Goal: Task Accomplishment & Management: Manage account settings

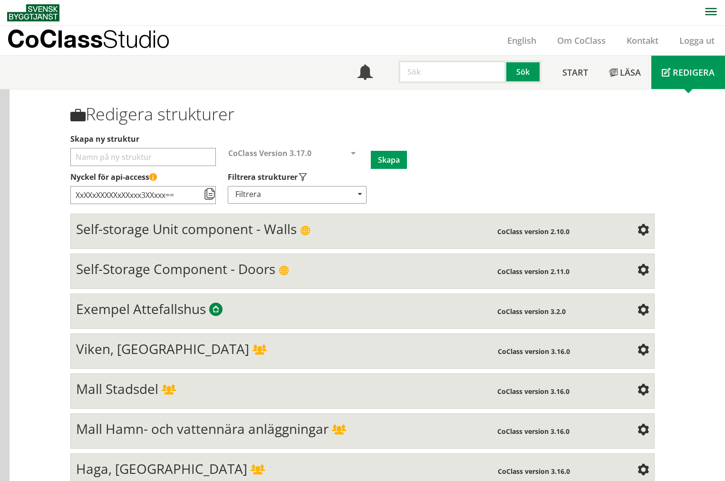
scroll to position [3682, 0]
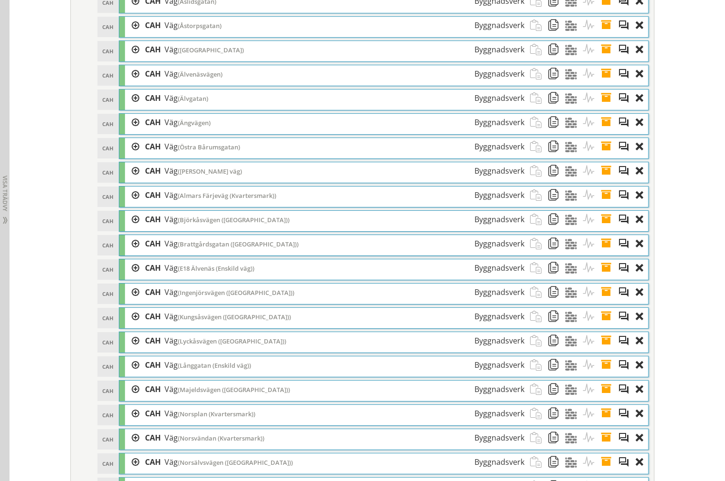
click at [659, 65] on div "Redigera strukturer Skapa ny struktur CoClass Version 3.17.0 CoClass Version 3.…" at bounding box center [363, 313] width 609 height 7810
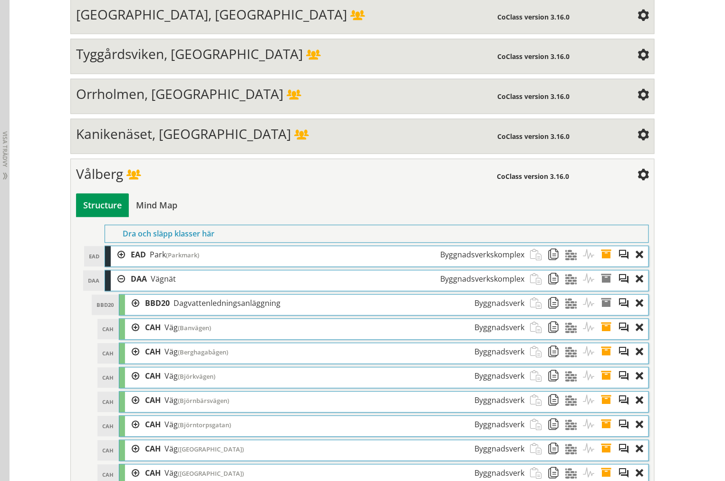
scroll to position [616, 0]
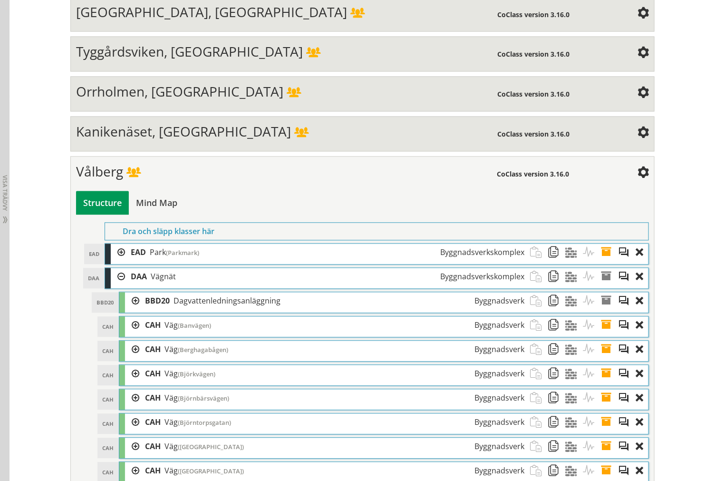
click at [117, 279] on div at bounding box center [118, 277] width 14 height 18
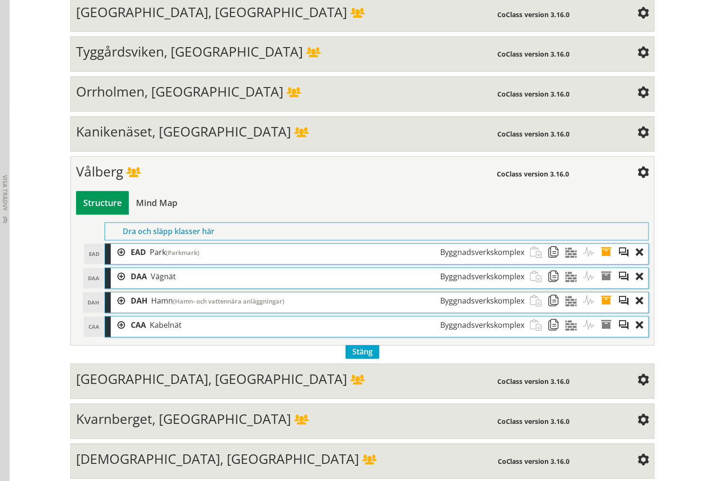
click at [298, 180] on div "Vålberg" at bounding box center [286, 173] width 421 height 19
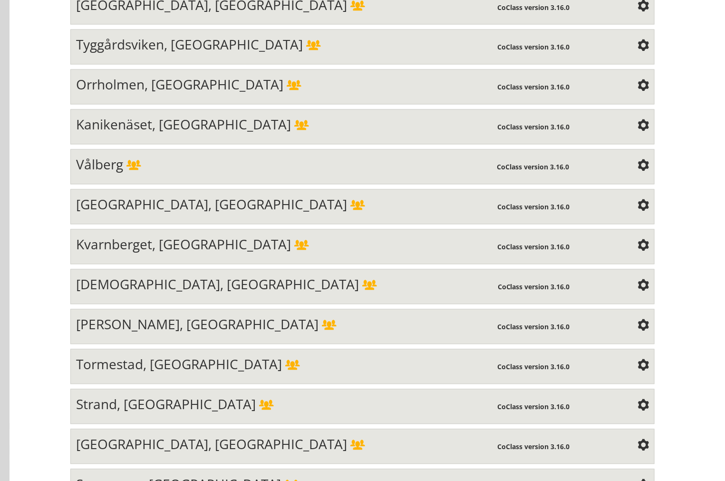
scroll to position [1038, 0]
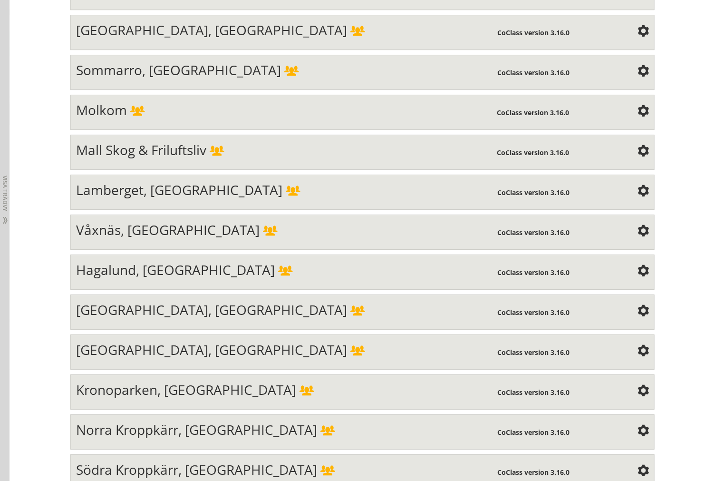
click at [209, 241] on div "Våxnäs, [GEOGRAPHIC_DATA]" at bounding box center [287, 231] width 422 height 19
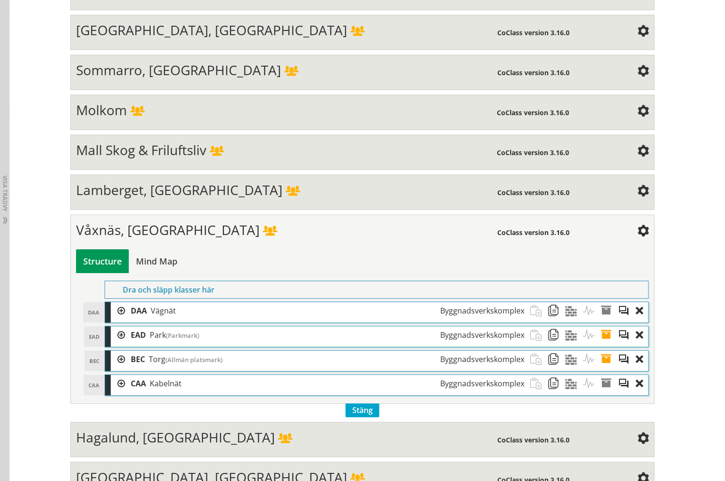
click at [114, 320] on div at bounding box center [118, 311] width 14 height 18
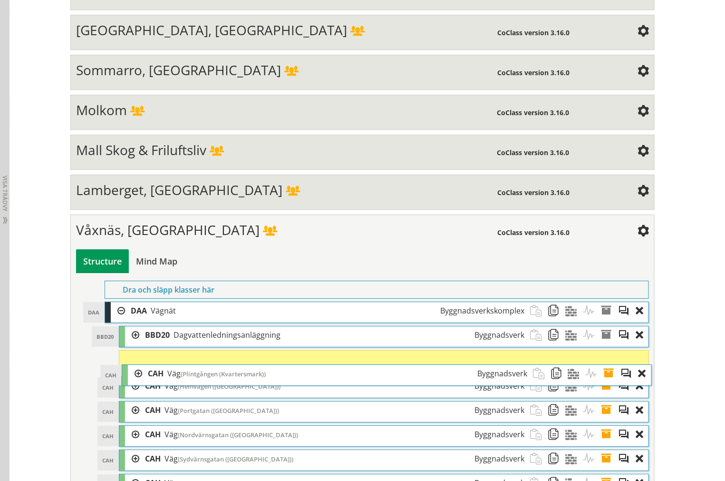
drag, startPoint x: 254, startPoint y: 352, endPoint x: 257, endPoint y: 381, distance: 29.6
click at [257, 378] on span "(Plintgången (Kvartersmark))" at bounding box center [223, 374] width 85 height 9
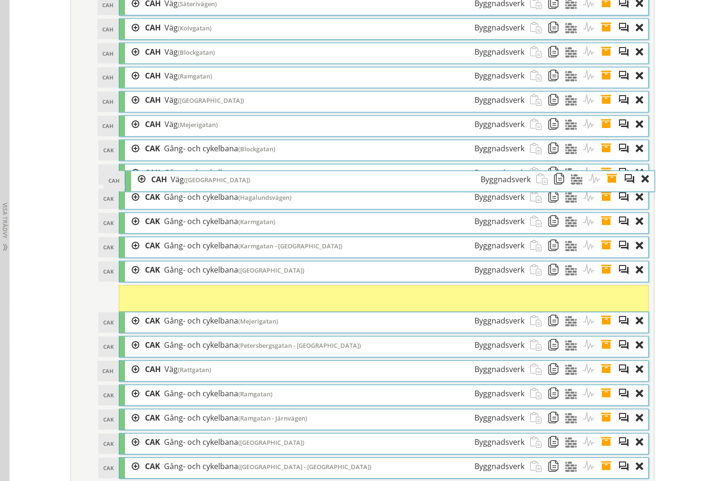
scroll to position [1830, 0]
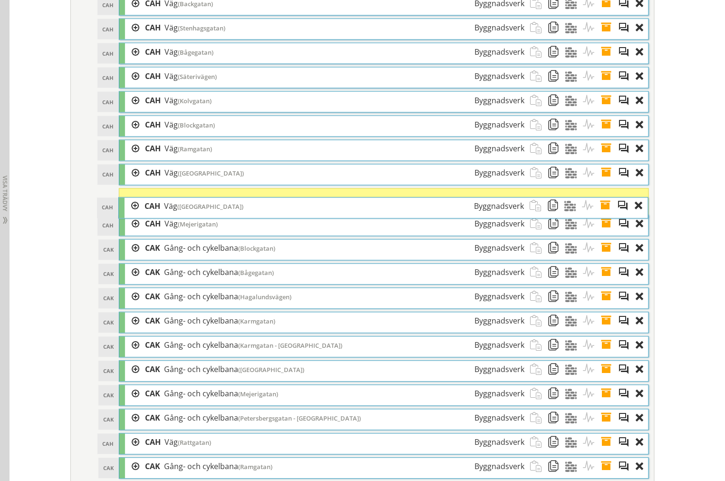
drag, startPoint x: 225, startPoint y: 189, endPoint x: 227, endPoint y: 220, distance: 30.5
click at [227, 215] on div "CAH Väg (Spärrgatan) Byggnadsverk" at bounding box center [334, 207] width 391 height 18
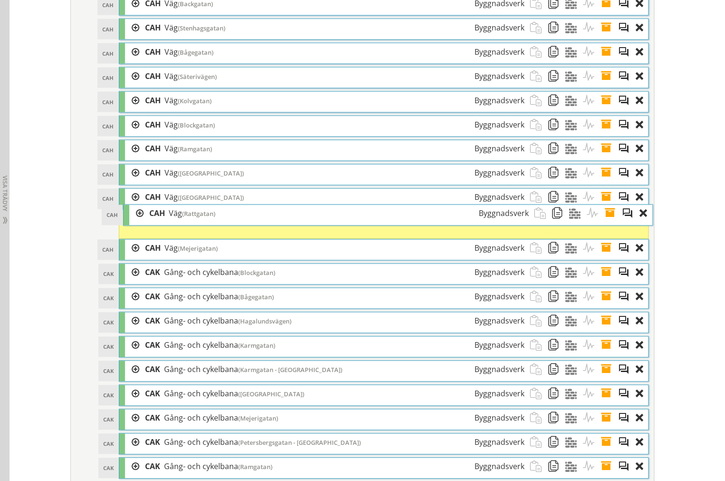
drag, startPoint x: 184, startPoint y: 450, endPoint x: 188, endPoint y: 219, distance: 231.2
click at [188, 219] on div "CAH Väg (Rattgatan) Byggnadsverk" at bounding box center [339, 214] width 391 height 18
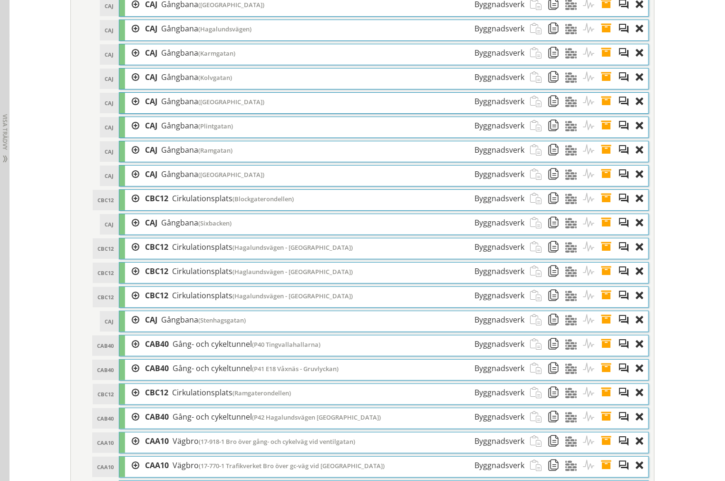
scroll to position [2651, 0]
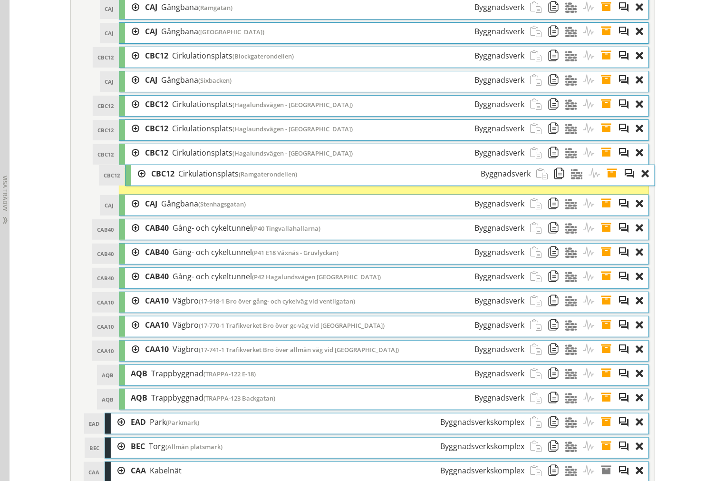
drag, startPoint x: 276, startPoint y: 269, endPoint x: 282, endPoint y: 184, distance: 85.4
click at [282, 178] on span "(Ramgaterondellen)" at bounding box center [268, 174] width 59 height 9
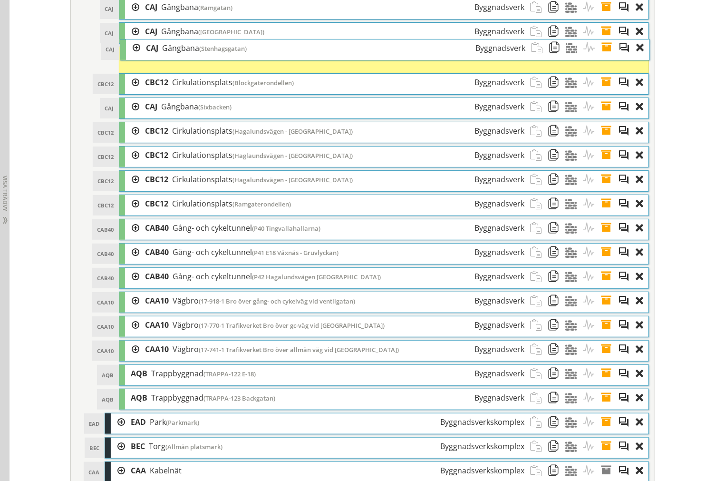
drag, startPoint x: 248, startPoint y: 221, endPoint x: 249, endPoint y: 59, distance: 161.2
click at [249, 57] on div "CAJ Gångbana (Stenhagsgatan) Byggnadsverk" at bounding box center [335, 48] width 391 height 18
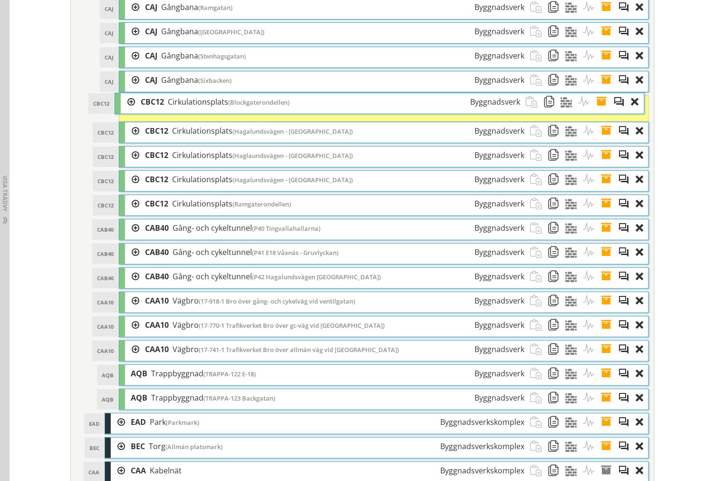
drag, startPoint x: 239, startPoint y: 96, endPoint x: 235, endPoint y: 109, distance: 14.4
click at [235, 107] on span "(Blockgaterondellen)" at bounding box center [258, 102] width 61 height 9
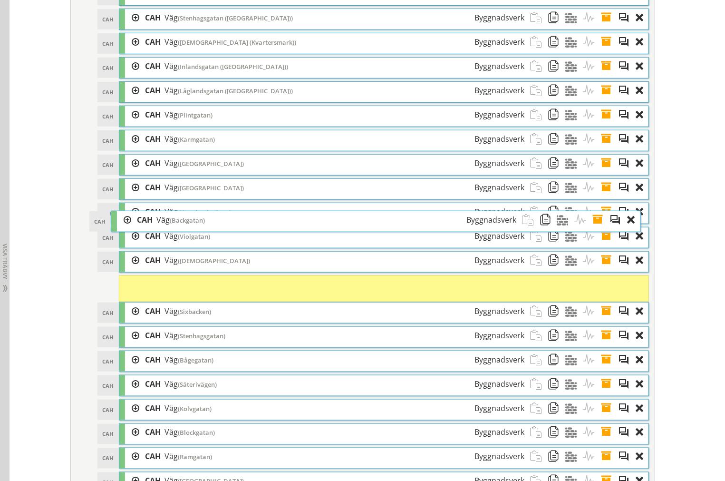
scroll to position [1489, 0]
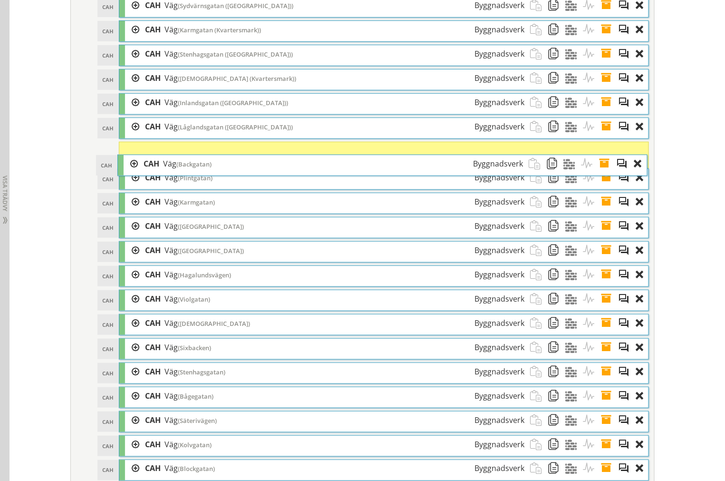
drag, startPoint x: 225, startPoint y: 208, endPoint x: 224, endPoint y: 183, distance: 25.2
click at [224, 173] on div "CAH Väg (Backgatan) Byggnadsverk" at bounding box center [333, 164] width 391 height 18
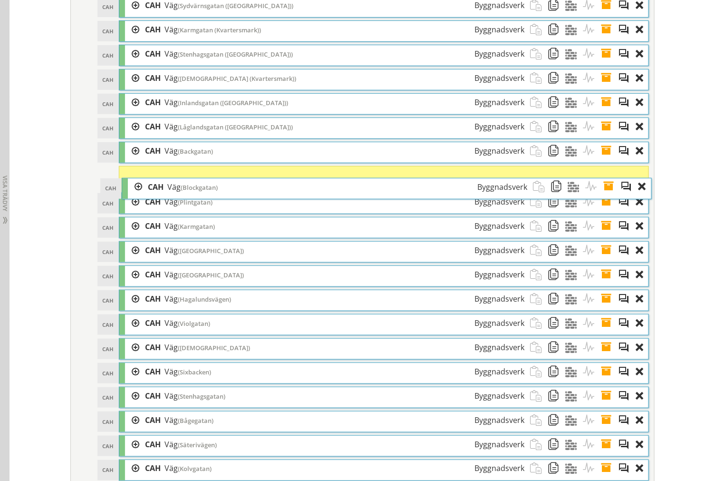
drag, startPoint x: 213, startPoint y: 381, endPoint x: 215, endPoint y: 205, distance: 176.9
click at [215, 196] on div "CAH Väg (Blockgatan) Byggnadsverk" at bounding box center [337, 187] width 391 height 18
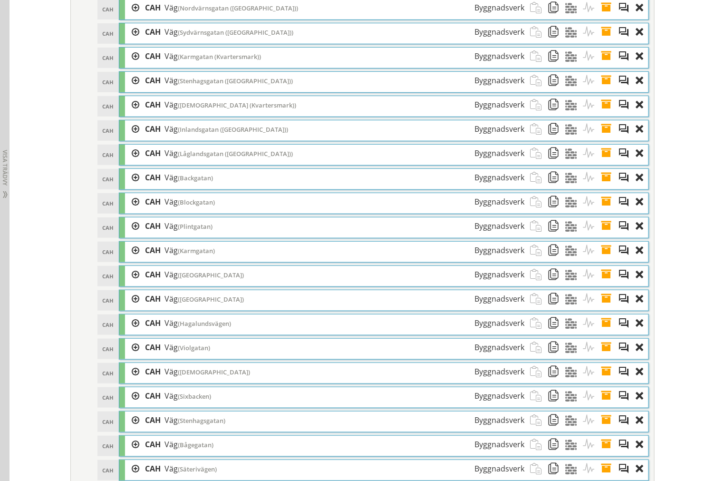
scroll to position [1435, 0]
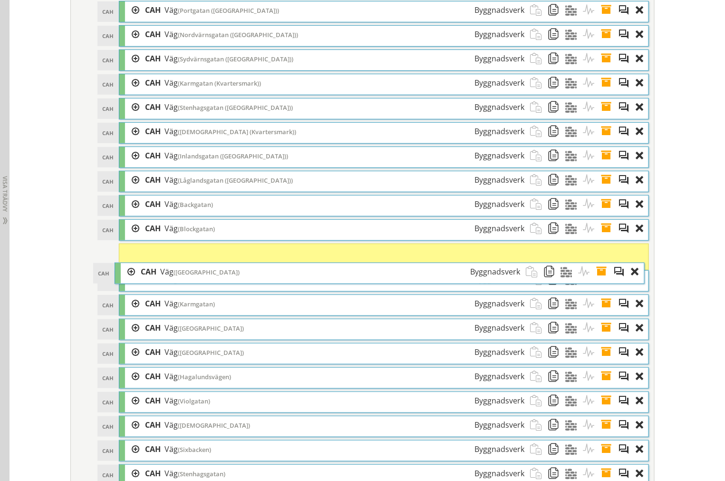
drag, startPoint x: 224, startPoint y: 315, endPoint x: 221, endPoint y: 281, distance: 34.4
click at [221, 281] on div "CAH Väg (Bromsgatan) Byggnadsverk" at bounding box center [330, 272] width 391 height 18
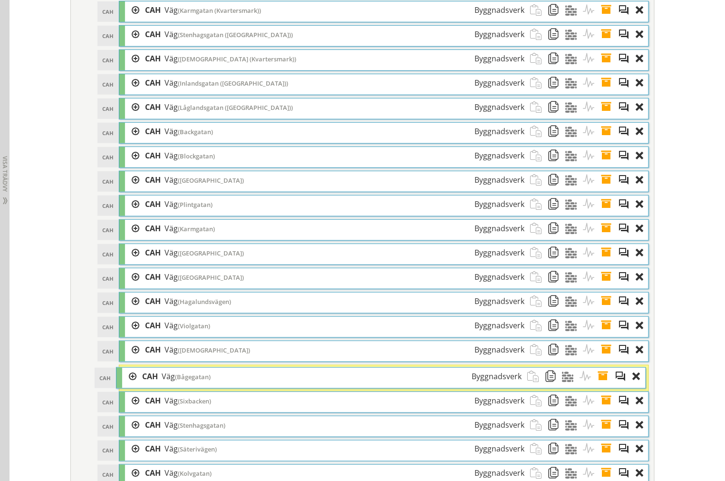
scroll to position [1489, 0]
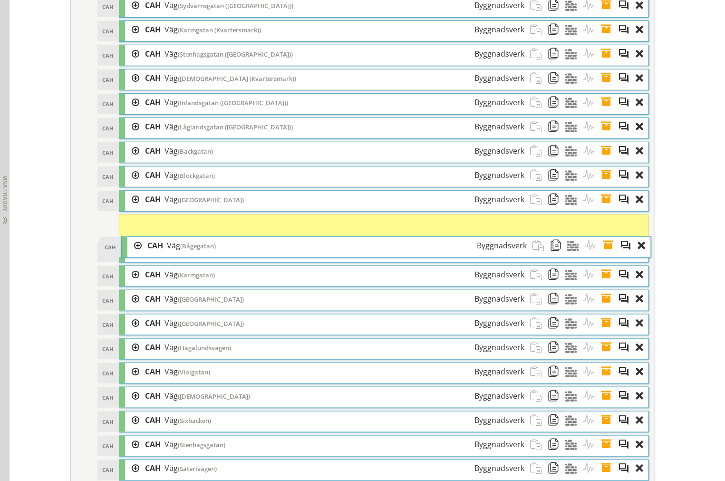
drag, startPoint x: 201, startPoint y: 270, endPoint x: 205, endPoint y: 251, distance: 19.5
click at [205, 251] on div "CAH Väg (Bågegatan) Byggnadsverk" at bounding box center [337, 246] width 391 height 18
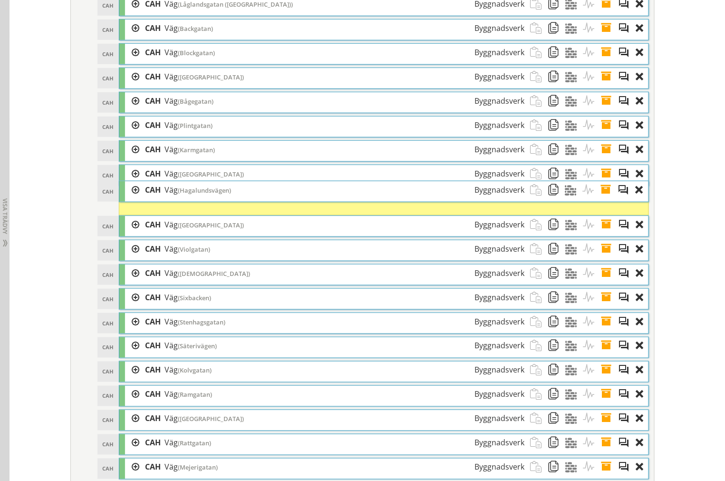
scroll to position [1594, 0]
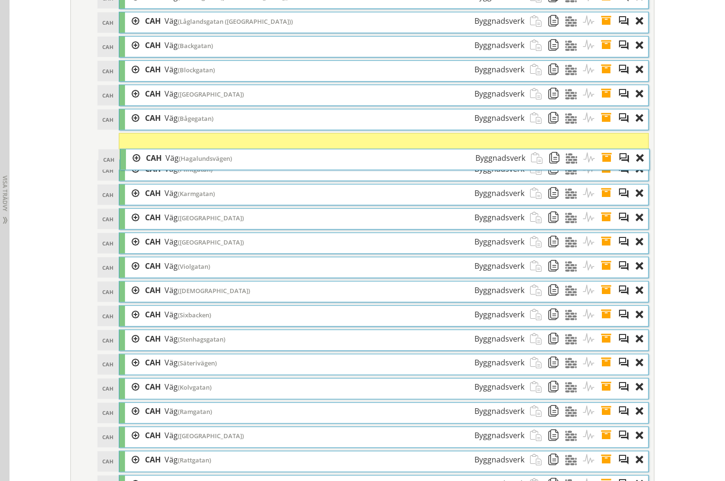
drag, startPoint x: 211, startPoint y: 202, endPoint x: 212, endPoint y: 170, distance: 31.9
click at [212, 163] on span "(Hagalundsvägen)" at bounding box center [205, 158] width 53 height 9
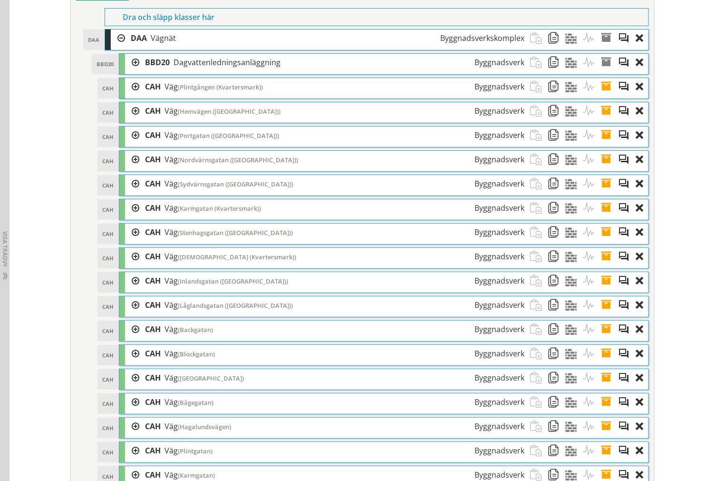
scroll to position [1489, 0]
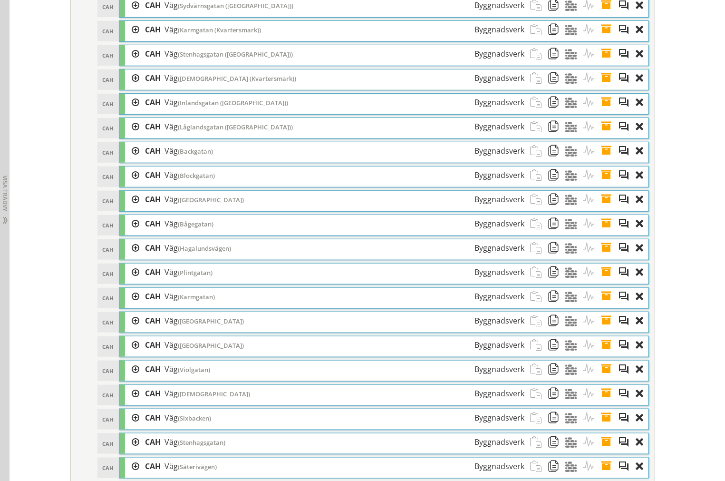
click at [132, 257] on div at bounding box center [132, 248] width 14 height 18
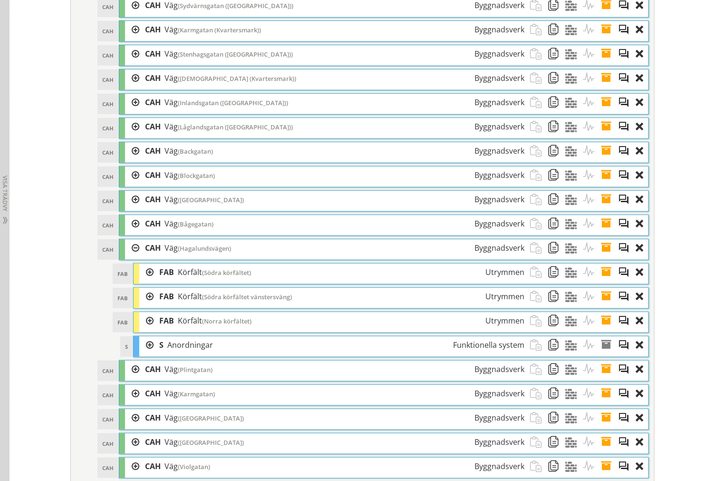
click at [132, 257] on div at bounding box center [132, 248] width 14 height 18
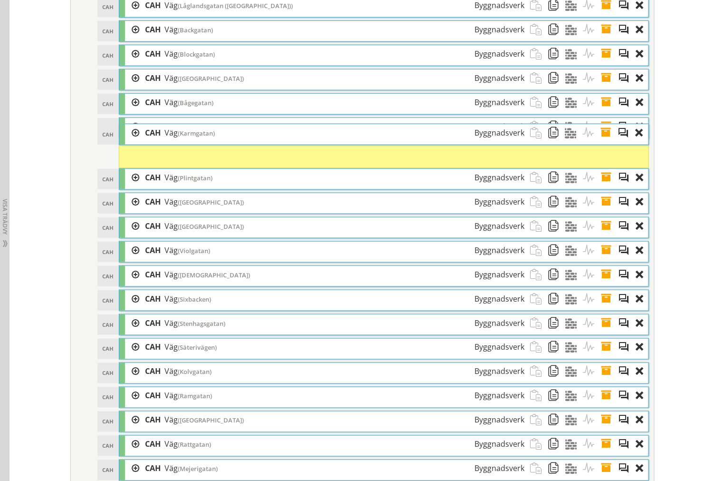
scroll to position [1594, 0]
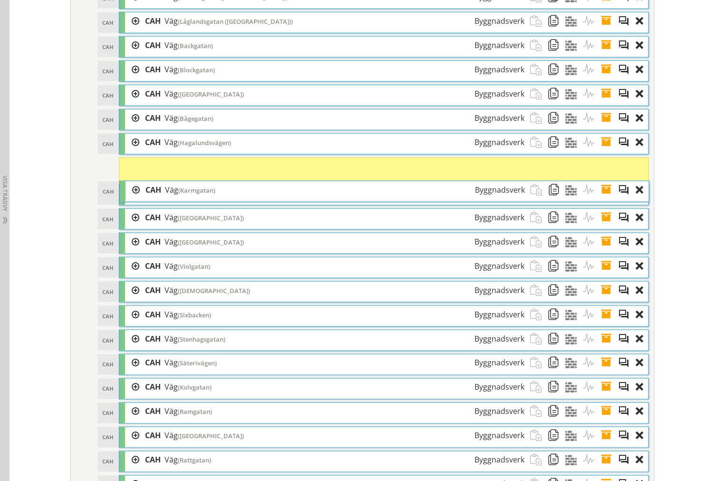
drag, startPoint x: 222, startPoint y: 147, endPoint x: 225, endPoint y: 198, distance: 51.0
click at [225, 198] on div "CAH Väg (Karmgatan) Byggnadsverk" at bounding box center [335, 190] width 391 height 18
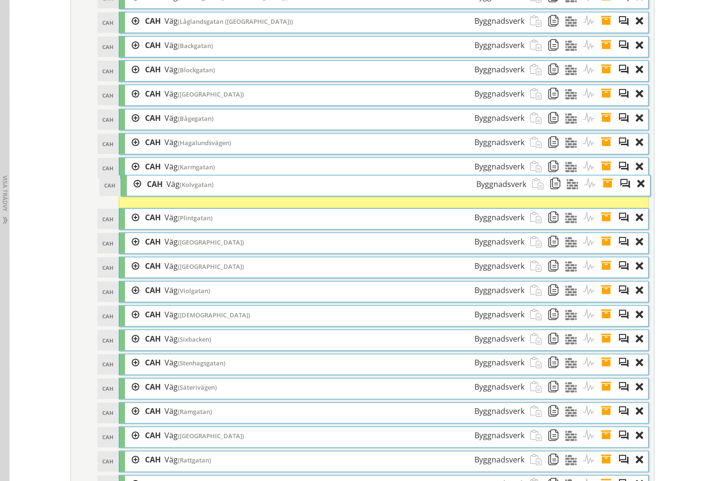
drag, startPoint x: 194, startPoint y: 400, endPoint x: 196, endPoint y: 195, distance: 204.5
click at [196, 189] on span "(Kolvgatan)" at bounding box center [197, 184] width 34 height 9
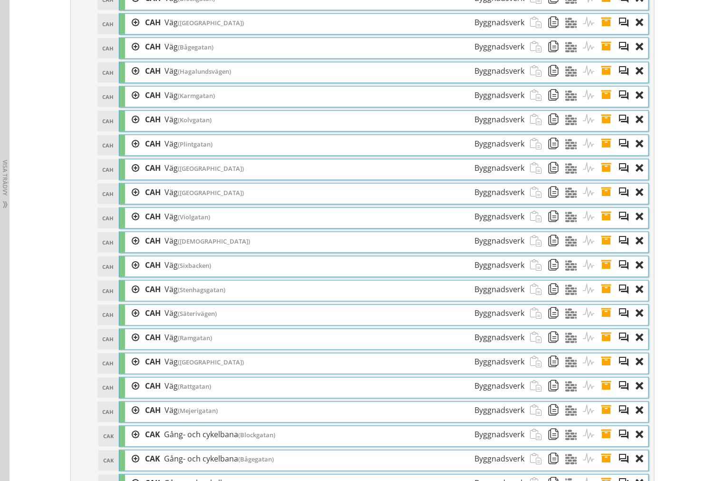
scroll to position [1647, 0]
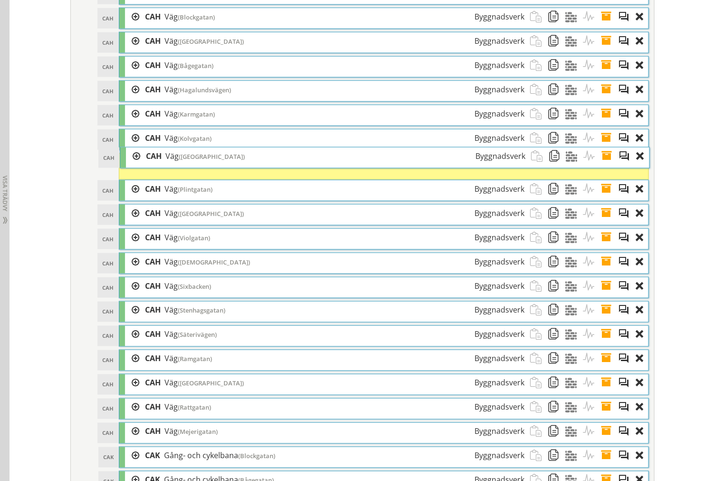
drag, startPoint x: 201, startPoint y: 203, endPoint x: 202, endPoint y: 169, distance: 33.3
click at [202, 161] on span "([GEOGRAPHIC_DATA])" at bounding box center [212, 156] width 66 height 9
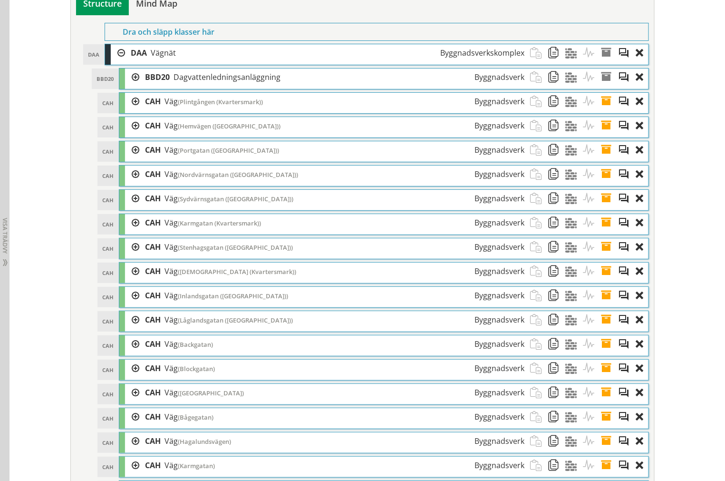
scroll to position [1277, 0]
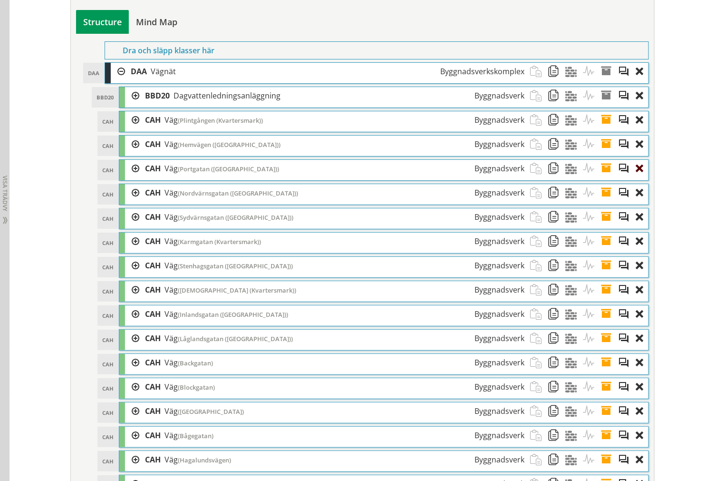
click at [638, 177] on div at bounding box center [642, 169] width 13 height 18
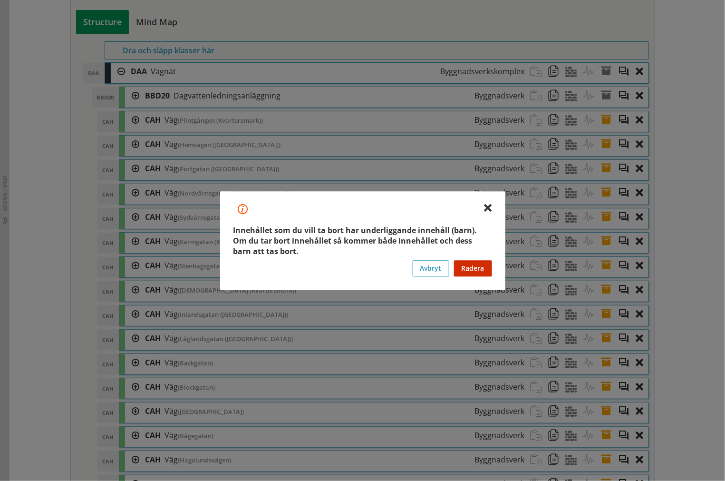
click at [489, 268] on button "Radera" at bounding box center [473, 268] width 38 height 16
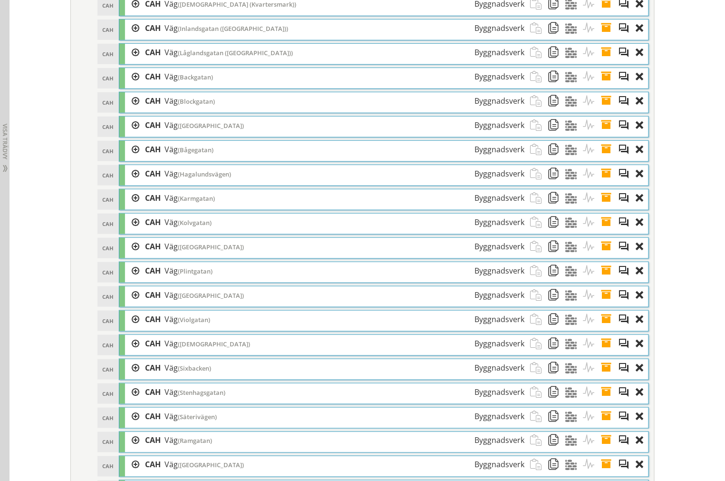
scroll to position [1594, 0]
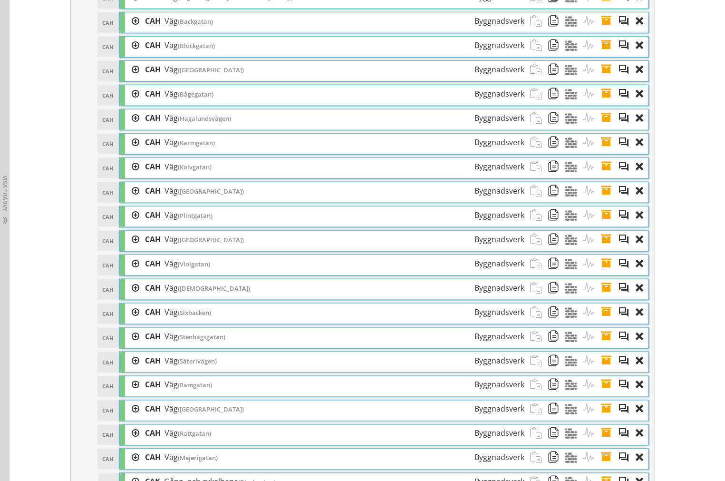
click at [127, 224] on div at bounding box center [132, 215] width 14 height 18
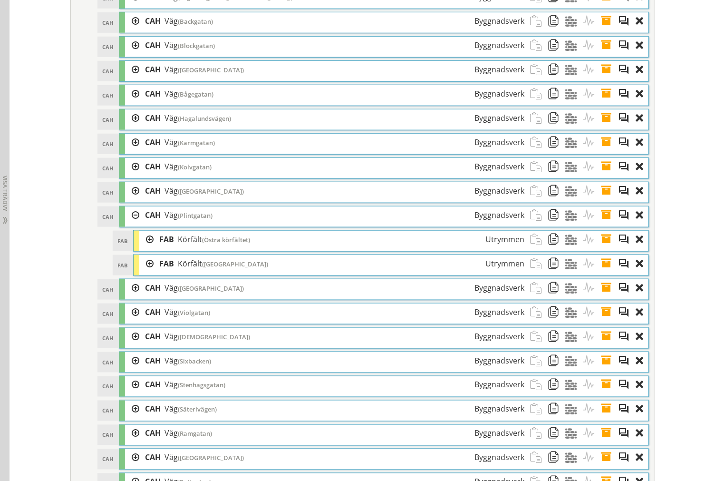
click at [130, 224] on div at bounding box center [132, 215] width 14 height 18
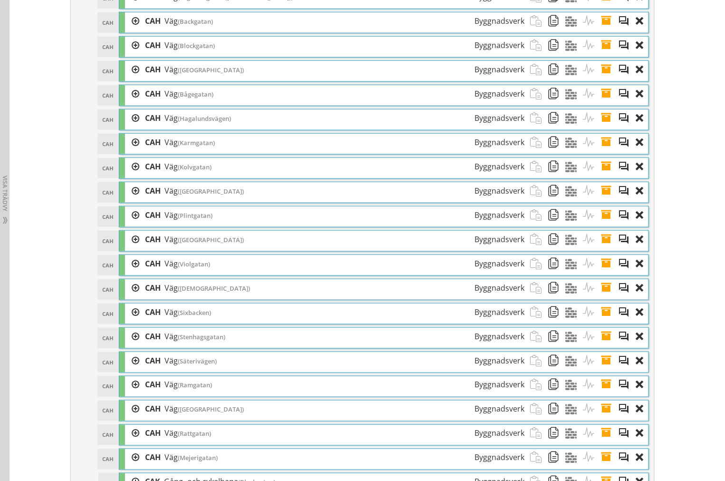
click at [551, 224] on span at bounding box center [557, 215] width 18 height 18
click at [535, 224] on span at bounding box center [539, 215] width 18 height 18
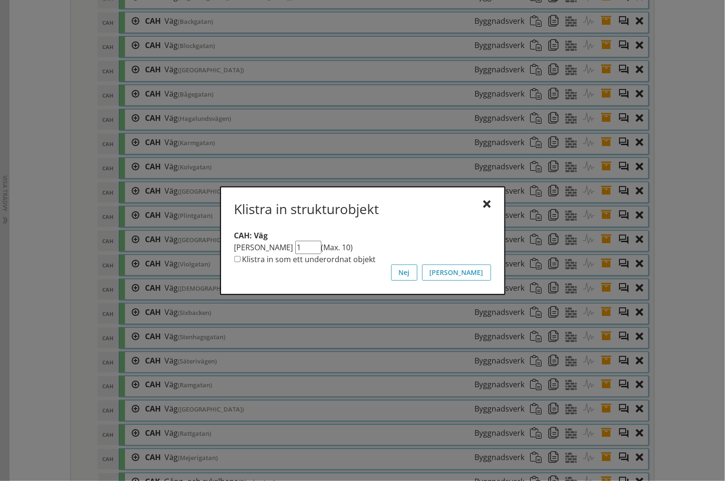
click at [335, 258] on label "Klistra in som ett underordnat objekt" at bounding box center [310, 259] width 134 height 10
click at [241, 258] on input "Klistra in som ett underordnat objekt" at bounding box center [237, 259] width 6 height 6
checkbox input "true"
click at [482, 273] on button "[PERSON_NAME]" at bounding box center [456, 272] width 69 height 16
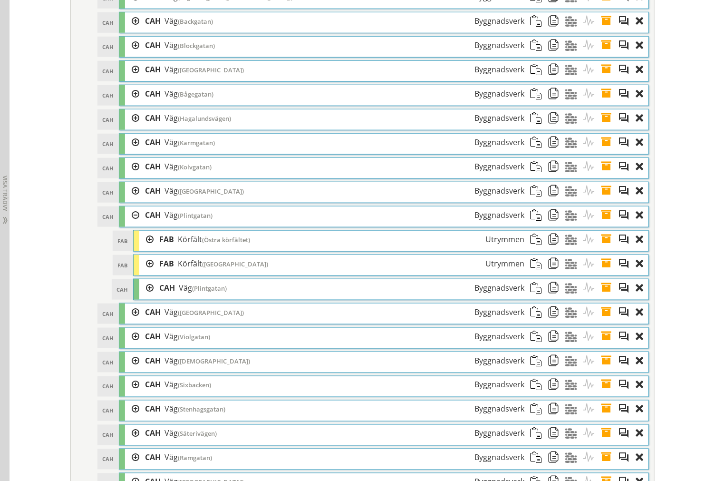
click at [144, 297] on div at bounding box center [146, 288] width 14 height 18
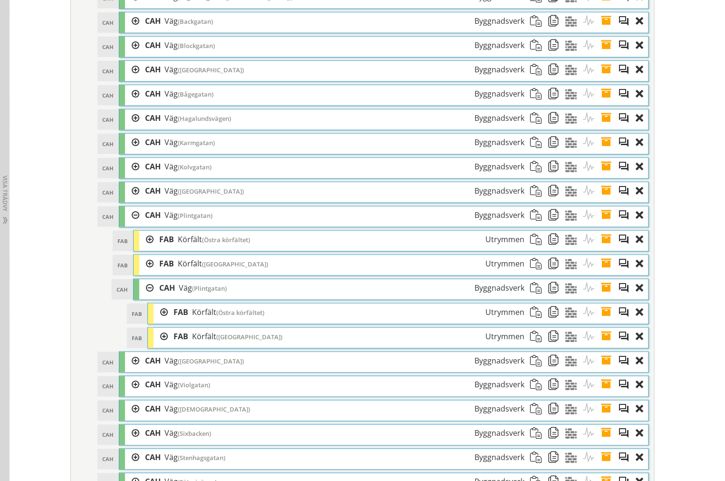
click at [160, 321] on div at bounding box center [161, 312] width 14 height 18
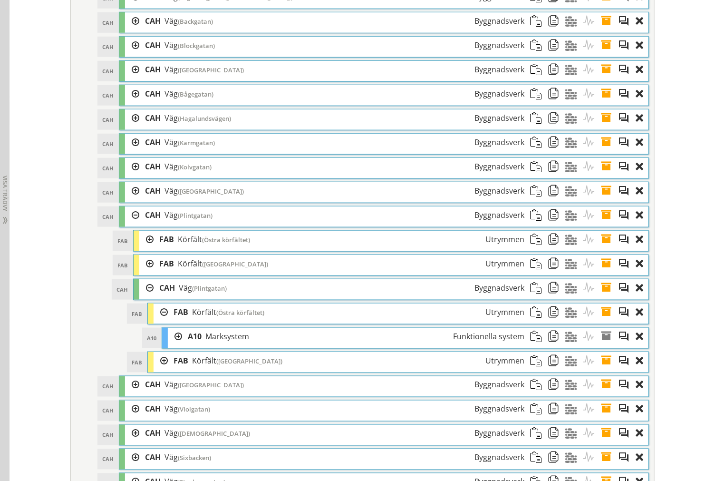
click at [158, 321] on div at bounding box center [161, 312] width 14 height 18
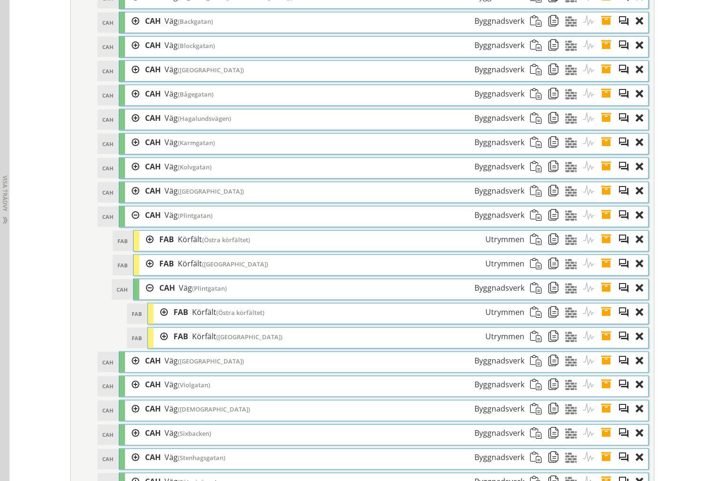
click at [159, 345] on div at bounding box center [161, 337] width 14 height 18
drag, startPoint x: 158, startPoint y: 351, endPoint x: 156, endPoint y: 345, distance: 5.6
click at [158, 345] on div at bounding box center [161, 337] width 14 height 18
click at [139, 297] on div at bounding box center [146, 288] width 14 height 18
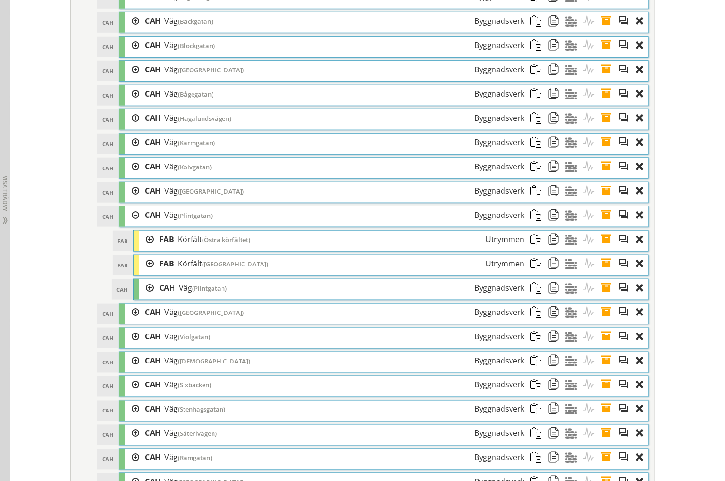
click at [605, 297] on span at bounding box center [610, 288] width 18 height 18
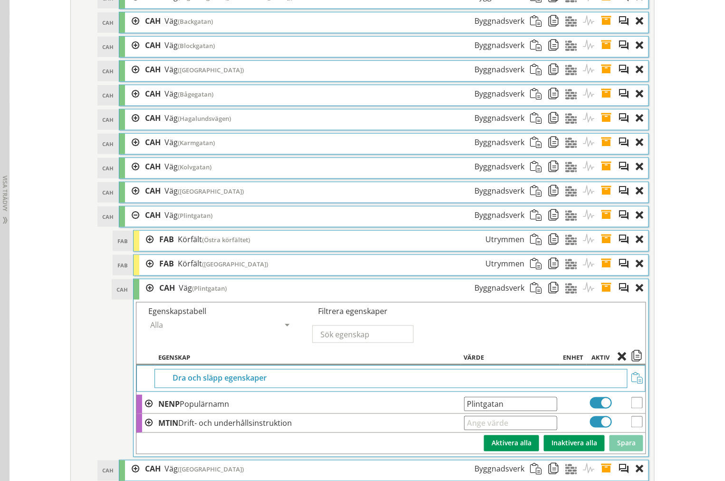
drag, startPoint x: 514, startPoint y: 419, endPoint x: 207, endPoint y: 365, distance: 312.0
click at [207, 414] on tr "NENP Populärnamn Plintgatan Ange giltig String." at bounding box center [391, 404] width 509 height 19
type input "Portgatan"
click at [628, 451] on button "Spara" at bounding box center [627, 443] width 34 height 16
click at [601, 297] on span at bounding box center [610, 288] width 18 height 18
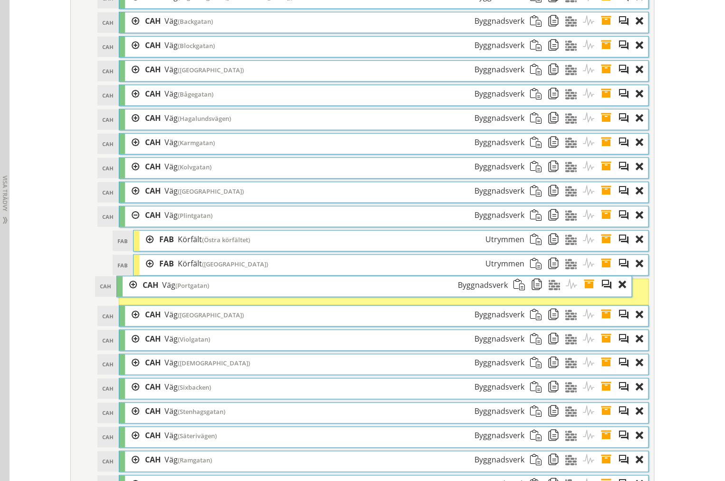
drag, startPoint x: 215, startPoint y: 303, endPoint x: 198, endPoint y: 300, distance: 16.9
click at [198, 290] on span "(Portgatan)" at bounding box center [193, 285] width 34 height 9
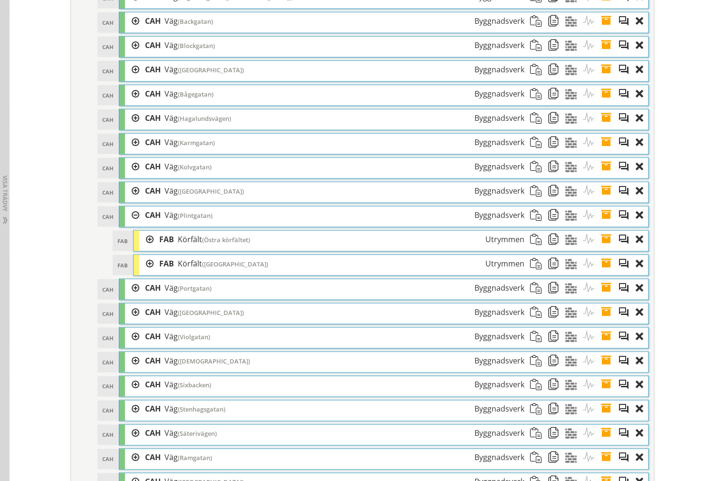
drag, startPoint x: 125, startPoint y: 228, endPoint x: 131, endPoint y: 228, distance: 6.2
click at [126, 224] on div at bounding box center [132, 215] width 14 height 18
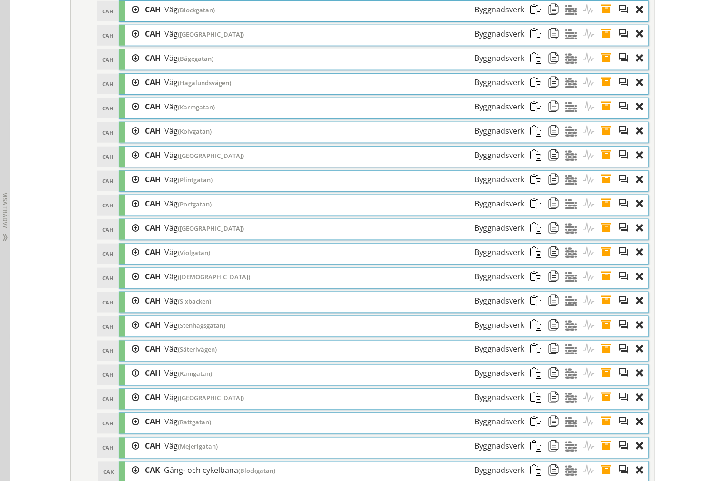
scroll to position [1647, 0]
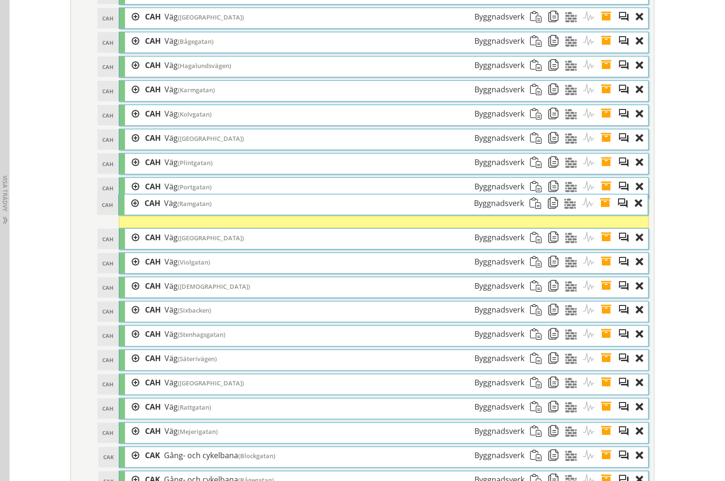
drag, startPoint x: 229, startPoint y: 374, endPoint x: 229, endPoint y: 217, distance: 157.0
click at [229, 212] on div "CAH Väg (Ramgatan) Byggnadsverk" at bounding box center [334, 204] width 391 height 18
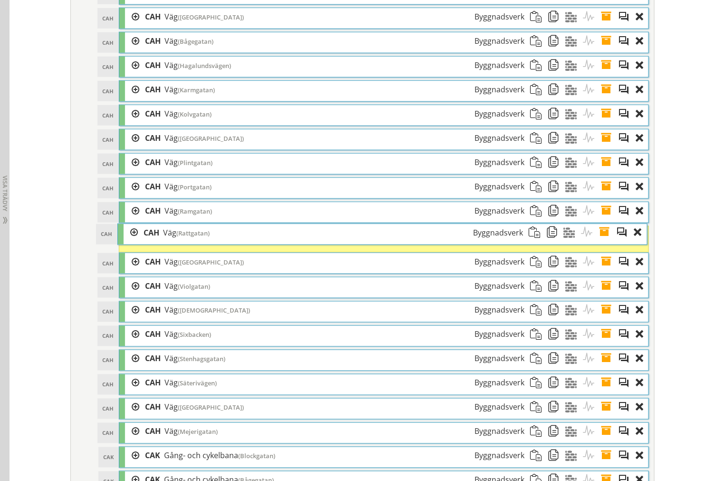
drag, startPoint x: 222, startPoint y: 418, endPoint x: 220, endPoint y: 241, distance: 176.5
click at [220, 241] on div "CAH Väg (Rattgatan) Byggnadsverk" at bounding box center [333, 233] width 391 height 18
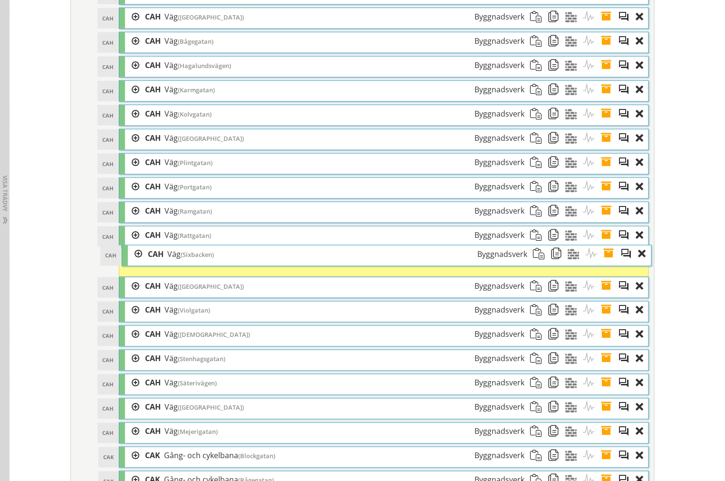
drag, startPoint x: 216, startPoint y: 345, endPoint x: 219, endPoint y: 264, distance: 81.4
click at [219, 263] on div "CAH Väg (Sixbacken) Byggnadsverk" at bounding box center [337, 254] width 391 height 18
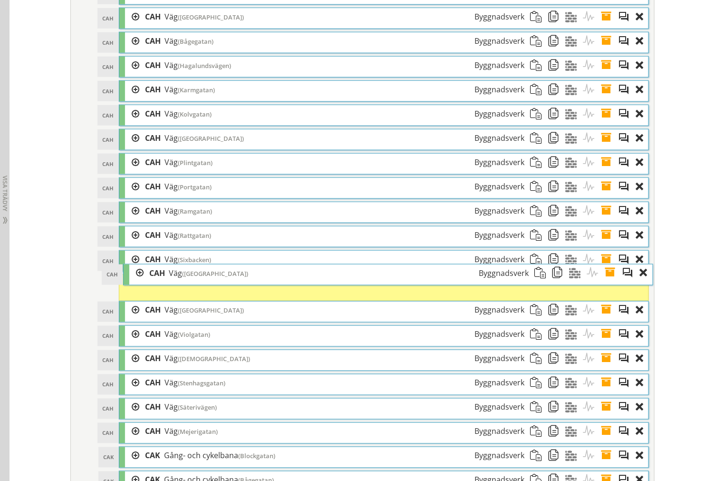
drag, startPoint x: 210, startPoint y: 426, endPoint x: 214, endPoint y: 291, distance: 135.6
click at [214, 282] on div "CAH Väg (Spärrgatan) Byggnadsverk" at bounding box center [339, 273] width 391 height 18
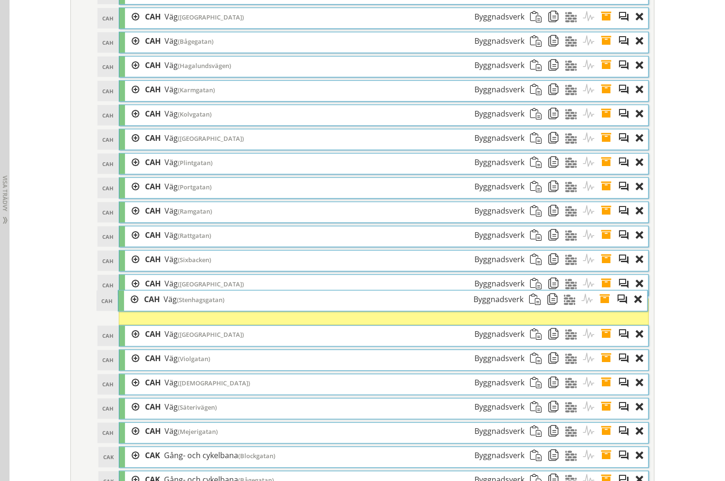
drag, startPoint x: 213, startPoint y: 398, endPoint x: 212, endPoint y: 314, distance: 83.7
click at [212, 304] on span "(Stenhagsgatan)" at bounding box center [201, 299] width 48 height 9
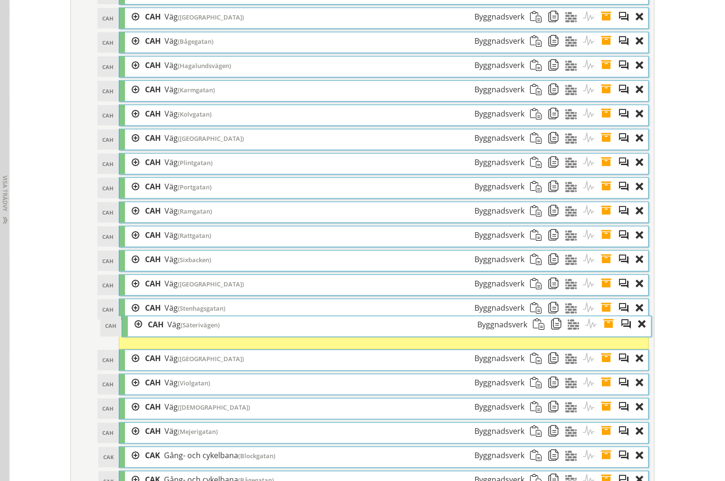
drag, startPoint x: 213, startPoint y: 422, endPoint x: 216, endPoint y: 338, distance: 83.8
click at [216, 330] on span "(Säterivägen)" at bounding box center [200, 325] width 39 height 9
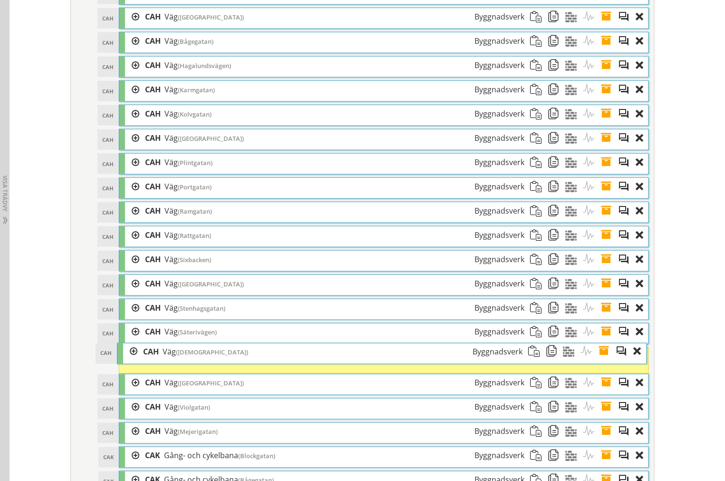
drag, startPoint x: 207, startPoint y: 418, endPoint x: 205, endPoint y: 361, distance: 57.1
click at [205, 357] on span "([DEMOGRAPHIC_DATA])" at bounding box center [212, 352] width 72 height 9
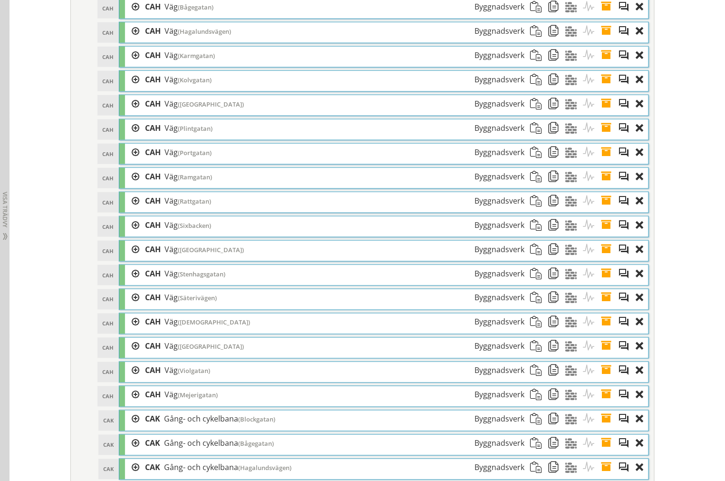
scroll to position [1700, 0]
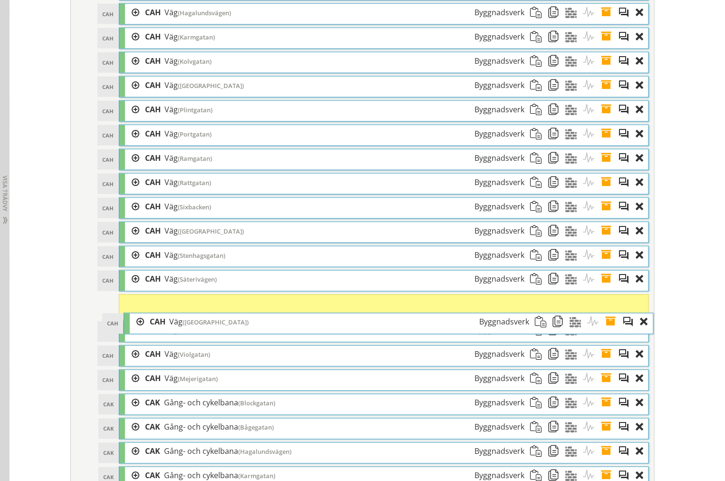
drag, startPoint x: 201, startPoint y: 341, endPoint x: 206, endPoint y: 332, distance: 10.6
click at [206, 327] on span "([GEOGRAPHIC_DATA])" at bounding box center [216, 322] width 66 height 9
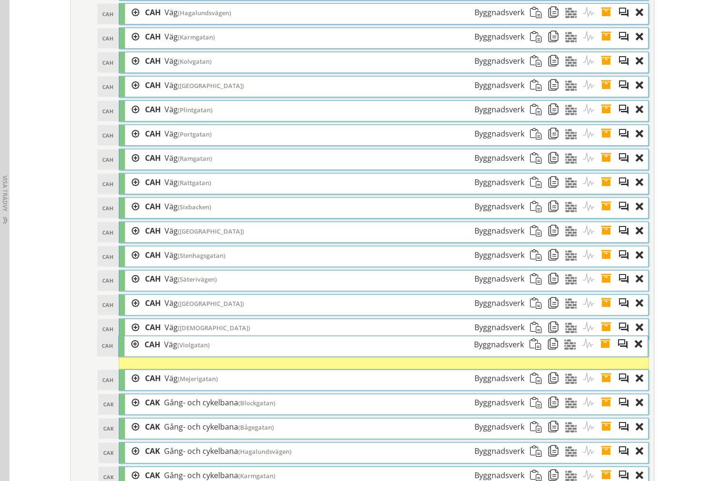
drag, startPoint x: 213, startPoint y: 367, endPoint x: 213, endPoint y: 355, distance: 11.9
click at [213, 354] on div "CAH Väg (Violgatan) Byggnadsverk" at bounding box center [334, 345] width 391 height 18
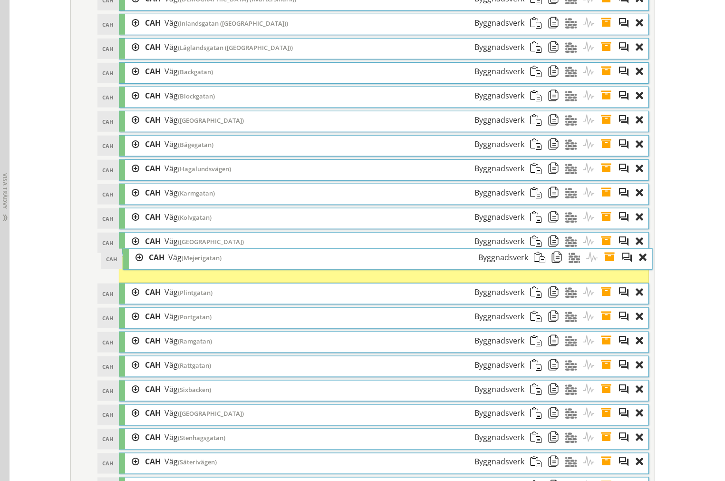
scroll to position [1541, 0]
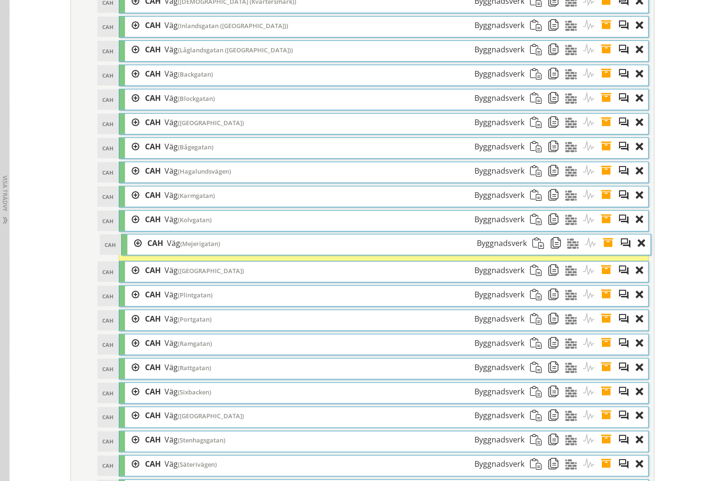
drag, startPoint x: 201, startPoint y: 390, endPoint x: 203, endPoint y: 253, distance: 137.5
click at [203, 248] on span "(Mejerigatan)" at bounding box center [200, 243] width 40 height 9
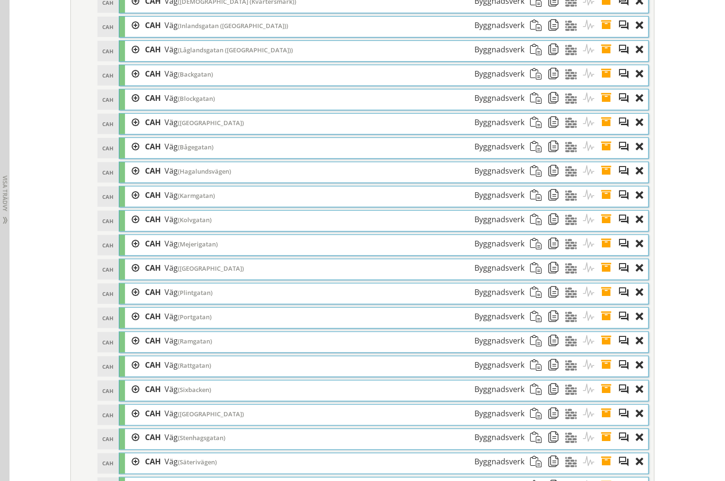
click at [606, 83] on span at bounding box center [610, 74] width 18 height 18
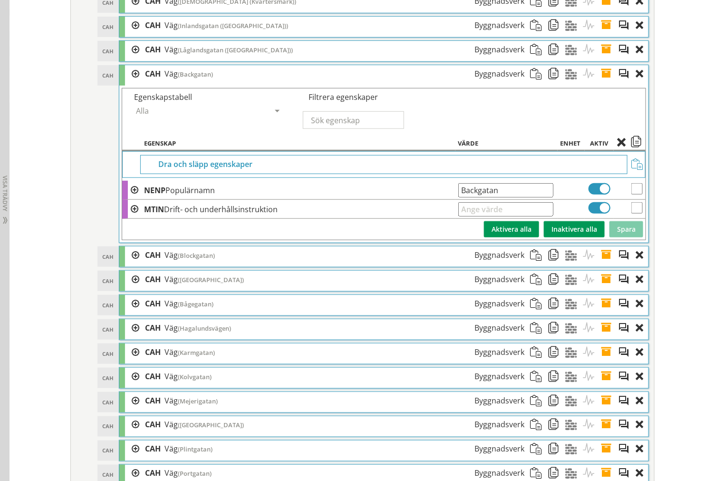
drag, startPoint x: 517, startPoint y: 203, endPoint x: 187, endPoint y: 209, distance: 330.1
click at [257, 200] on tr "NENP Populärnamn Backgatan Ange giltig String." at bounding box center [384, 190] width 524 height 19
click at [603, 83] on span at bounding box center [610, 74] width 18 height 18
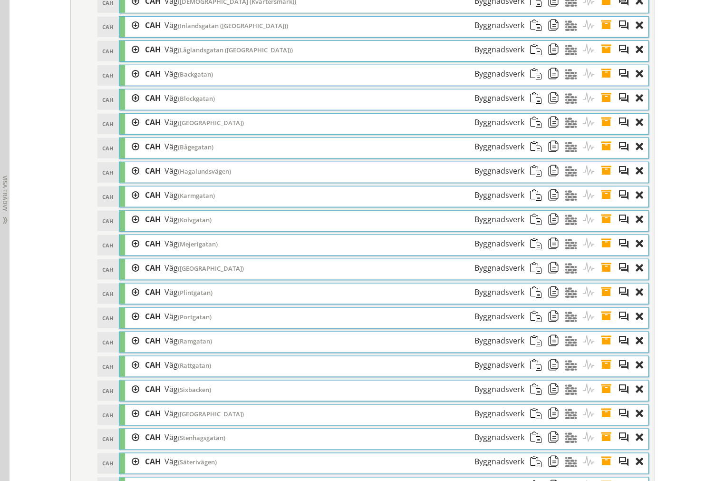
click at [603, 107] on span at bounding box center [610, 98] width 18 height 18
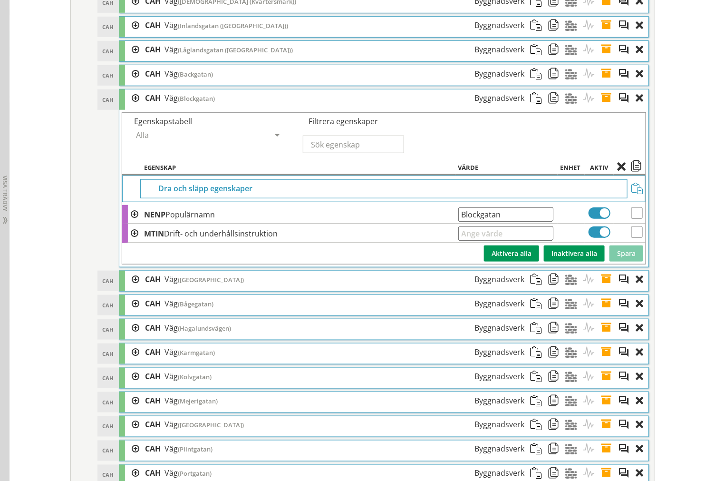
drag, startPoint x: 525, startPoint y: 234, endPoint x: 295, endPoint y: 218, distance: 230.3
click at [241, 220] on tr "NENP Populärnamn Blockgatan Ange giltig String." at bounding box center [384, 214] width 524 height 19
drag, startPoint x: 511, startPoint y: 229, endPoint x: 99, endPoint y: 200, distance: 412.9
click at [258, 222] on tr "NENP Populärnamn Blockgatan Ange giltig String." at bounding box center [384, 214] width 524 height 19
click at [608, 107] on span at bounding box center [610, 98] width 18 height 18
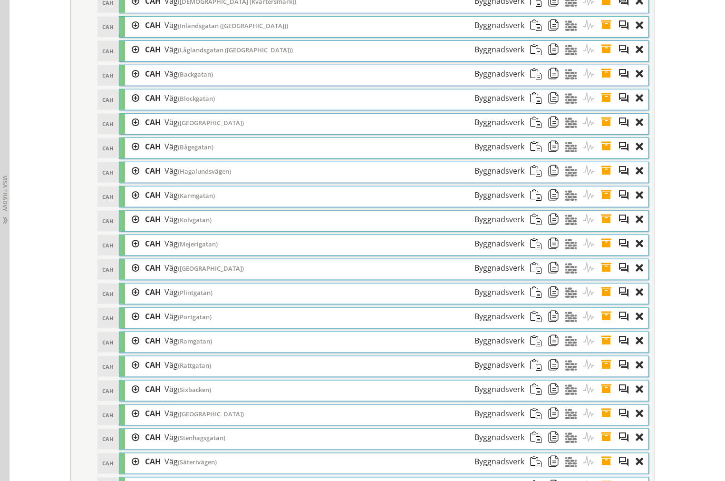
click at [603, 131] on span at bounding box center [610, 123] width 18 height 18
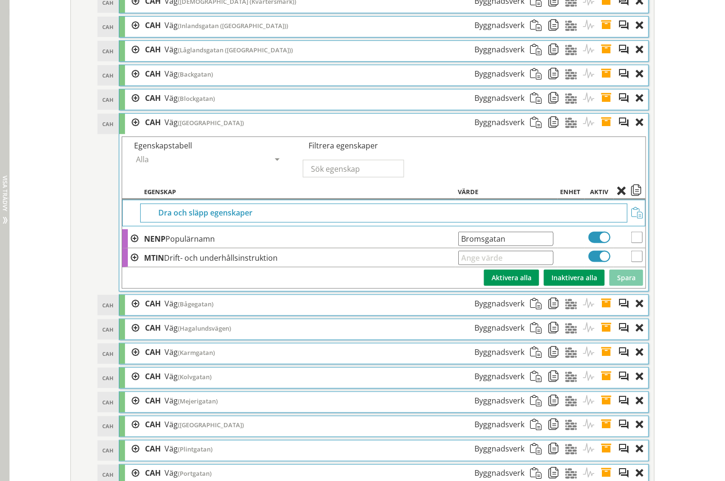
drag, startPoint x: 529, startPoint y: 254, endPoint x: 7, endPoint y: 230, distance: 523.2
click at [603, 131] on span at bounding box center [610, 123] width 18 height 18
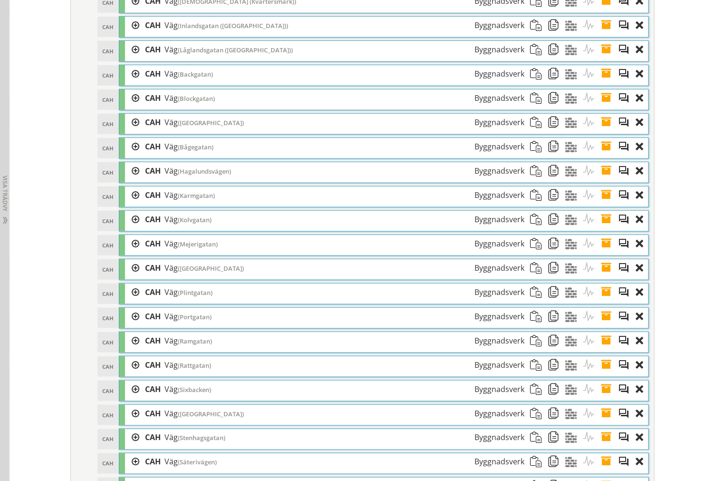
click at [607, 156] on span at bounding box center [610, 147] width 18 height 18
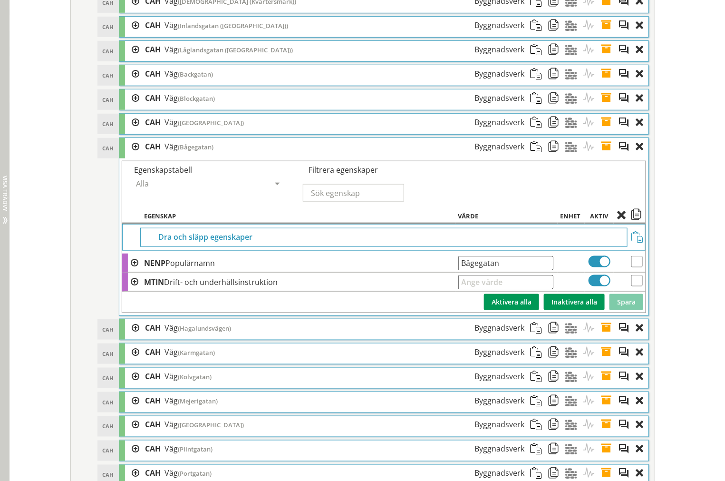
drag, startPoint x: 532, startPoint y: 276, endPoint x: 6, endPoint y: 229, distance: 527.6
click at [127, 261] on tbody "Dra och släpp egenskaper NENP Populärnamn Bågegatan Ange giltig String. MTIN Dr…" at bounding box center [384, 268] width 524 height 88
click at [612, 156] on span at bounding box center [610, 147] width 18 height 18
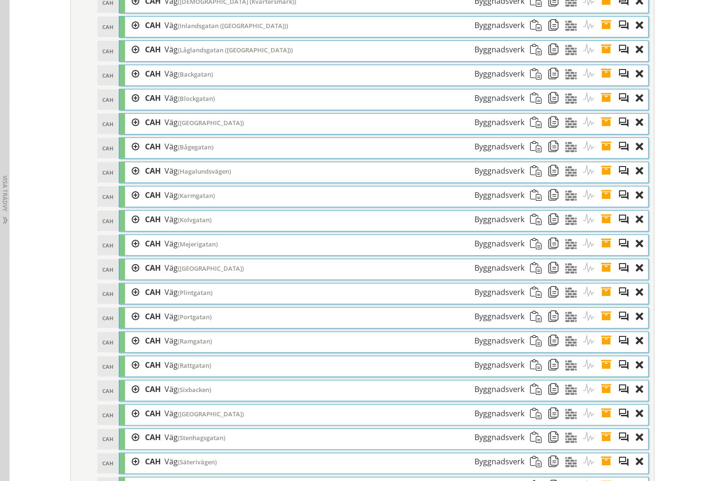
click at [608, 180] on span at bounding box center [610, 171] width 18 height 18
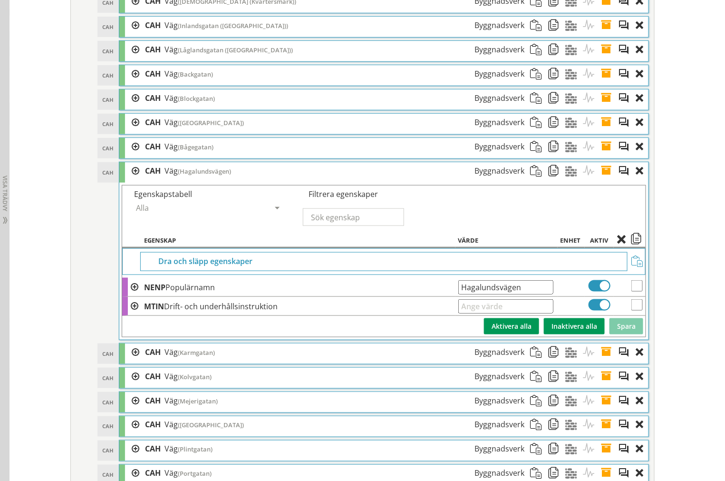
drag, startPoint x: 533, startPoint y: 298, endPoint x: 150, endPoint y: 320, distance: 384.0
click at [187, 321] on tbody "Dra och släpp egenskaper NENP Populärnamn Hagalundsvägen Ange giltig String. MT…" at bounding box center [384, 292] width 524 height 88
click at [603, 180] on span at bounding box center [610, 171] width 18 height 18
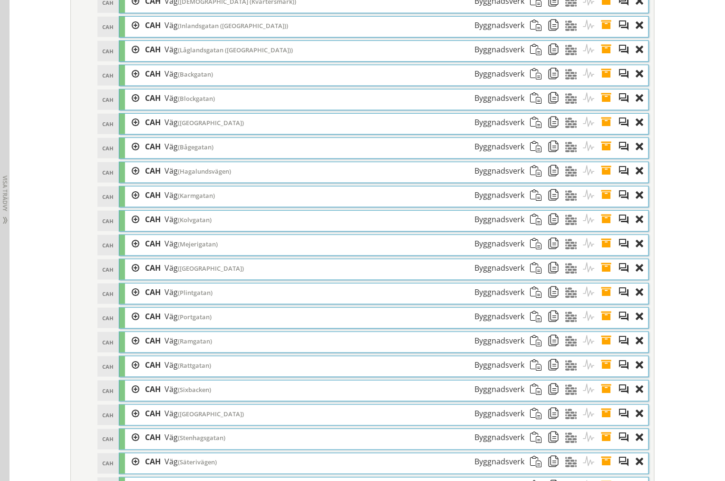
click at [607, 204] on span at bounding box center [610, 195] width 18 height 18
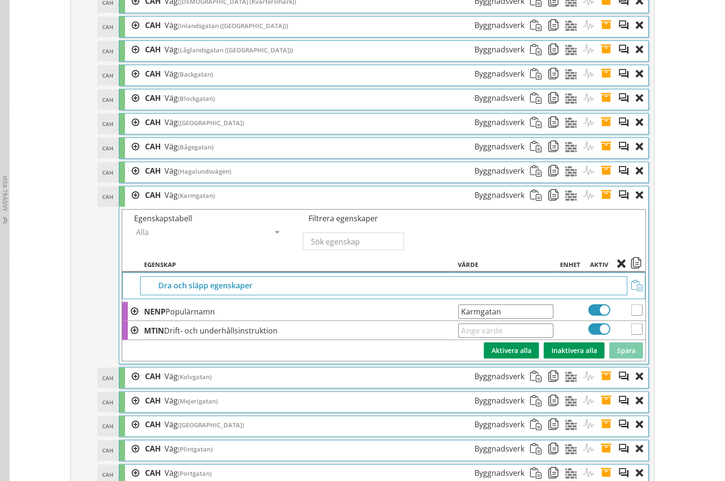
drag, startPoint x: 536, startPoint y: 324, endPoint x: 78, endPoint y: 305, distance: 458.4
click at [203, 319] on tr "NENP Populärnamn Karmgatan Ange giltig String." at bounding box center [384, 311] width 524 height 19
click at [606, 204] on span at bounding box center [610, 195] width 18 height 18
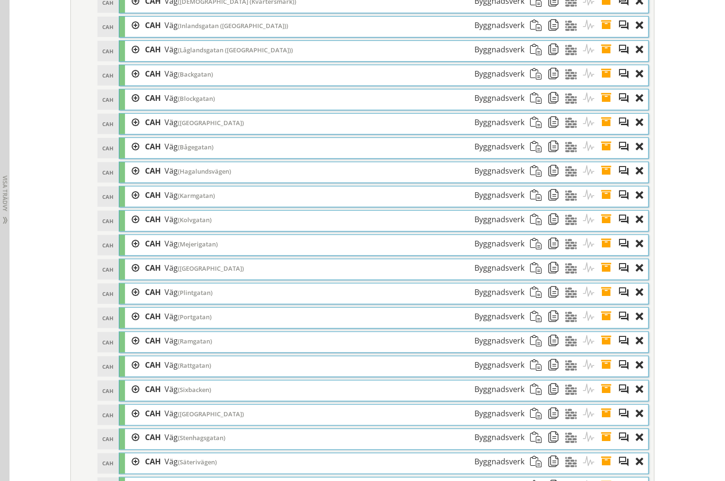
click at [609, 228] on span at bounding box center [610, 220] width 18 height 18
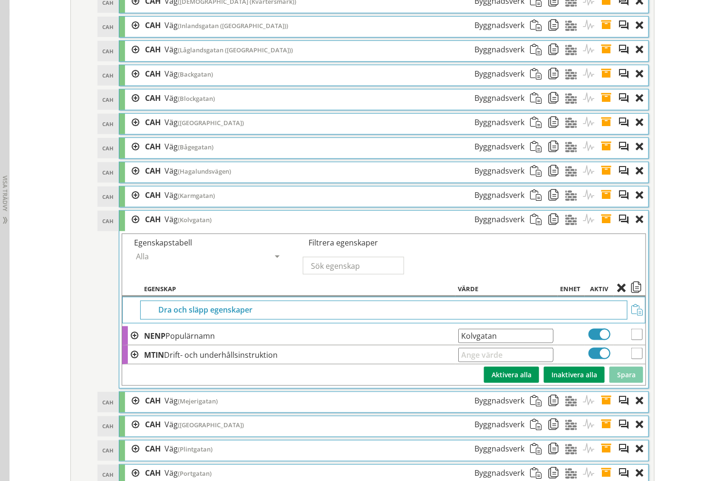
drag, startPoint x: 538, startPoint y: 353, endPoint x: 153, endPoint y: 336, distance: 385.6
click at [177, 341] on tr "NENP Populärnamn Kolvgatan Ange giltig String." at bounding box center [384, 335] width 524 height 19
click at [605, 228] on span at bounding box center [610, 220] width 18 height 18
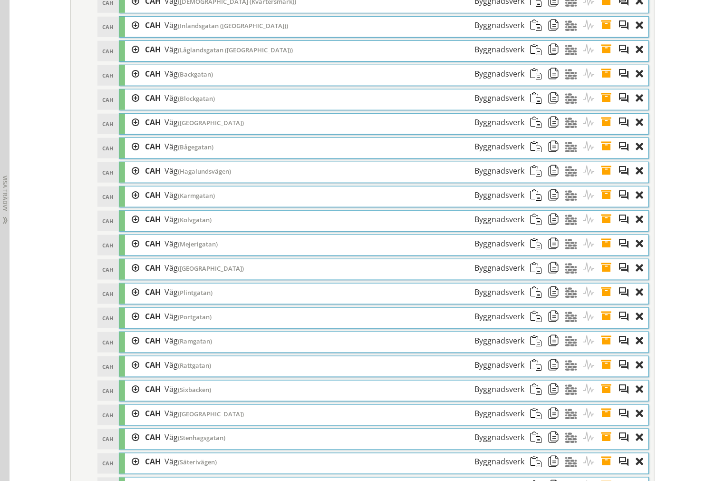
click at [607, 253] on span at bounding box center [610, 244] width 18 height 18
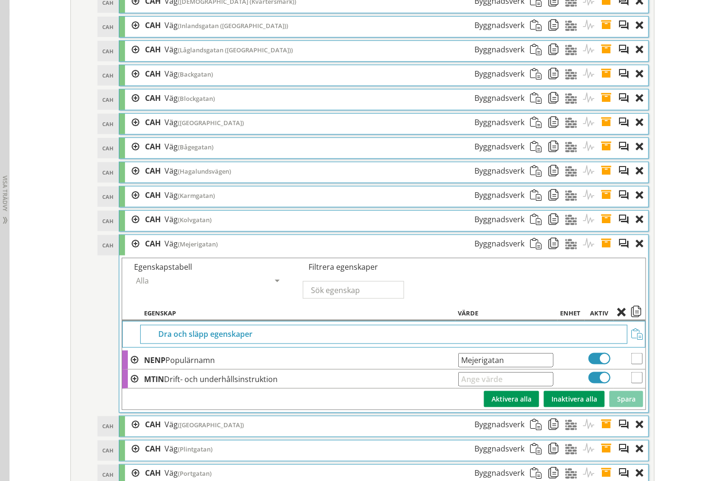
drag, startPoint x: 510, startPoint y: 372, endPoint x: 256, endPoint y: 357, distance: 254.9
click at [277, 359] on tbody "Dra och släpp egenskaper NENP Populärnamn Mejerigatan Ange giltig String. MTIN …" at bounding box center [384, 365] width 524 height 88
click at [605, 253] on span at bounding box center [610, 244] width 18 height 18
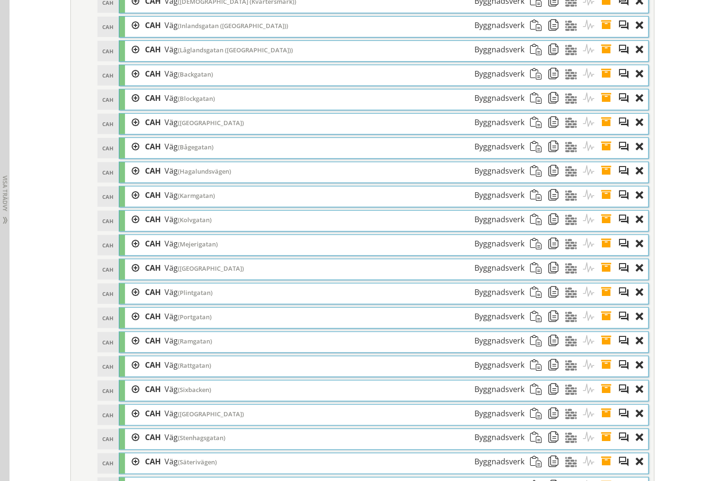
click at [605, 275] on span at bounding box center [610, 268] width 18 height 18
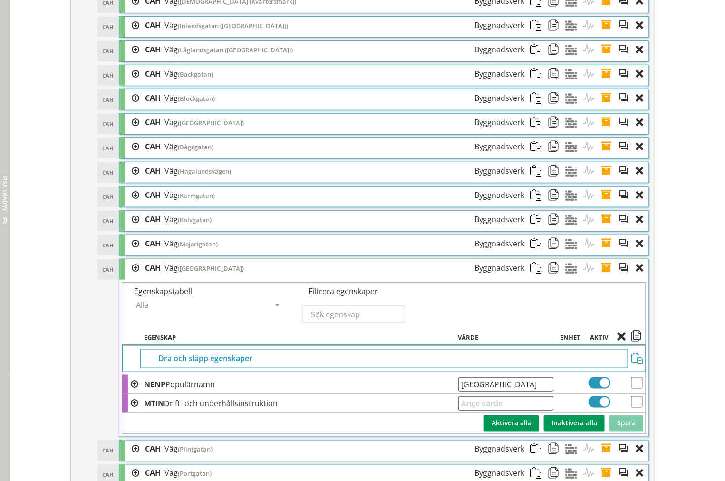
drag, startPoint x: 530, startPoint y: 397, endPoint x: 5, endPoint y: 341, distance: 528.5
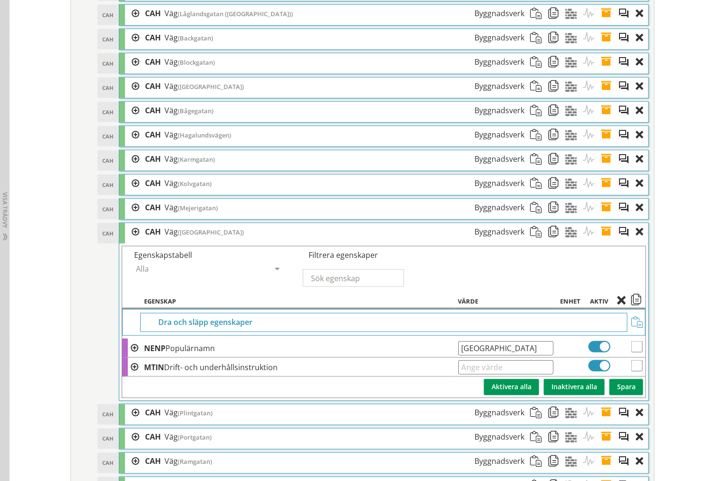
scroll to position [1594, 0]
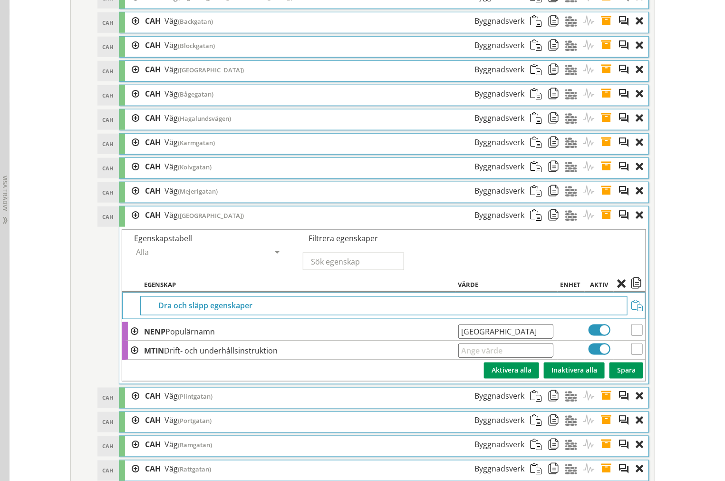
click at [605, 224] on span at bounding box center [610, 215] width 18 height 18
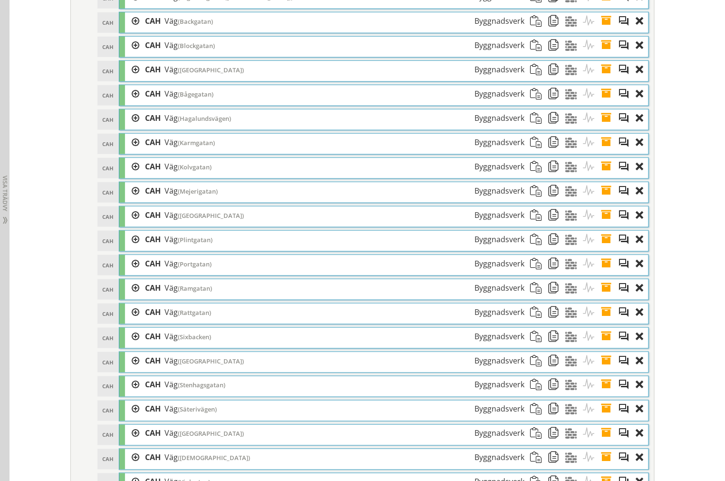
click at [606, 248] on span at bounding box center [610, 240] width 18 height 18
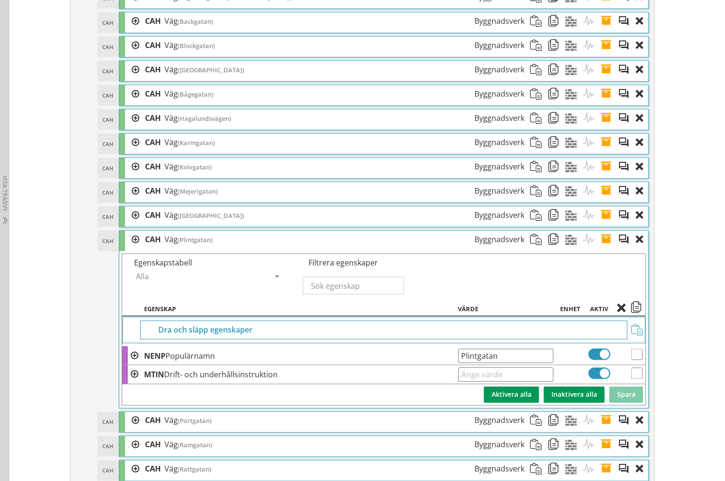
drag, startPoint x: 534, startPoint y: 371, endPoint x: 74, endPoint y: 349, distance: 460.5
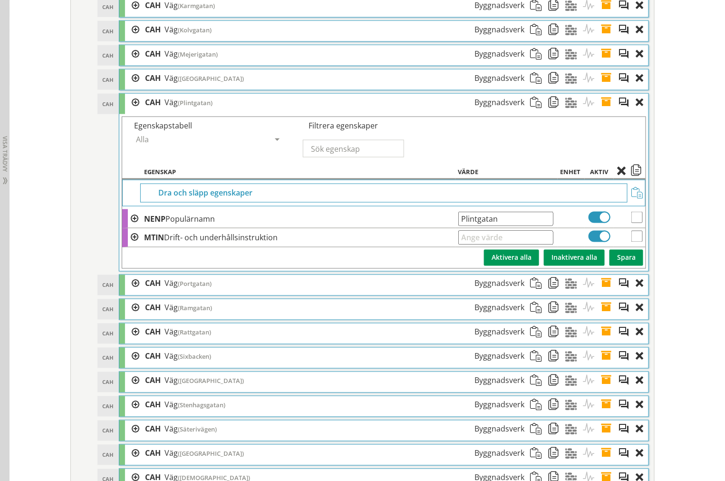
scroll to position [1753, 0]
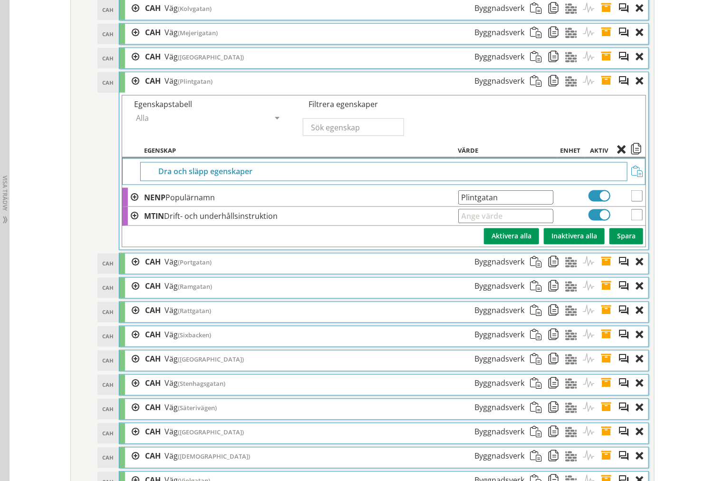
click at [605, 90] on span at bounding box center [610, 81] width 18 height 18
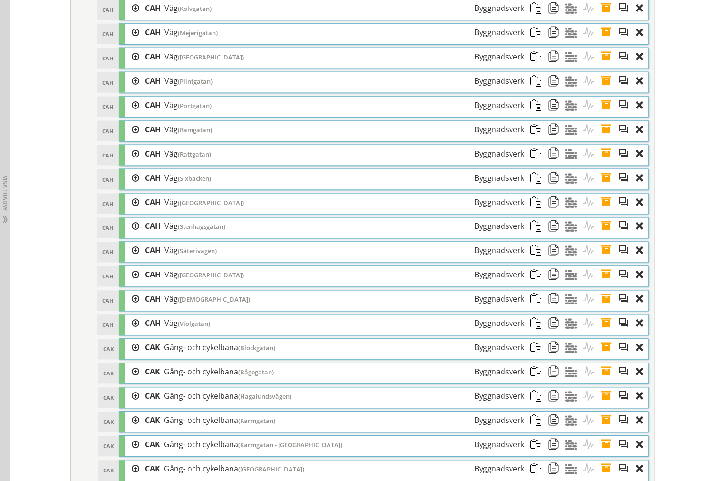
click at [605, 114] on span at bounding box center [610, 106] width 18 height 18
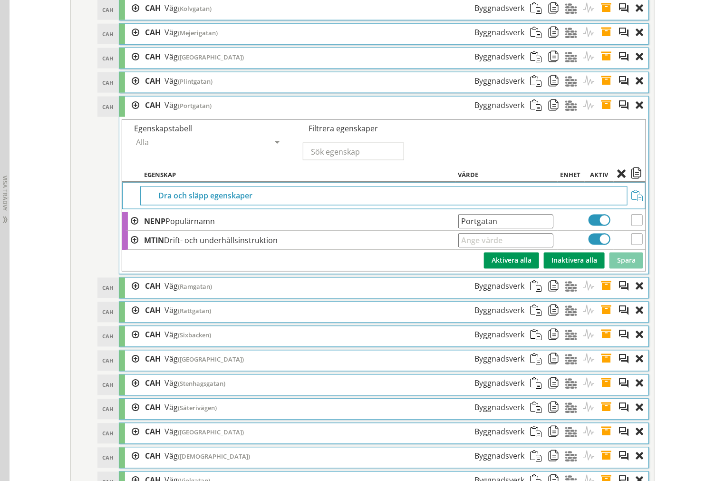
drag, startPoint x: 519, startPoint y: 235, endPoint x: 221, endPoint y: 234, distance: 297.7
click at [221, 231] on tr "NENP Populärnamn Portgatan Ange giltig String." at bounding box center [384, 221] width 524 height 19
drag, startPoint x: 605, startPoint y: 120, endPoint x: 605, endPoint y: 132, distance: 11.9
click at [605, 114] on span at bounding box center [610, 106] width 18 height 18
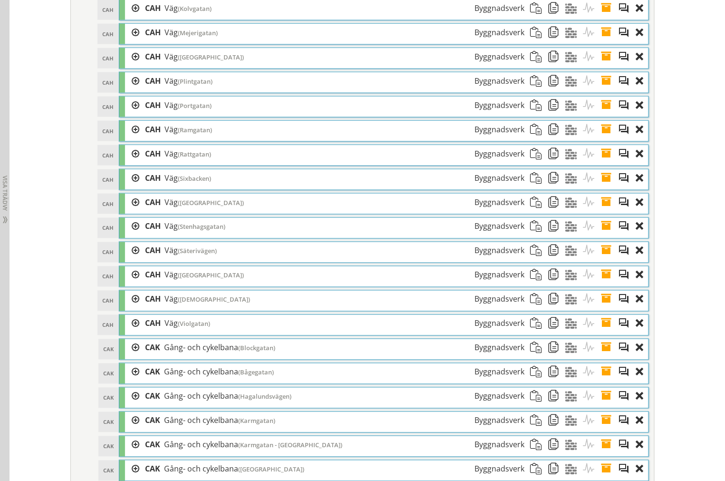
click at [603, 138] on span at bounding box center [610, 130] width 18 height 18
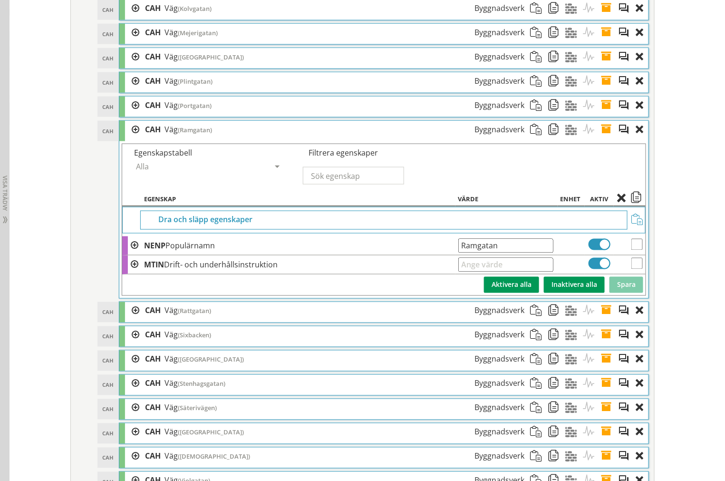
drag, startPoint x: 516, startPoint y: 257, endPoint x: 59, endPoint y: 261, distance: 456.6
click at [132, 114] on div at bounding box center [132, 106] width 14 height 18
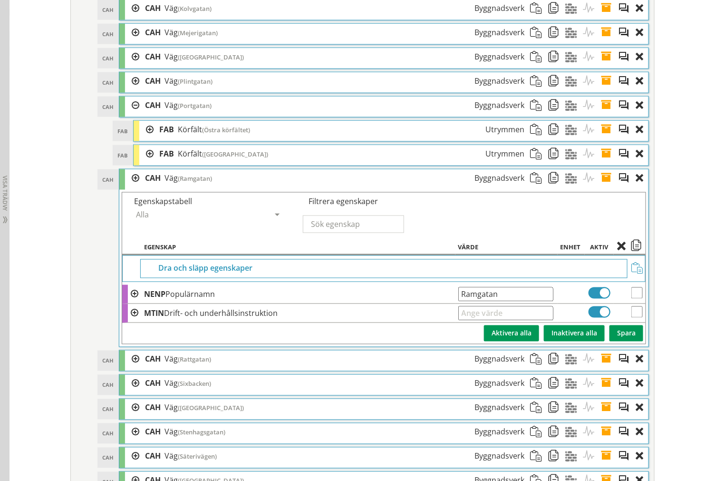
click at [132, 114] on div at bounding box center [132, 106] width 14 height 18
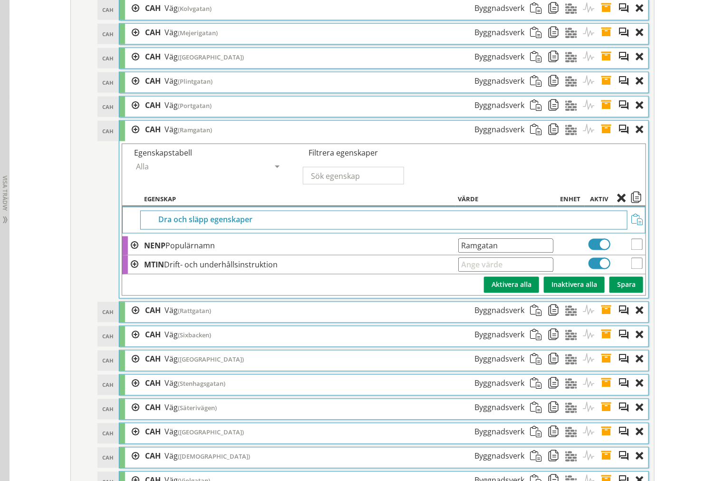
click at [128, 138] on div at bounding box center [132, 130] width 14 height 18
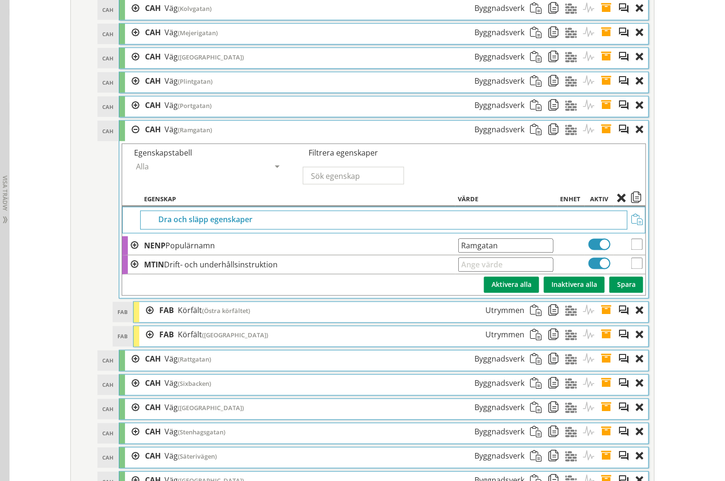
click at [128, 138] on div at bounding box center [132, 130] width 14 height 18
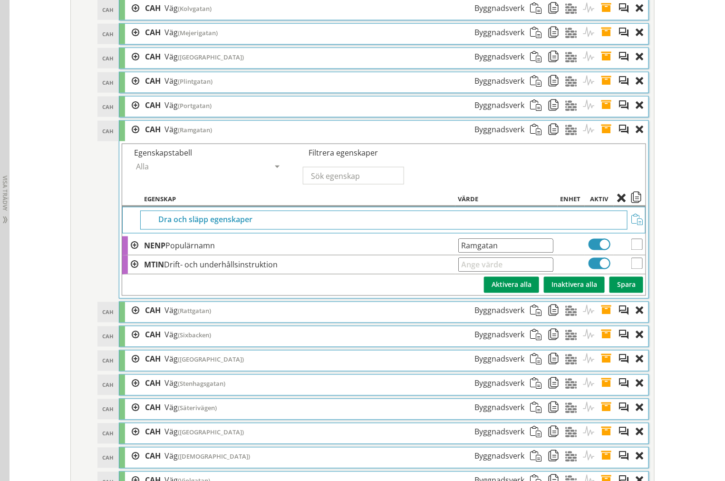
click at [607, 138] on span at bounding box center [610, 130] width 18 height 18
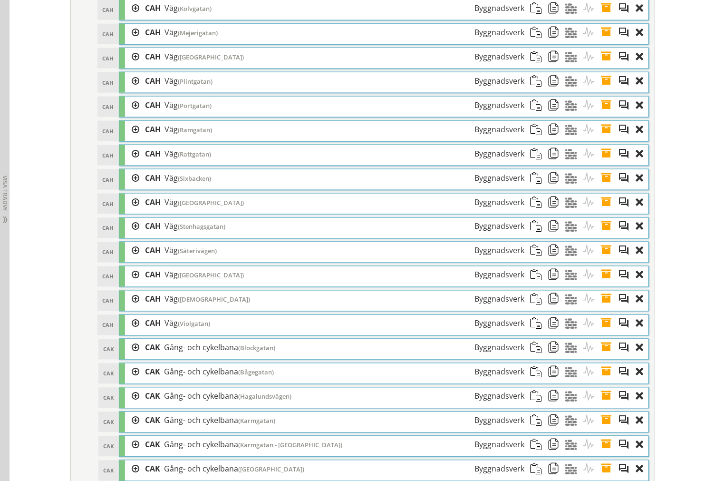
click at [603, 162] on span at bounding box center [610, 154] width 18 height 18
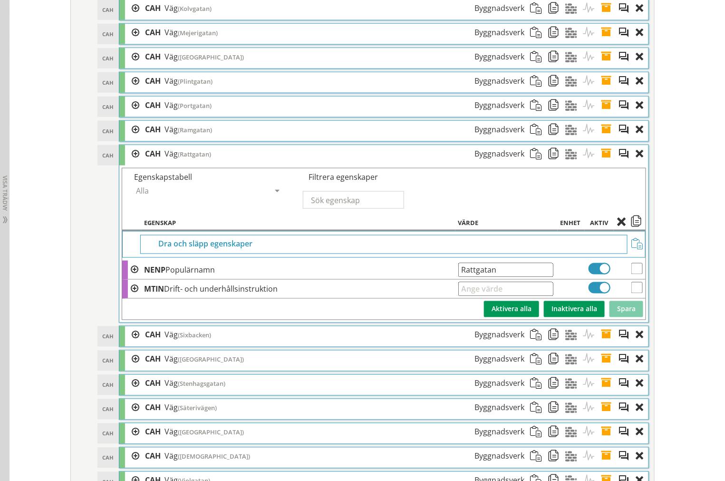
drag, startPoint x: 529, startPoint y: 282, endPoint x: 8, endPoint y: 264, distance: 521.1
click at [230, 280] on tr "NENP Populärnamn Rattgatan Ange giltig String." at bounding box center [384, 270] width 524 height 19
click at [603, 163] on span at bounding box center [610, 154] width 18 height 18
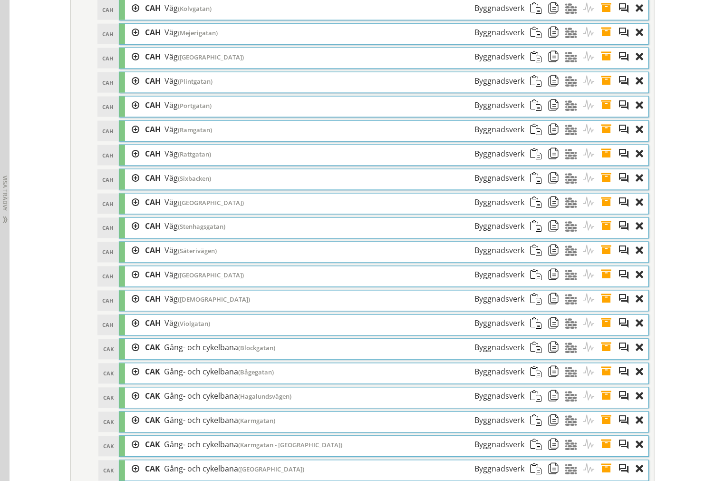
click at [606, 183] on span at bounding box center [610, 178] width 18 height 18
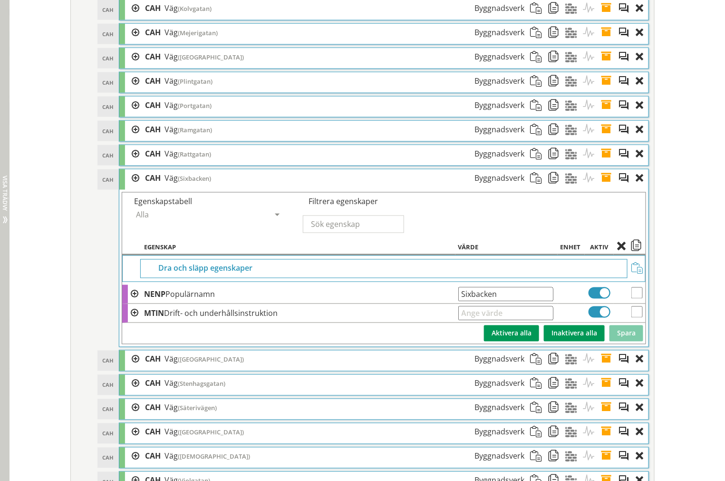
drag, startPoint x: 532, startPoint y: 306, endPoint x: 6, endPoint y: 296, distance: 525.6
click at [296, 302] on tr "NENP Populärnamn Sixbacken Ange giltig String." at bounding box center [384, 294] width 524 height 19
click at [603, 187] on span at bounding box center [610, 178] width 18 height 18
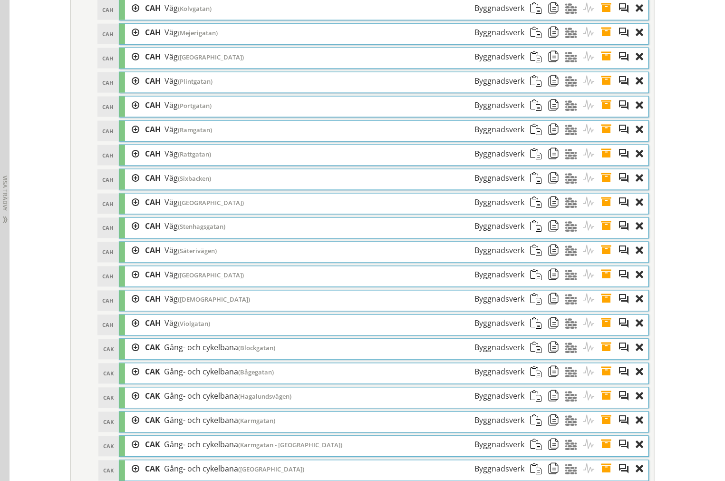
click at [606, 211] on span at bounding box center [610, 203] width 18 height 18
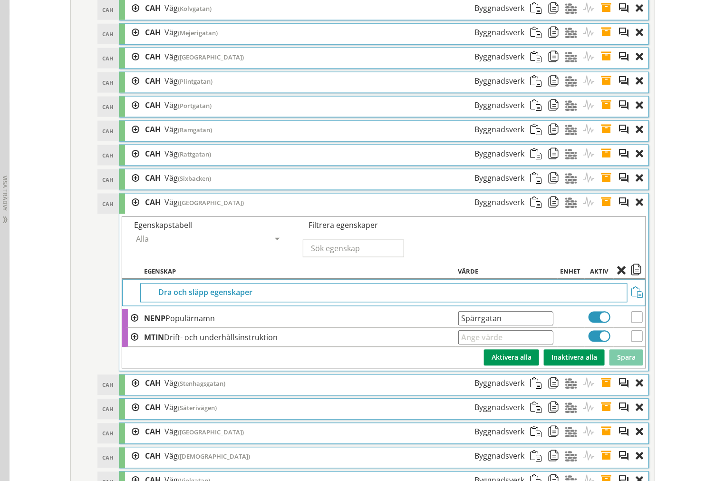
drag, startPoint x: 400, startPoint y: 338, endPoint x: -74, endPoint y: 318, distance: 474.6
drag, startPoint x: 605, startPoint y: 217, endPoint x: 605, endPoint y: 234, distance: 16.6
click at [605, 211] on span at bounding box center [610, 203] width 18 height 18
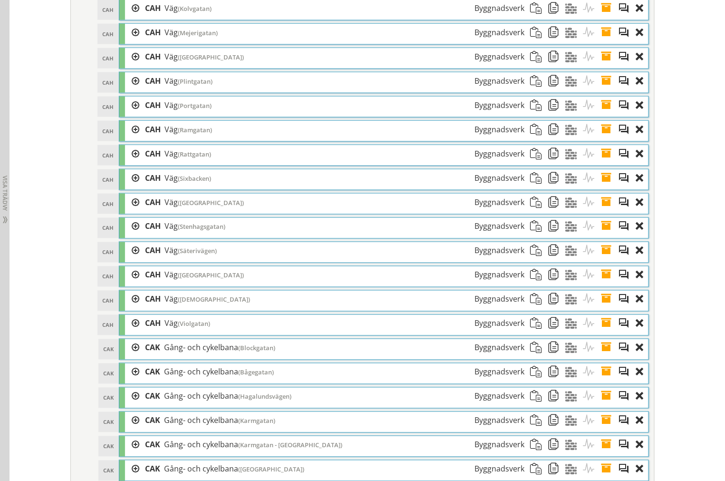
click at [605, 235] on span at bounding box center [610, 227] width 18 height 18
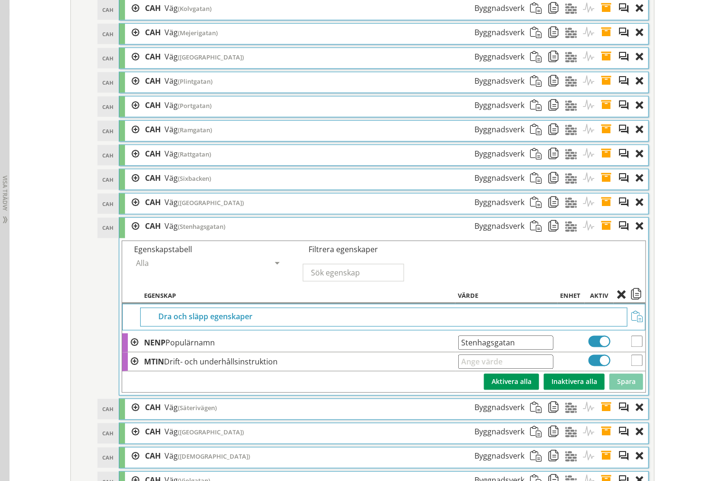
drag, startPoint x: 531, startPoint y: 355, endPoint x: 39, endPoint y: 352, distance: 491.8
click at [322, 352] on tr "NENP Populärnamn Stenhagsgatan Ange giltig String." at bounding box center [384, 342] width 524 height 19
click at [605, 235] on span at bounding box center [610, 227] width 18 height 18
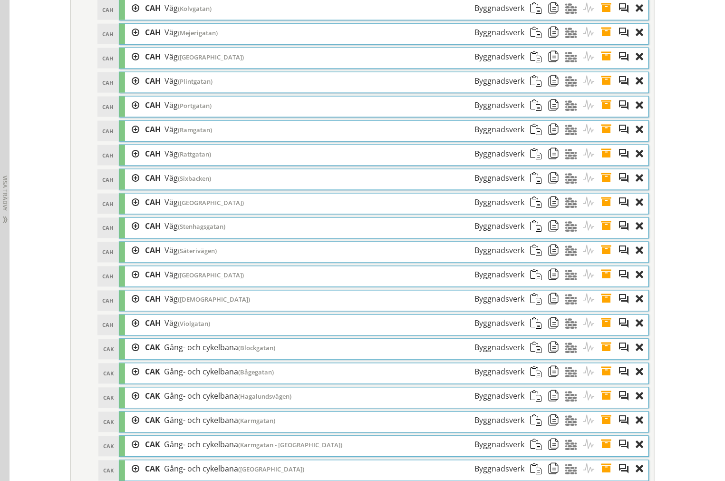
click at [606, 260] on span at bounding box center [610, 251] width 18 height 18
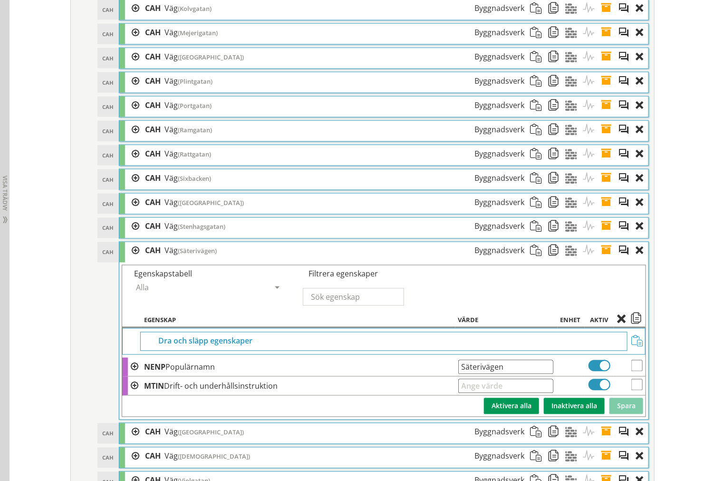
drag, startPoint x: 527, startPoint y: 381, endPoint x: 107, endPoint y: 397, distance: 420.8
drag, startPoint x: 603, startPoint y: 265, endPoint x: 605, endPoint y: 278, distance: 12.9
click at [603, 260] on span at bounding box center [610, 251] width 18 height 18
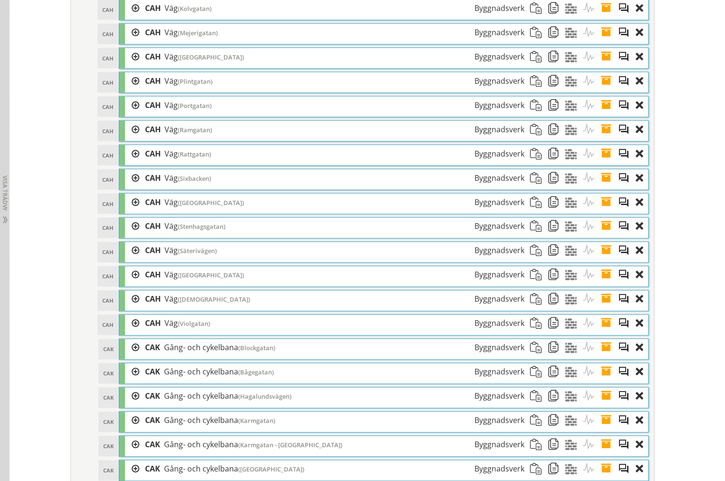
click at [604, 284] on span at bounding box center [610, 275] width 18 height 18
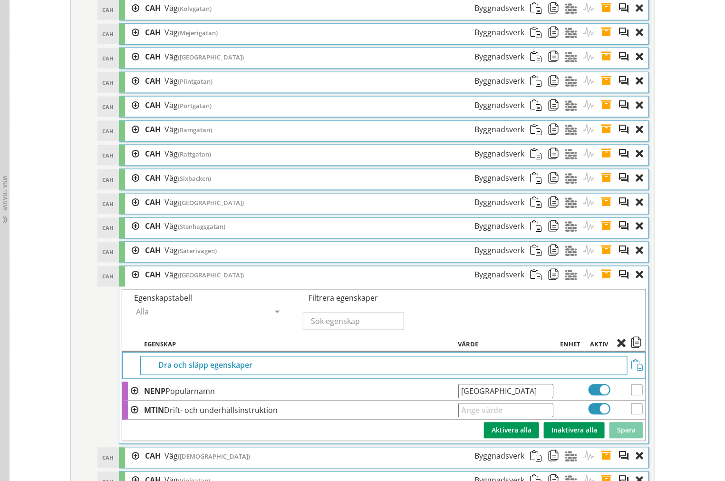
drag, startPoint x: 535, startPoint y: 405, endPoint x: 2, endPoint y: 407, distance: 532.2
click at [605, 284] on span at bounding box center [610, 275] width 18 height 18
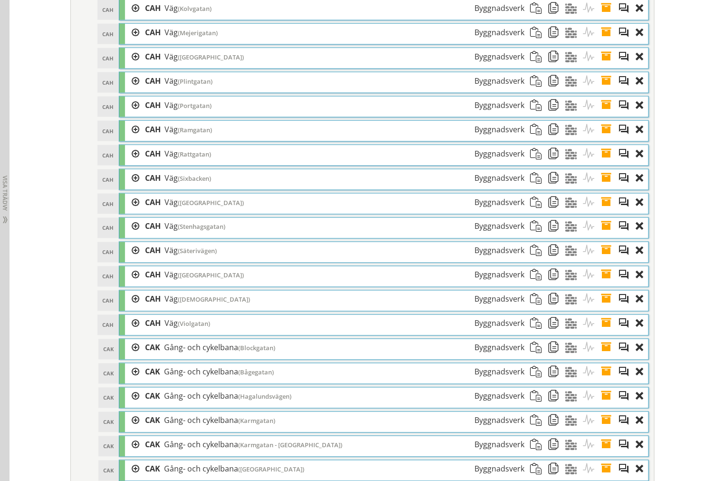
click at [606, 308] on span at bounding box center [610, 300] width 18 height 18
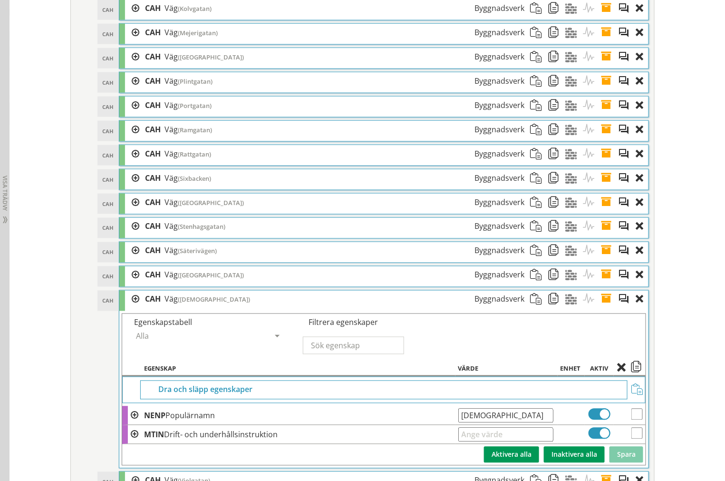
drag, startPoint x: 522, startPoint y: 429, endPoint x: 140, endPoint y: 420, distance: 382.0
click at [202, 424] on tr "NENP Populärnamn Ventilgatan Ange giltig String." at bounding box center [384, 415] width 524 height 19
click at [606, 308] on span at bounding box center [610, 300] width 18 height 18
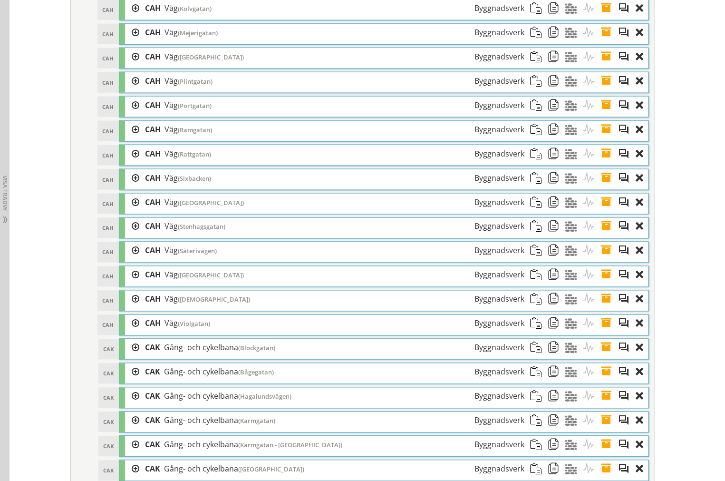
click at [607, 332] on span at bounding box center [610, 324] width 18 height 18
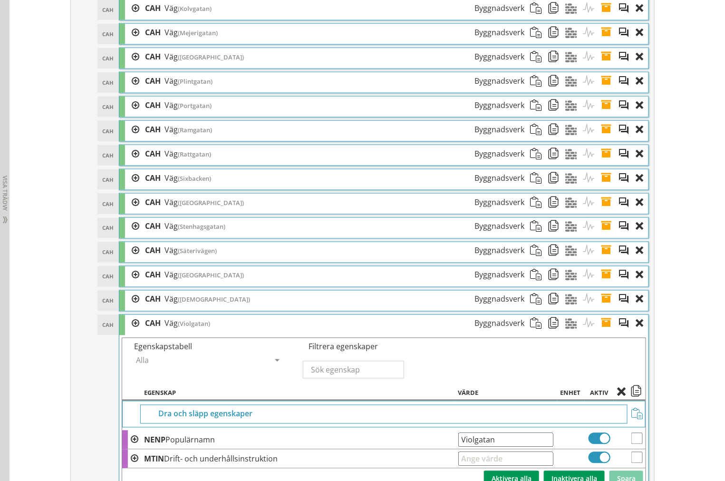
drag, startPoint x: 355, startPoint y: 452, endPoint x: 40, endPoint y: 419, distance: 316.1
click at [139, 436] on tbody "Dra och släpp egenskaper NENP Populärnamn Violgatan Ange giltig String. MTIN Dr…" at bounding box center [384, 445] width 524 height 88
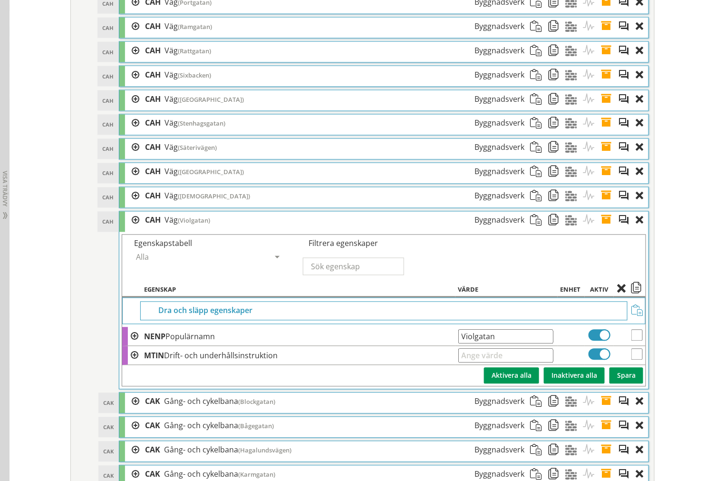
scroll to position [1858, 0]
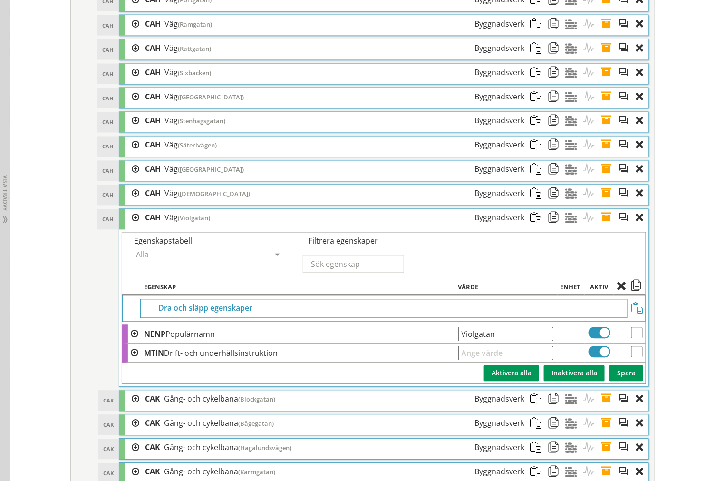
click at [605, 227] on span at bounding box center [610, 218] width 18 height 18
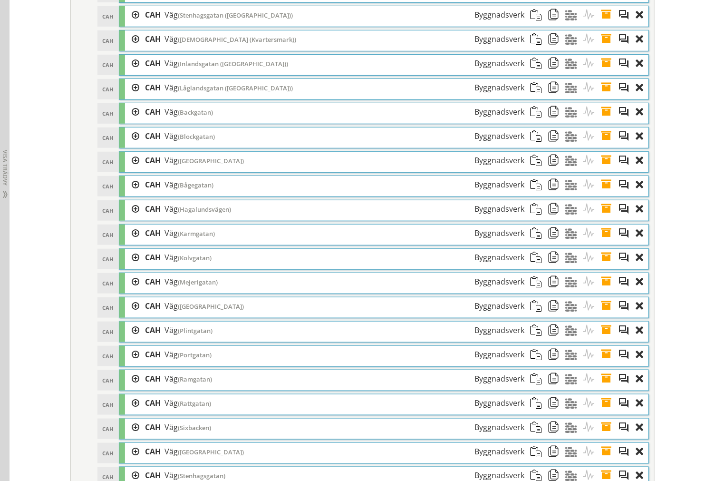
scroll to position [1541, 0]
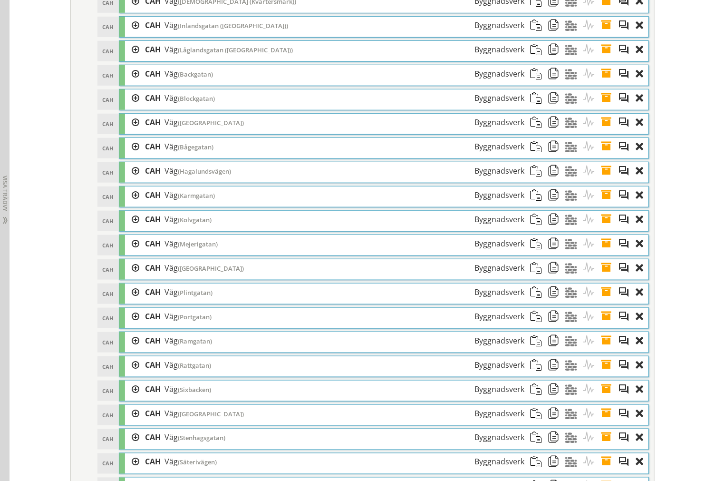
click at [125, 83] on div at bounding box center [132, 74] width 14 height 18
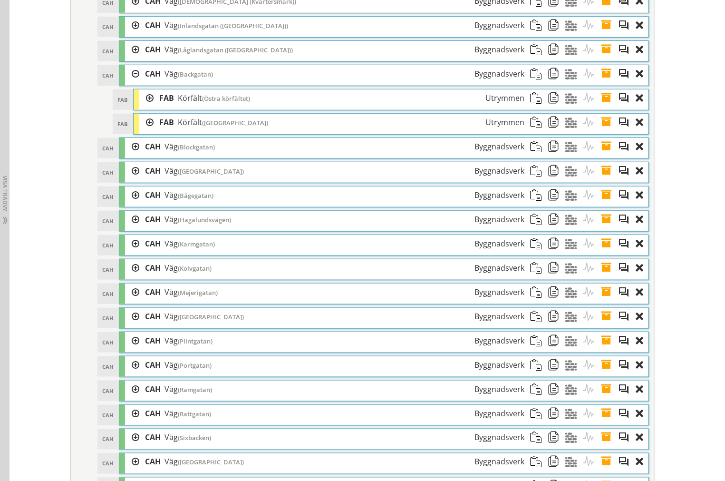
click at [147, 107] on div at bounding box center [146, 98] width 14 height 18
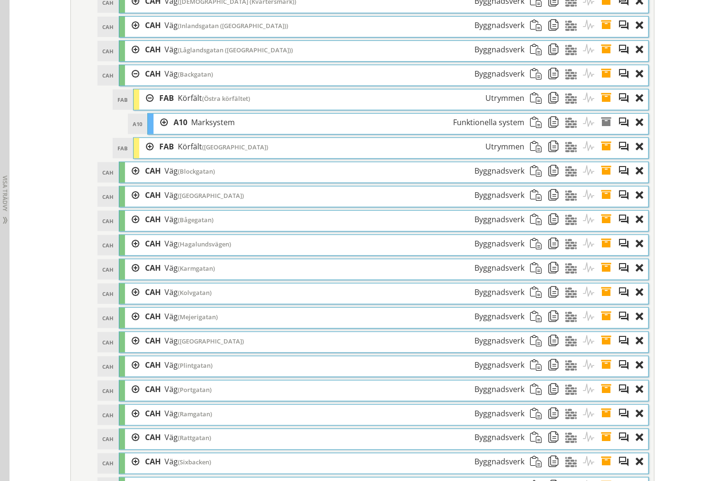
click at [147, 107] on div at bounding box center [146, 98] width 14 height 18
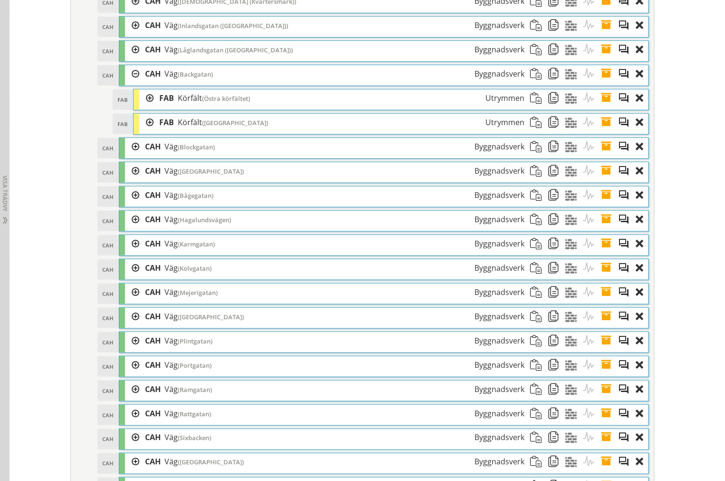
click at [140, 131] on div at bounding box center [146, 123] width 14 height 18
click at [141, 131] on div at bounding box center [146, 123] width 14 height 18
click at [127, 156] on div at bounding box center [132, 147] width 14 height 18
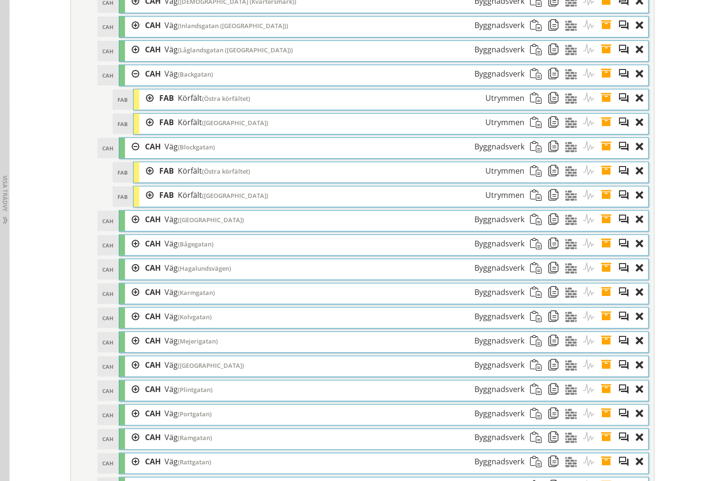
click at [147, 180] on div at bounding box center [146, 171] width 14 height 18
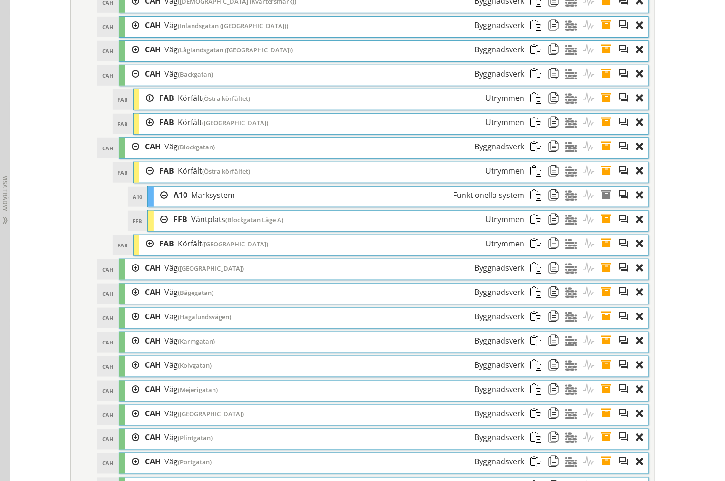
click at [147, 180] on div at bounding box center [146, 171] width 14 height 18
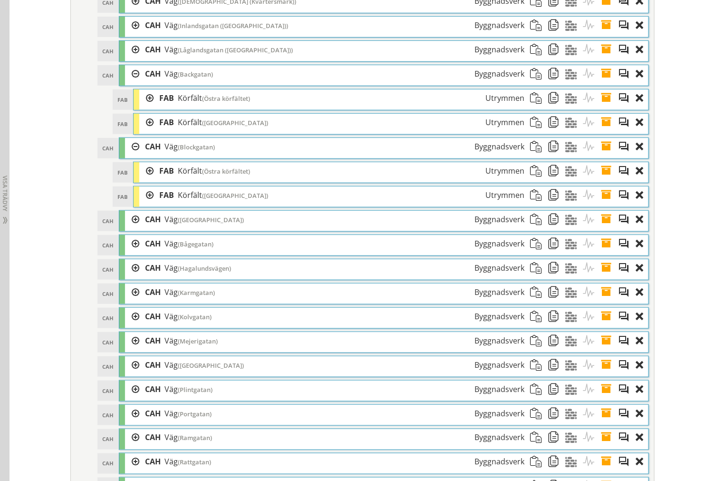
click at [144, 204] on div at bounding box center [146, 195] width 14 height 18
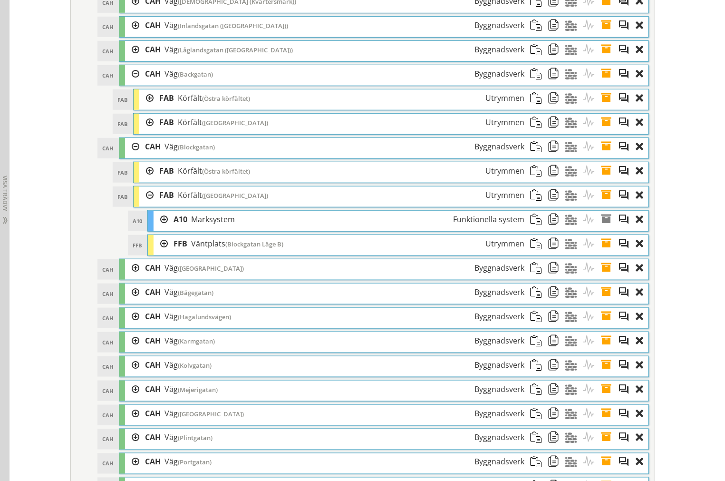
click at [147, 180] on div at bounding box center [146, 171] width 14 height 18
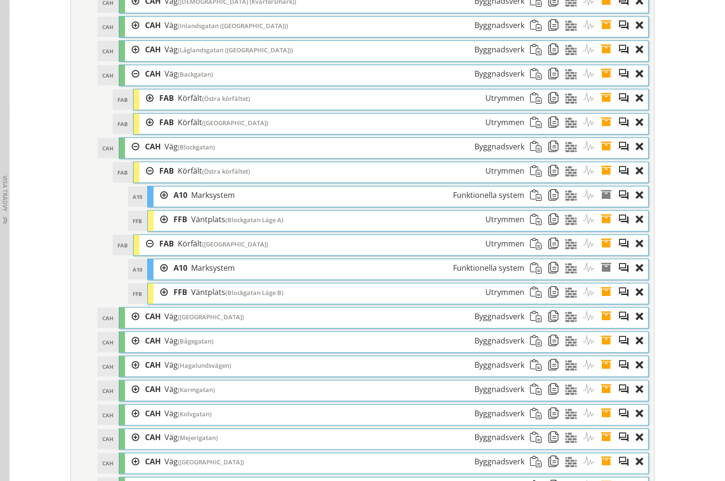
click at [141, 253] on div at bounding box center [146, 244] width 14 height 18
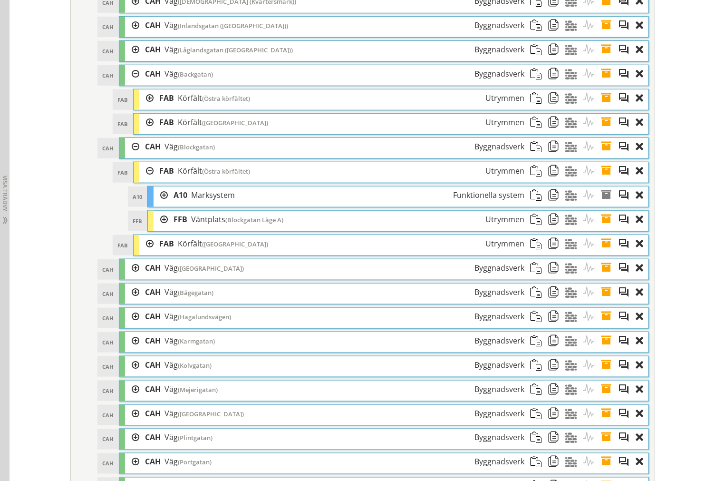
click at [154, 228] on div at bounding box center [161, 220] width 14 height 18
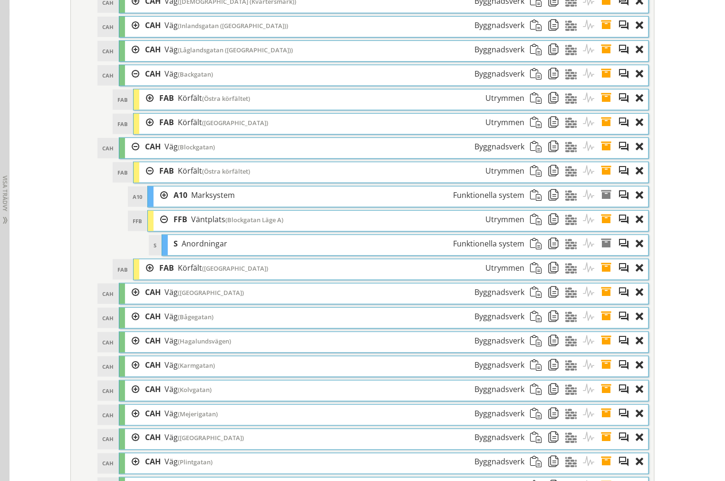
click at [158, 228] on div at bounding box center [161, 220] width 14 height 18
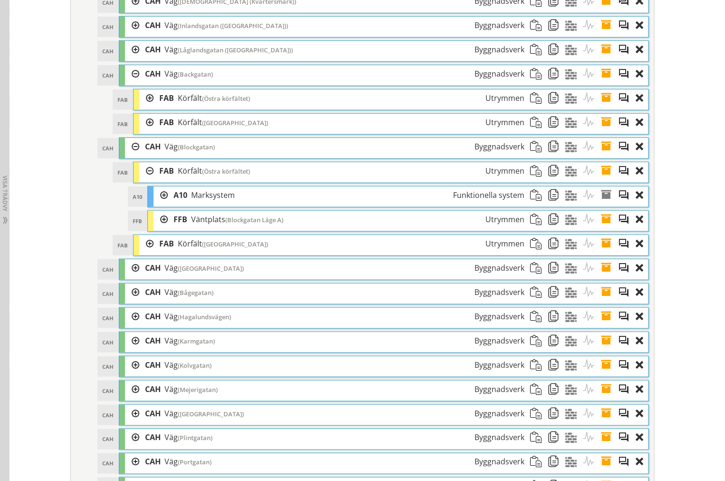
click at [601, 228] on span at bounding box center [610, 220] width 18 height 18
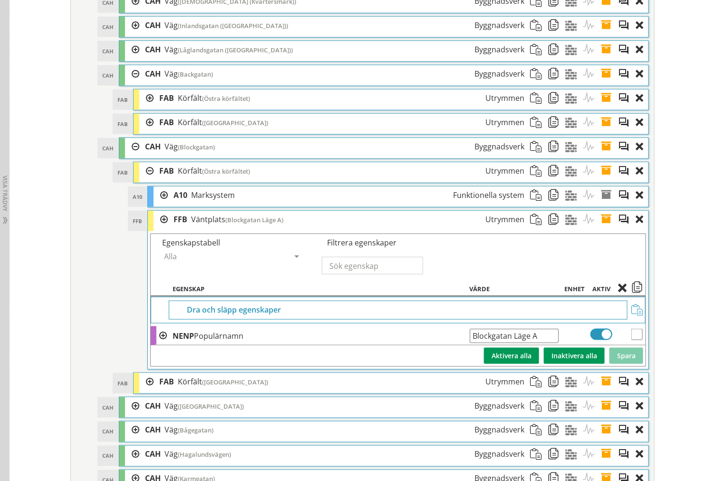
drag, startPoint x: 543, startPoint y: 347, endPoint x: 219, endPoint y: 352, distance: 323.9
click at [231, 345] on tr "NENP Populärnamn Blockgatan Läge A Ange giltig String." at bounding box center [398, 335] width 495 height 19
click at [601, 228] on span at bounding box center [610, 220] width 18 height 18
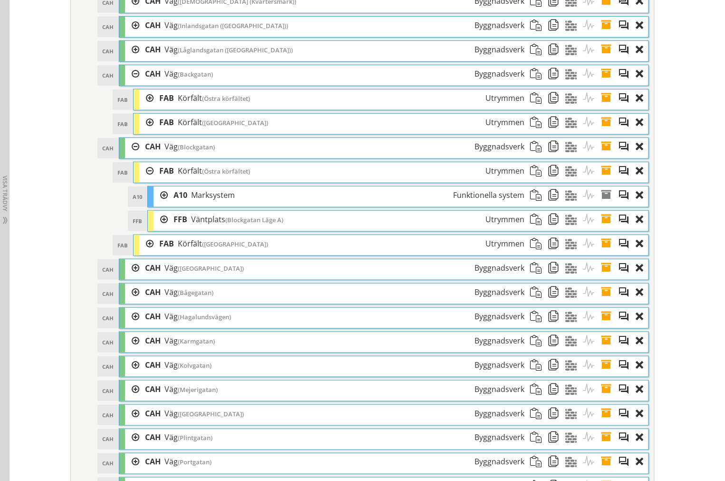
click at [161, 228] on div at bounding box center [161, 220] width 14 height 18
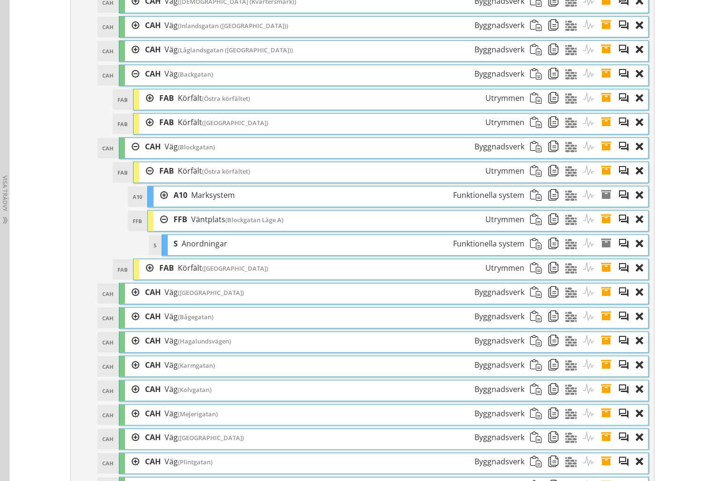
click at [159, 228] on div at bounding box center [161, 220] width 14 height 18
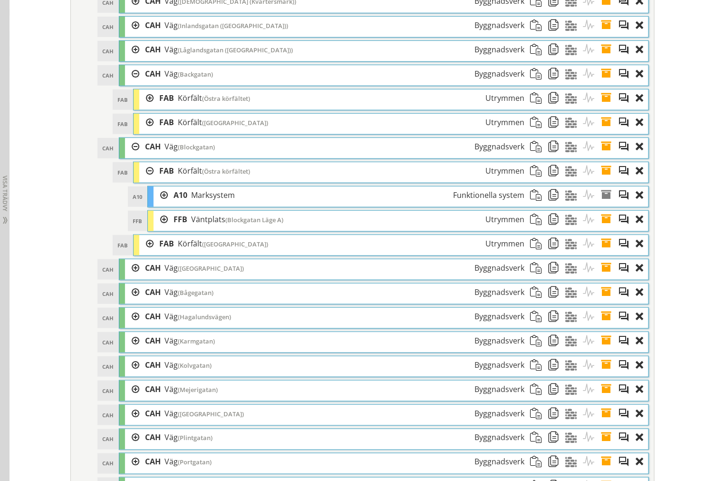
click at [143, 180] on div at bounding box center [146, 171] width 14 height 18
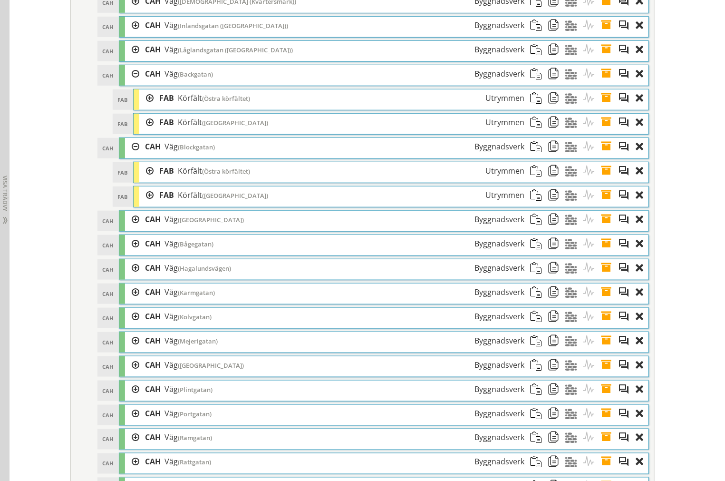
click at [141, 204] on div at bounding box center [146, 195] width 14 height 18
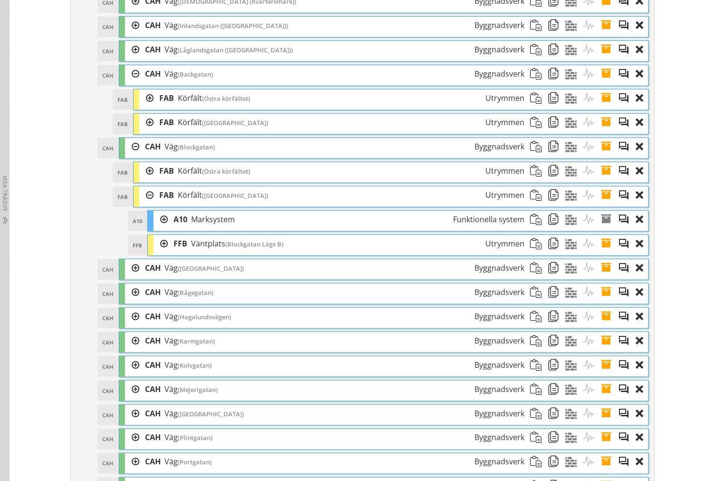
click at [159, 253] on div at bounding box center [161, 244] width 14 height 18
click at [154, 253] on div at bounding box center [161, 244] width 14 height 18
click at [159, 253] on div at bounding box center [161, 244] width 14 height 18
click at [609, 253] on span at bounding box center [610, 244] width 18 height 18
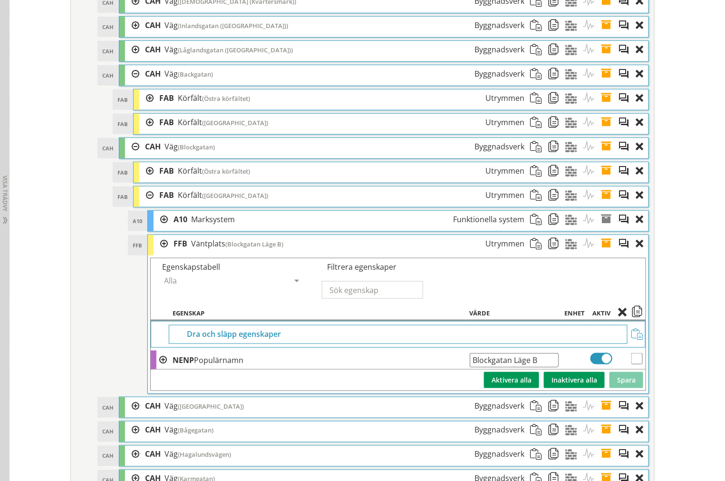
drag, startPoint x: 507, startPoint y: 374, endPoint x: 15, endPoint y: 373, distance: 492.3
click at [174, 370] on tr "NENP Populärnamn Blockgatan Läge B Ange giltig String." at bounding box center [398, 360] width 495 height 19
click at [605, 253] on span at bounding box center [610, 244] width 18 height 18
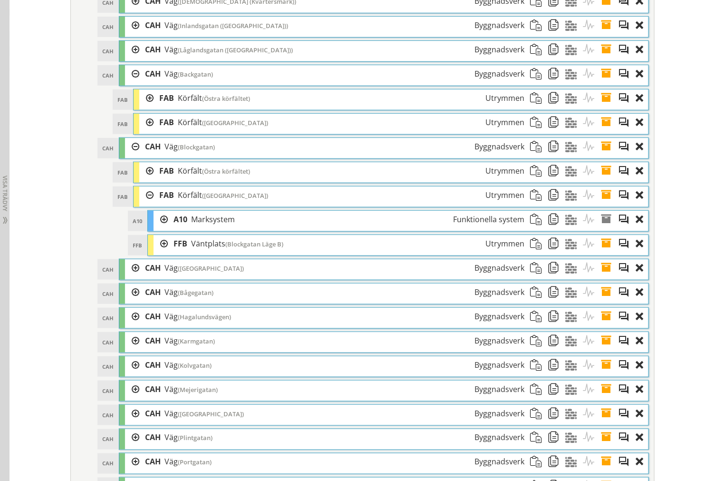
click at [154, 253] on div at bounding box center [161, 244] width 14 height 18
click at [156, 253] on div at bounding box center [161, 244] width 14 height 18
click at [140, 204] on div at bounding box center [146, 195] width 14 height 18
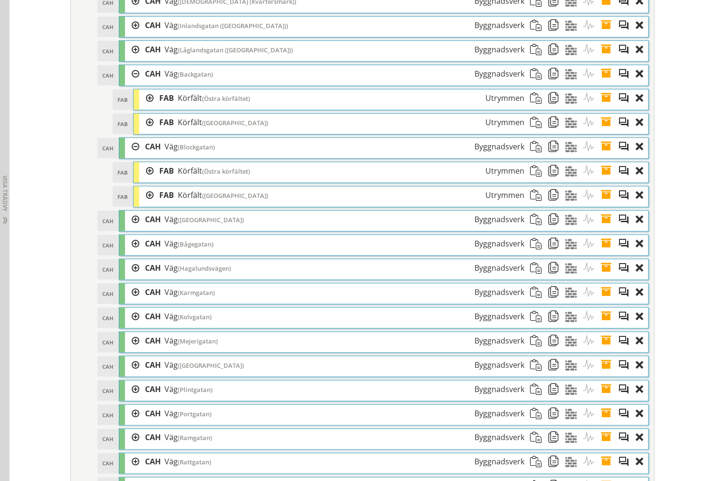
click at [125, 156] on div at bounding box center [132, 147] width 14 height 18
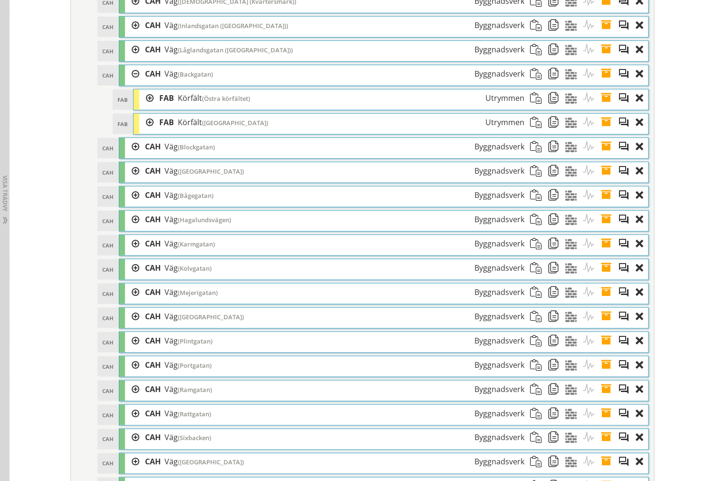
click at [126, 83] on div at bounding box center [132, 74] width 14 height 18
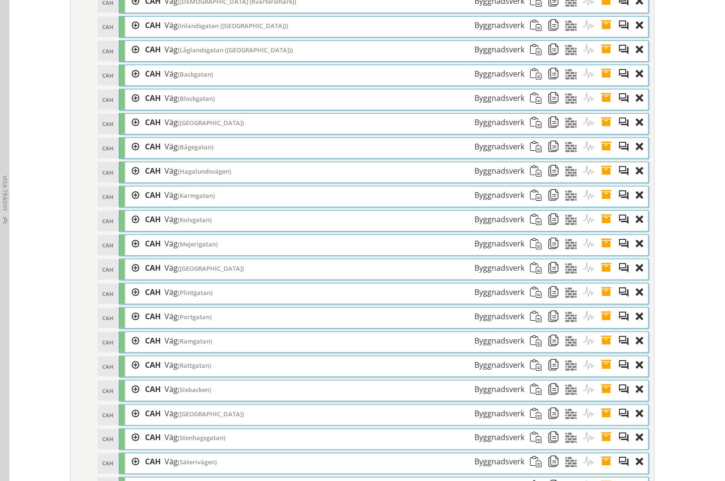
click at [126, 131] on div at bounding box center [132, 123] width 14 height 18
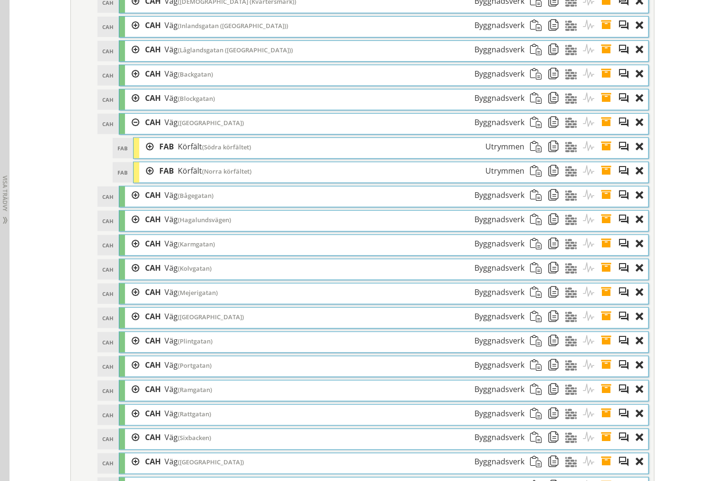
click at [141, 156] on div at bounding box center [146, 147] width 14 height 18
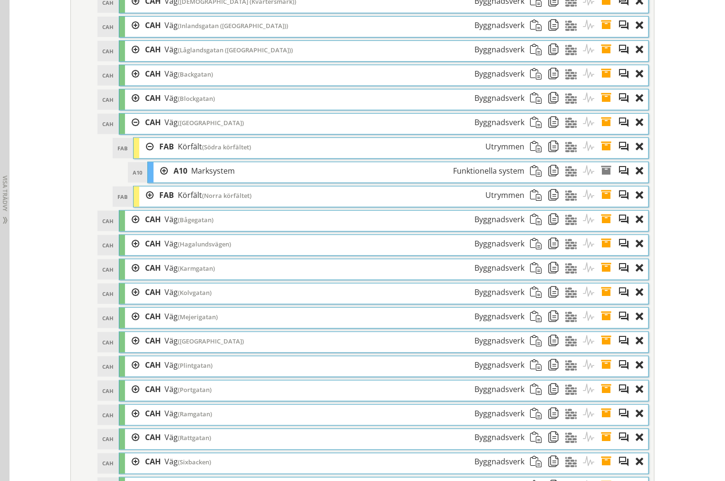
click at [144, 156] on div at bounding box center [146, 147] width 14 height 18
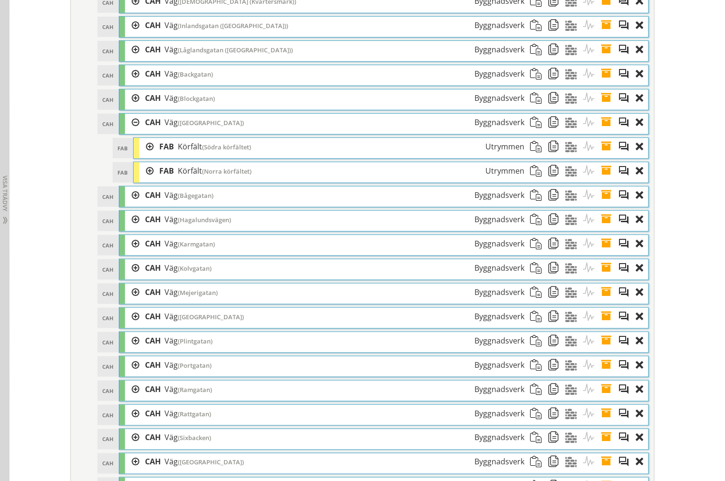
click at [146, 179] on div at bounding box center [146, 171] width 14 height 18
click at [144, 180] on div at bounding box center [146, 171] width 14 height 18
click at [139, 204] on div "CAH Väg (Bågegatan) Byggnadsverk" at bounding box center [334, 195] width 391 height 18
click at [129, 204] on div at bounding box center [132, 195] width 14 height 18
click at [141, 228] on div at bounding box center [146, 220] width 14 height 18
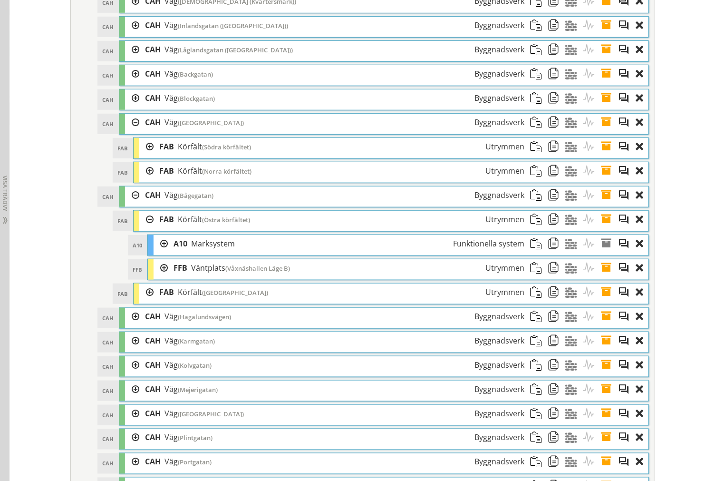
click at [142, 228] on div at bounding box center [146, 220] width 14 height 18
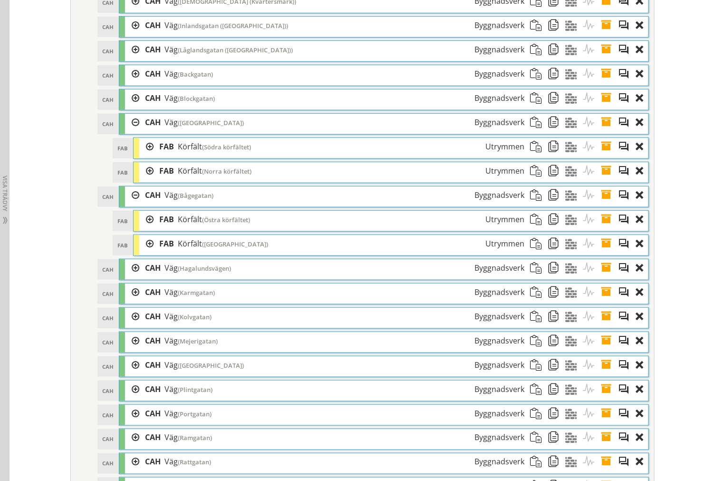
click at [143, 253] on div at bounding box center [146, 244] width 14 height 18
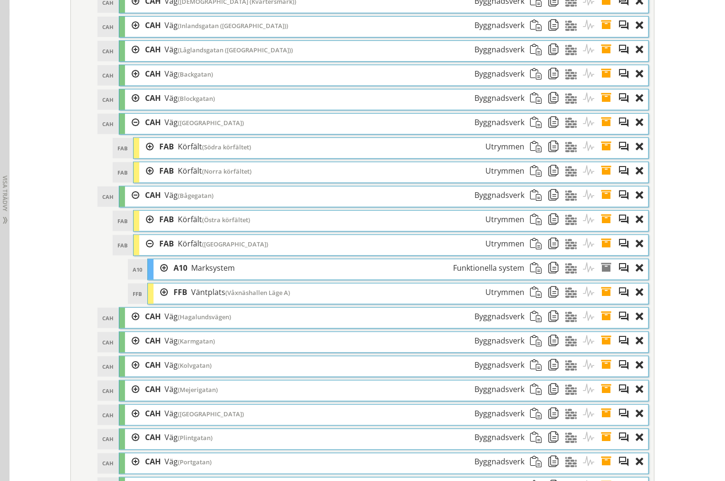
click at [142, 228] on div at bounding box center [146, 220] width 14 height 18
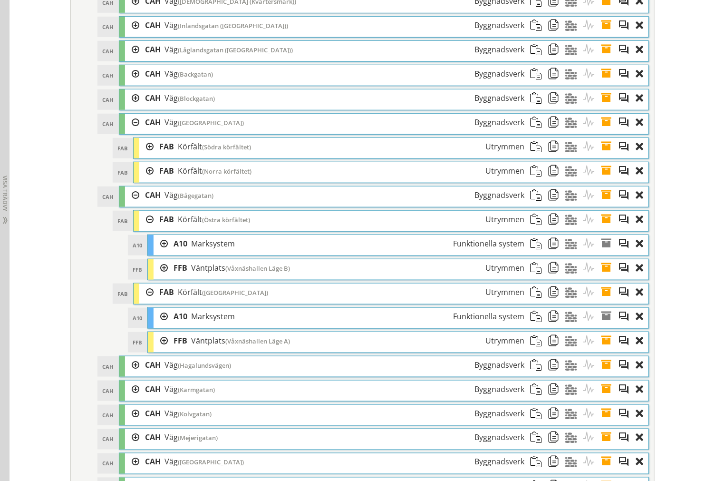
click at [143, 156] on div at bounding box center [146, 147] width 14 height 18
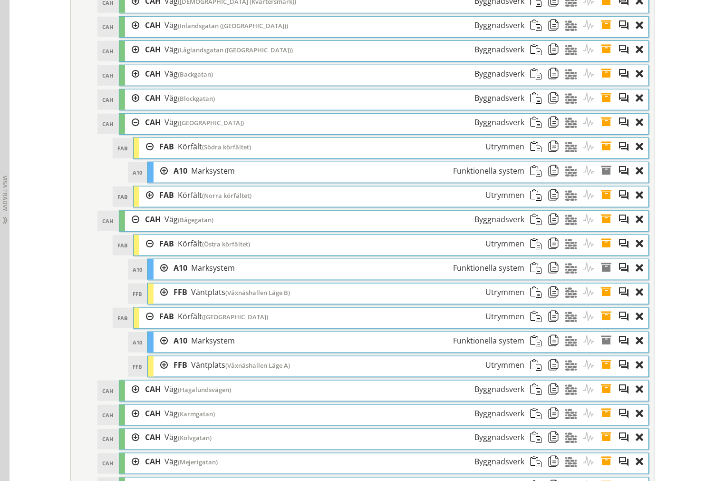
click at [143, 156] on div at bounding box center [146, 147] width 14 height 18
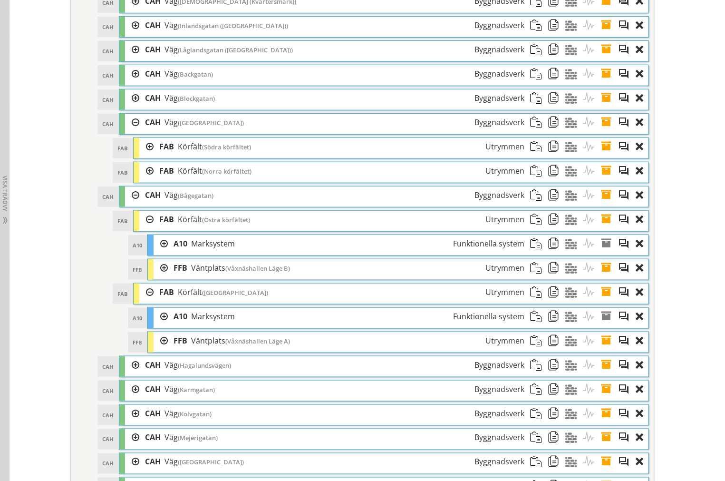
click at [143, 180] on div at bounding box center [146, 171] width 14 height 18
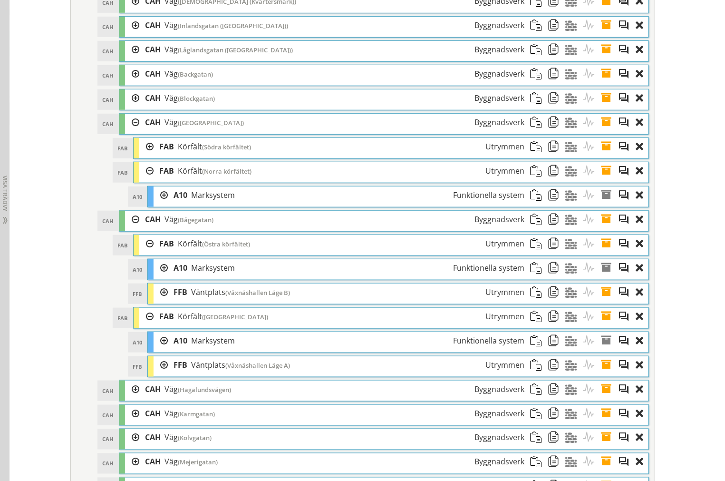
click at [143, 180] on div at bounding box center [146, 171] width 14 height 18
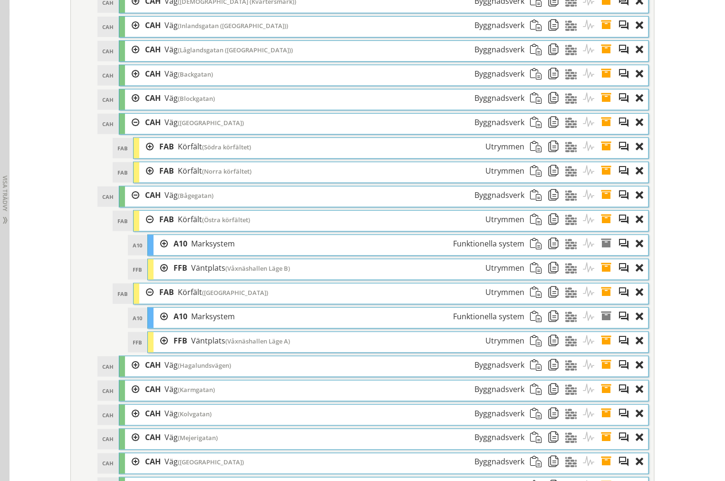
click at [131, 129] on div at bounding box center [132, 123] width 14 height 18
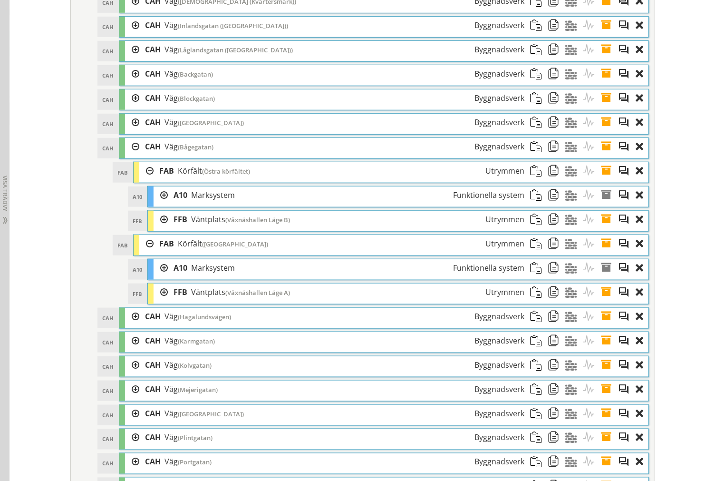
click at [157, 301] on div at bounding box center [161, 292] width 14 height 18
click at [154, 228] on div at bounding box center [161, 220] width 14 height 18
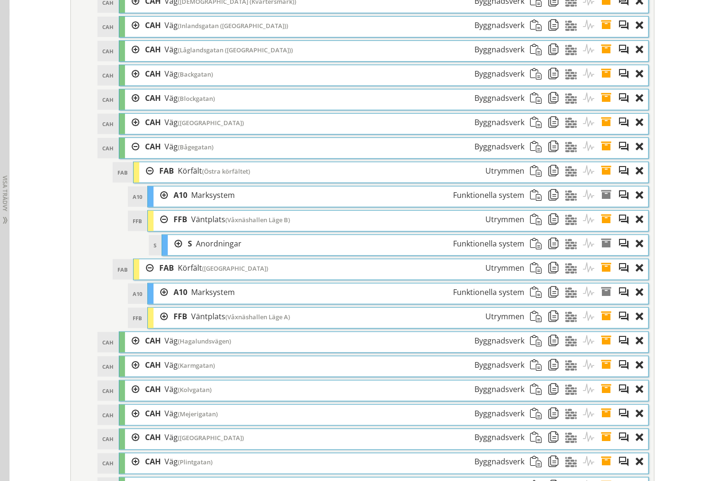
click at [156, 228] on div at bounding box center [161, 220] width 14 height 18
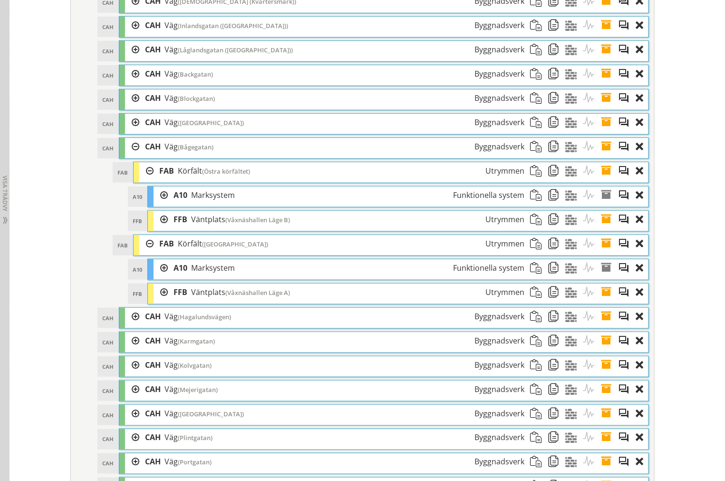
click at [157, 226] on div at bounding box center [161, 220] width 14 height 18
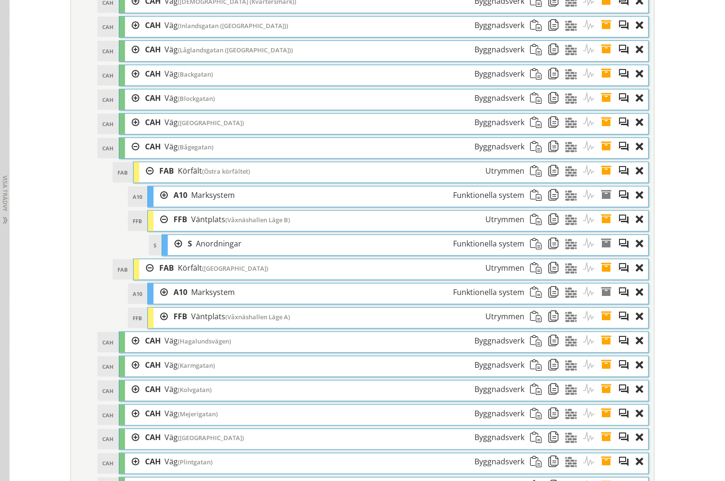
click at [158, 227] on div at bounding box center [161, 220] width 14 height 18
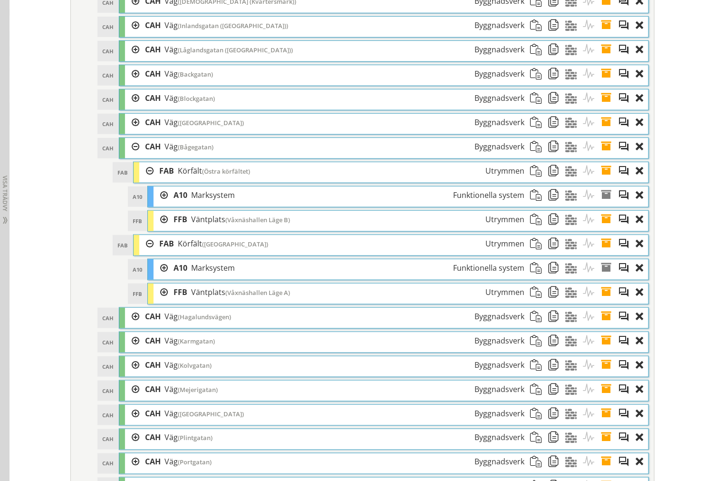
click at [603, 228] on span at bounding box center [610, 220] width 18 height 18
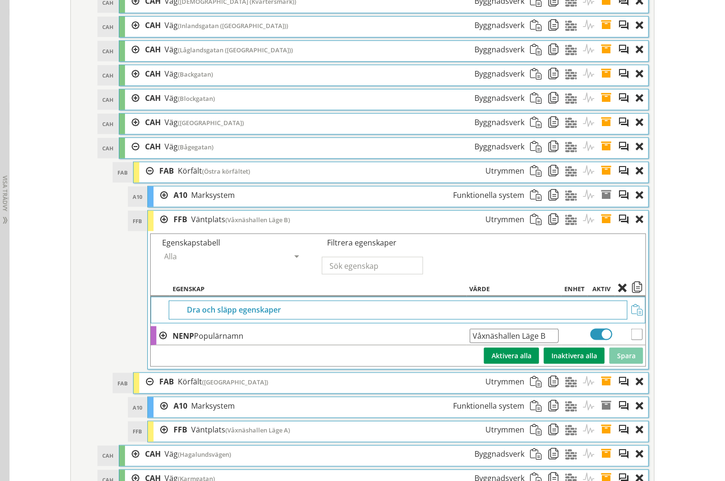
drag, startPoint x: 554, startPoint y: 345, endPoint x: 5, endPoint y: 332, distance: 549.0
click at [154, 341] on tr "NENP Populärnamn Våxnäshallen Läge B Ange giltig String." at bounding box center [398, 335] width 495 height 19
click at [601, 228] on span at bounding box center [610, 220] width 18 height 18
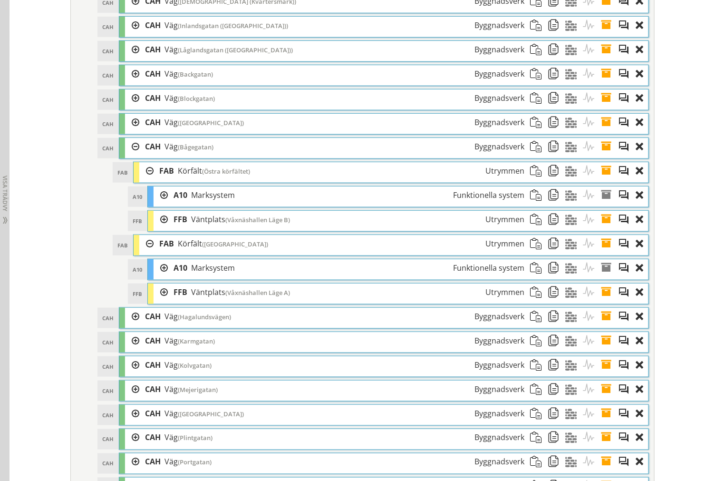
click at [159, 301] on div at bounding box center [161, 292] width 14 height 18
click at [603, 301] on span at bounding box center [610, 292] width 18 height 18
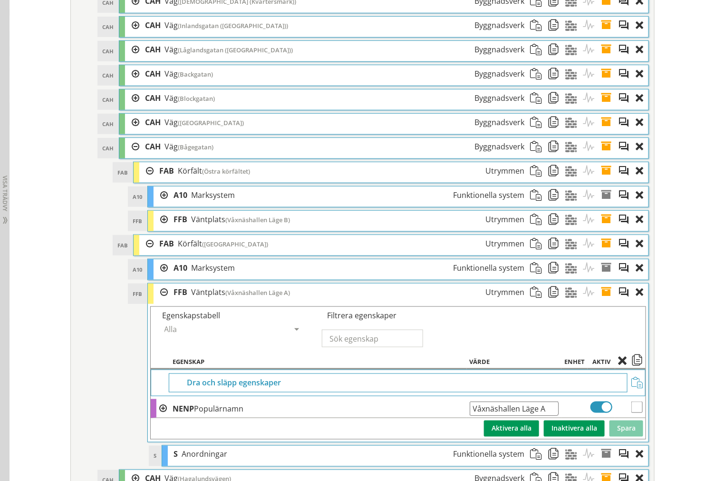
drag, startPoint x: 544, startPoint y: 421, endPoint x: 171, endPoint y: 419, distance: 372.4
click at [211, 418] on tr "NENP Populärnamn Våxnäshallen Läge A Ange giltig String." at bounding box center [398, 408] width 495 height 19
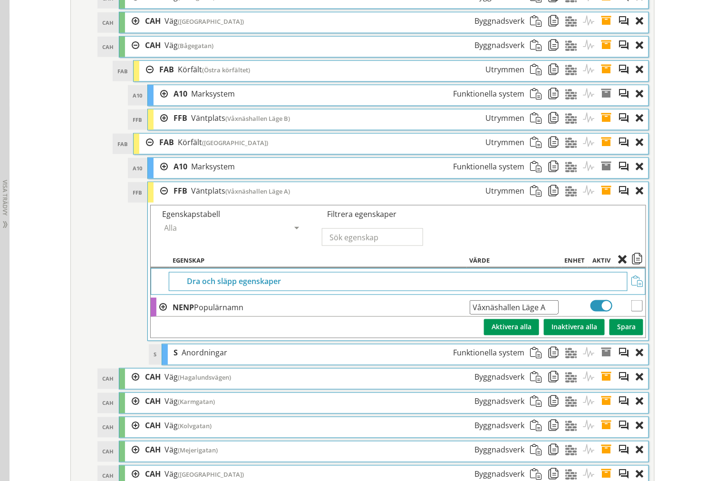
scroll to position [1647, 0]
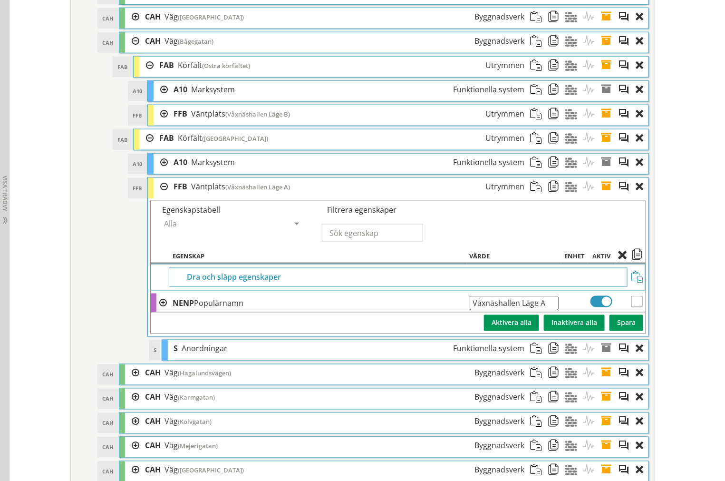
click at [603, 195] on span at bounding box center [610, 187] width 18 height 18
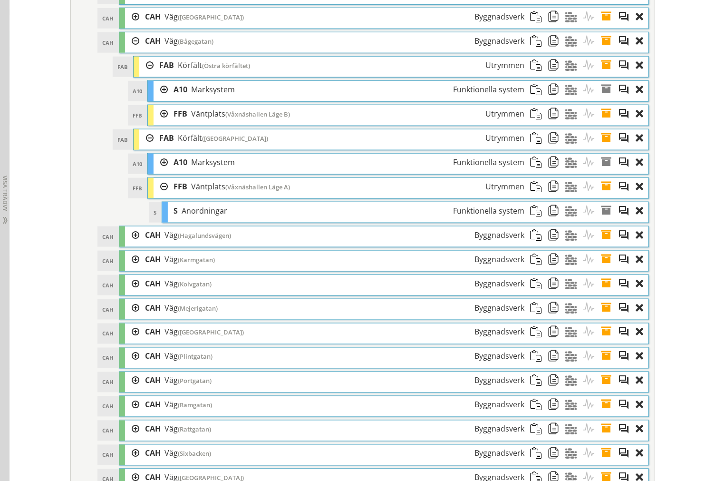
click at [155, 195] on div at bounding box center [161, 187] width 14 height 18
click at [606, 195] on span at bounding box center [610, 187] width 18 height 18
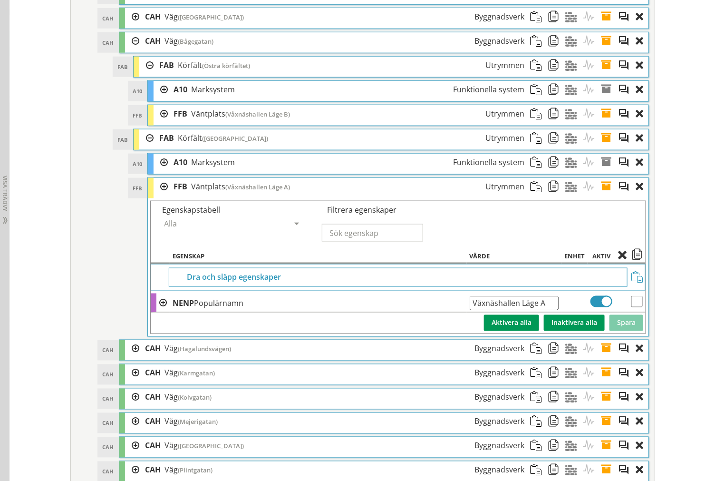
drag, startPoint x: 555, startPoint y: 313, endPoint x: 206, endPoint y: 297, distance: 348.5
click at [237, 300] on tbody "Dra och släpp egenskaper NENP Populärnamn Våxnäshallen Läge A Ange giltig Strin…" at bounding box center [398, 298] width 495 height 69
click at [162, 123] on div at bounding box center [161, 114] width 14 height 18
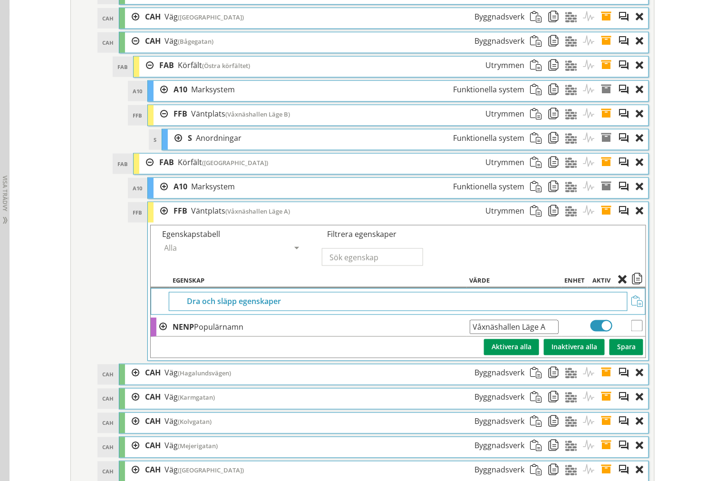
click at [162, 123] on div at bounding box center [161, 114] width 14 height 18
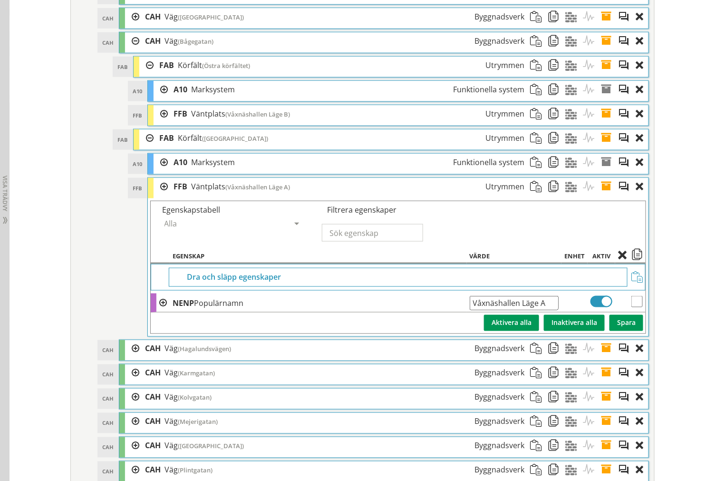
drag, startPoint x: 602, startPoint y: 198, endPoint x: 587, endPoint y: 198, distance: 14.7
click at [602, 195] on span at bounding box center [610, 187] width 18 height 18
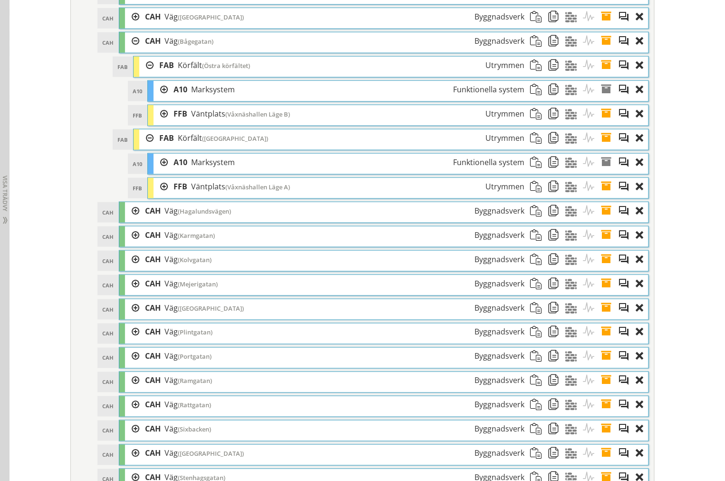
click at [146, 147] on div at bounding box center [146, 138] width 14 height 18
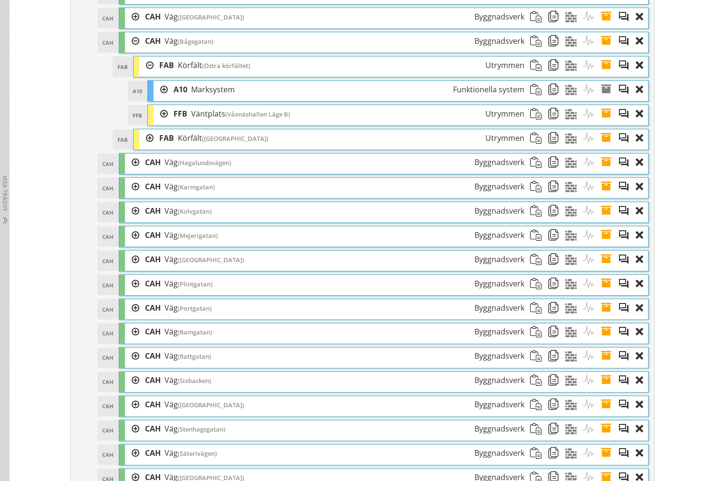
click at [141, 74] on div at bounding box center [146, 66] width 14 height 18
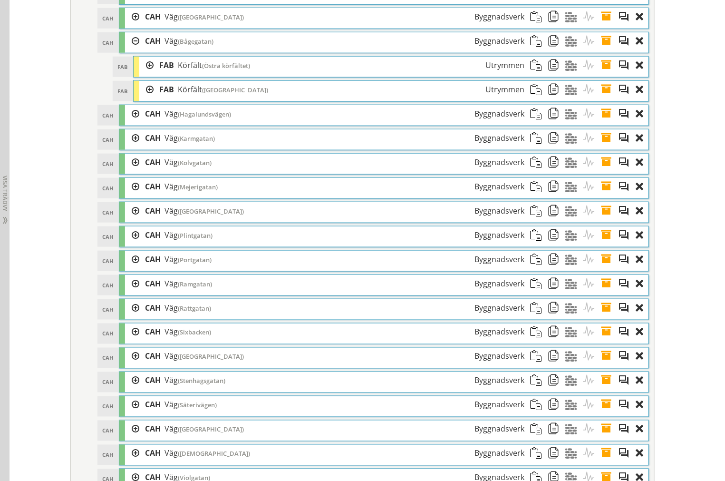
click at [131, 50] on div at bounding box center [132, 41] width 14 height 18
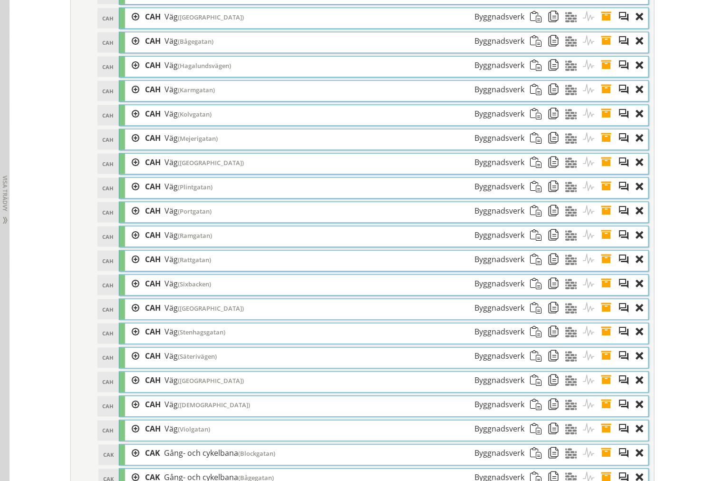
click at [129, 74] on div at bounding box center [132, 66] width 14 height 18
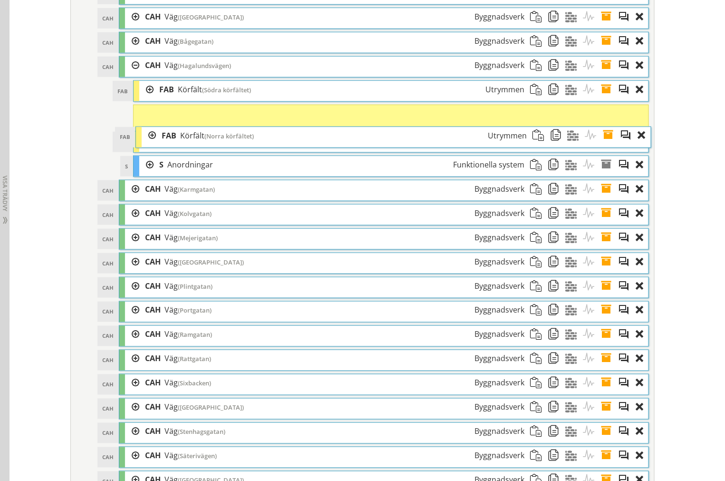
drag, startPoint x: 236, startPoint y: 146, endPoint x: 239, endPoint y: 139, distance: 7.1
click at [239, 139] on div "FAB Körfält ([GEOGRAPHIC_DATA]) Utrymmen" at bounding box center [344, 136] width 377 height 18
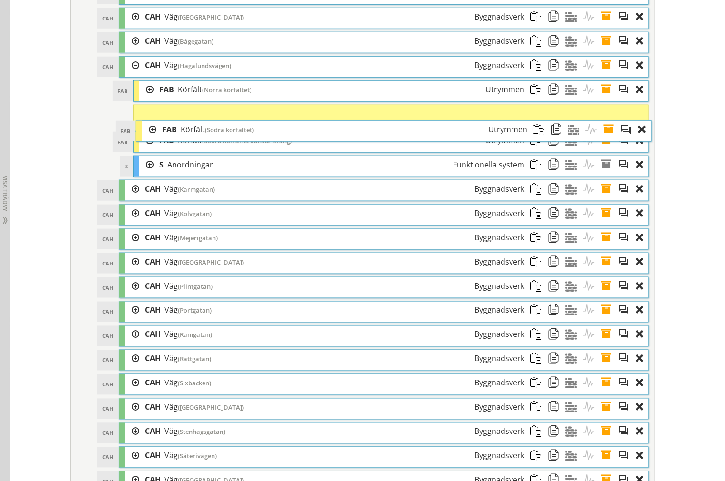
drag, startPoint x: 227, startPoint y: 106, endPoint x: 230, endPoint y: 142, distance: 36.3
click at [230, 134] on span "(Södra körfältet)" at bounding box center [229, 130] width 49 height 9
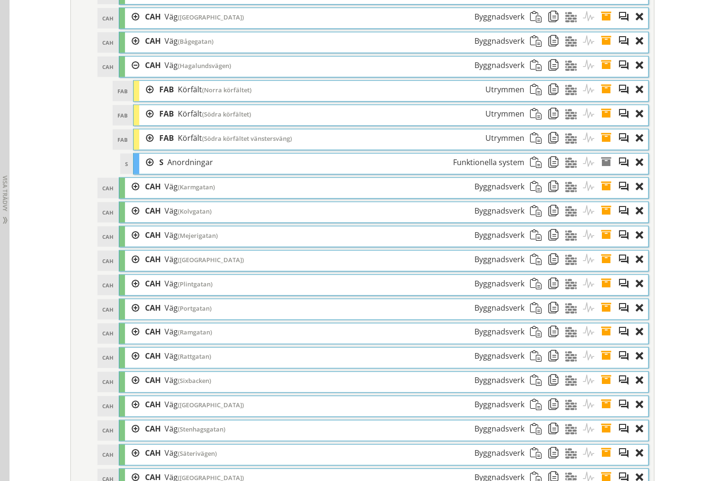
click at [603, 147] on span at bounding box center [610, 138] width 18 height 18
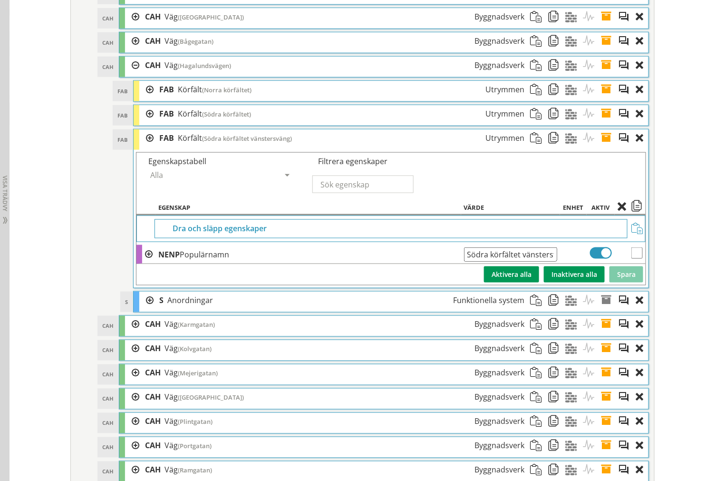
scroll to position [0, 12]
drag, startPoint x: 466, startPoint y: 264, endPoint x: 634, endPoint y: 266, distance: 168.4
click at [634, 264] on tr "NENP Populärnamn Södra körfältet vänstersväng Ange giltig String." at bounding box center [391, 254] width 509 height 19
click at [510, 262] on input "Södra körfältet vänstersväng" at bounding box center [510, 254] width 93 height 14
click at [537, 262] on input "Södra körfältet vänstersväng" at bounding box center [510, 254] width 93 height 14
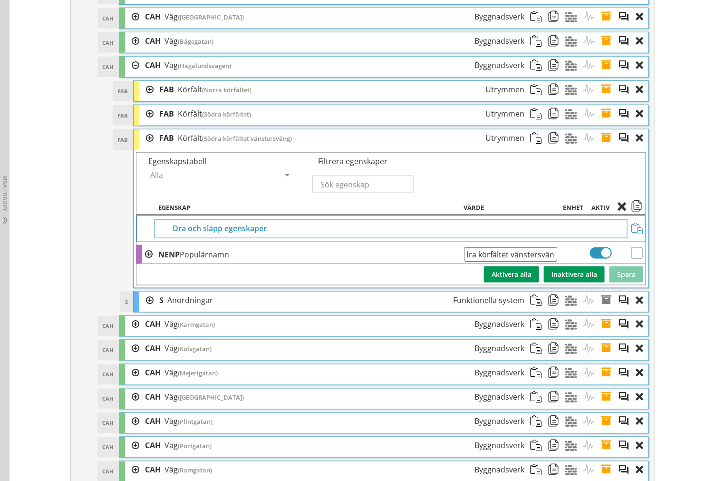
click at [548, 262] on input "Södra körfältet vänstersväng" at bounding box center [510, 254] width 93 height 14
click at [551, 262] on input "Södra körfältet vänstersväng" at bounding box center [510, 254] width 93 height 14
click at [552, 262] on input "Södra körfältet vänstersväng" at bounding box center [510, 254] width 93 height 14
click at [550, 262] on input "Södra körfältet vänstersväng" at bounding box center [510, 254] width 93 height 14
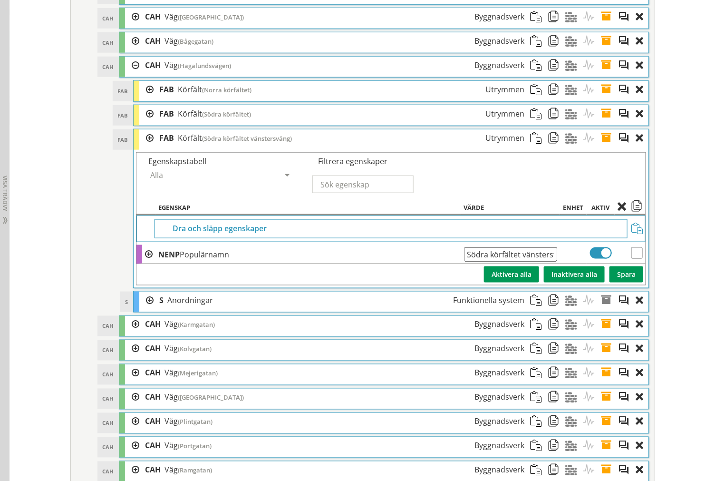
drag, startPoint x: 550, startPoint y: 268, endPoint x: 314, endPoint y: 271, distance: 235.9
click at [314, 264] on tr "NENP Populärnamn Södra körfältet vänstersväng Ange giltig String." at bounding box center [391, 254] width 509 height 19
click at [601, 147] on span at bounding box center [610, 138] width 18 height 18
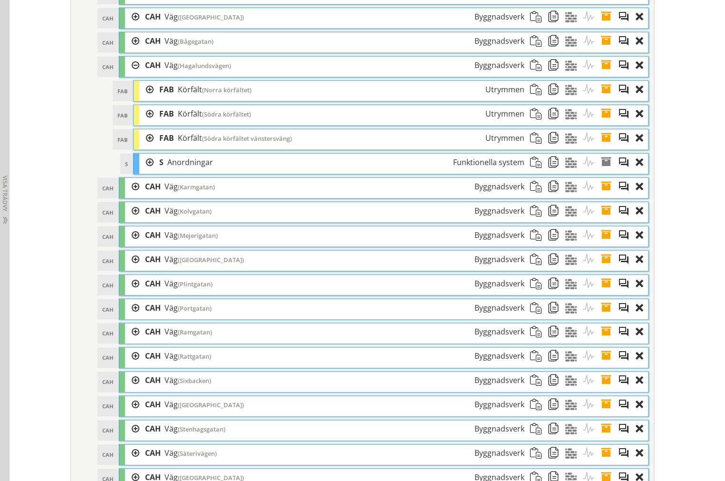
click at [140, 171] on div at bounding box center [146, 163] width 14 height 18
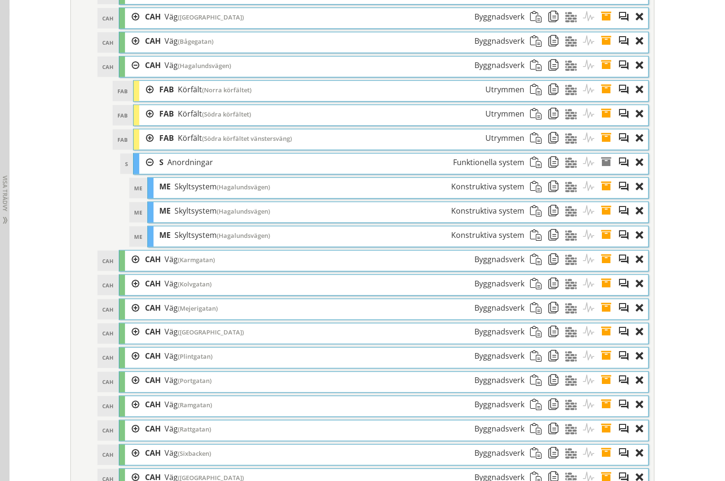
click at [146, 171] on div at bounding box center [146, 163] width 14 height 18
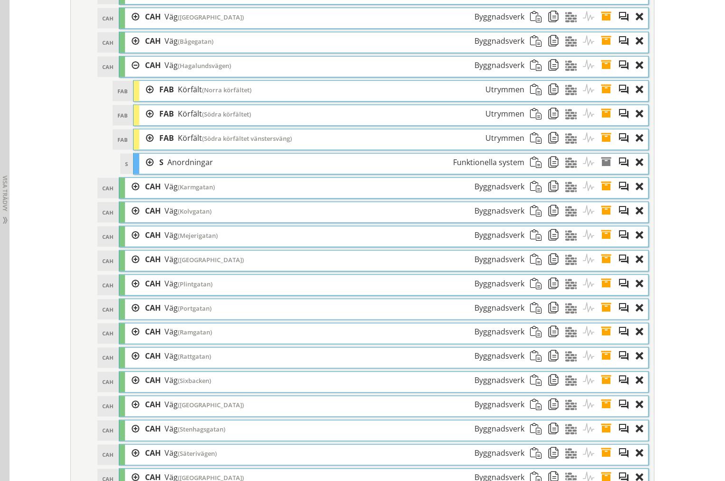
click at [143, 98] on div at bounding box center [146, 90] width 14 height 18
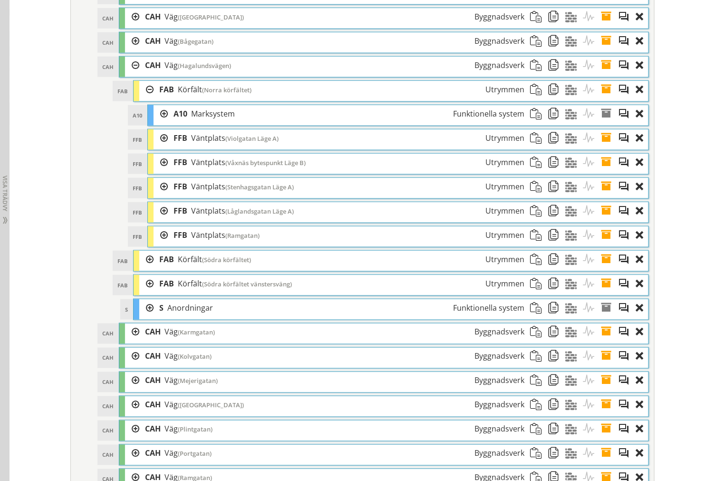
click at [146, 98] on div at bounding box center [146, 90] width 14 height 18
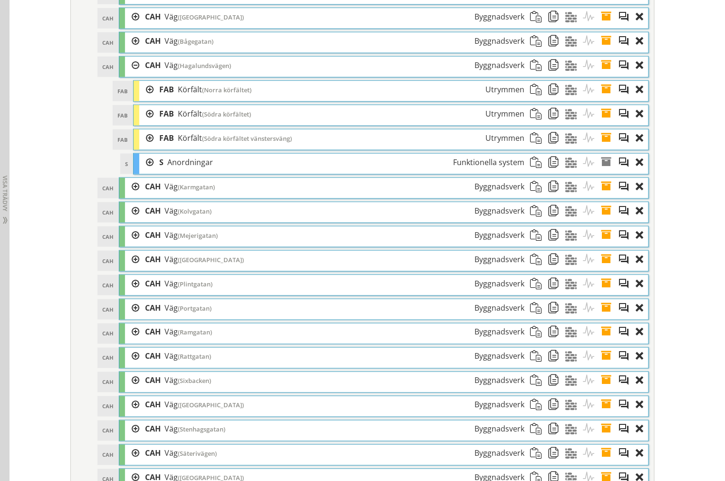
click at [144, 122] on div at bounding box center [146, 114] width 14 height 18
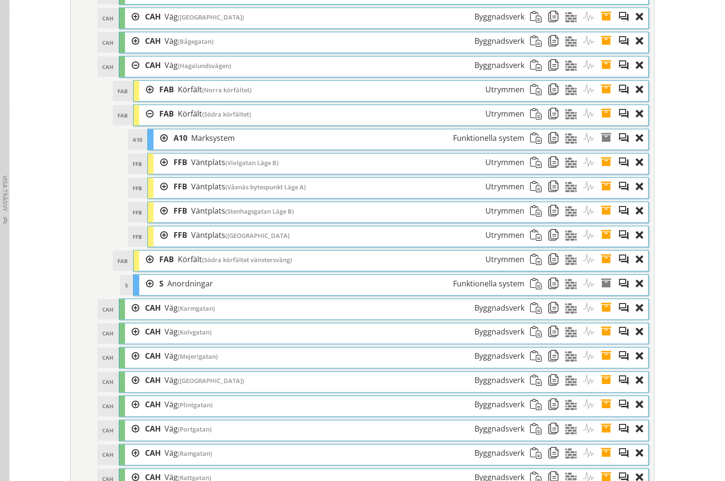
click at [144, 123] on div at bounding box center [146, 114] width 14 height 18
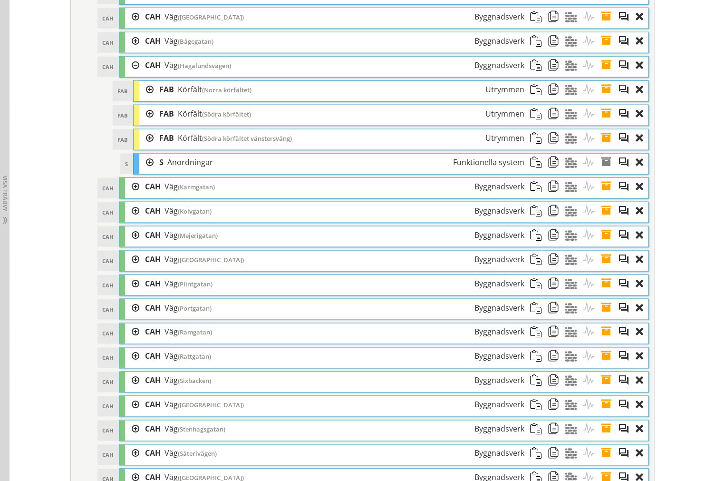
click at [145, 147] on div at bounding box center [146, 138] width 14 height 18
click at [146, 98] on div at bounding box center [146, 90] width 14 height 18
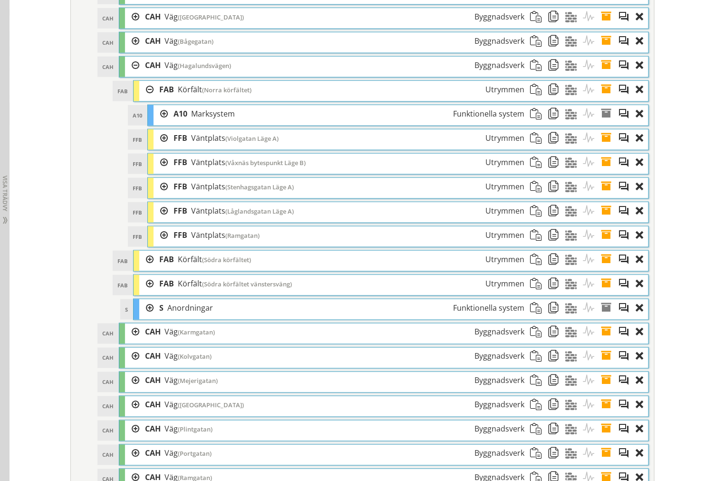
click at [144, 268] on div at bounding box center [146, 260] width 14 height 18
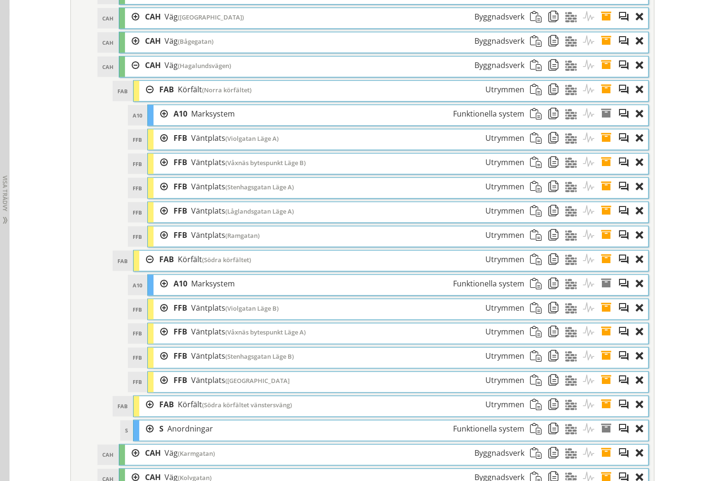
click at [143, 268] on div at bounding box center [146, 260] width 14 height 18
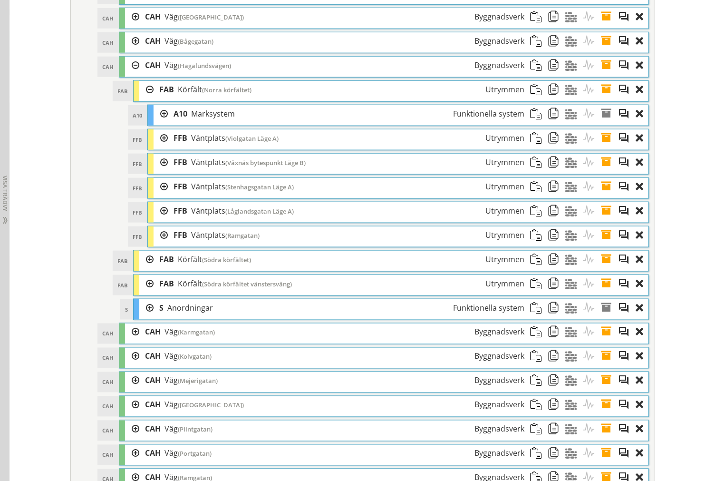
click at [141, 293] on div at bounding box center [146, 284] width 14 height 18
click at [142, 293] on div at bounding box center [146, 284] width 14 height 18
click at [143, 317] on div at bounding box center [146, 308] width 14 height 18
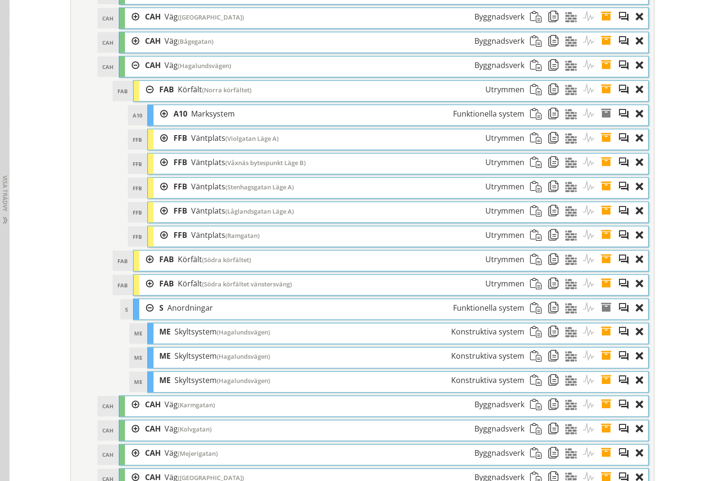
click at [602, 341] on span at bounding box center [610, 332] width 18 height 18
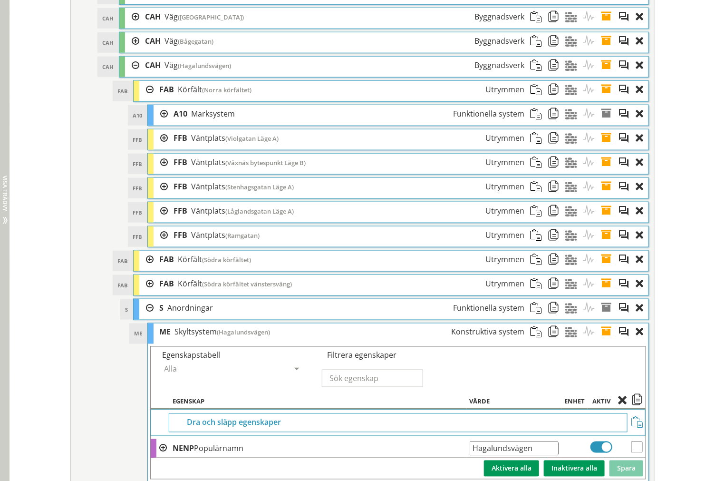
drag, startPoint x: 550, startPoint y: 462, endPoint x: 1, endPoint y: 453, distance: 548.5
drag, startPoint x: 605, startPoint y: 348, endPoint x: 421, endPoint y: 353, distance: 183.2
click at [605, 341] on span at bounding box center [610, 332] width 18 height 18
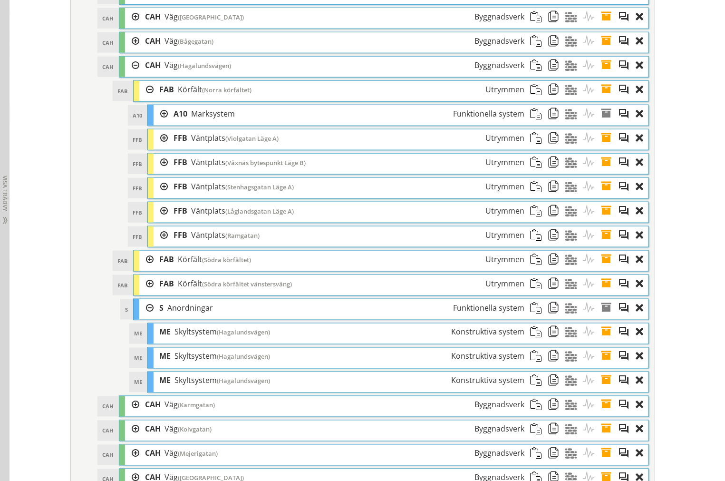
click at [158, 147] on div at bounding box center [161, 138] width 14 height 18
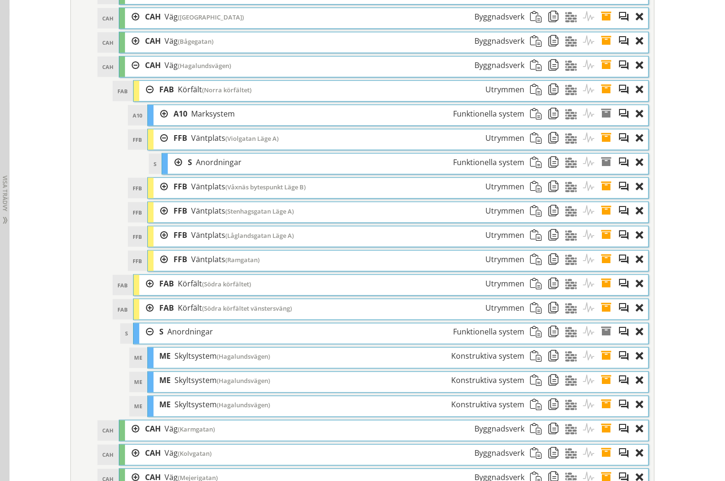
click at [158, 147] on div at bounding box center [161, 138] width 14 height 18
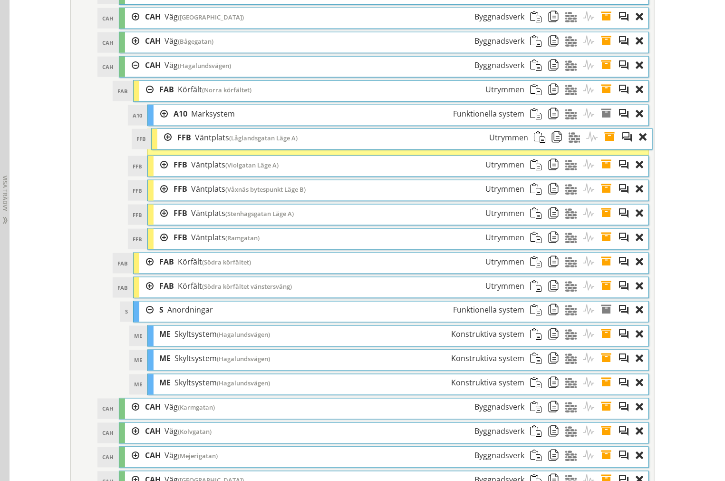
drag, startPoint x: 250, startPoint y: 223, endPoint x: 254, endPoint y: 149, distance: 73.8
click at [254, 142] on span "(Låglandsgatan Läge A)" at bounding box center [263, 138] width 68 height 9
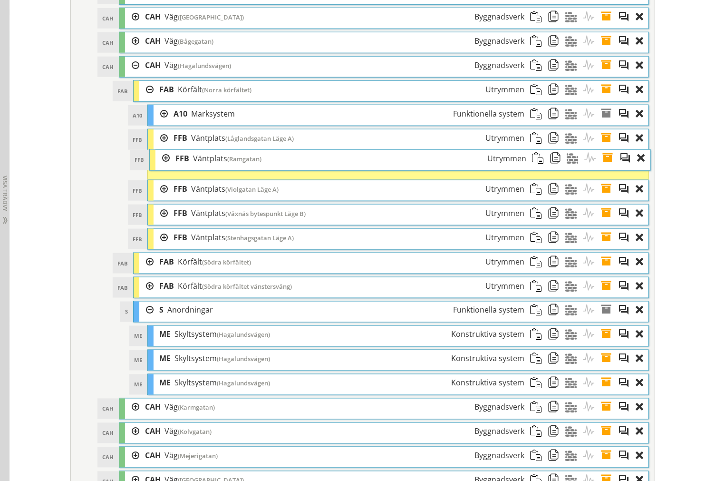
drag, startPoint x: 250, startPoint y: 244, endPoint x: 252, endPoint y: 168, distance: 75.2
click at [252, 163] on span "(Ramgatan)" at bounding box center [244, 159] width 34 height 9
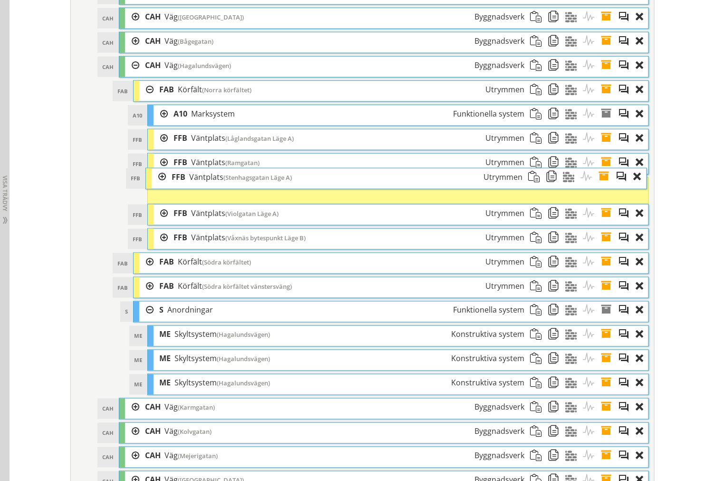
drag, startPoint x: 253, startPoint y: 246, endPoint x: 251, endPoint y: 189, distance: 57.6
click at [251, 182] on span "(Stenhagsgatan Läge A)" at bounding box center [258, 177] width 68 height 9
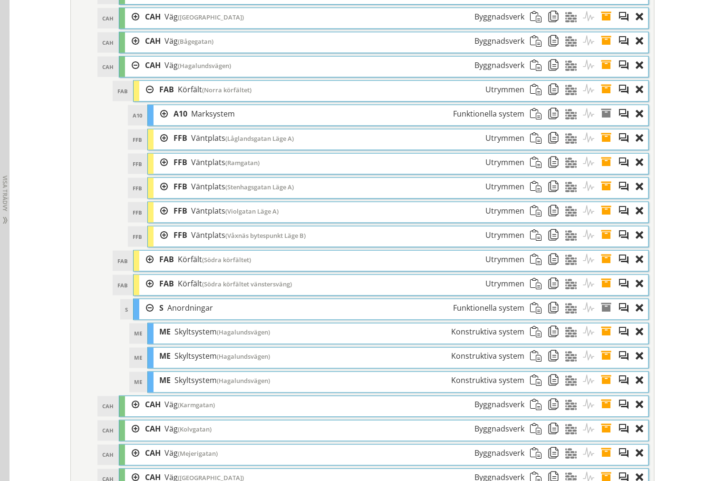
click at [159, 147] on div at bounding box center [161, 138] width 14 height 18
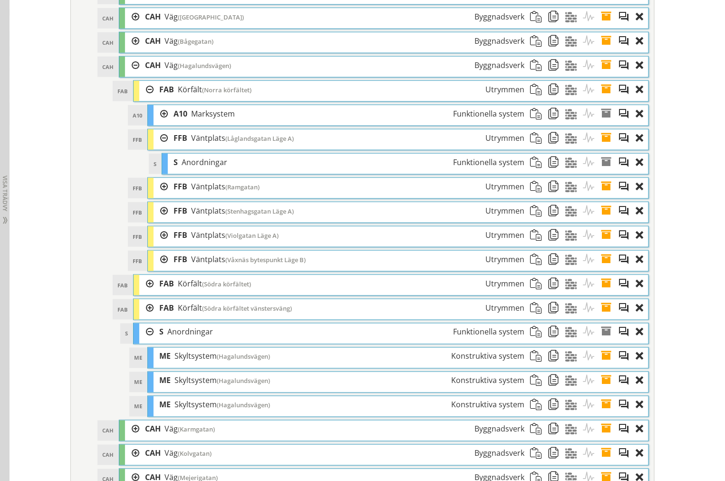
click at [158, 147] on div at bounding box center [161, 138] width 14 height 18
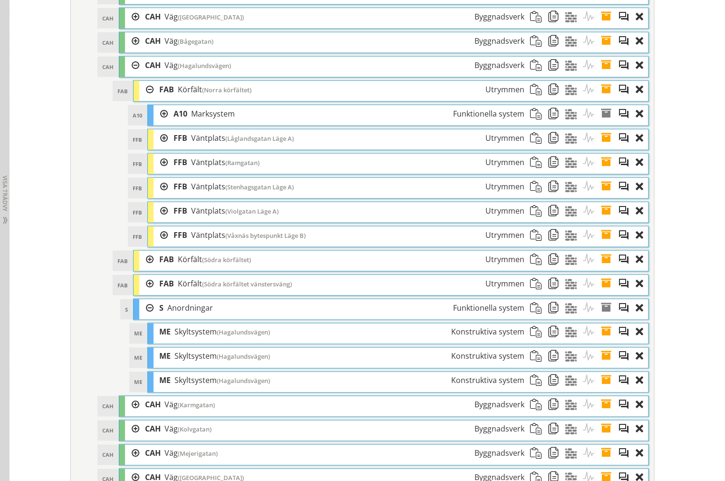
click at [155, 171] on div at bounding box center [161, 163] width 14 height 18
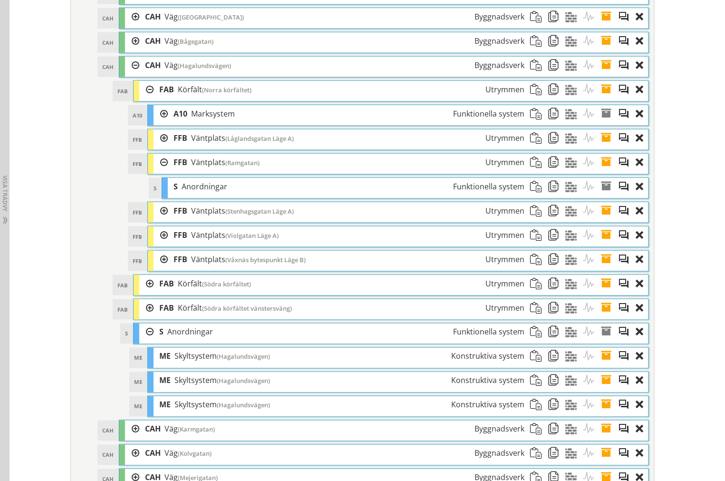
click at [155, 171] on div at bounding box center [161, 163] width 14 height 18
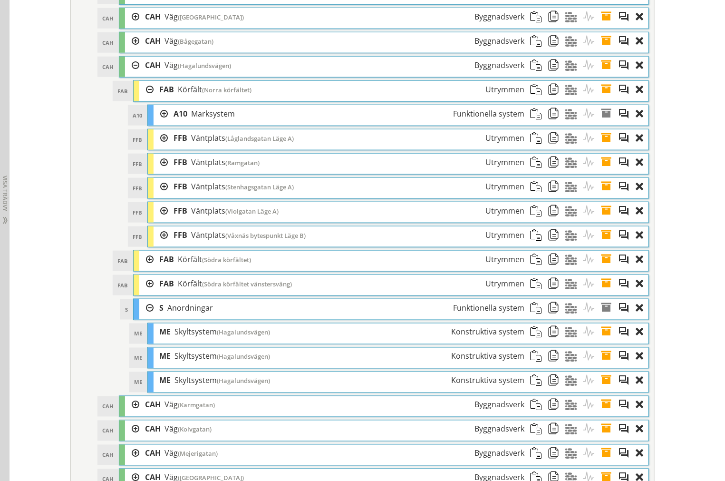
click at [155, 192] on div at bounding box center [161, 187] width 14 height 18
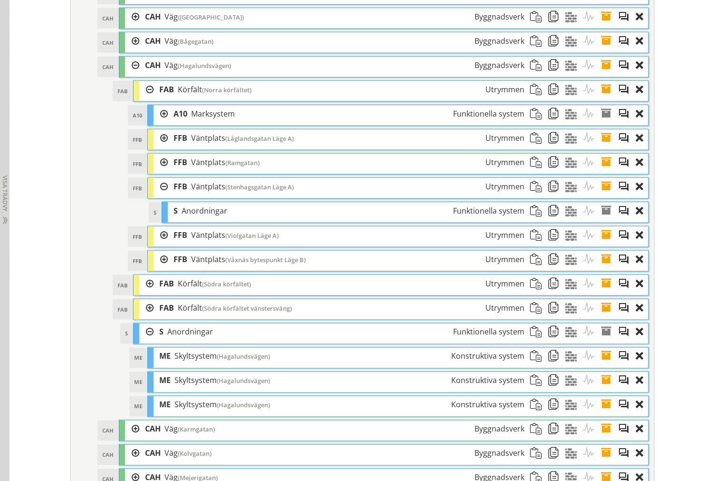
click at [155, 195] on div at bounding box center [161, 187] width 14 height 18
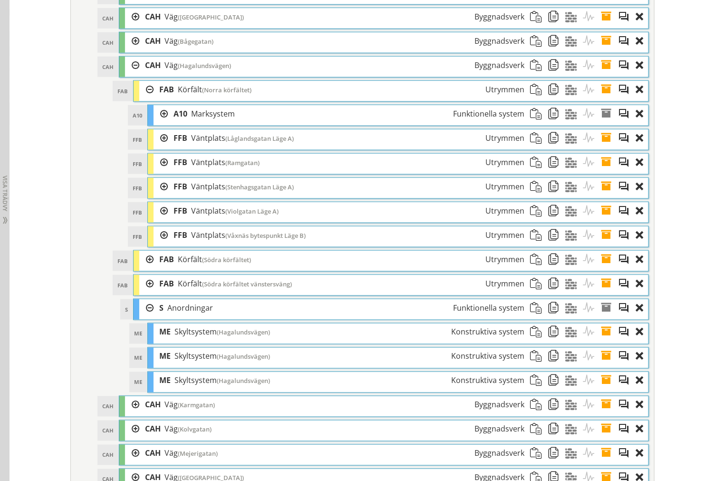
click at [158, 220] on div at bounding box center [161, 211] width 14 height 18
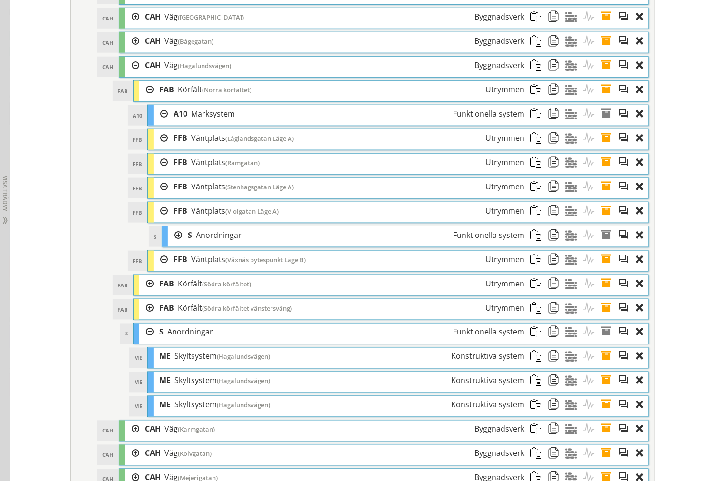
click at [158, 220] on div at bounding box center [161, 211] width 14 height 18
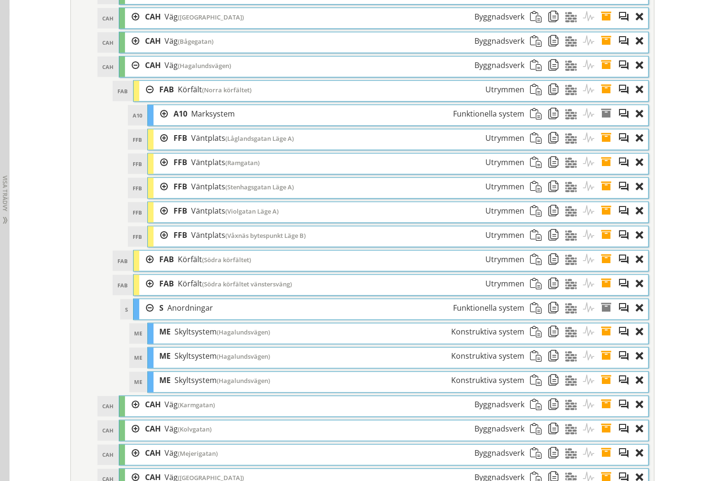
click at [158, 244] on div at bounding box center [161, 235] width 14 height 18
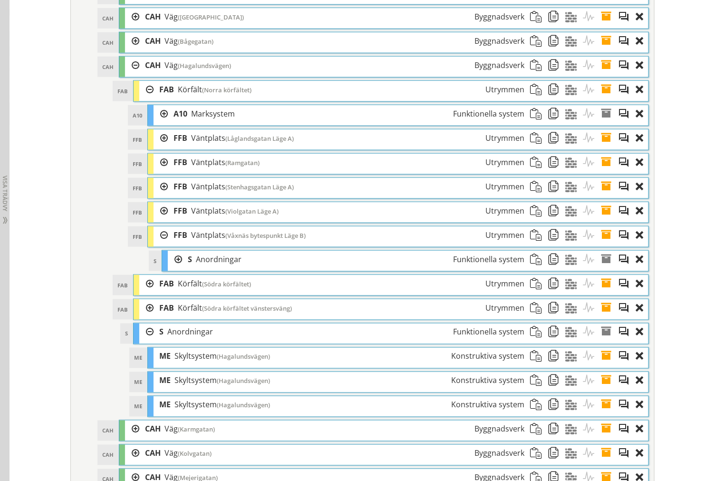
click at [162, 220] on div at bounding box center [161, 211] width 14 height 18
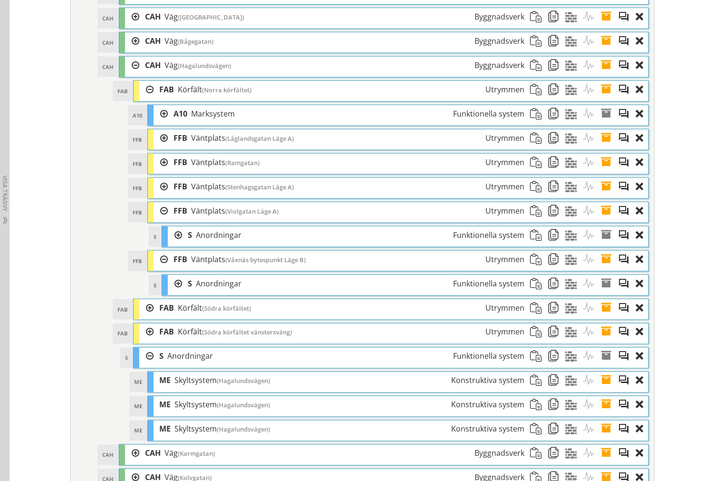
click at [159, 198] on div "FFB FFB Väntplats (Stenhagsgatan Läge A) Utrymmen" at bounding box center [398, 188] width 501 height 20
click at [156, 195] on div at bounding box center [161, 187] width 14 height 18
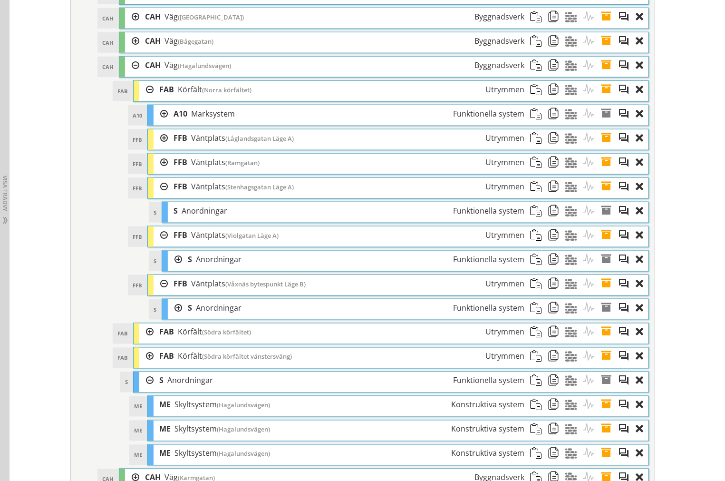
click at [156, 195] on div at bounding box center [161, 187] width 14 height 18
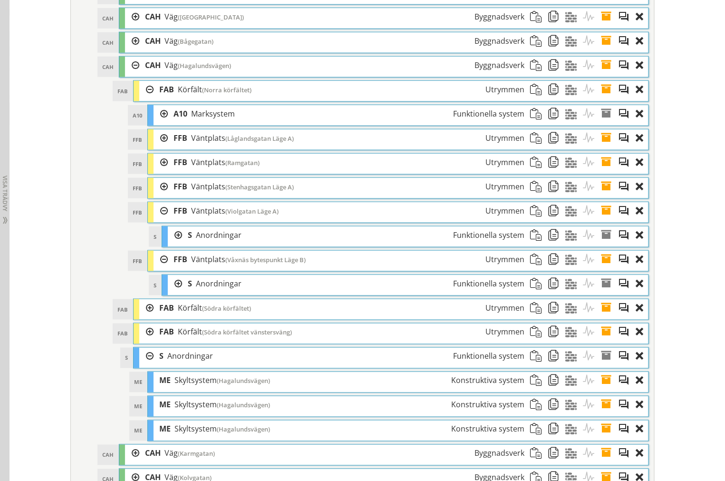
click at [157, 171] on div at bounding box center [161, 163] width 14 height 18
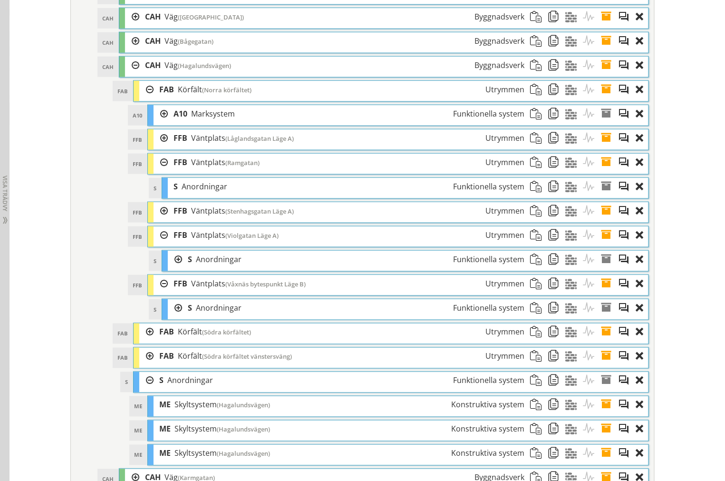
click at [157, 171] on div at bounding box center [161, 163] width 14 height 18
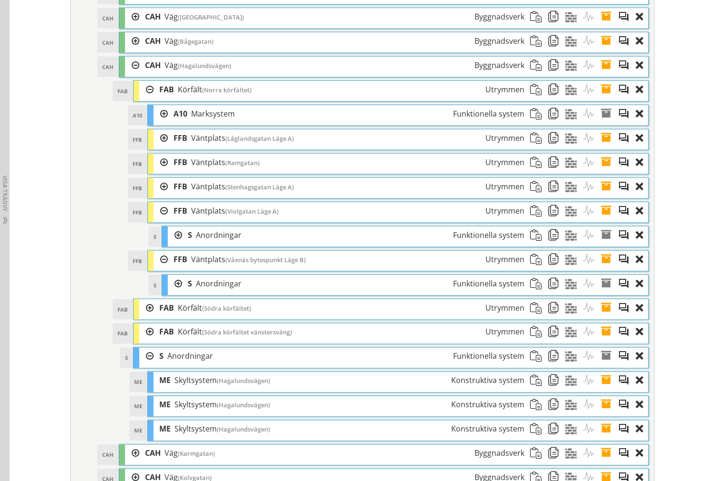
click at [156, 147] on div at bounding box center [161, 138] width 14 height 18
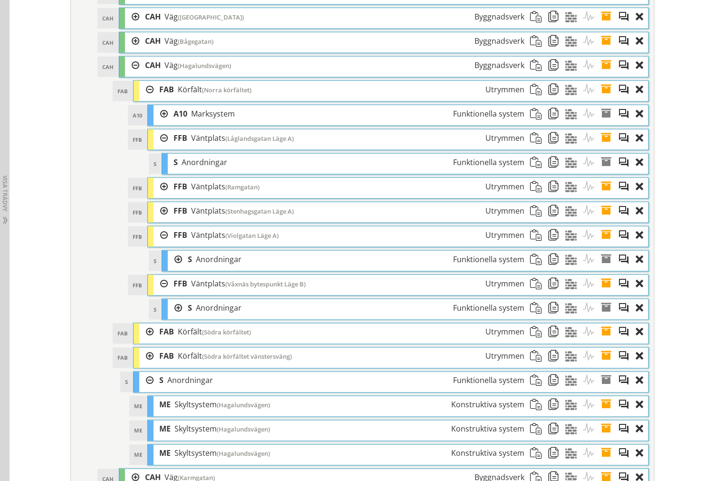
click at [155, 147] on div at bounding box center [161, 138] width 14 height 18
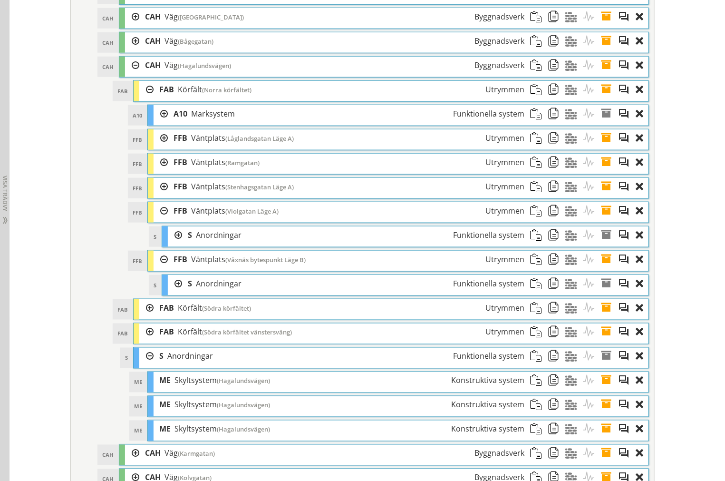
click at [154, 268] on div at bounding box center [161, 260] width 14 height 18
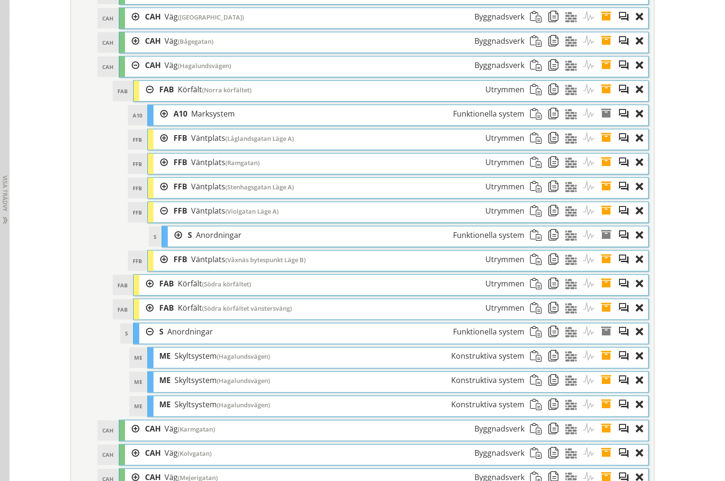
click at [156, 266] on div at bounding box center [161, 260] width 14 height 18
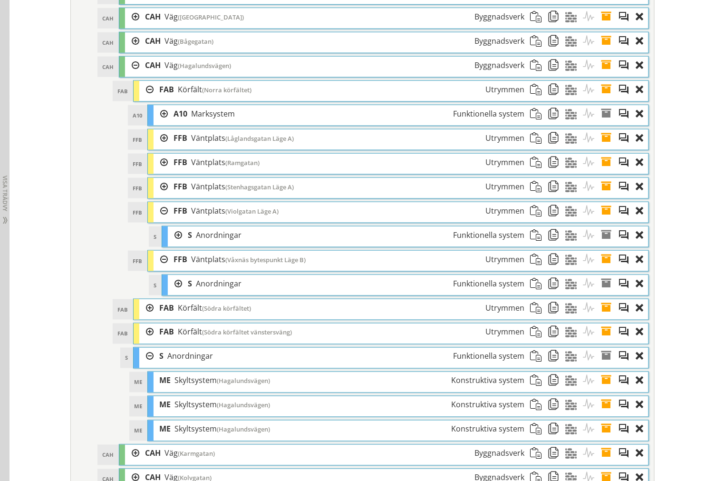
drag, startPoint x: 156, startPoint y: 204, endPoint x: 155, endPoint y: 187, distance: 16.7
click at [157, 195] on div at bounding box center [161, 187] width 14 height 18
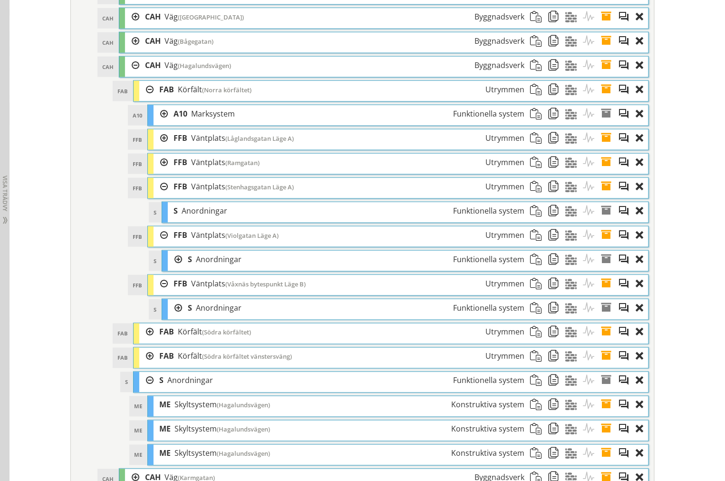
click at [157, 171] on div at bounding box center [161, 163] width 14 height 18
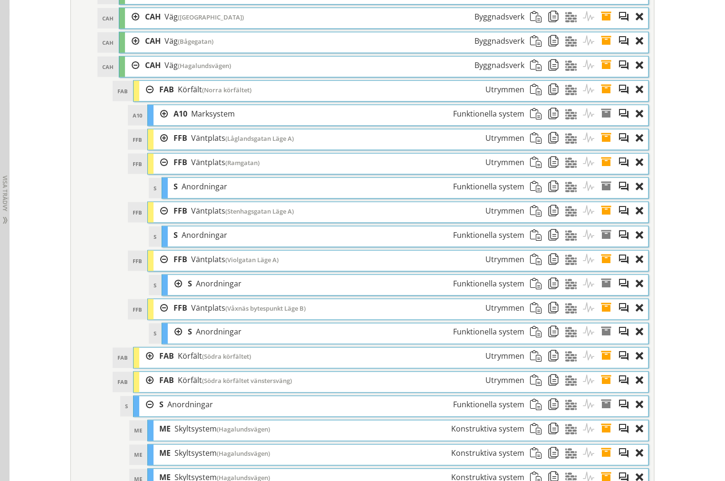
click at [155, 147] on div at bounding box center [161, 138] width 14 height 18
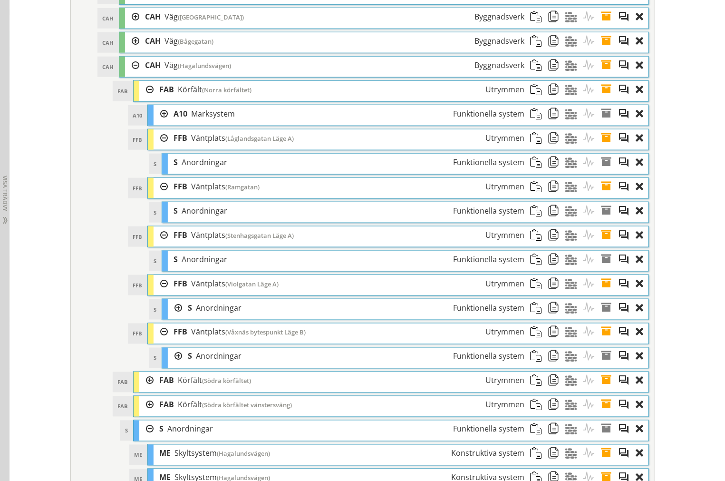
click at [603, 147] on span at bounding box center [610, 138] width 18 height 18
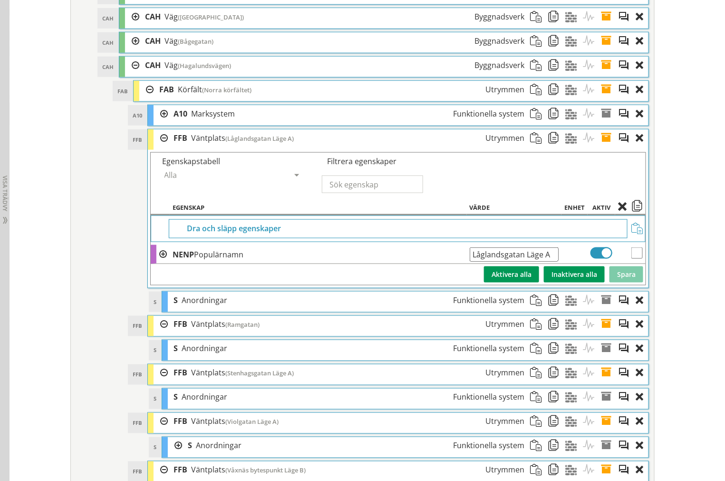
drag, startPoint x: 555, startPoint y: 263, endPoint x: 550, endPoint y: 263, distance: 4.8
click at [550, 263] on td "Låglandsgatan Läge A Ange giltig String." at bounding box center [514, 254] width 95 height 19
drag, startPoint x: 552, startPoint y: 264, endPoint x: 151, endPoint y: 245, distance: 401.4
click at [309, 260] on tr "NENP Populärnamn Låglandsgatan Läge A Ange giltig String." at bounding box center [398, 254] width 495 height 19
click at [601, 147] on span at bounding box center [610, 138] width 18 height 18
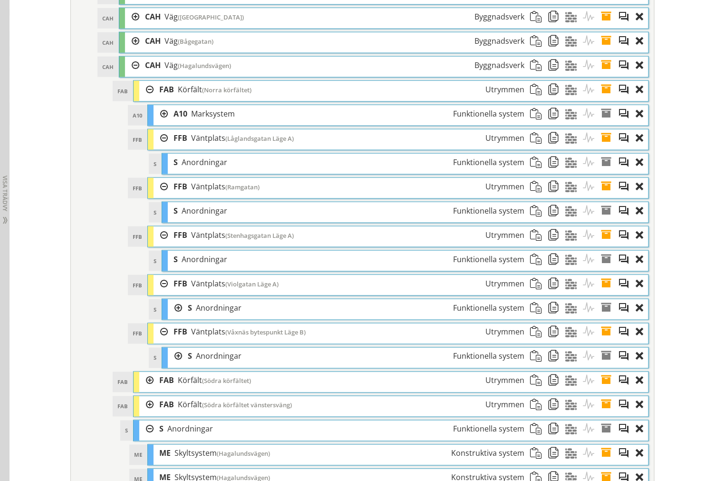
click at [603, 195] on span at bounding box center [610, 187] width 18 height 18
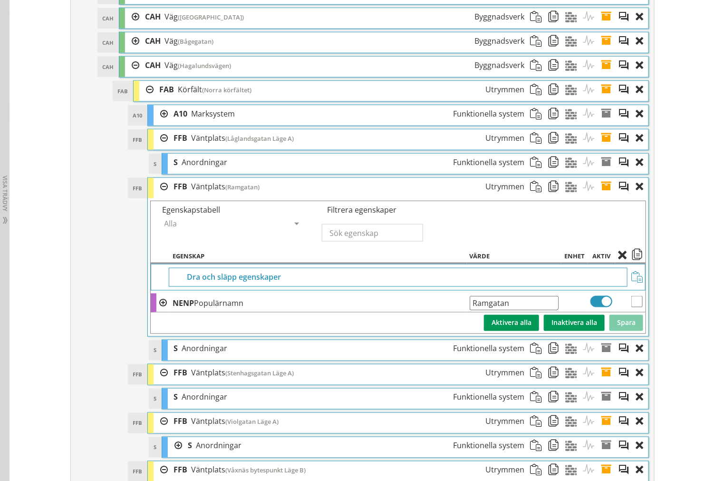
drag, startPoint x: 529, startPoint y: 321, endPoint x: 127, endPoint y: 315, distance: 401.5
click at [178, 312] on tr "NENP Populärnamn Ramgatan Ange giltig String." at bounding box center [398, 302] width 495 height 19
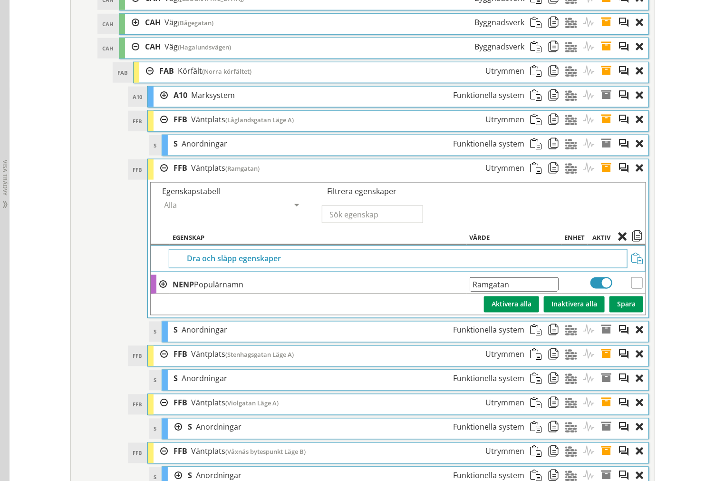
scroll to position [1647, 0]
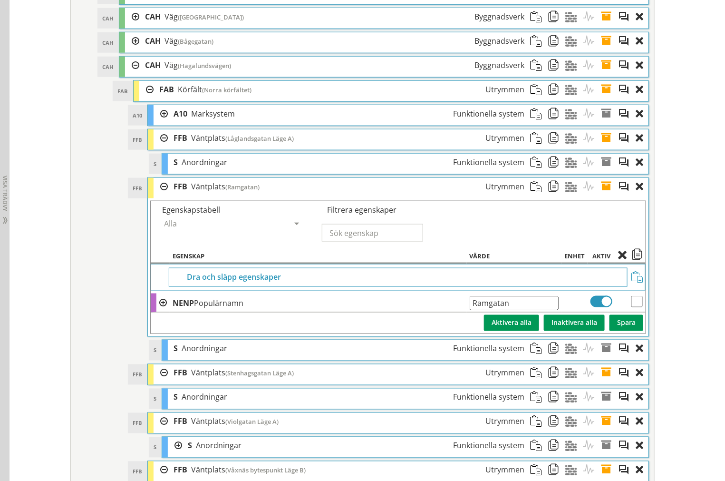
click at [527, 310] on input "Ramgatan" at bounding box center [514, 303] width 89 height 14
type input "Ramgatan Läge A"
click at [631, 331] on button "Spara" at bounding box center [627, 323] width 34 height 16
click at [601, 195] on span at bounding box center [610, 187] width 18 height 18
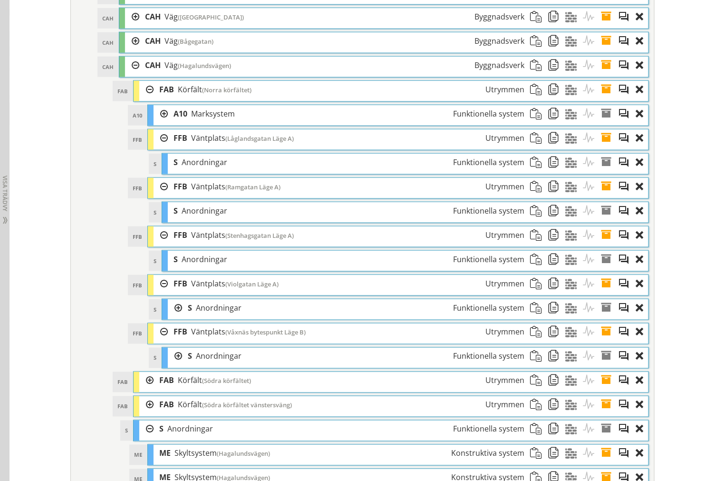
click at [605, 195] on span at bounding box center [610, 187] width 18 height 18
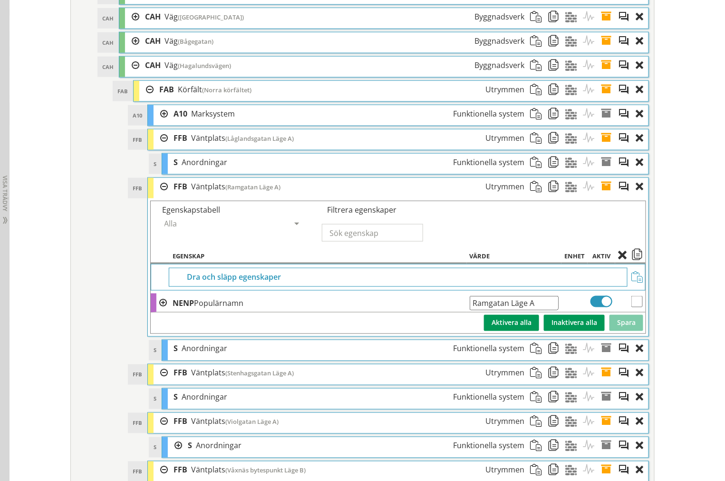
drag, startPoint x: 496, startPoint y: 315, endPoint x: 20, endPoint y: 296, distance: 476.5
click at [610, 195] on span at bounding box center [610, 187] width 18 height 18
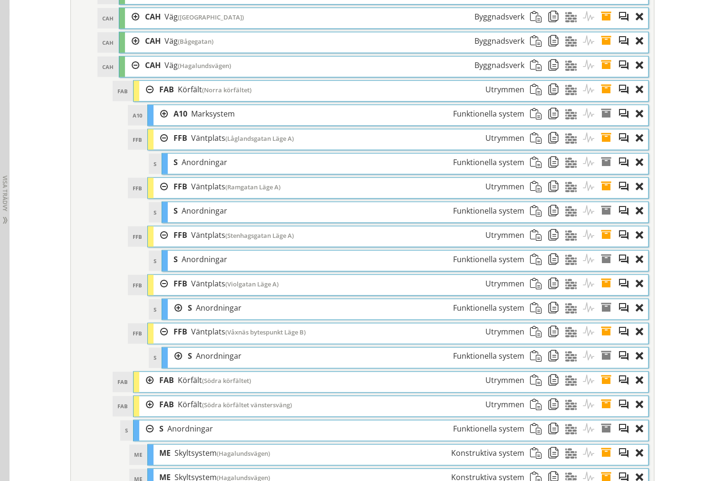
click at [602, 244] on span at bounding box center [610, 235] width 18 height 18
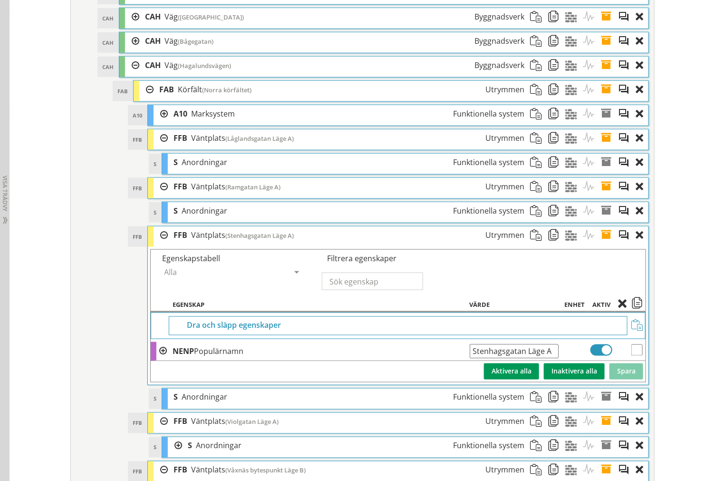
drag, startPoint x: 539, startPoint y: 368, endPoint x: 239, endPoint y: 366, distance: 300.1
click at [243, 361] on tr "NENP Populärnamn Stenhagsgatan Läge A Ange giltig String." at bounding box center [398, 351] width 495 height 19
click at [604, 244] on span at bounding box center [610, 235] width 18 height 18
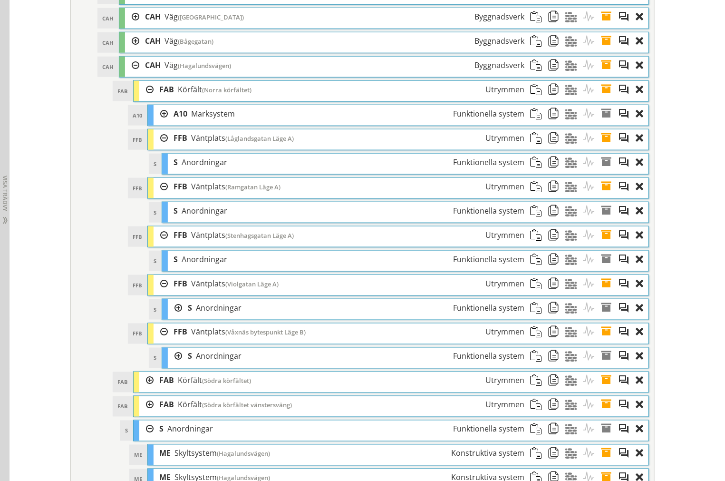
click at [603, 293] on span at bounding box center [610, 284] width 18 height 18
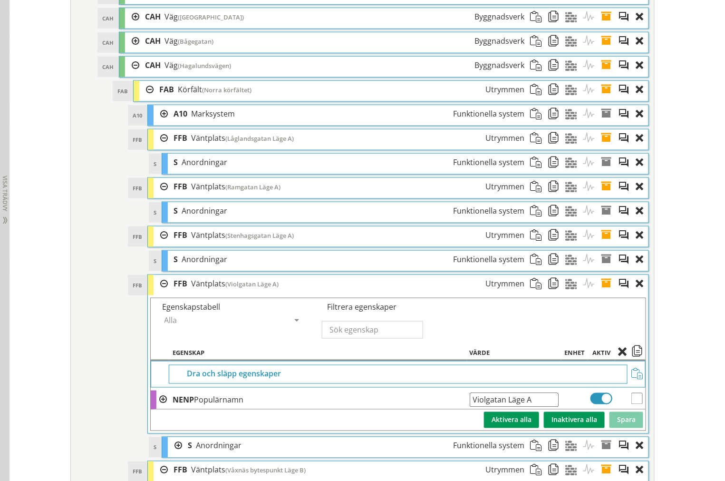
drag, startPoint x: 544, startPoint y: 415, endPoint x: 304, endPoint y: 413, distance: 239.7
click at [304, 410] on tr "NENP Populärnamn Violgatan Läge A Ange giltig String." at bounding box center [398, 399] width 495 height 19
click at [540, 407] on input "Violgatan Läge A" at bounding box center [514, 400] width 89 height 14
click at [602, 293] on span at bounding box center [610, 284] width 18 height 18
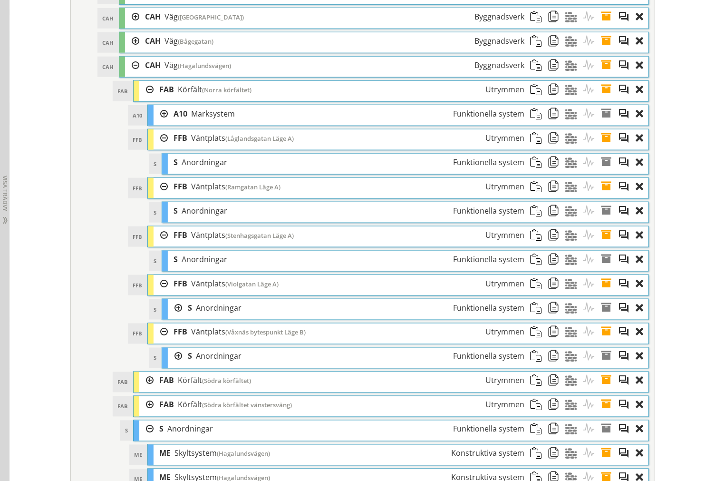
click at [602, 341] on span at bounding box center [610, 332] width 18 height 18
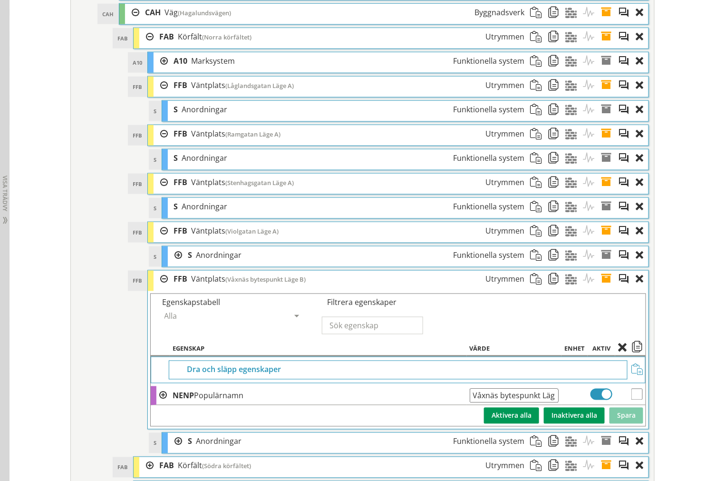
scroll to position [0, 6]
drag, startPoint x: 468, startPoint y: 411, endPoint x: 650, endPoint y: 414, distance: 182.2
click at [605, 288] on span at bounding box center [610, 280] width 18 height 18
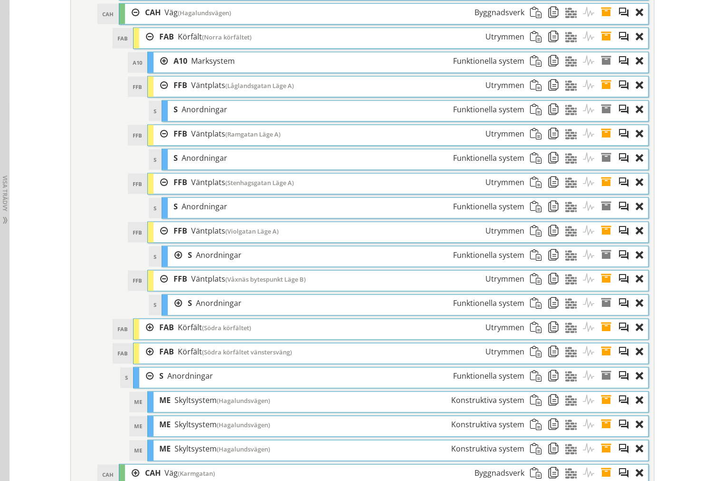
drag, startPoint x: 600, startPoint y: 293, endPoint x: 600, endPoint y: 287, distance: 5.2
click at [601, 288] on span at bounding box center [610, 280] width 18 height 18
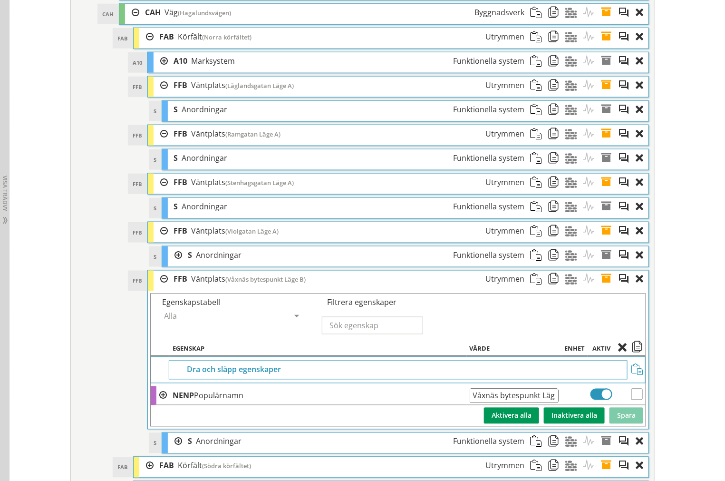
click at [605, 288] on span at bounding box center [610, 280] width 18 height 18
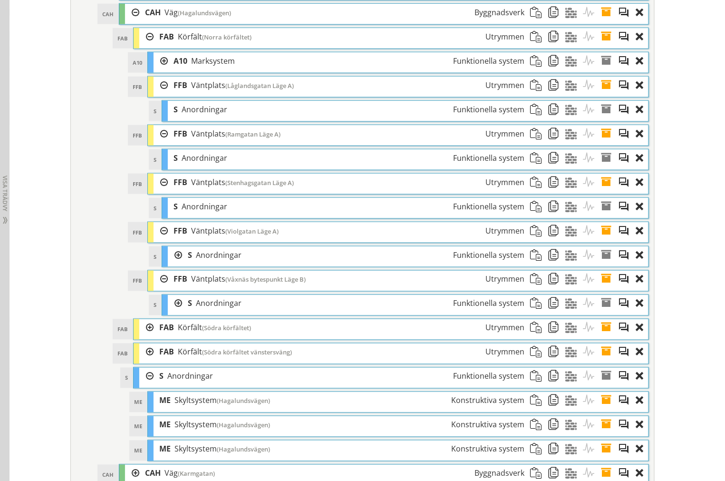
click at [160, 288] on div at bounding box center [161, 280] width 14 height 18
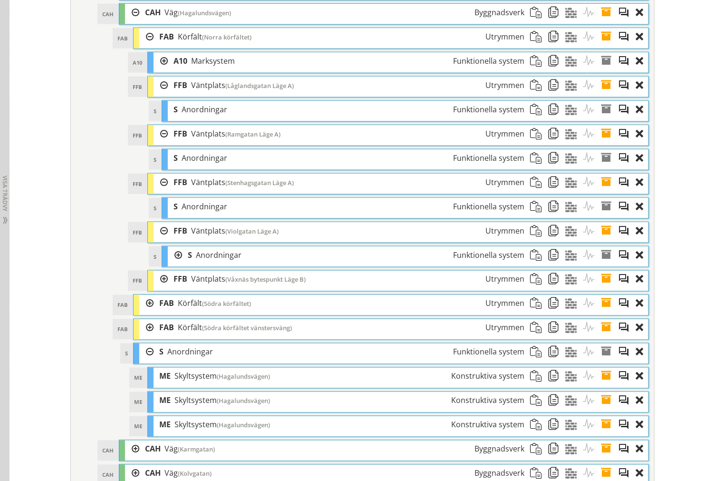
click at [159, 240] on div at bounding box center [161, 231] width 14 height 18
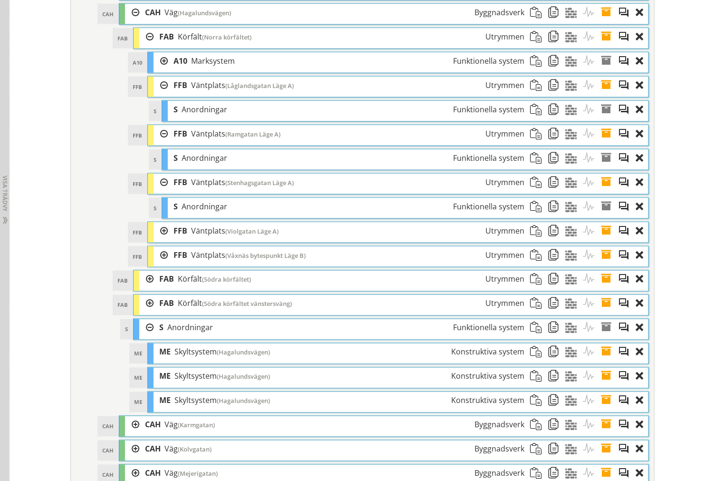
click at [156, 188] on div at bounding box center [161, 183] width 14 height 18
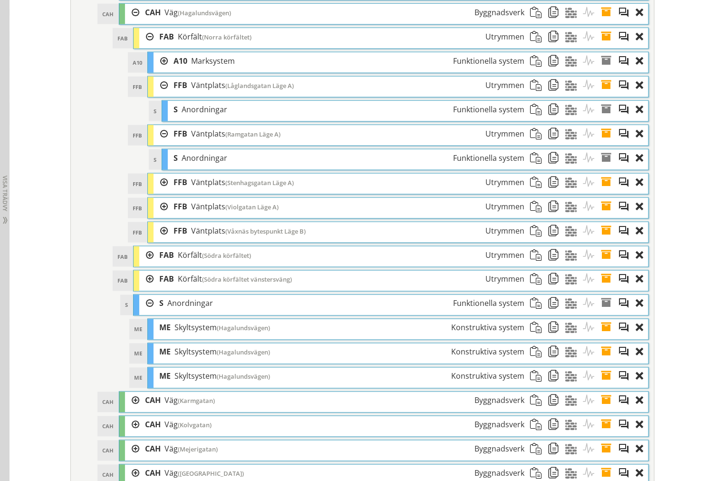
click at [159, 142] on div at bounding box center [161, 134] width 14 height 18
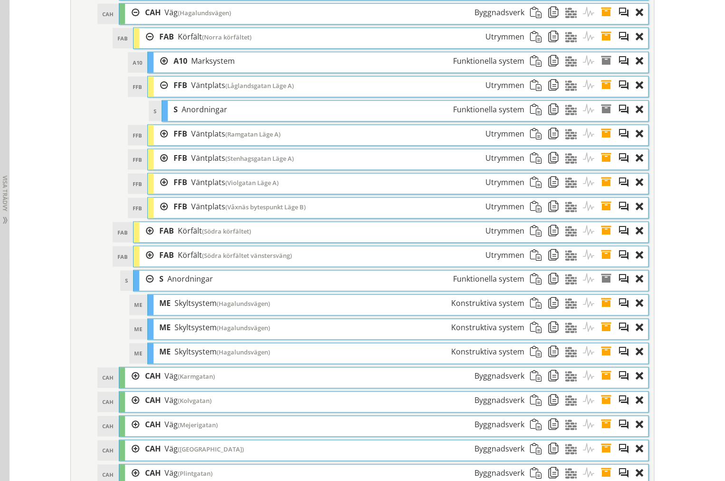
click at [168, 94] on div "FFB Väntplats (Låglandsgatan Läge A) Utrymmen" at bounding box center [349, 86] width 362 height 18
drag, startPoint x: 158, startPoint y: 98, endPoint x: 151, endPoint y: 90, distance: 10.5
click at [157, 94] on div at bounding box center [161, 86] width 14 height 18
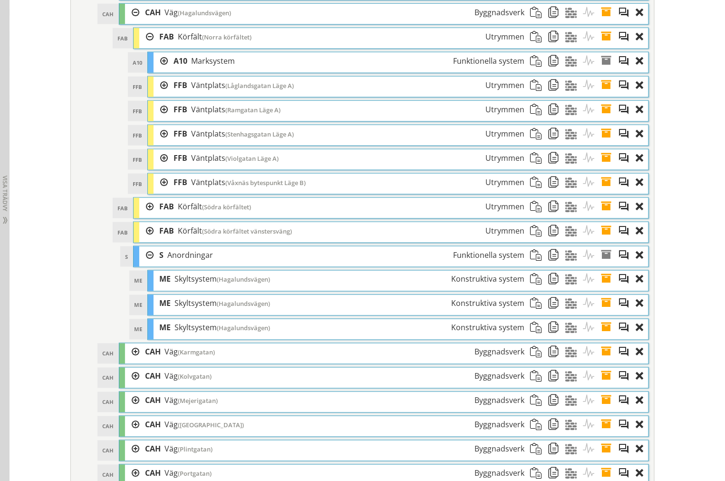
click at [146, 46] on div at bounding box center [146, 37] width 14 height 18
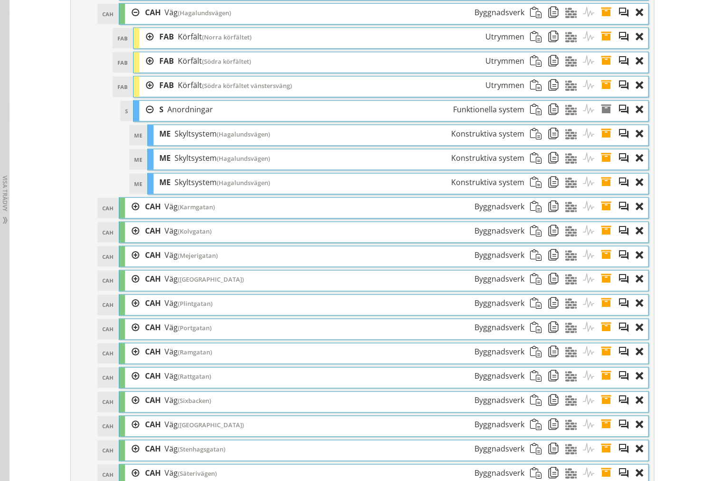
click at [146, 118] on div at bounding box center [146, 110] width 14 height 18
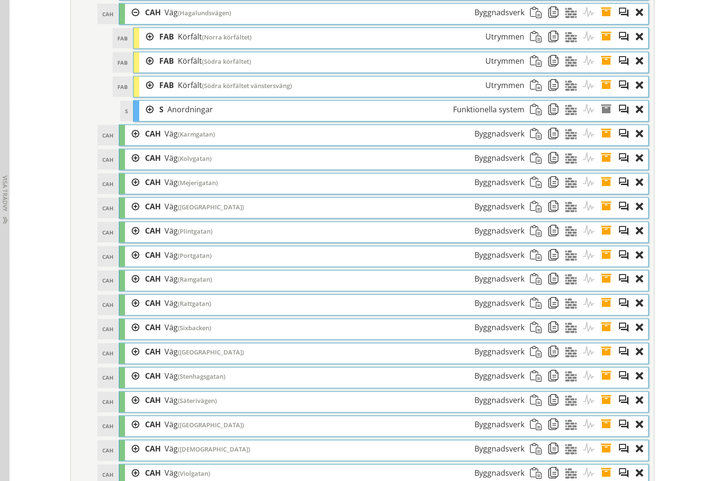
click at [144, 67] on div at bounding box center [146, 61] width 14 height 18
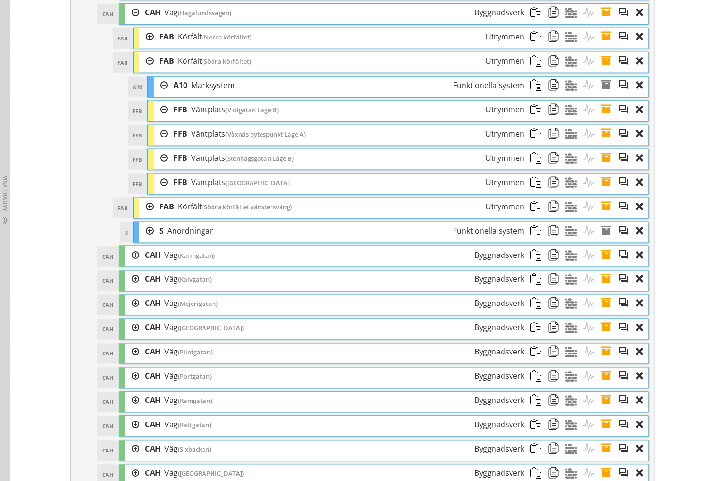
click at [162, 118] on div at bounding box center [161, 110] width 14 height 18
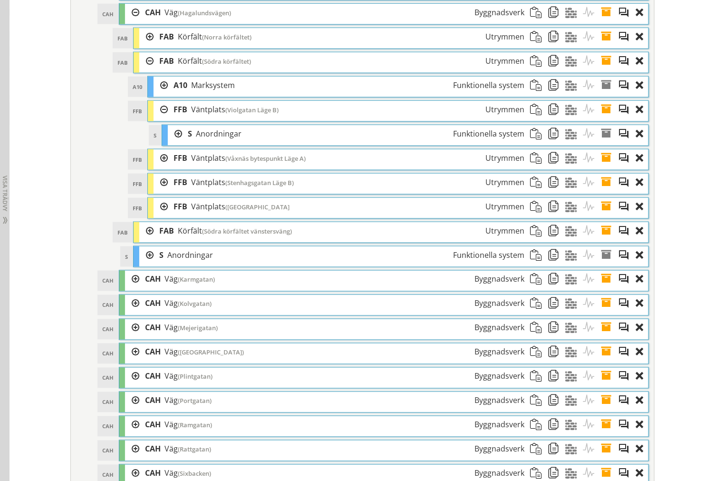
click at [156, 167] on div at bounding box center [161, 158] width 14 height 18
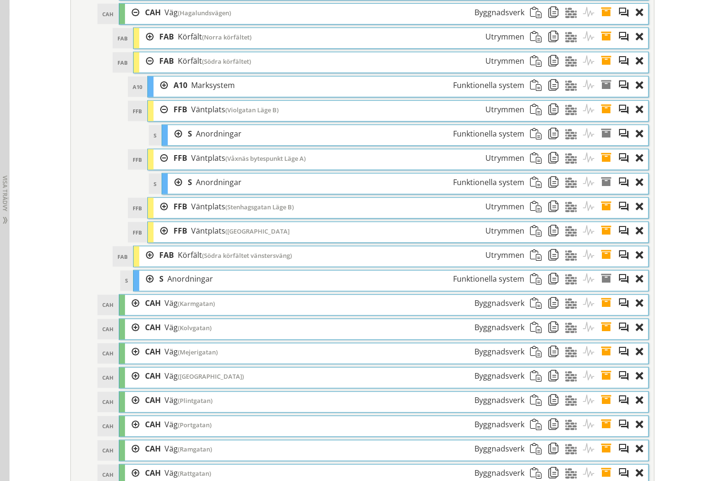
click at [158, 215] on div at bounding box center [161, 207] width 14 height 18
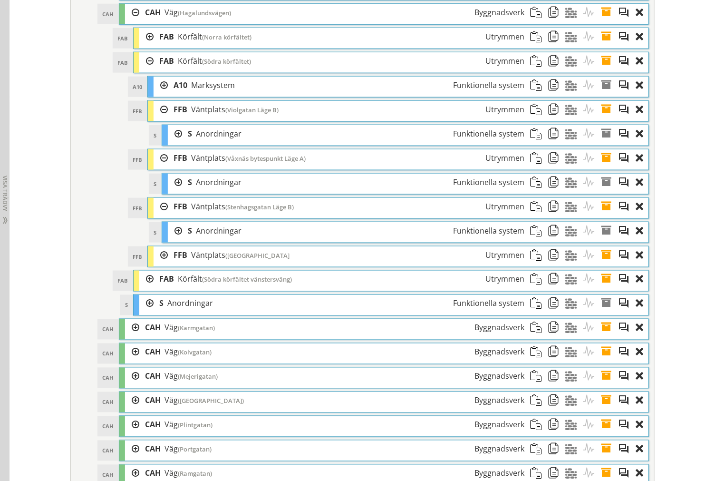
click at [157, 215] on div at bounding box center [161, 207] width 14 height 18
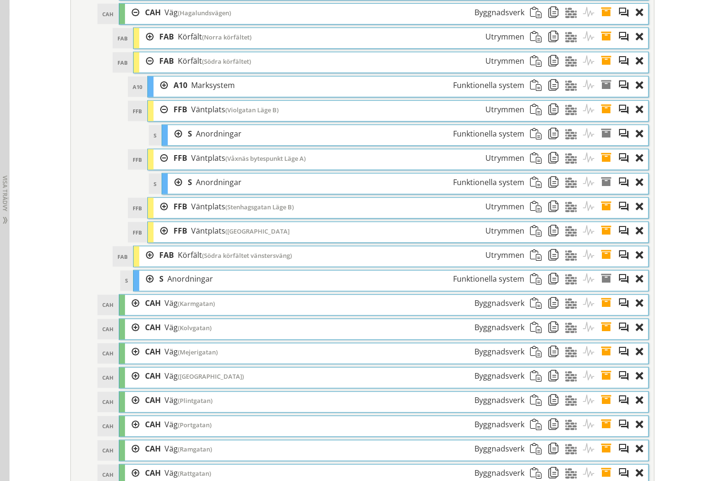
click at [156, 170] on div "FFB FFB Väntplats (Våxnäs bytespunkt Läge A) Utrymmen" at bounding box center [398, 159] width 501 height 20
click at [156, 167] on div at bounding box center [161, 158] width 14 height 18
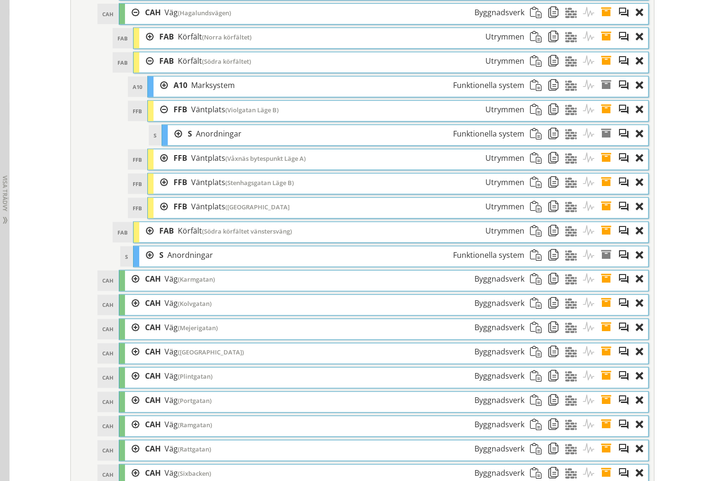
click at [158, 118] on div at bounding box center [161, 110] width 14 height 18
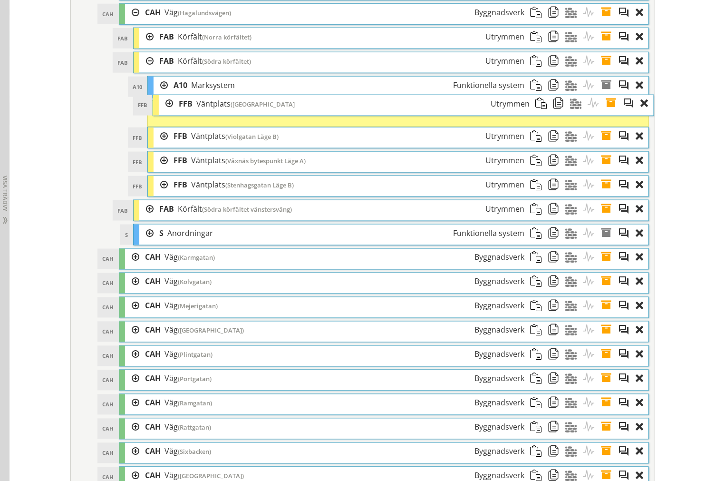
drag, startPoint x: 283, startPoint y: 191, endPoint x: 289, endPoint y: 112, distance: 79.6
click at [289, 108] on span "([GEOGRAPHIC_DATA]" at bounding box center [263, 104] width 64 height 9
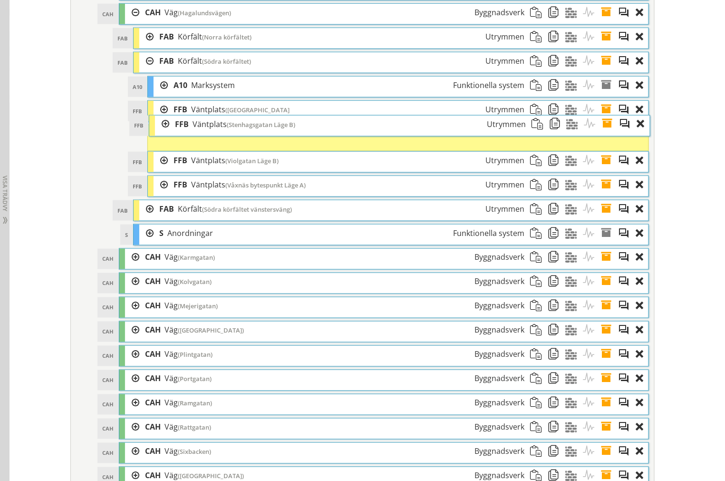
drag, startPoint x: 266, startPoint y: 187, endPoint x: 268, endPoint y: 127, distance: 59.5
click at [268, 127] on div "FFB FFB Väntplats (Stenhagsgatan Läge B) Utrymmen Dra och släpp Aktiviteter Dra…" at bounding box center [400, 125] width 502 height 21
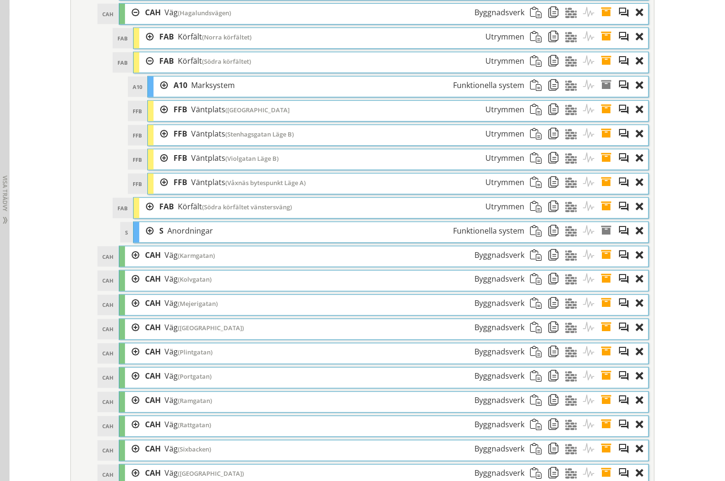
click at [159, 118] on div at bounding box center [161, 110] width 14 height 18
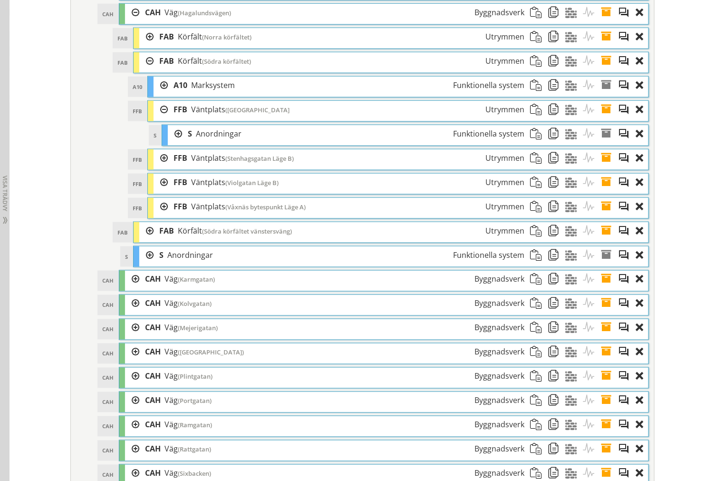
click at [162, 170] on div "FFB FFB Väntplats (Stenhagsgatan Läge B) Utrymmen" at bounding box center [398, 159] width 501 height 20
click at [162, 167] on div at bounding box center [161, 158] width 14 height 18
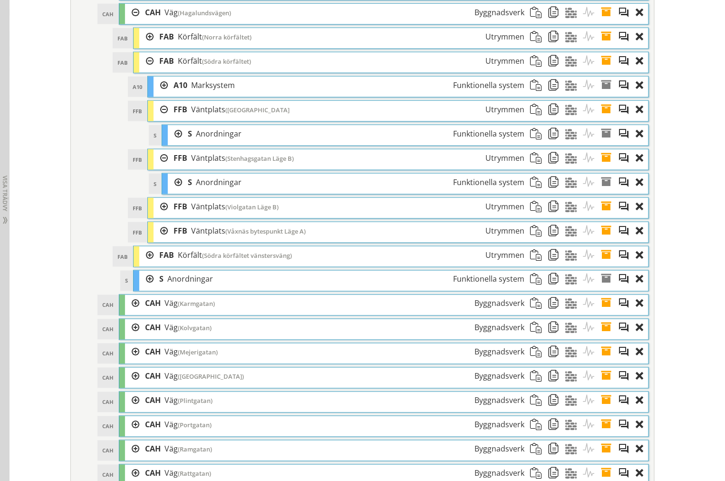
click at [159, 215] on div at bounding box center [161, 207] width 14 height 18
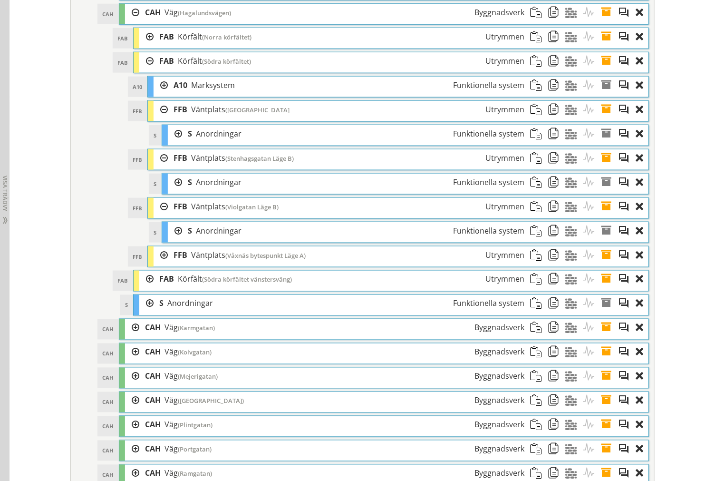
click at [158, 267] on div "FFB FFB Väntplats (Våxnäs bytespunkt Läge A) Utrymmen" at bounding box center [398, 256] width 501 height 20
click at [158, 264] on div at bounding box center [161, 255] width 14 height 18
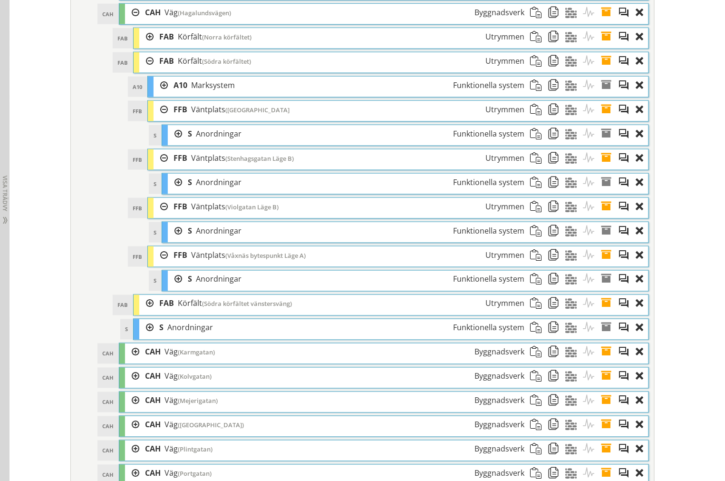
click at [603, 264] on span at bounding box center [610, 255] width 18 height 18
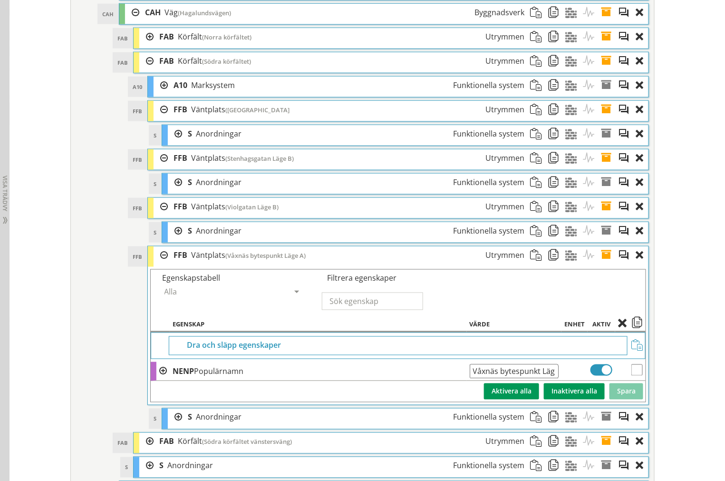
click at [604, 215] on span at bounding box center [610, 207] width 18 height 18
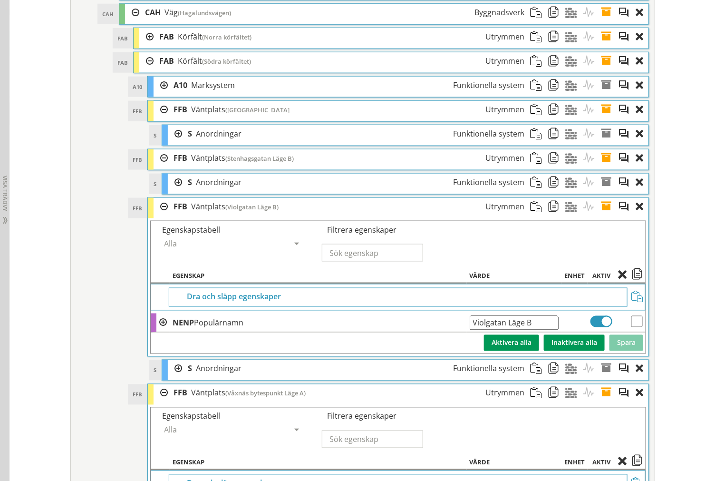
click at [606, 167] on span at bounding box center [610, 158] width 18 height 18
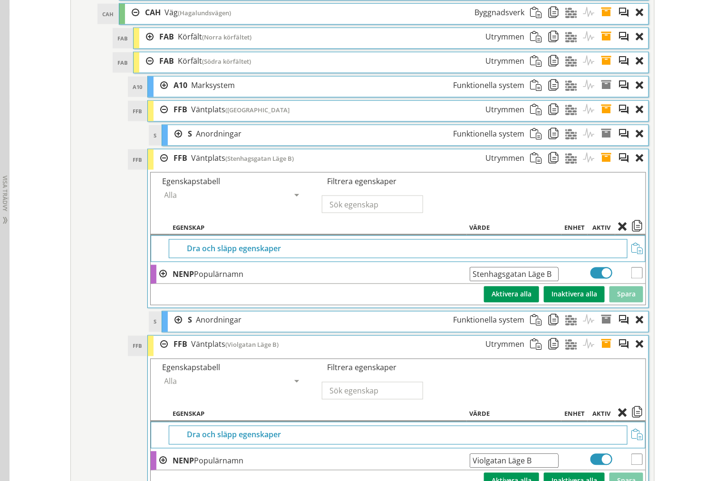
click at [601, 167] on span at bounding box center [610, 158] width 18 height 18
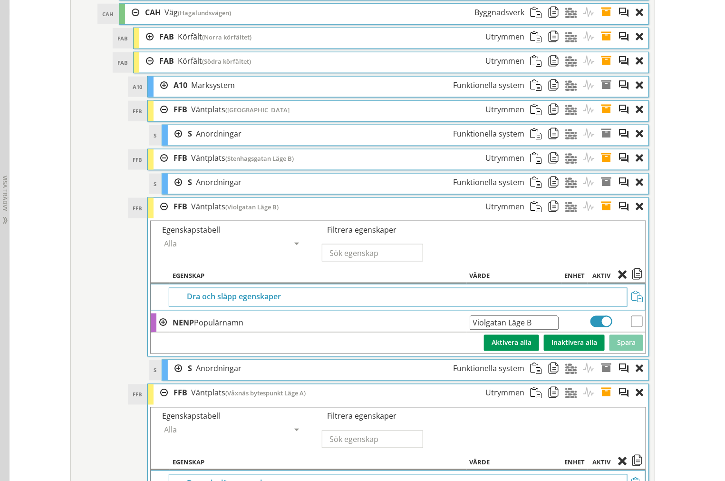
drag, startPoint x: 603, startPoint y: 215, endPoint x: 603, endPoint y: 246, distance: 31.9
click at [603, 215] on span at bounding box center [610, 207] width 18 height 18
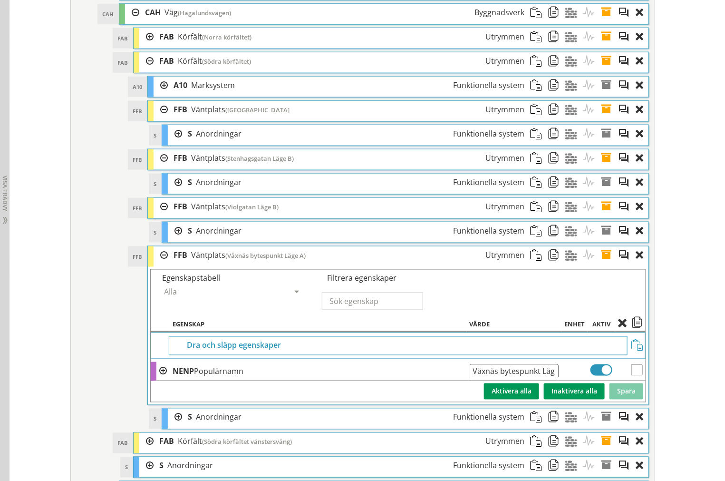
click at [603, 263] on span at bounding box center [610, 255] width 18 height 18
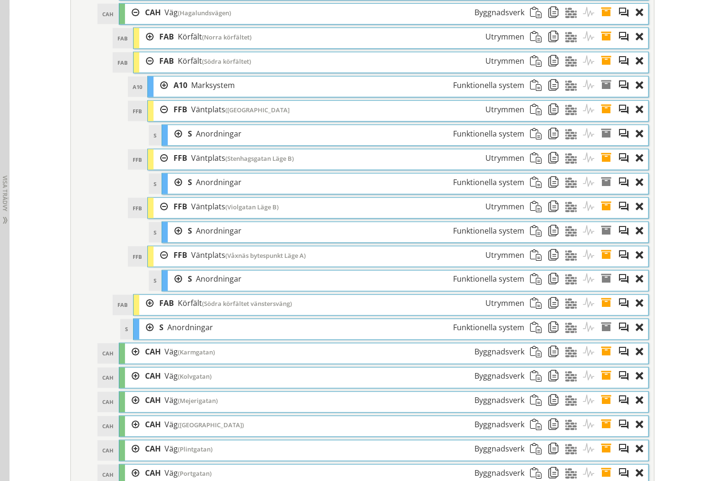
click at [158, 118] on div at bounding box center [161, 110] width 14 height 18
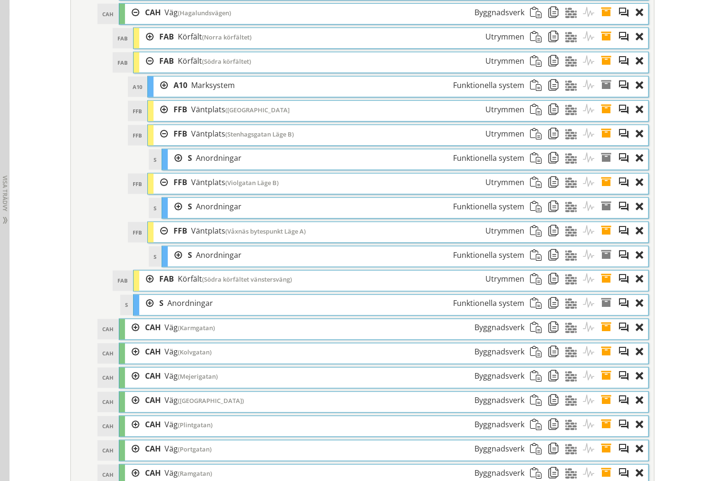
click at [155, 143] on div at bounding box center [161, 134] width 14 height 18
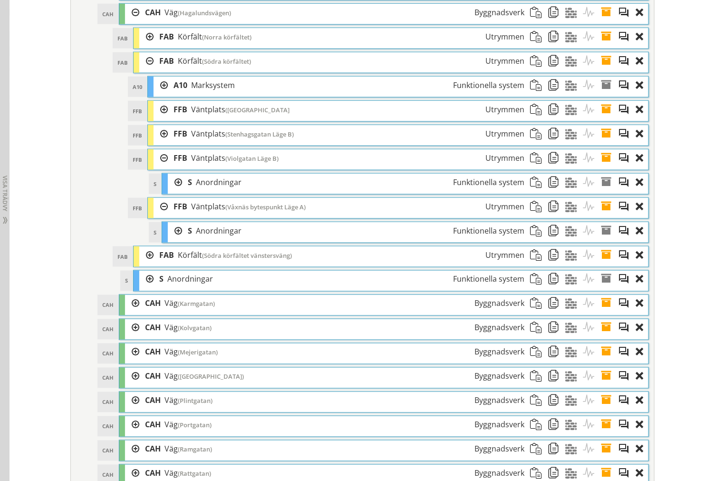
click at [154, 167] on div at bounding box center [161, 158] width 14 height 18
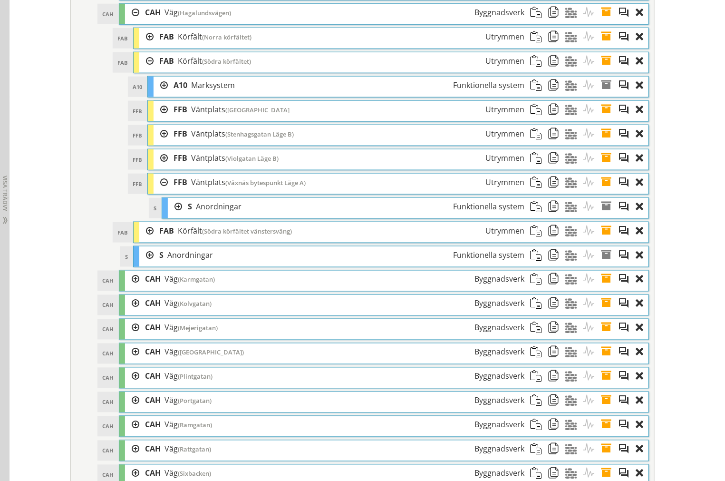
click at [157, 191] on div at bounding box center [161, 183] width 14 height 18
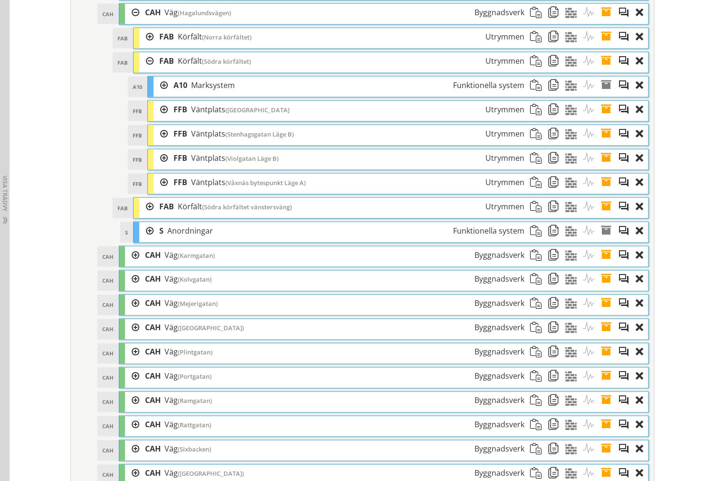
click at [606, 118] on span at bounding box center [610, 110] width 18 height 18
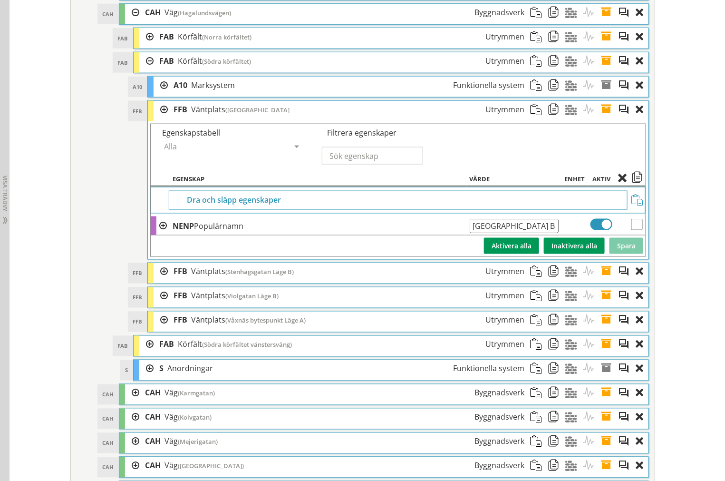
drag, startPoint x: 548, startPoint y: 235, endPoint x: 191, endPoint y: 222, distance: 357.4
click at [191, 222] on tbody "Dra och släpp egenskaper NENP Populärnamn Låglandsgatan Läge B Ange giltig Stri…" at bounding box center [398, 221] width 495 height 69
click at [602, 118] on span at bounding box center [610, 110] width 18 height 18
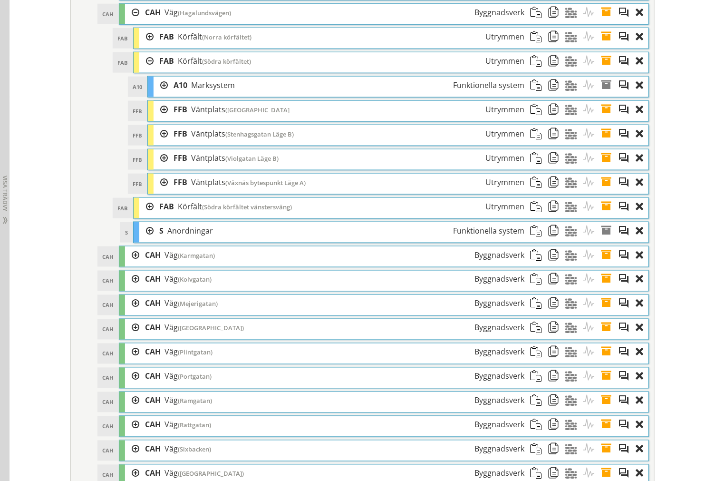
click at [604, 143] on span at bounding box center [610, 134] width 18 height 18
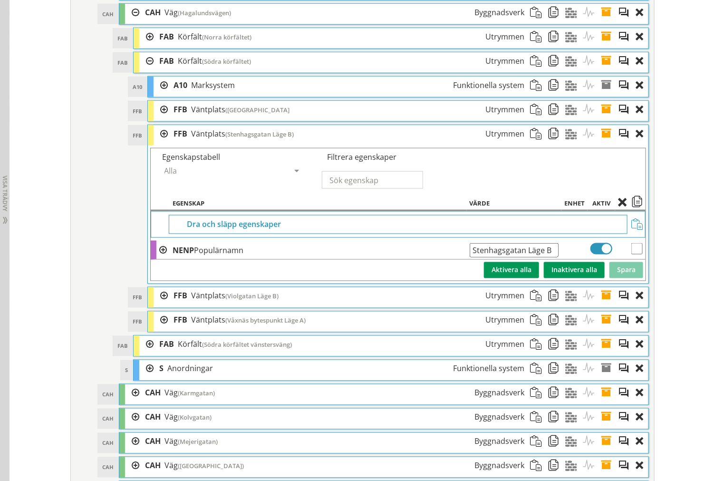
drag, startPoint x: 548, startPoint y: 261, endPoint x: 162, endPoint y: 258, distance: 385.7
click at [165, 258] on tr "NENP Populärnamn Stenhagsgatan Läge B Ange giltig String." at bounding box center [398, 250] width 495 height 19
click at [602, 143] on span at bounding box center [610, 134] width 18 height 18
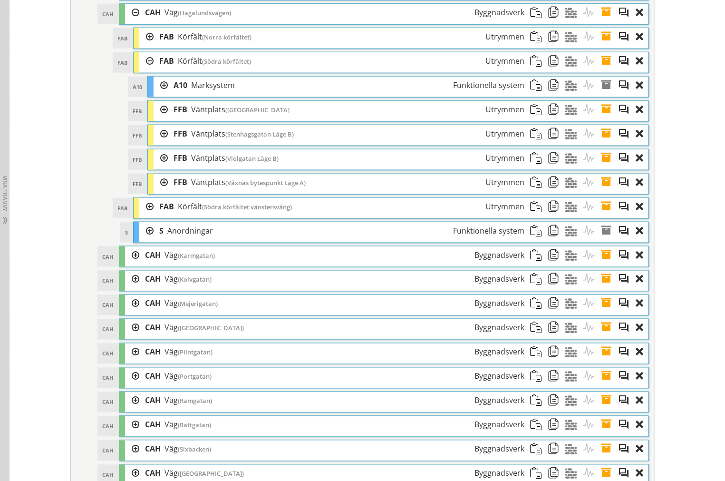
click at [602, 167] on span at bounding box center [610, 158] width 18 height 18
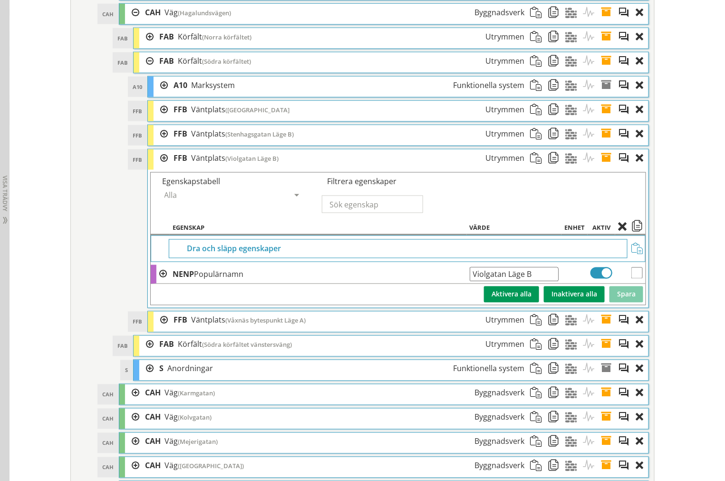
drag, startPoint x: 543, startPoint y: 286, endPoint x: 107, endPoint y: 283, distance: 435.2
click at [162, 284] on tr "NENP Populärnamn Violgatan Läge B Ange giltig String." at bounding box center [398, 274] width 495 height 19
drag, startPoint x: 602, startPoint y: 177, endPoint x: 599, endPoint y: 189, distance: 12.2
click at [602, 167] on span at bounding box center [610, 158] width 18 height 18
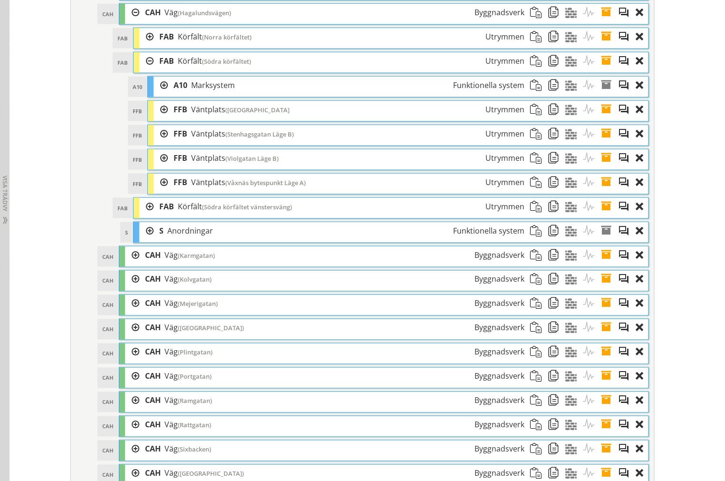
click at [601, 191] on span at bounding box center [610, 183] width 18 height 18
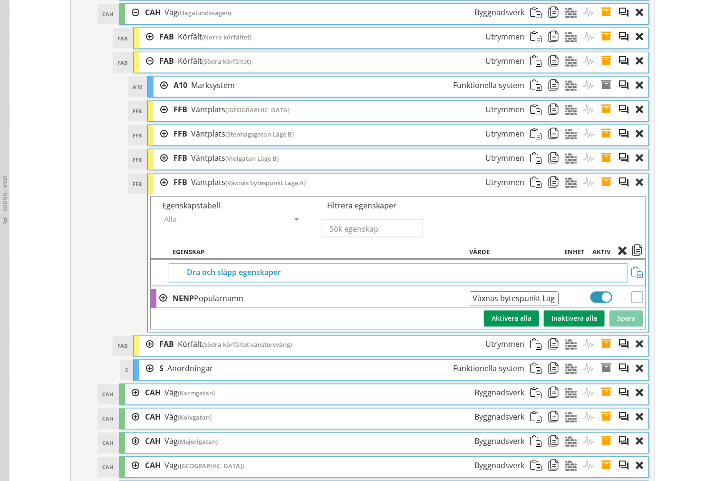
scroll to position [0, 6]
drag, startPoint x: 467, startPoint y: 312, endPoint x: 607, endPoint y: 305, distance: 140.5
click at [607, 305] on tr "NENP Populärnamn Våxnäs bytespunkt Läge A Ange giltig String." at bounding box center [398, 298] width 495 height 19
drag, startPoint x: 605, startPoint y: 195, endPoint x: 577, endPoint y: 201, distance: 28.2
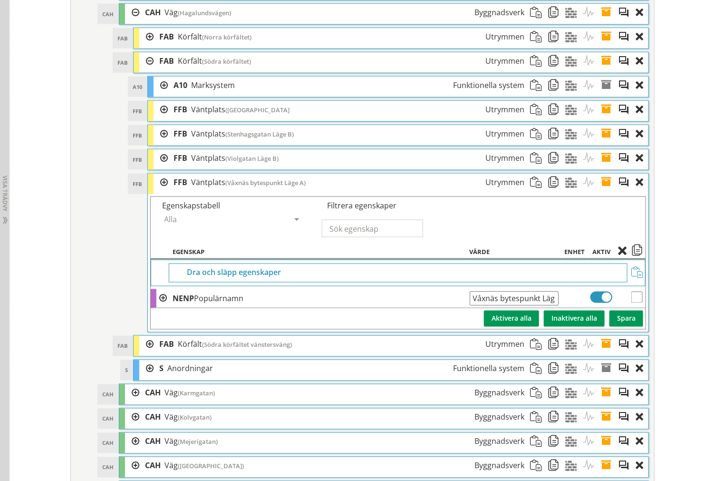
click at [605, 191] on span at bounding box center [610, 183] width 18 height 18
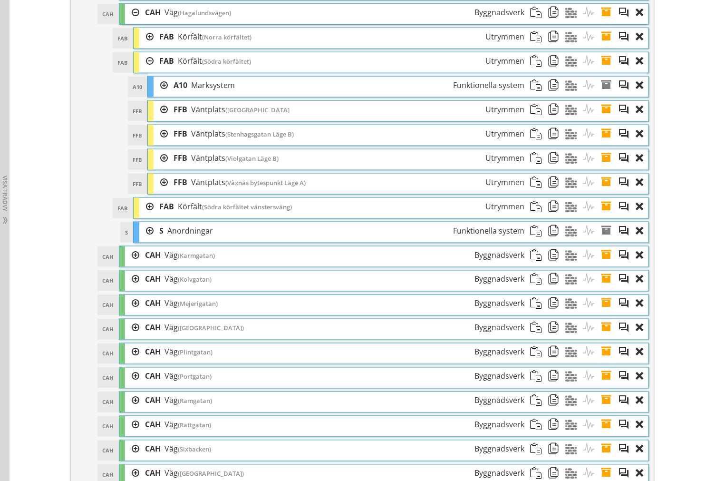
click at [159, 191] on div at bounding box center [161, 183] width 14 height 18
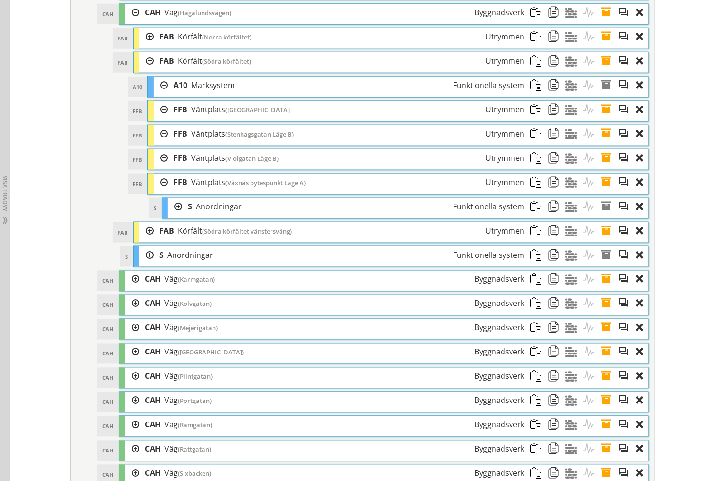
click at [158, 191] on div at bounding box center [161, 183] width 14 height 18
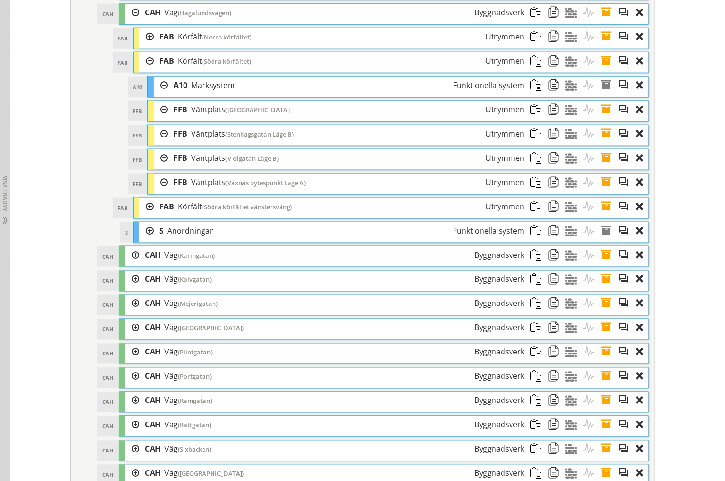
click at [160, 167] on div at bounding box center [161, 158] width 14 height 18
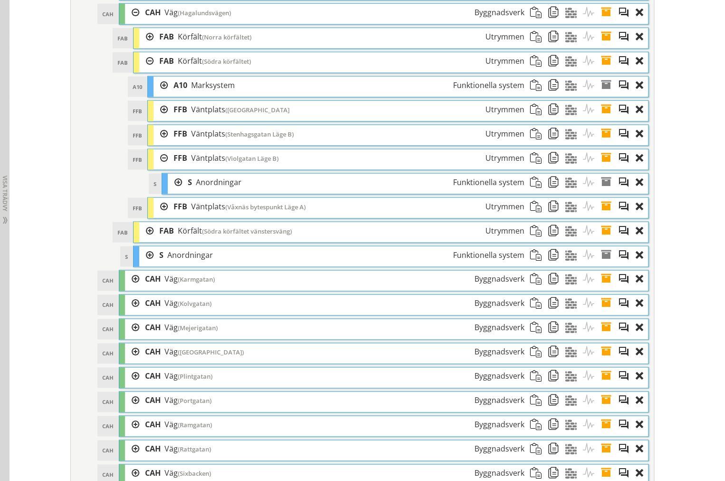
click at [160, 167] on div at bounding box center [161, 158] width 14 height 18
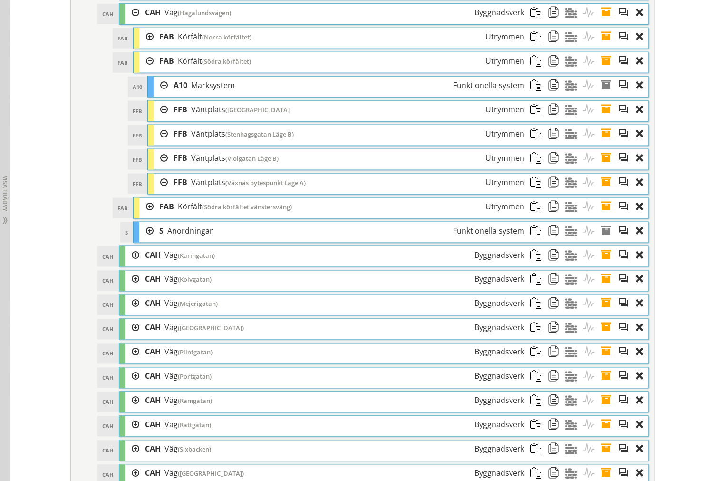
click at [160, 143] on div at bounding box center [161, 134] width 14 height 18
click at [0, 0] on div at bounding box center [0, 0] width 0 height 0
click at [157, 118] on div at bounding box center [161, 110] width 14 height 18
click at [0, 0] on div at bounding box center [0, 0] width 0 height 0
click at [139, 70] on div at bounding box center [146, 61] width 14 height 18
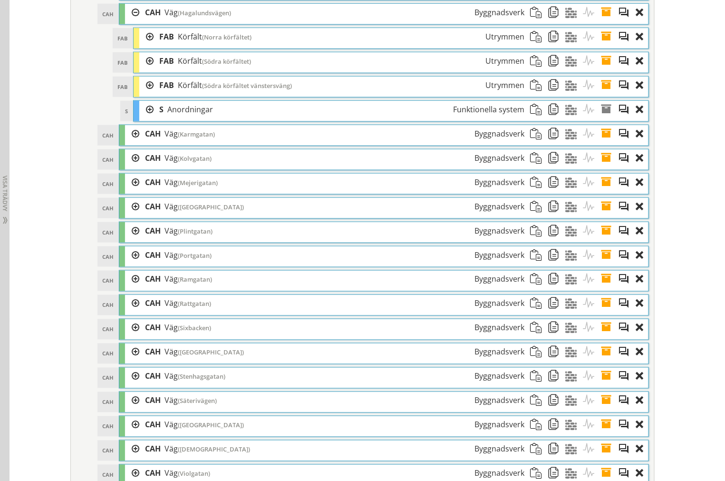
click at [141, 88] on ol "FAB FAB Körfält (Norra körfältet) Utrymmen Dra och släpp Aktiviteter Dra och sl…" at bounding box center [391, 75] width 516 height 94
click at [143, 93] on div at bounding box center [146, 86] width 14 height 18
click at [154, 116] on div at bounding box center [161, 110] width 14 height 18
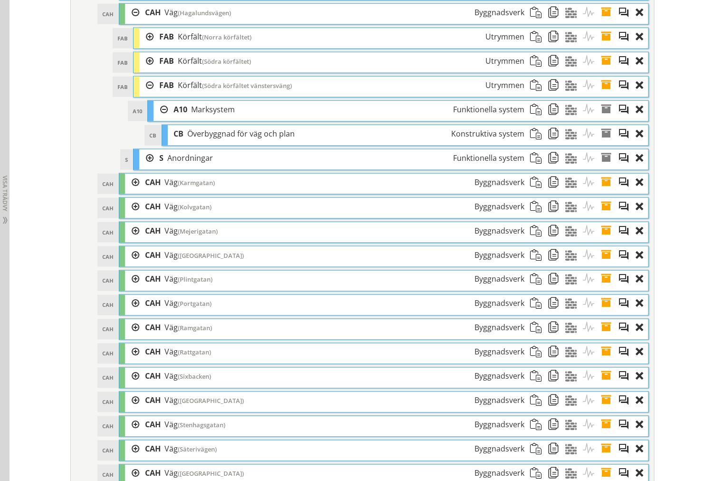
click at [155, 118] on div at bounding box center [161, 110] width 14 height 18
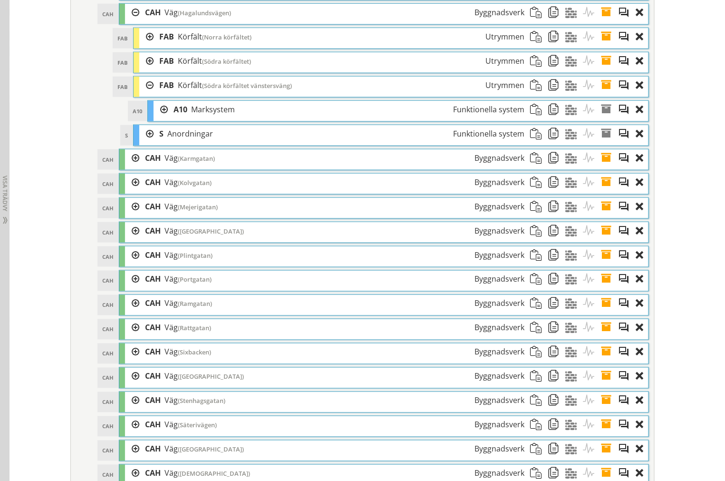
click at [139, 94] on div at bounding box center [146, 86] width 14 height 18
click at [143, 94] on div at bounding box center [146, 86] width 14 height 18
click at [140, 143] on div at bounding box center [146, 134] width 14 height 18
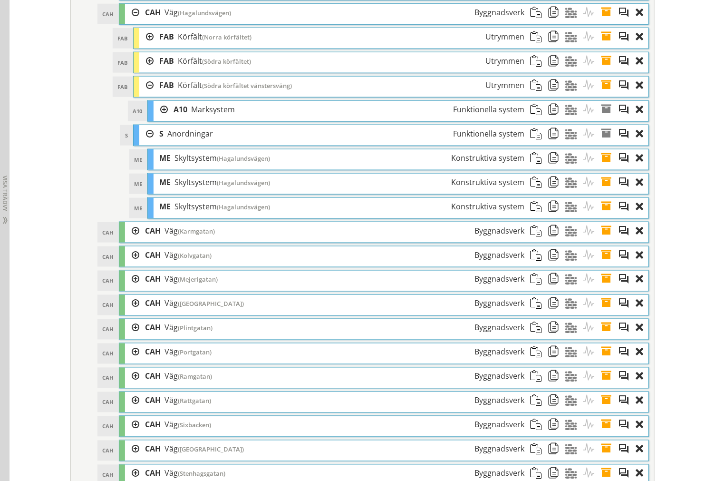
click at [144, 143] on div at bounding box center [146, 134] width 14 height 18
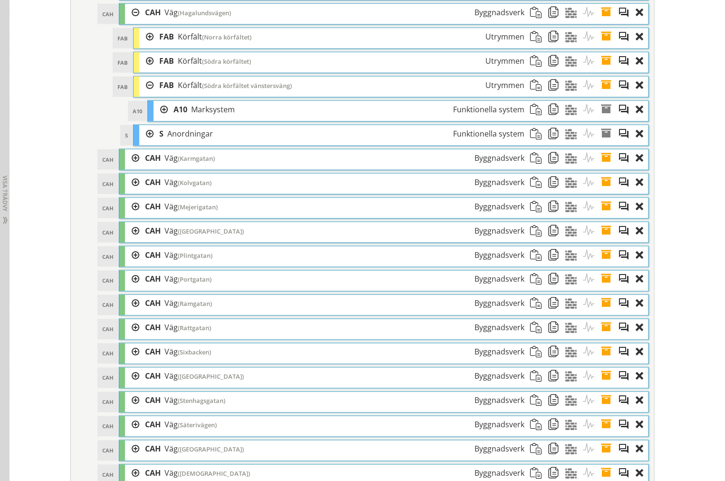
click at [145, 94] on div at bounding box center [146, 86] width 14 height 18
click at [132, 21] on div at bounding box center [132, 13] width 14 height 18
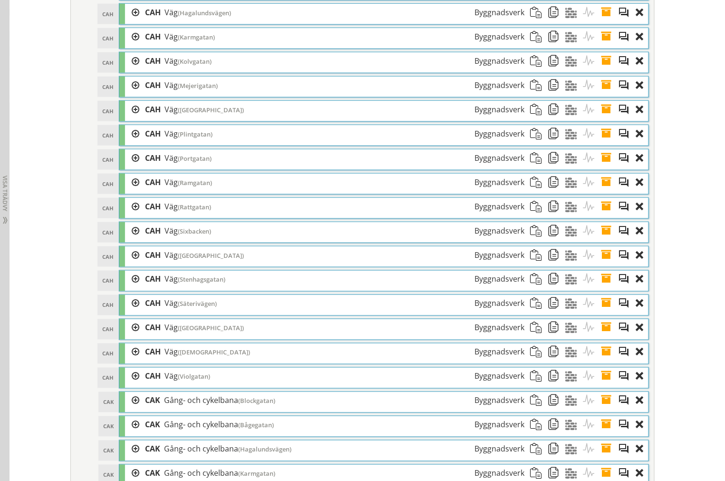
click at [130, 46] on div at bounding box center [132, 37] width 14 height 18
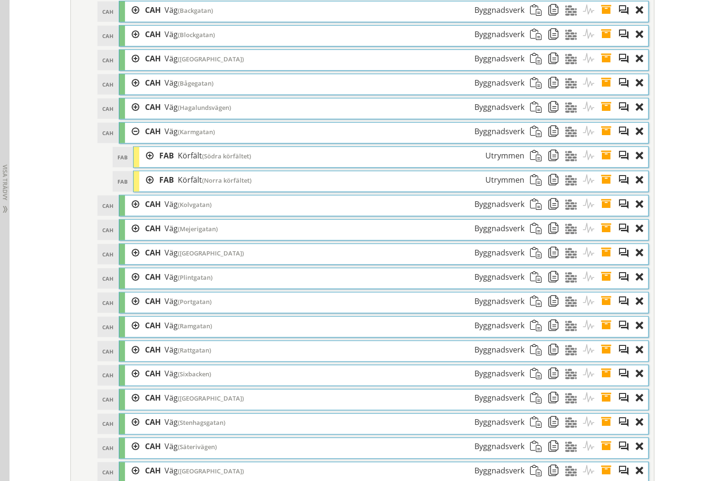
scroll to position [1594, 0]
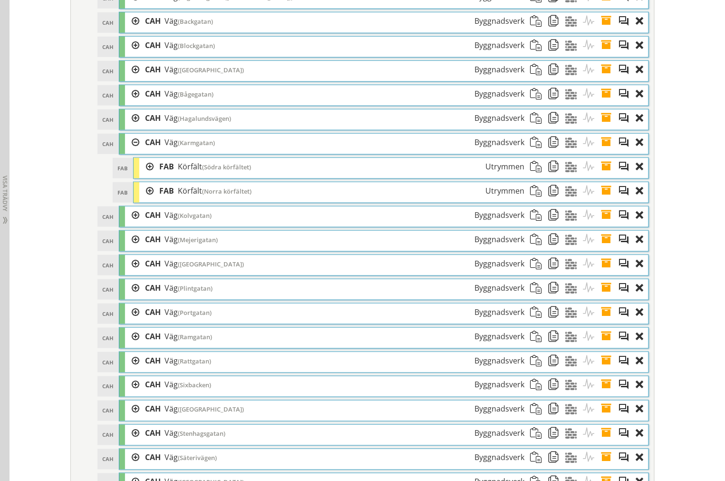
click at [140, 176] on div at bounding box center [146, 167] width 14 height 18
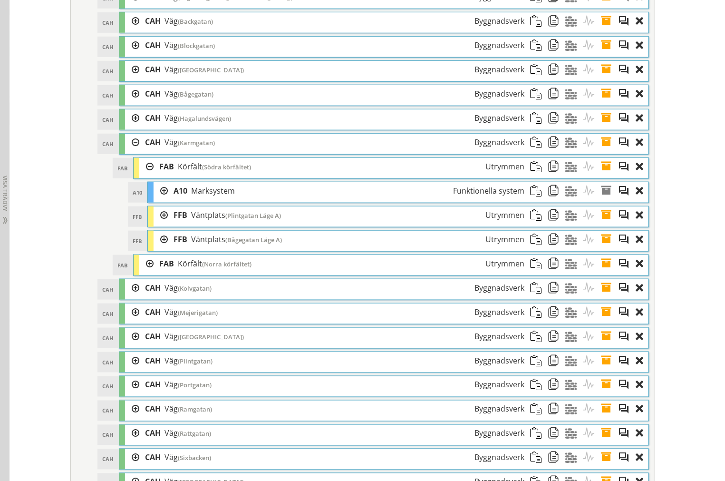
click at [146, 273] on div at bounding box center [146, 264] width 14 height 18
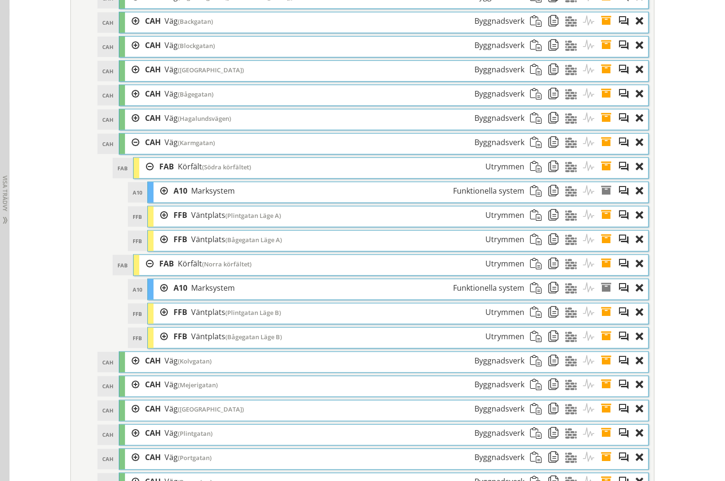
click at [145, 273] on div at bounding box center [146, 264] width 14 height 18
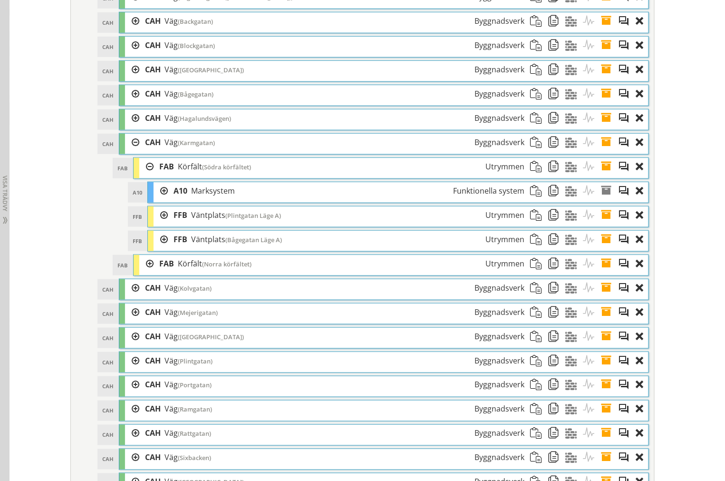
click at [145, 176] on div at bounding box center [146, 167] width 14 height 18
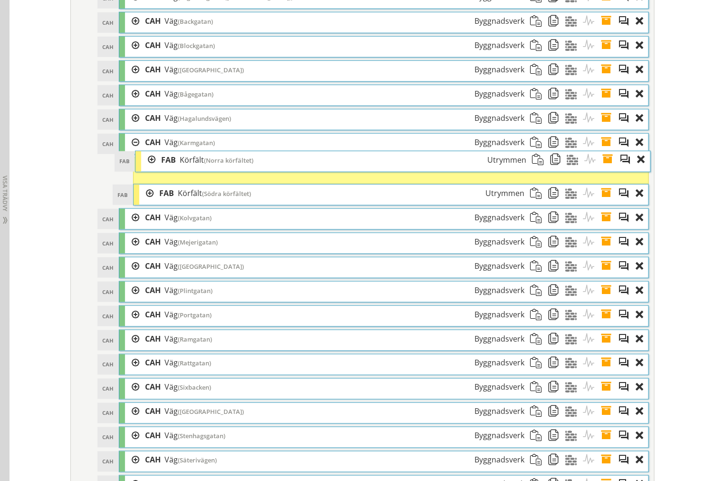
drag, startPoint x: 159, startPoint y: 203, endPoint x: 161, endPoint y: 171, distance: 31.4
click at [161, 165] on span "FAB" at bounding box center [168, 160] width 15 height 10
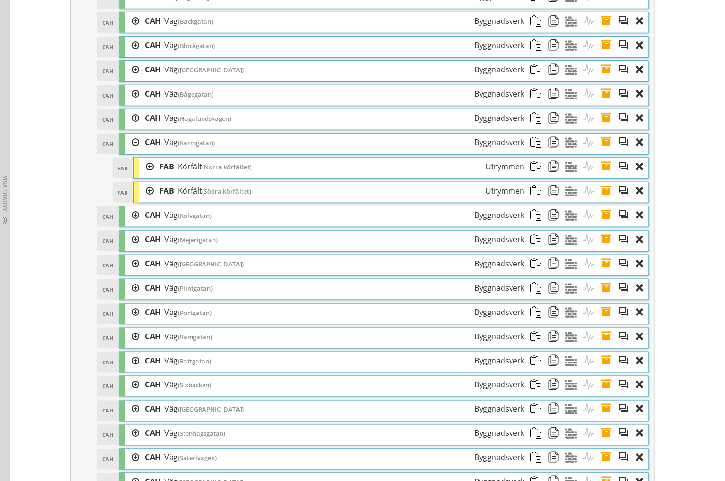
click at [146, 176] on div at bounding box center [146, 167] width 14 height 18
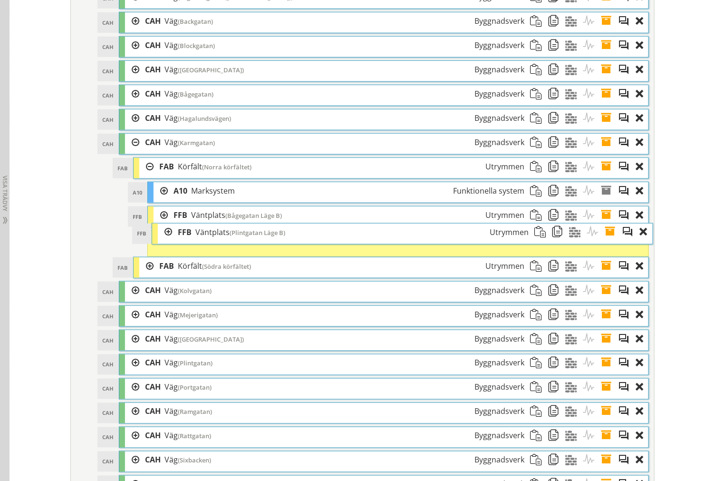
drag, startPoint x: 324, startPoint y: 236, endPoint x: 326, endPoint y: 243, distance: 7.4
click at [326, 241] on div "FFB Väntplats (Plintgatan Läge B) Utrymmen" at bounding box center [353, 233] width 362 height 18
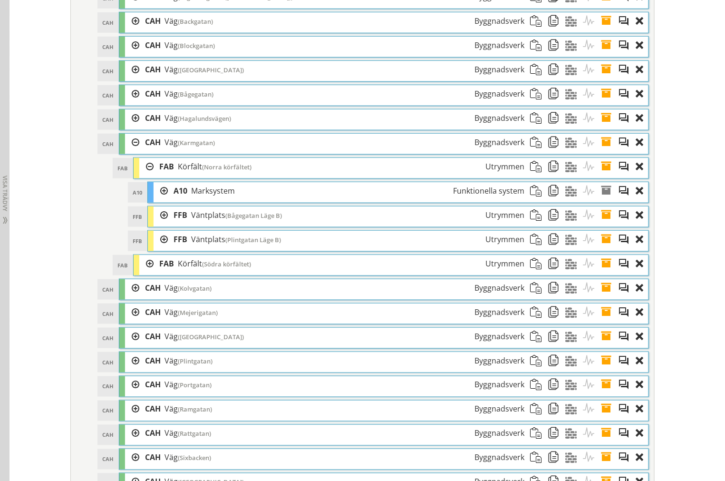
click at [168, 223] on div "FFB Väntplats (Bågegatan Läge B) Utrymmen" at bounding box center [349, 215] width 362 height 18
click at [157, 224] on div at bounding box center [161, 215] width 14 height 18
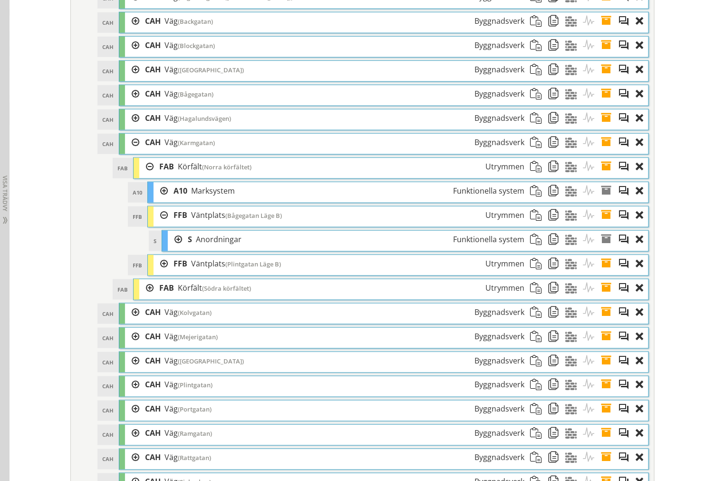
click at [158, 273] on div at bounding box center [161, 264] width 14 height 18
click at [155, 272] on div at bounding box center [161, 264] width 14 height 18
click at [161, 224] on div at bounding box center [161, 215] width 14 height 18
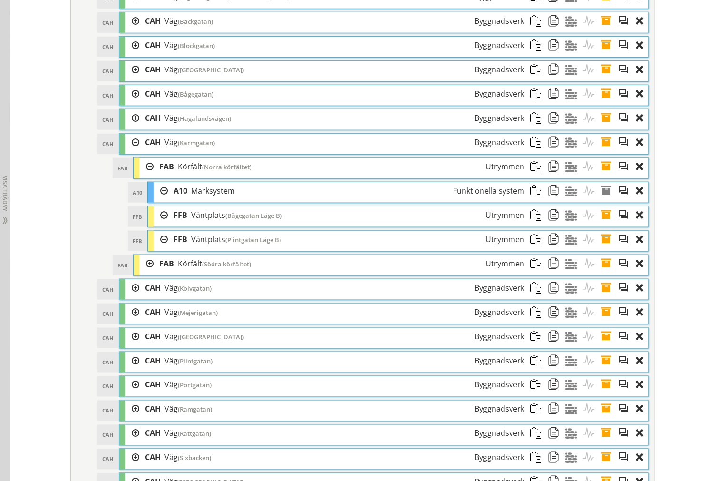
drag, startPoint x: 601, startPoint y: 224, endPoint x: 582, endPoint y: 231, distance: 20.3
click at [602, 224] on span at bounding box center [610, 215] width 18 height 18
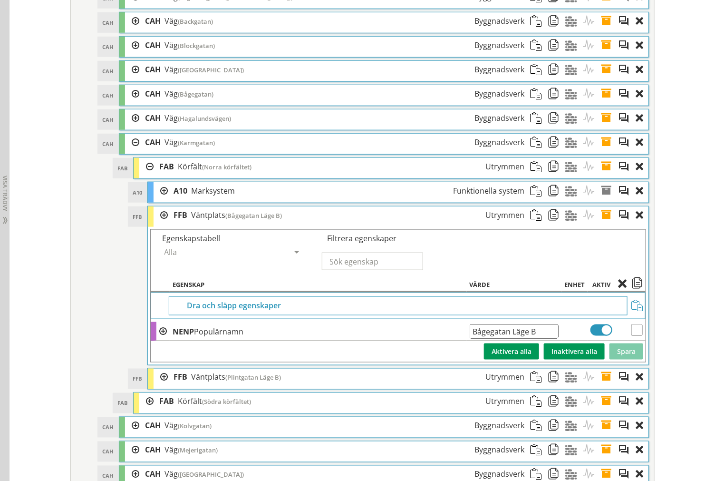
drag, startPoint x: 544, startPoint y: 344, endPoint x: 203, endPoint y: 338, distance: 341.1
click at [246, 341] on tr "NENP Populärnamn Bågegatan Läge B Ange giltig String." at bounding box center [398, 331] width 495 height 19
click at [605, 224] on span at bounding box center [610, 215] width 18 height 18
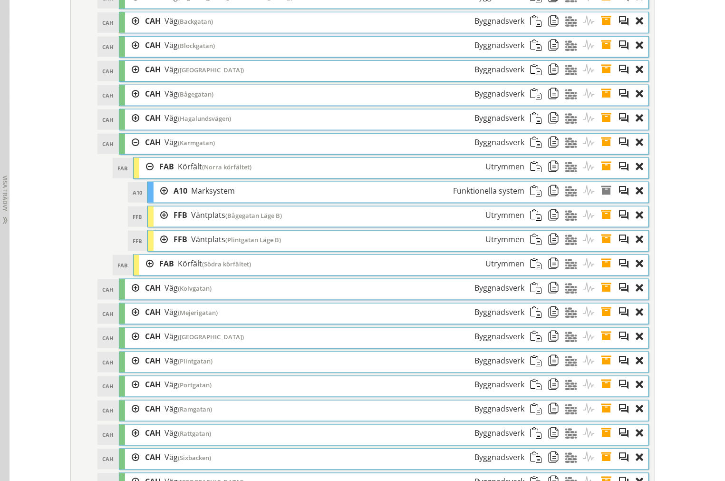
click at [605, 248] on span at bounding box center [610, 240] width 18 height 18
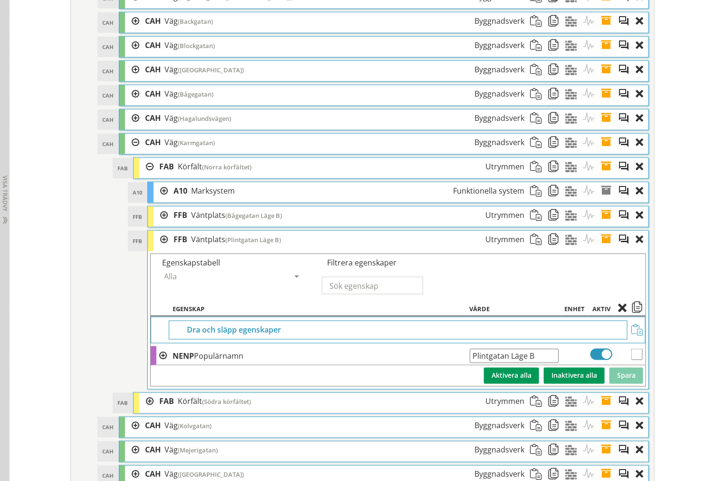
drag, startPoint x: 550, startPoint y: 370, endPoint x: 89, endPoint y: 352, distance: 461.2
click at [602, 248] on span at bounding box center [610, 240] width 18 height 18
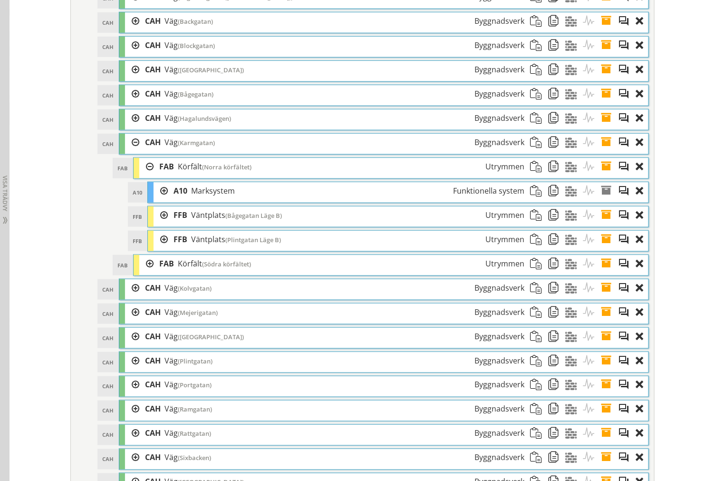
click at [155, 248] on div at bounding box center [161, 240] width 14 height 18
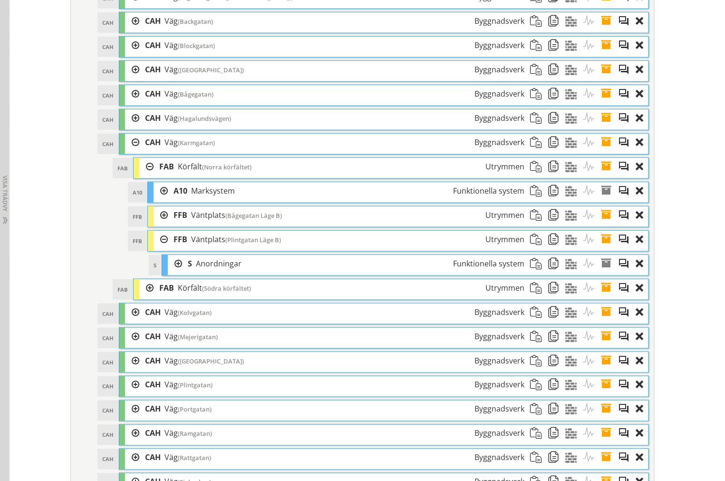
click at [168, 273] on div at bounding box center [175, 264] width 14 height 18
click at [175, 273] on div at bounding box center [175, 264] width 14 height 18
click at [160, 248] on div at bounding box center [161, 240] width 14 height 18
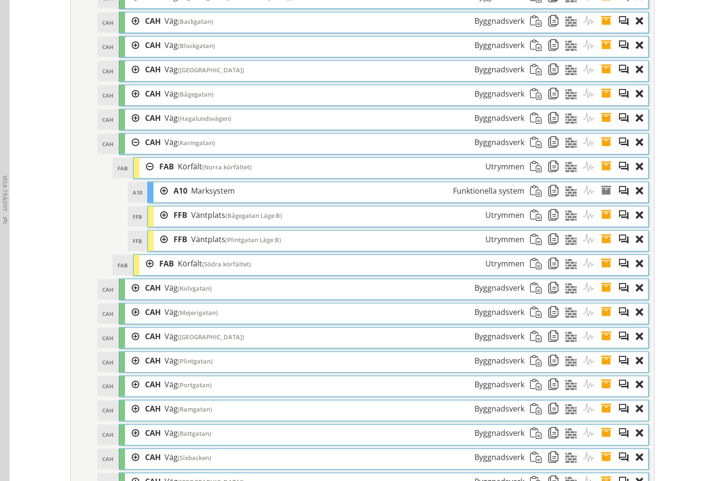
click at [156, 224] on div at bounding box center [161, 215] width 14 height 18
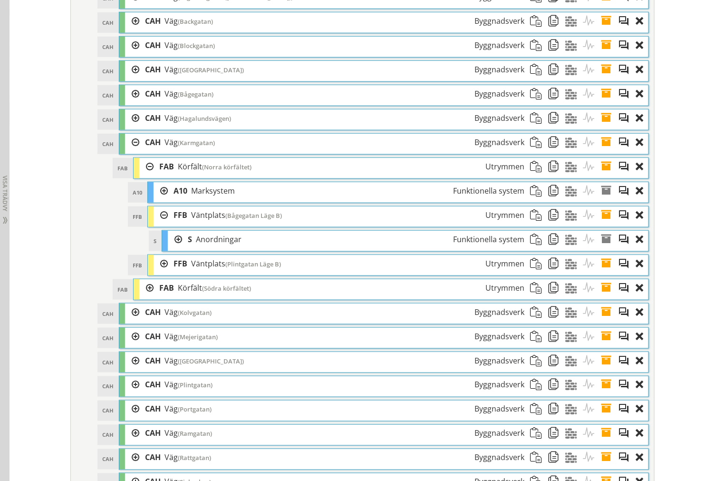
click at [172, 248] on div at bounding box center [175, 240] width 14 height 18
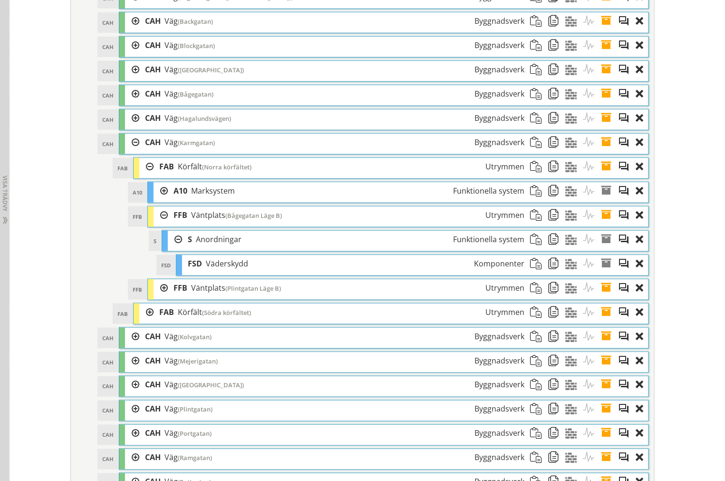
click at [172, 248] on div at bounding box center [175, 240] width 14 height 18
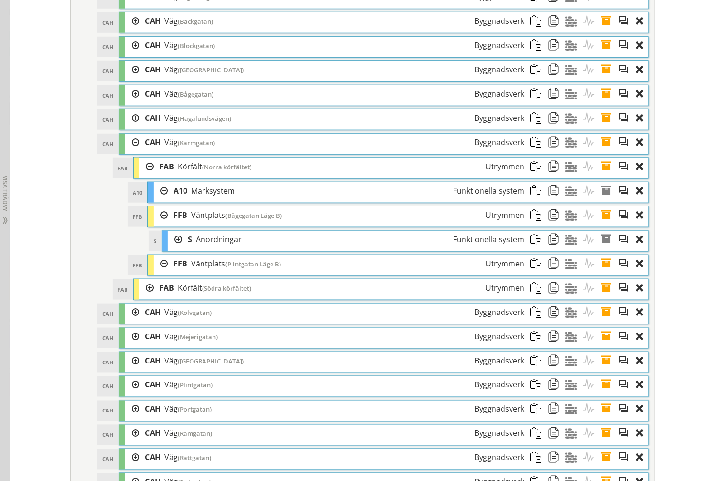
click at [154, 224] on div at bounding box center [161, 215] width 14 height 18
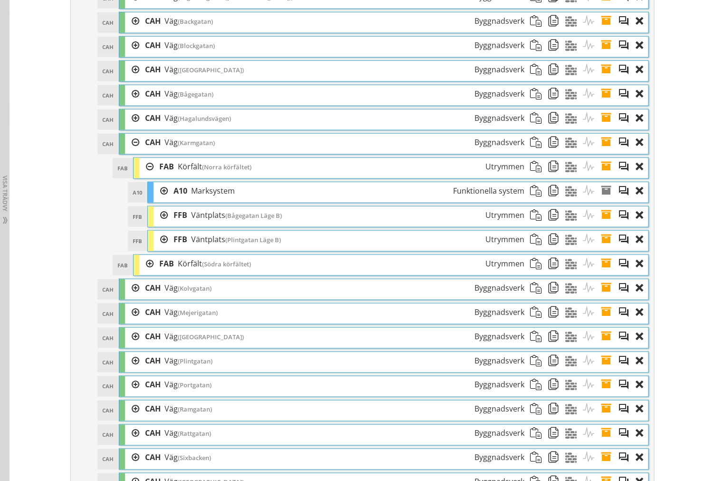
click at [139, 176] on div at bounding box center [146, 167] width 14 height 18
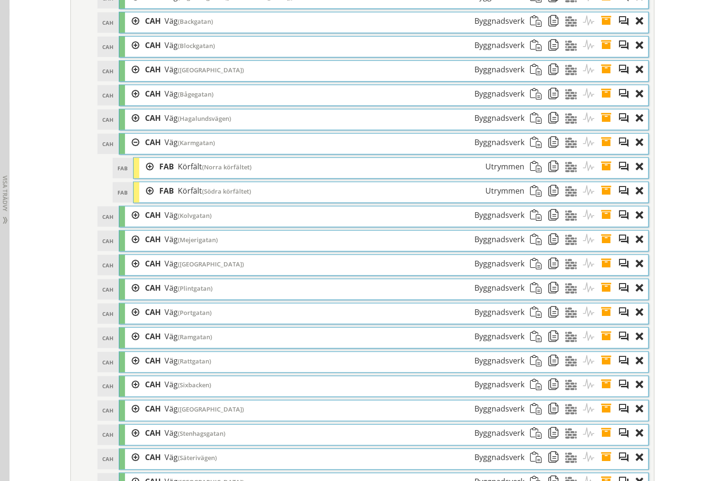
click at [141, 200] on div at bounding box center [146, 191] width 14 height 18
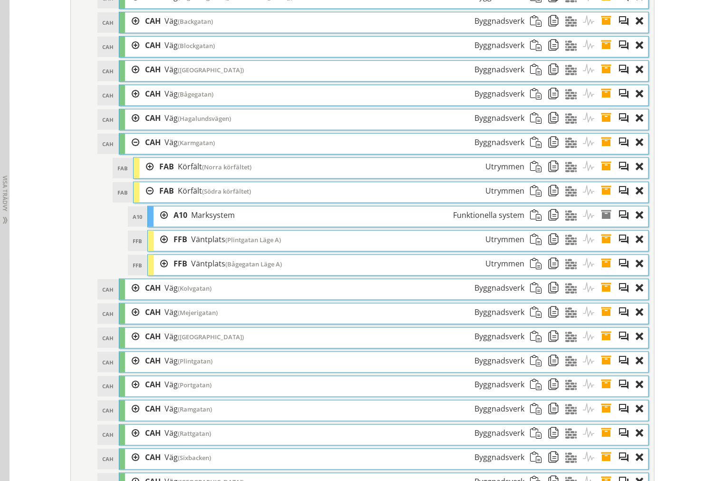
click at [168, 248] on div "FFB Väntplats (Plintgatan Läge A) Utrymmen" at bounding box center [349, 240] width 362 height 18
click at [161, 248] on div at bounding box center [161, 240] width 14 height 18
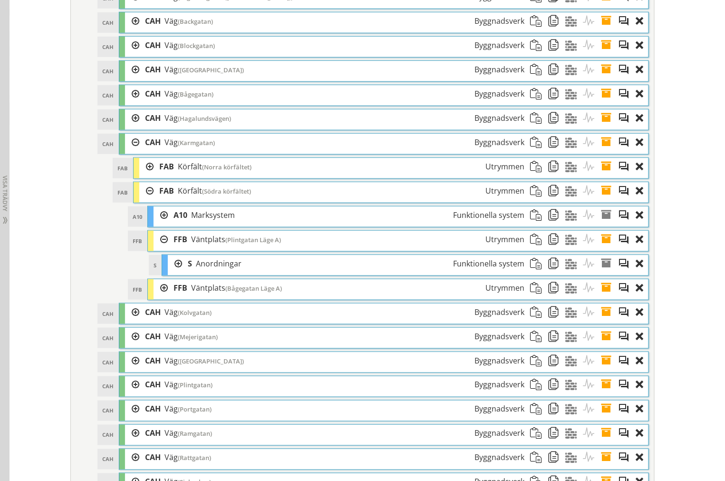
click at [155, 297] on div at bounding box center [161, 288] width 14 height 18
click at [156, 297] on div at bounding box center [161, 288] width 14 height 18
click at [146, 176] on div at bounding box center [146, 167] width 14 height 18
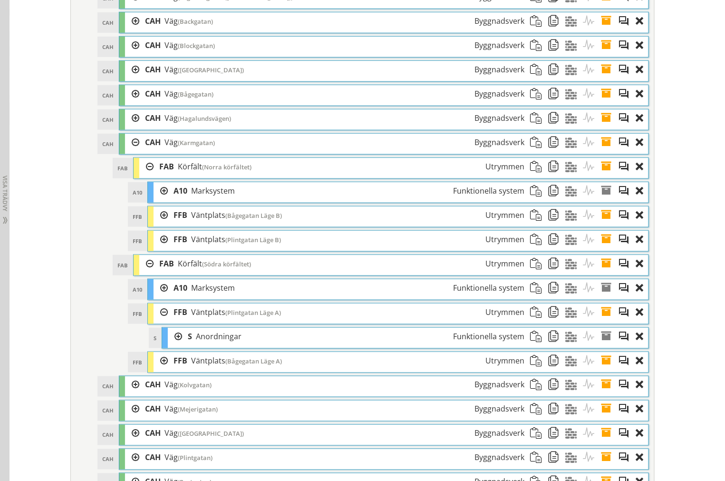
click at [143, 176] on div at bounding box center [146, 167] width 14 height 18
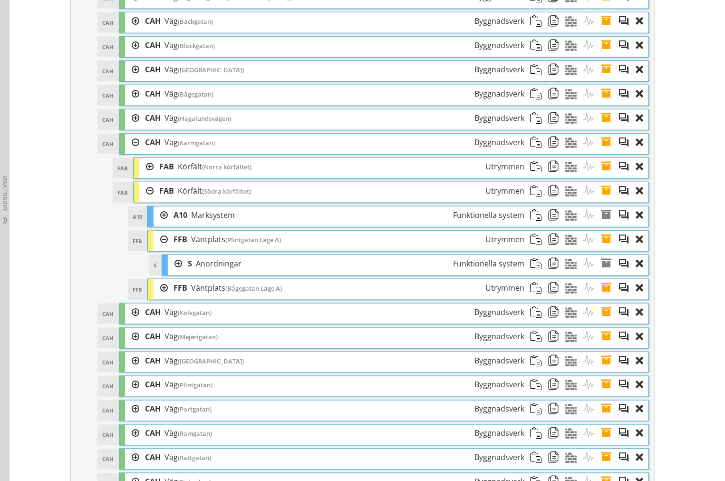
click at [155, 248] on div at bounding box center [161, 240] width 14 height 18
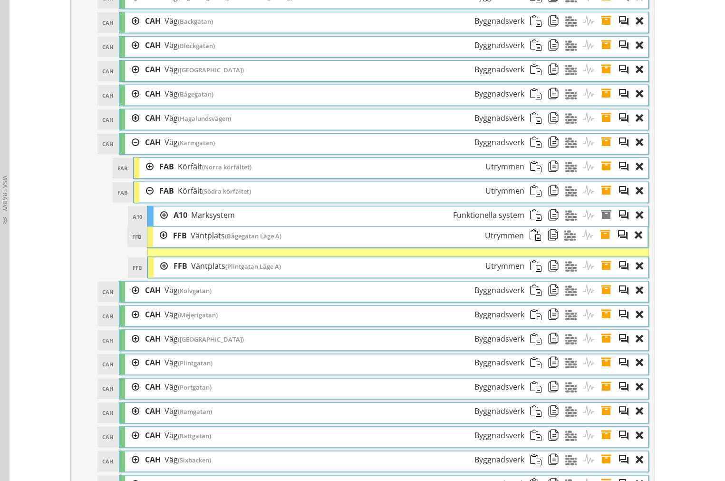
drag, startPoint x: 189, startPoint y: 274, endPoint x: 189, endPoint y: 248, distance: 26.2
click at [191, 241] on span "Väntplats" at bounding box center [208, 235] width 34 height 10
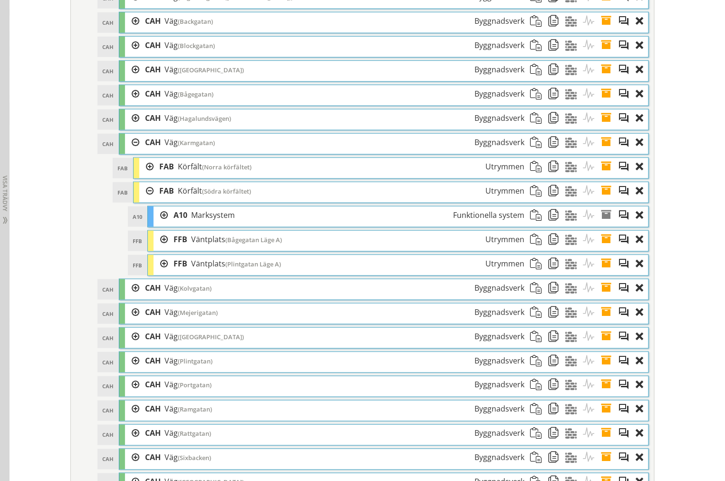
click at [161, 248] on div at bounding box center [161, 240] width 14 height 18
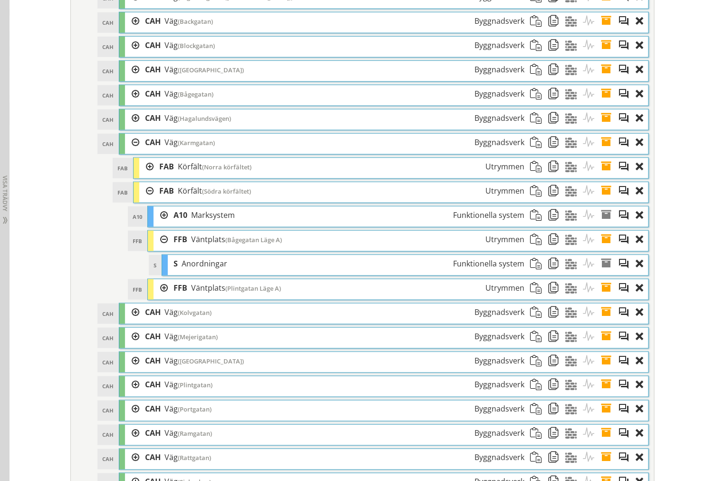
click at [161, 248] on div at bounding box center [161, 240] width 14 height 18
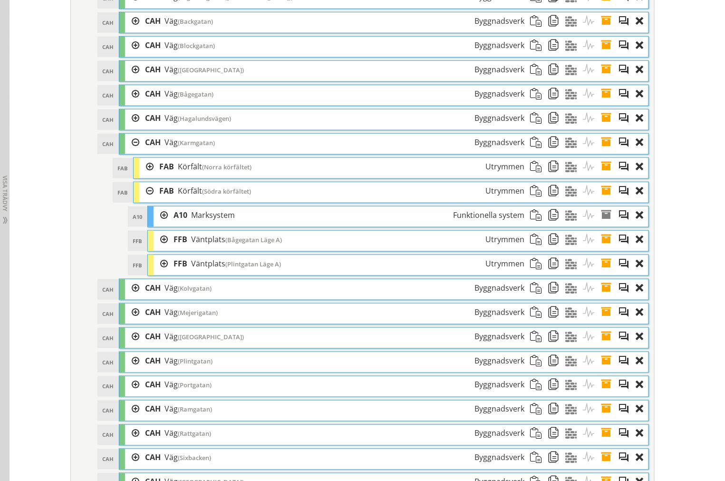
click at [162, 273] on div at bounding box center [161, 264] width 14 height 18
click at [159, 273] on div at bounding box center [161, 264] width 14 height 18
click at [158, 248] on div at bounding box center [161, 240] width 14 height 18
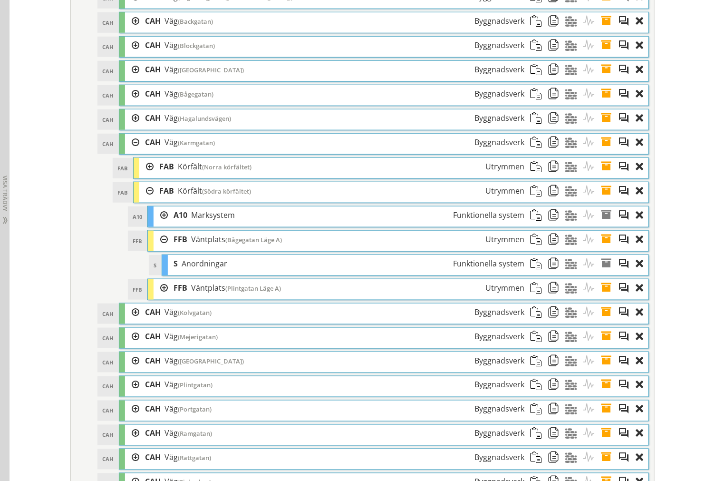
click at [161, 297] on div at bounding box center [161, 288] width 14 height 18
click at [168, 321] on div at bounding box center [175, 312] width 14 height 18
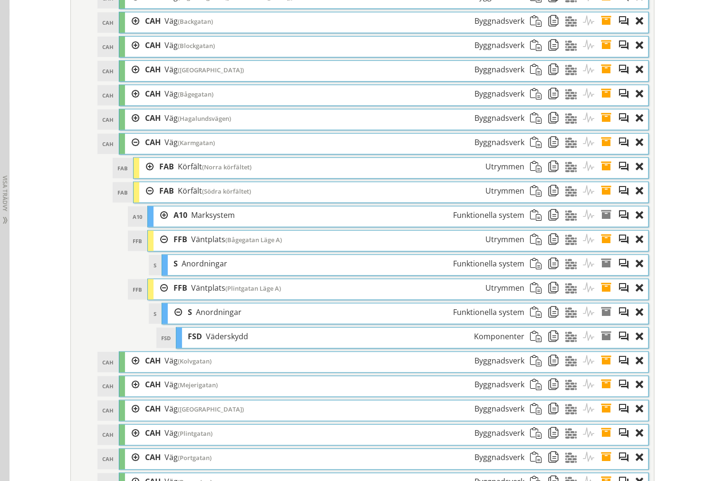
click at [174, 321] on div at bounding box center [175, 312] width 14 height 18
click at [154, 297] on div at bounding box center [161, 288] width 14 height 18
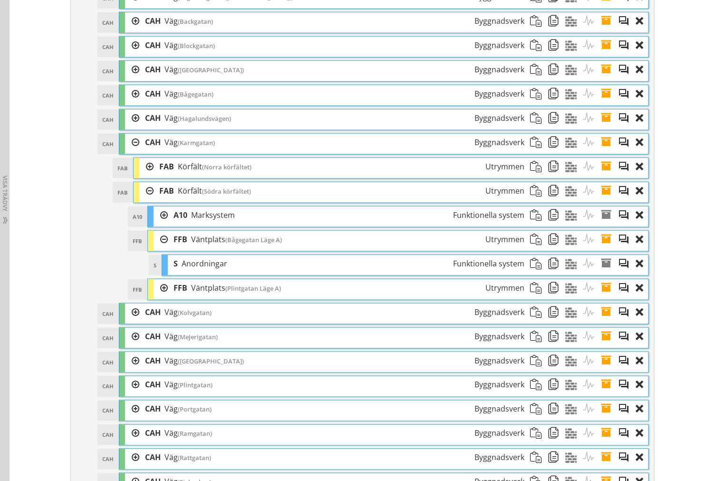
click at [158, 297] on div at bounding box center [161, 288] width 14 height 18
click at [171, 321] on div at bounding box center [175, 312] width 14 height 18
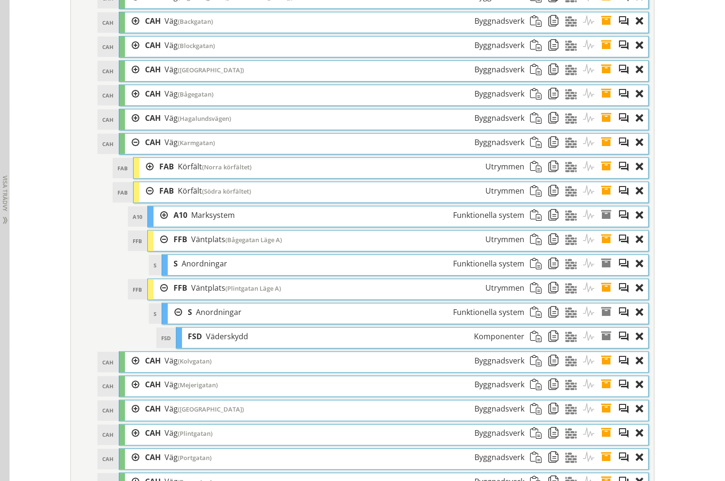
click at [175, 321] on div at bounding box center [175, 312] width 14 height 18
click at [160, 297] on div at bounding box center [161, 288] width 14 height 18
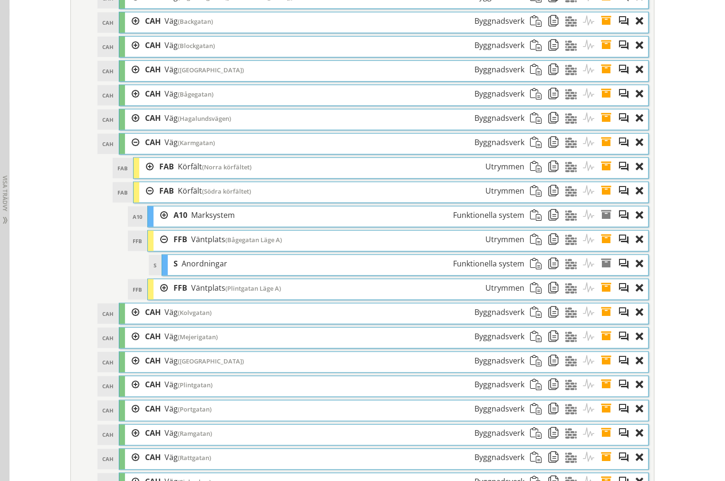
click at [158, 297] on div at bounding box center [161, 288] width 14 height 18
click at [173, 321] on div at bounding box center [175, 312] width 14 height 18
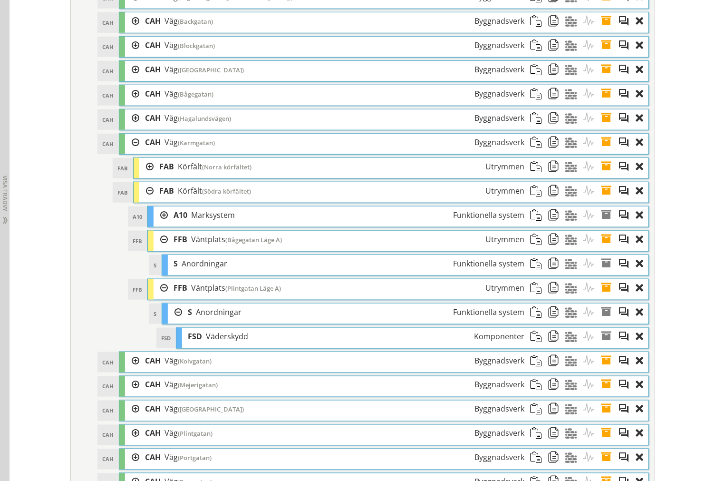
click at [176, 321] on div at bounding box center [175, 312] width 14 height 18
click at [162, 297] on div at bounding box center [161, 288] width 14 height 18
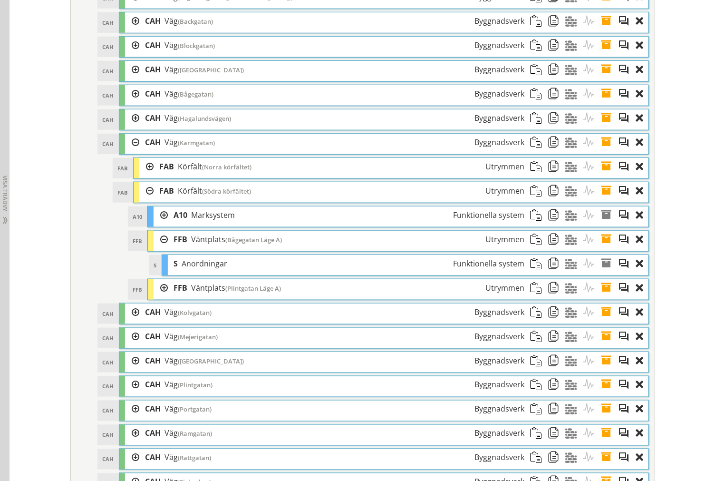
click at [158, 248] on div at bounding box center [161, 240] width 14 height 18
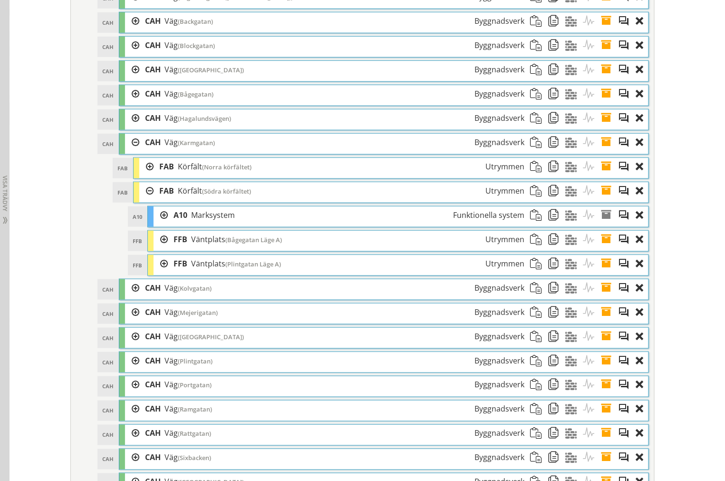
click at [156, 248] on div at bounding box center [161, 240] width 14 height 18
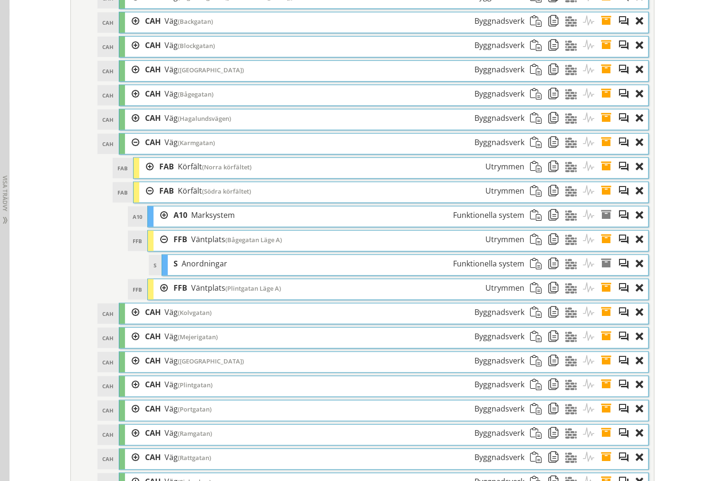
click at [158, 297] on div at bounding box center [161, 288] width 14 height 18
click at [159, 297] on div at bounding box center [161, 288] width 14 height 18
click at [157, 244] on div at bounding box center [161, 240] width 14 height 18
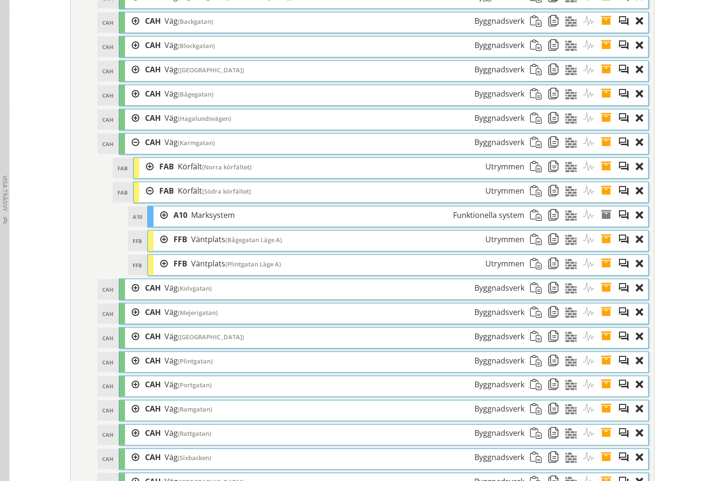
click at [605, 248] on span at bounding box center [610, 240] width 18 height 18
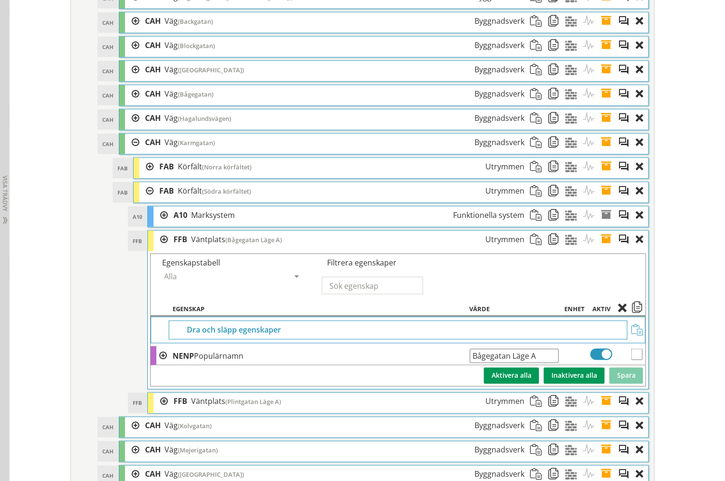
drag, startPoint x: 541, startPoint y: 369, endPoint x: 160, endPoint y: 341, distance: 381.5
click at [264, 360] on tr "NENP Populärnamn Bågegatan Läge A Ange giltig String." at bounding box center [398, 355] width 495 height 19
click at [605, 248] on span at bounding box center [610, 240] width 18 height 18
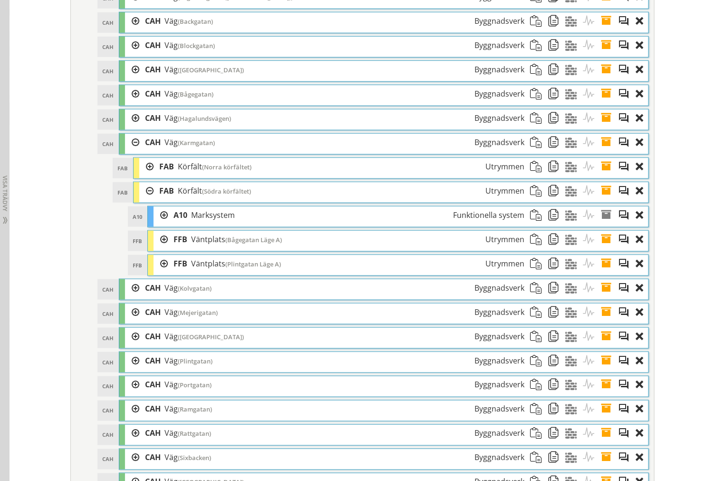
click at [603, 273] on span at bounding box center [610, 264] width 18 height 18
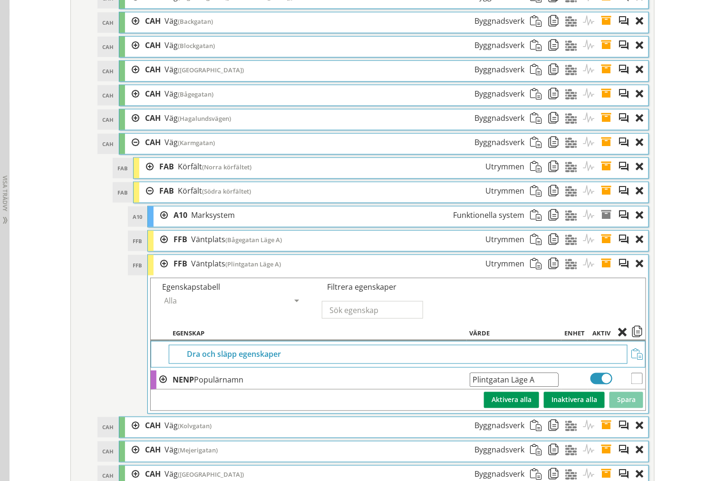
drag, startPoint x: 536, startPoint y: 394, endPoint x: 46, endPoint y: 372, distance: 489.9
click at [601, 273] on span at bounding box center [610, 264] width 18 height 18
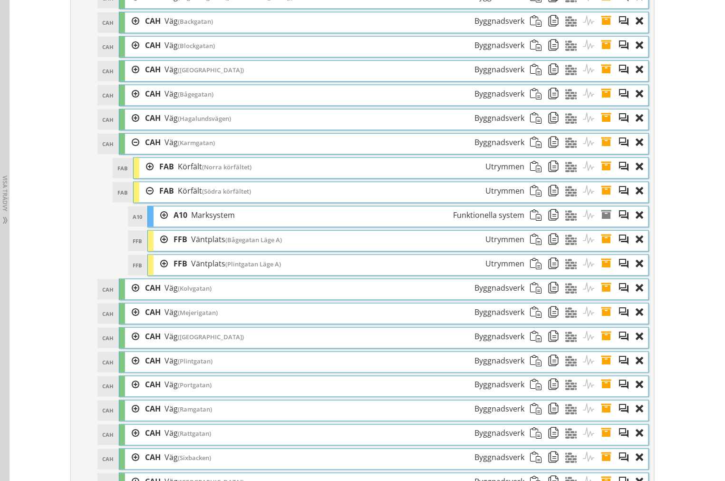
click at [149, 250] on div "FFB FFB Väntplats (Bågegatan Läge A) Utrymmen" at bounding box center [398, 241] width 501 height 20
click at [154, 248] on div at bounding box center [161, 240] width 14 height 18
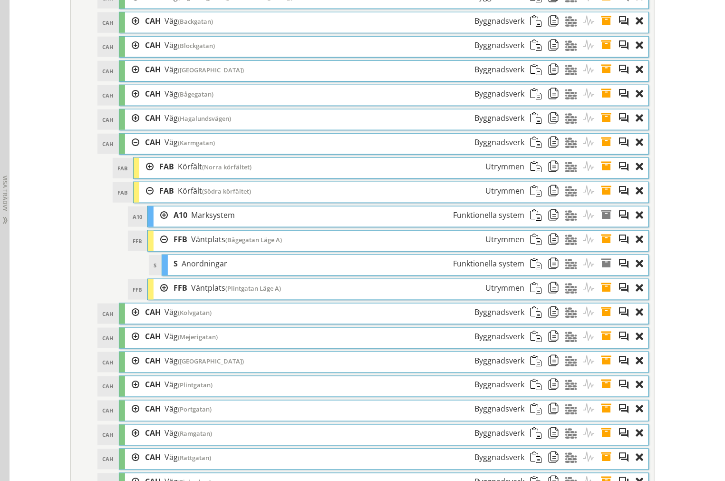
click at [154, 248] on div at bounding box center [161, 240] width 14 height 18
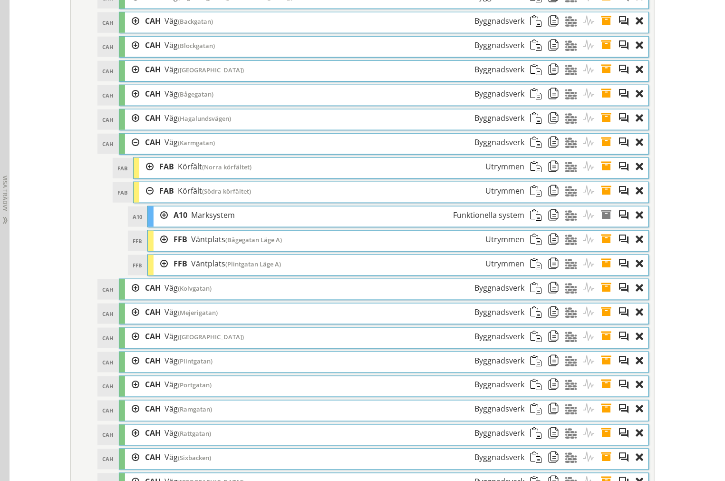
click at [159, 273] on div at bounding box center [161, 264] width 14 height 18
click at [139, 200] on div at bounding box center [146, 191] width 14 height 18
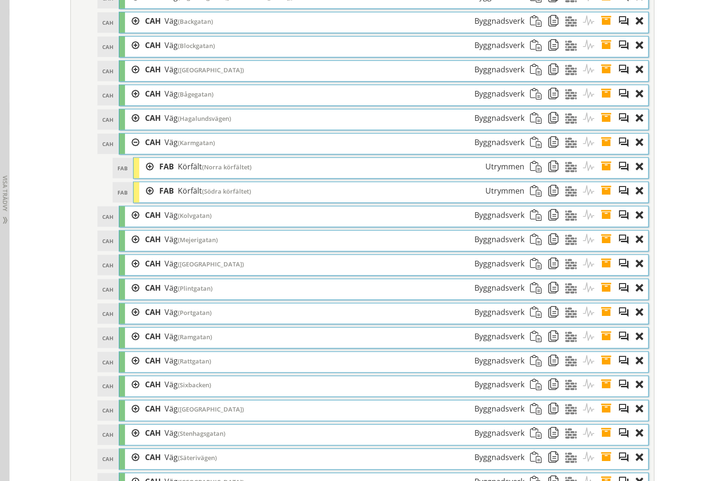
click at [131, 151] on div at bounding box center [132, 143] width 14 height 18
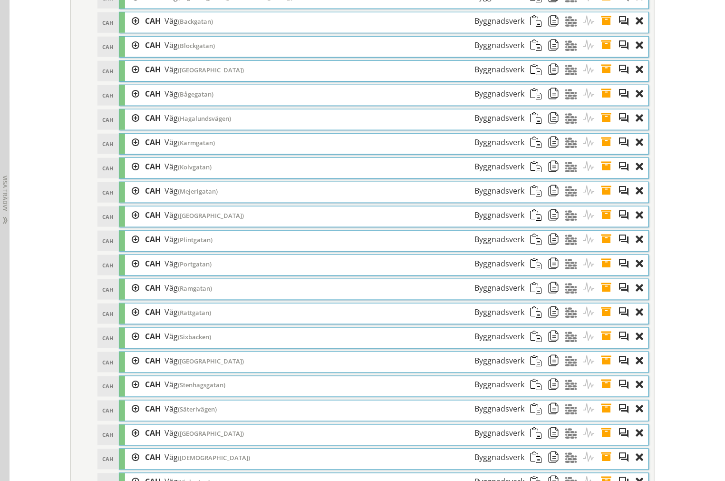
click at [131, 176] on div at bounding box center [132, 167] width 14 height 18
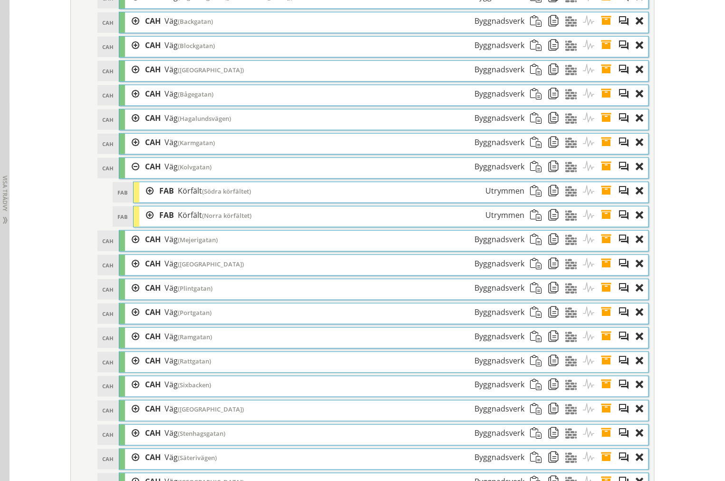
click at [146, 200] on div at bounding box center [146, 191] width 14 height 18
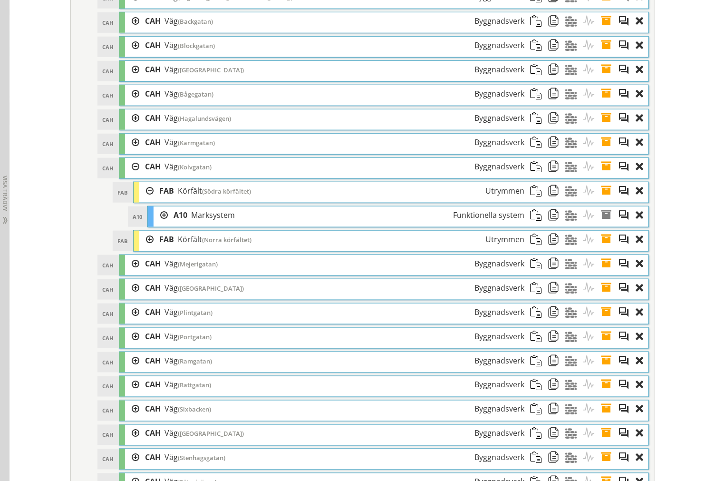
click at [145, 200] on div at bounding box center [146, 191] width 14 height 18
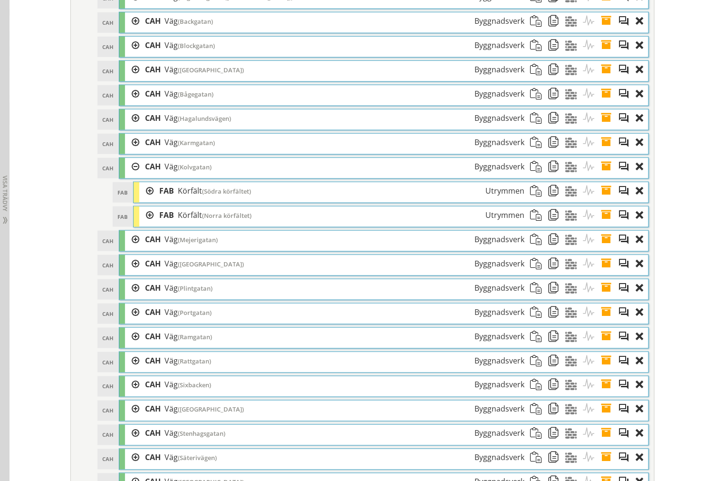
click at [145, 224] on div at bounding box center [146, 215] width 14 height 18
click at [129, 248] on div at bounding box center [132, 240] width 14 height 18
click at [139, 273] on div at bounding box center [146, 264] width 14 height 18
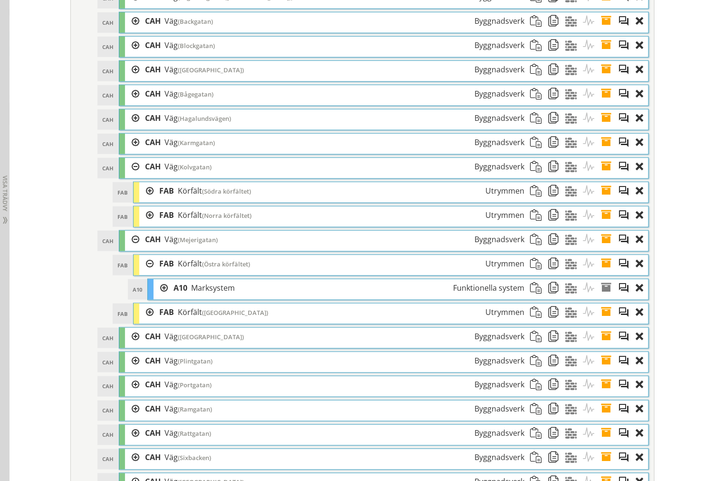
click at [144, 273] on div at bounding box center [146, 264] width 14 height 18
click at [142, 297] on div at bounding box center [146, 288] width 14 height 18
click at [141, 297] on div at bounding box center [146, 288] width 14 height 18
click at [146, 273] on div at bounding box center [146, 264] width 14 height 18
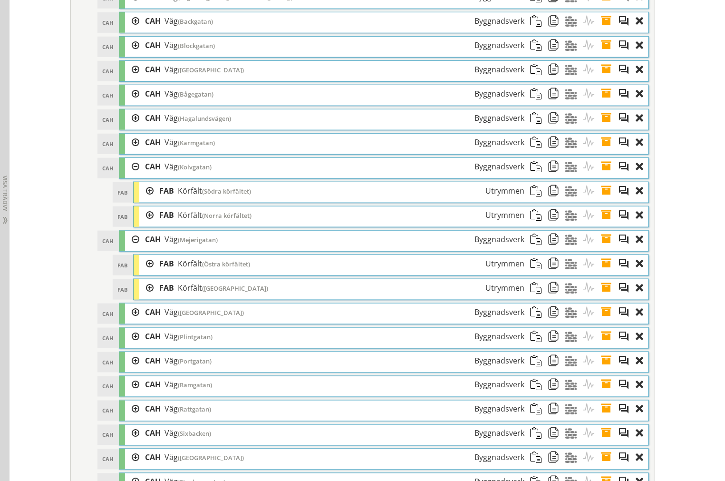
click at [140, 297] on div at bounding box center [146, 288] width 14 height 18
click at [141, 297] on div at bounding box center [146, 288] width 14 height 18
click at [127, 321] on div at bounding box center [132, 312] width 14 height 18
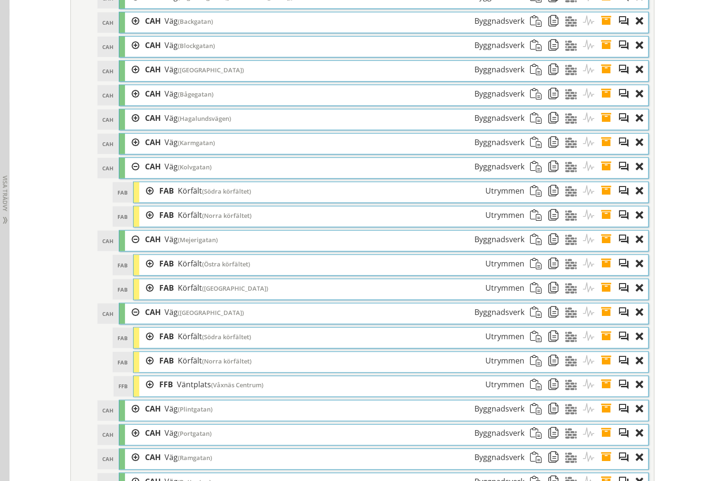
click at [145, 345] on div at bounding box center [146, 337] width 14 height 18
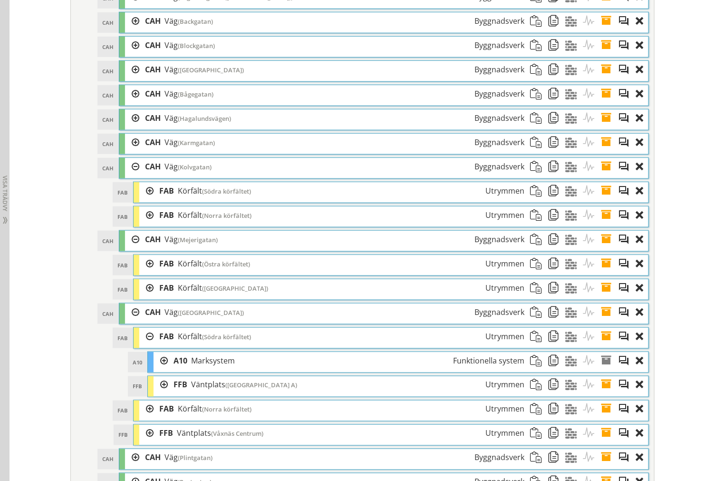
click at [146, 345] on div at bounding box center [146, 337] width 14 height 18
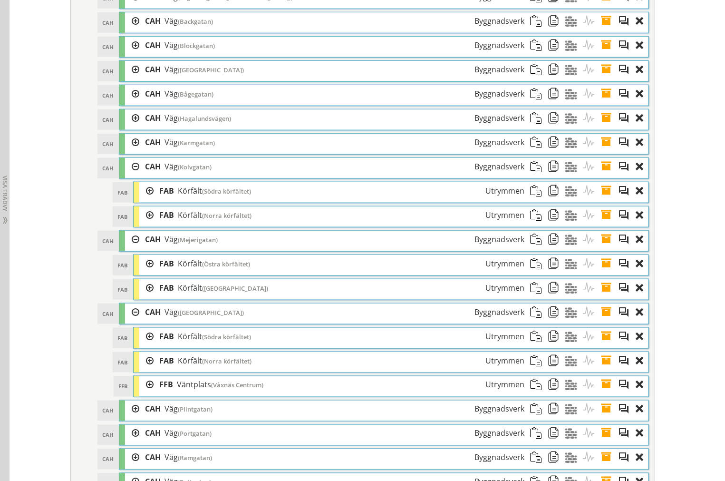
click at [144, 273] on div at bounding box center [146, 264] width 14 height 18
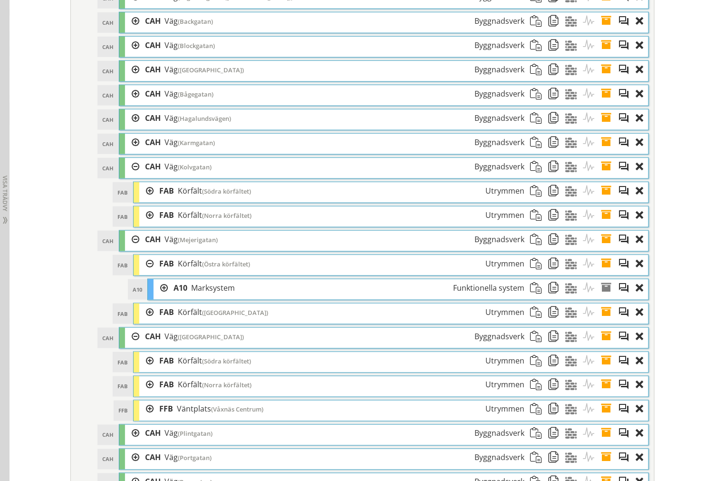
click at [144, 273] on div at bounding box center [146, 264] width 14 height 18
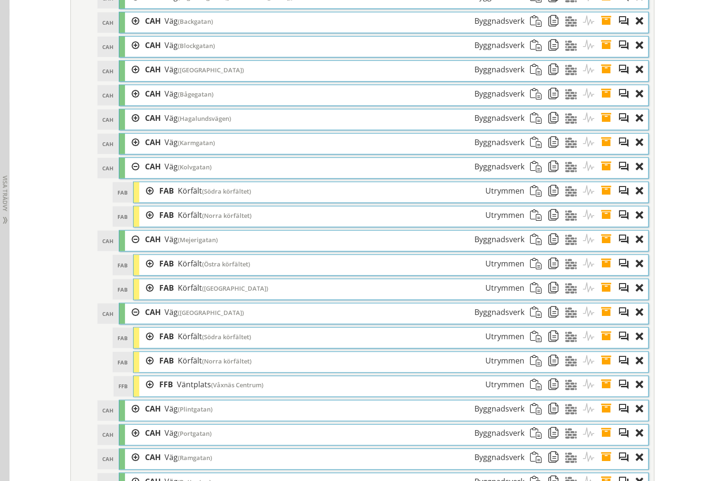
click at [143, 297] on div at bounding box center [146, 288] width 14 height 18
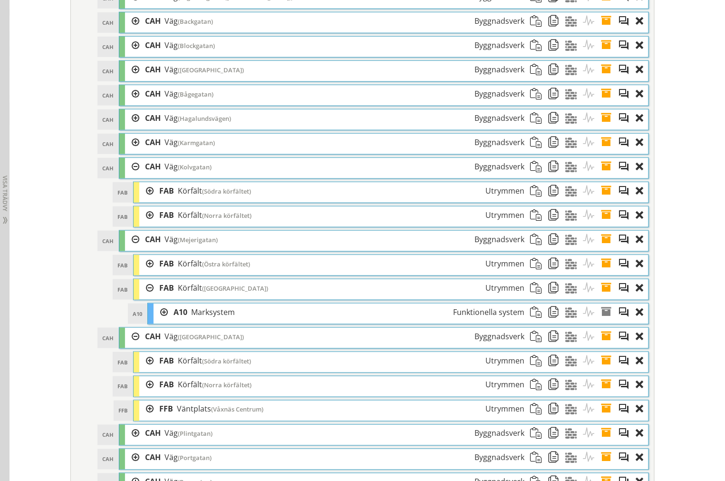
click at [143, 297] on div at bounding box center [146, 288] width 14 height 18
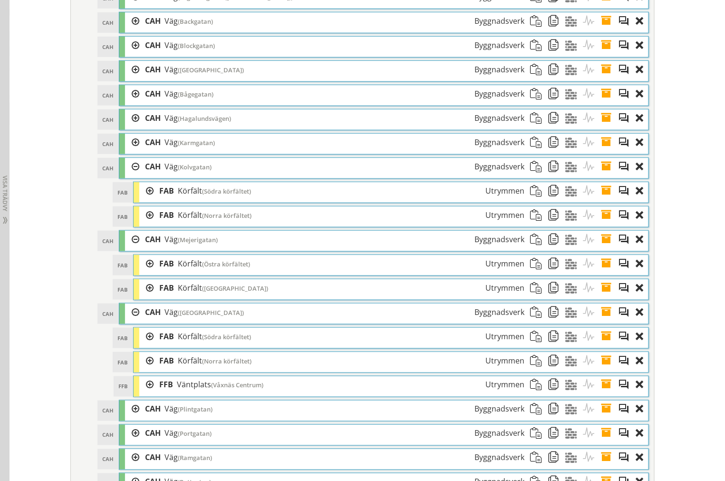
click at [145, 200] on div at bounding box center [146, 191] width 14 height 18
click at [0, 0] on div at bounding box center [0, 0] width 0 height 0
click at [146, 224] on div at bounding box center [146, 215] width 14 height 18
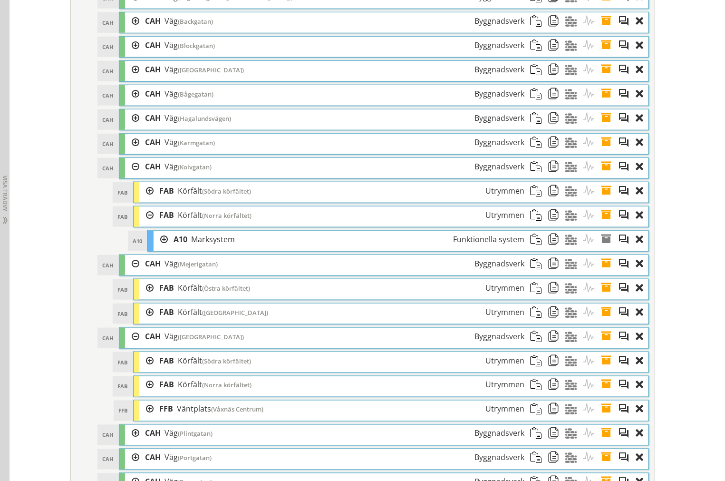
click at [145, 224] on div at bounding box center [146, 215] width 14 height 18
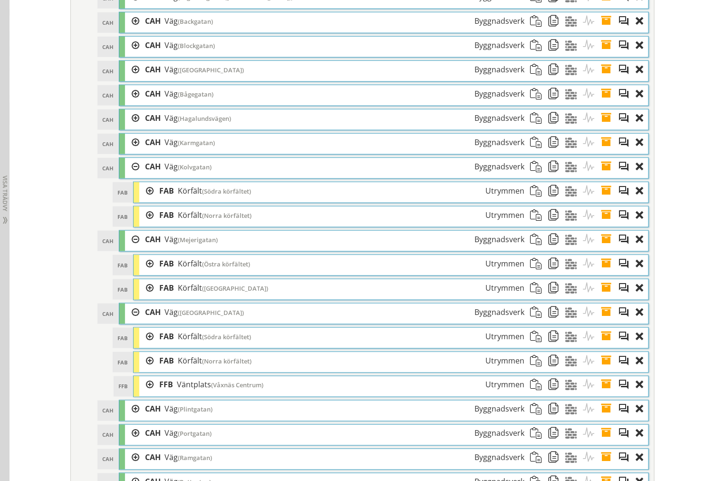
click at [146, 200] on div at bounding box center [146, 191] width 14 height 18
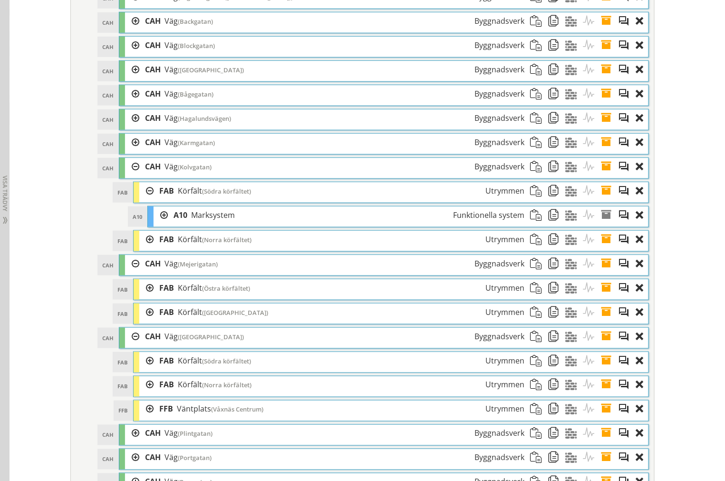
click at [146, 200] on div at bounding box center [146, 191] width 14 height 18
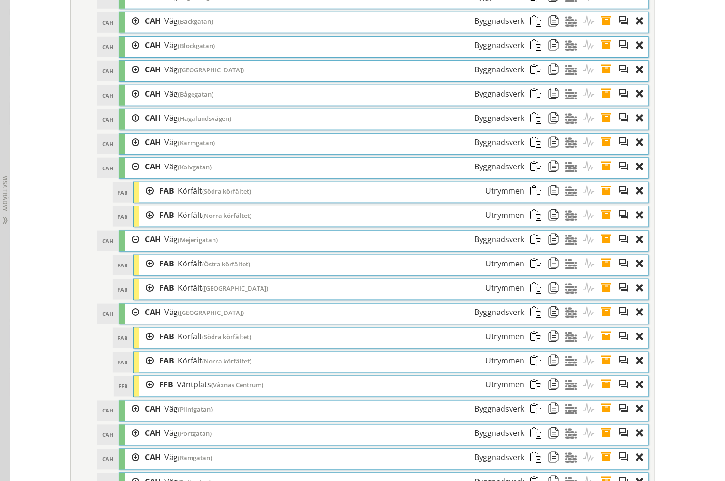
click at [145, 222] on div at bounding box center [146, 215] width 14 height 18
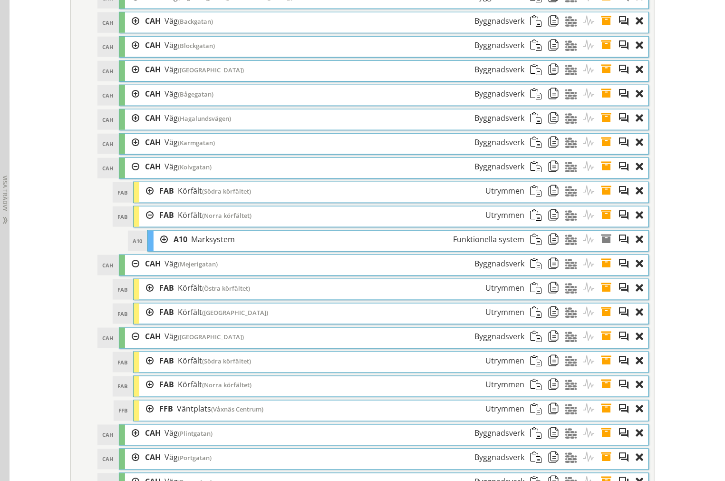
click at [145, 222] on div at bounding box center [146, 215] width 14 height 18
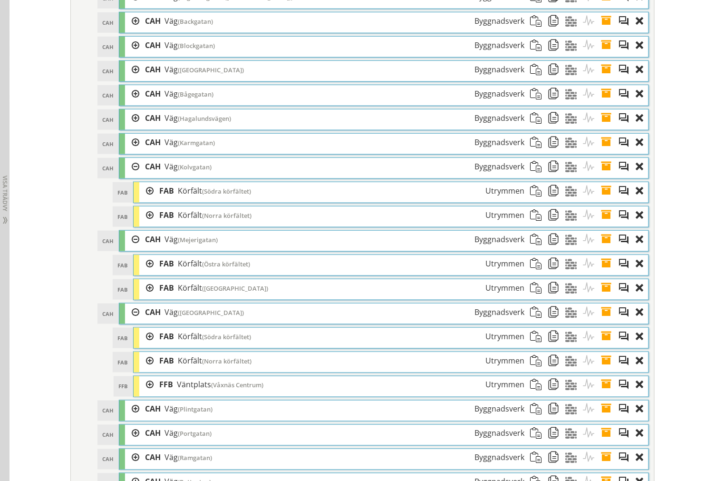
click at [142, 273] on div at bounding box center [146, 264] width 14 height 18
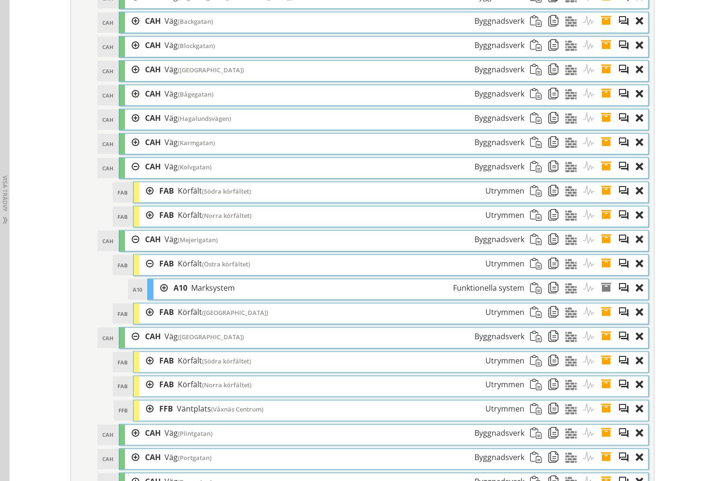
click at [142, 273] on div at bounding box center [146, 264] width 14 height 18
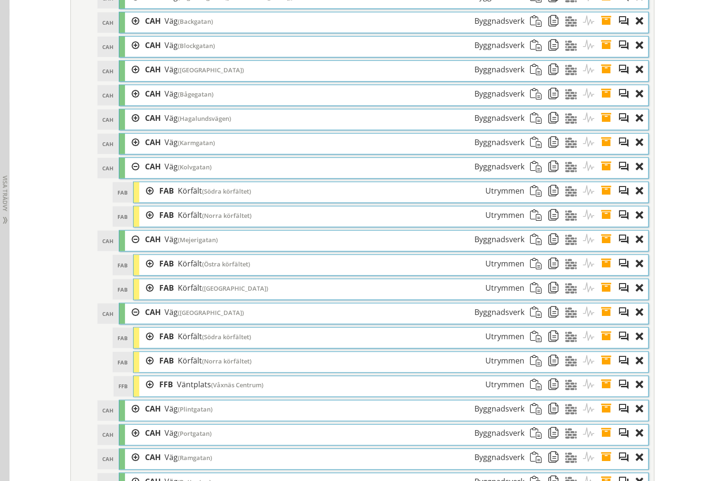
click at [145, 297] on div at bounding box center [146, 288] width 14 height 18
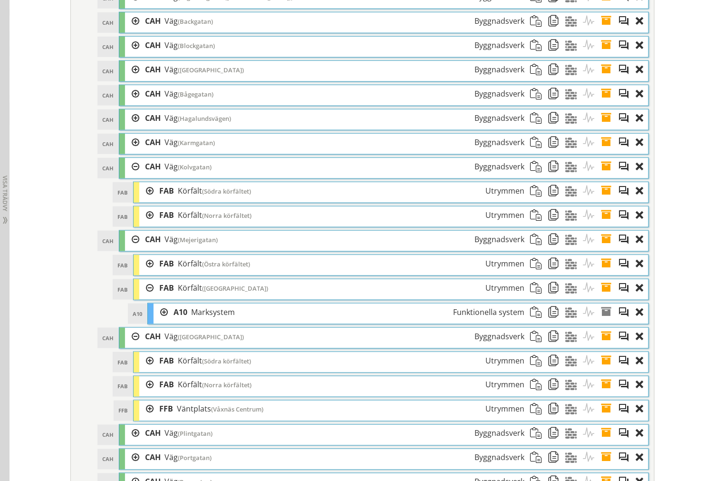
click at [145, 297] on div at bounding box center [146, 288] width 14 height 18
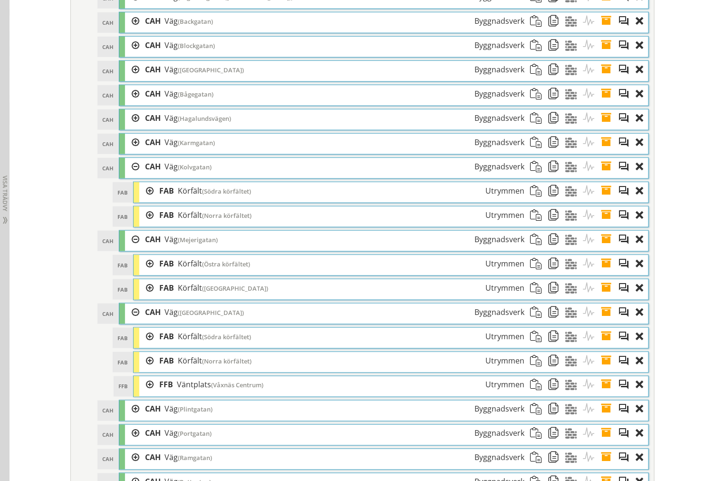
click at [131, 176] on div at bounding box center [132, 167] width 14 height 18
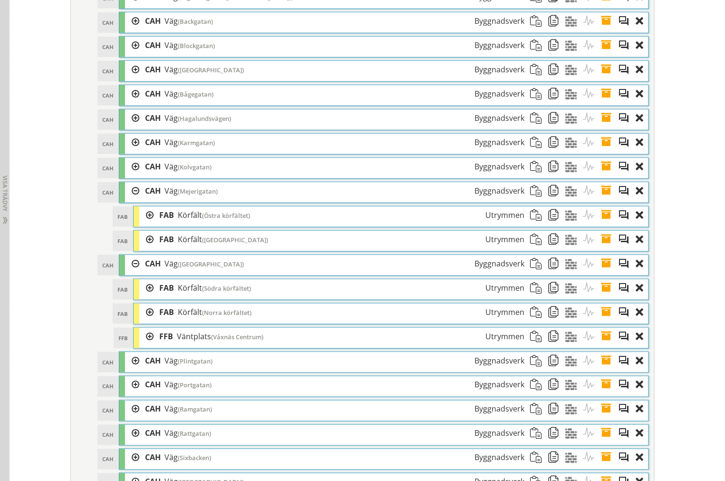
click at [133, 200] on div at bounding box center [132, 191] width 14 height 18
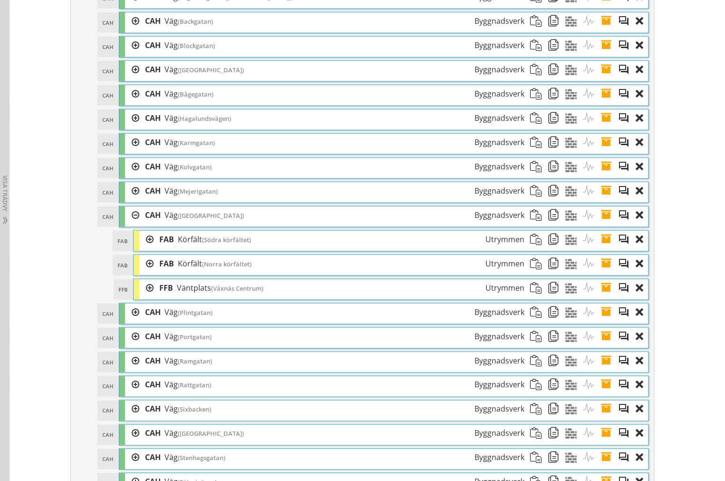
click at [146, 248] on div at bounding box center [146, 240] width 14 height 18
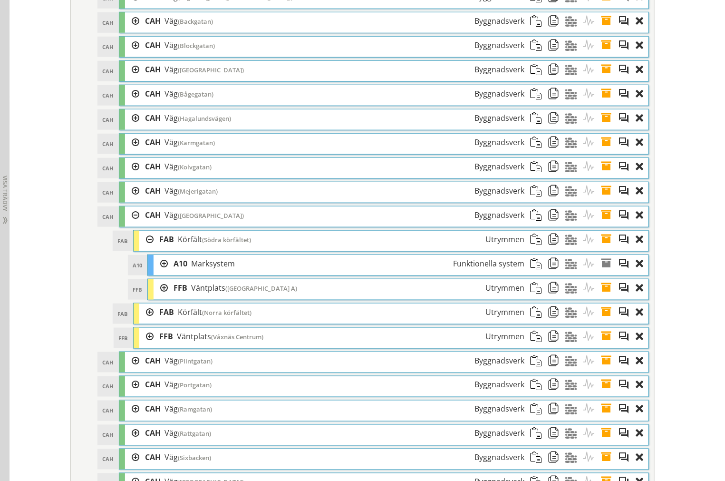
click at [146, 248] on div at bounding box center [146, 240] width 14 height 18
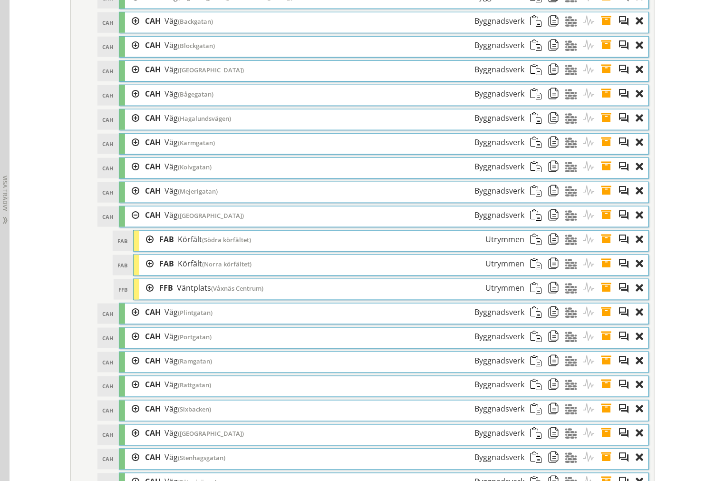
click at [141, 297] on div at bounding box center [146, 288] width 14 height 18
click at [142, 273] on div at bounding box center [146, 264] width 14 height 18
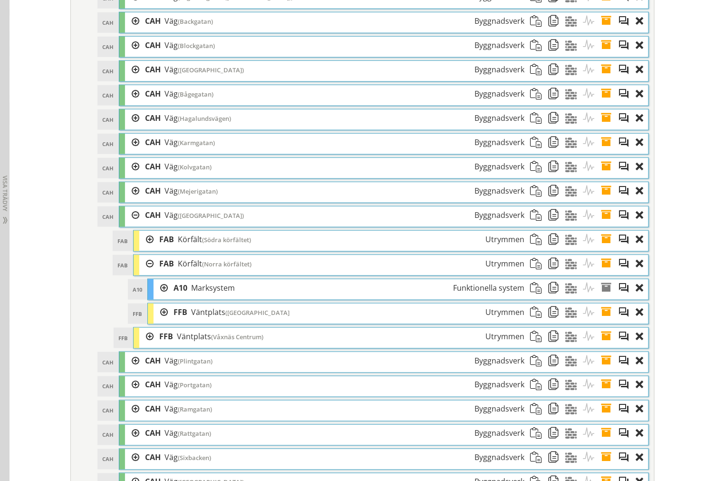
click at [143, 248] on div at bounding box center [146, 240] width 14 height 18
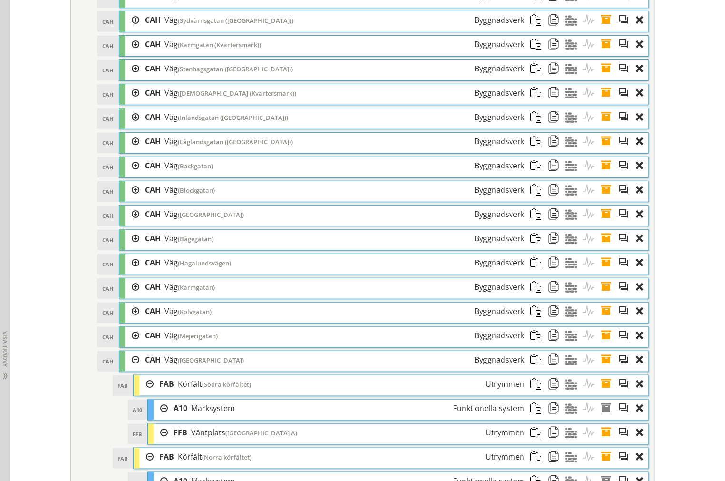
scroll to position [1647, 0]
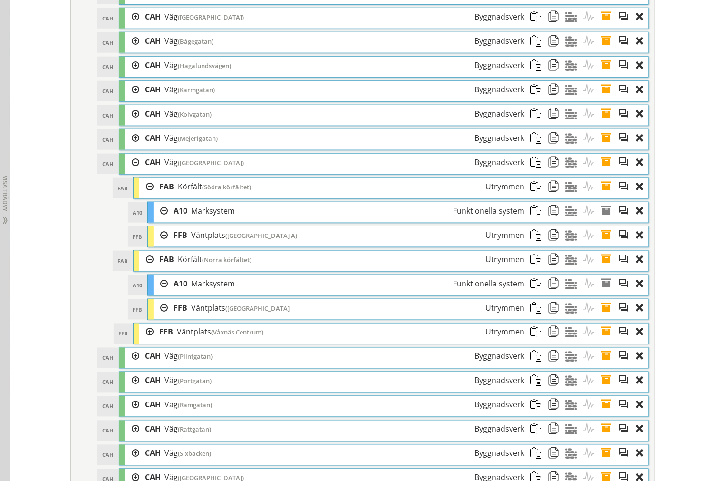
click at [143, 195] on div at bounding box center [146, 187] width 14 height 18
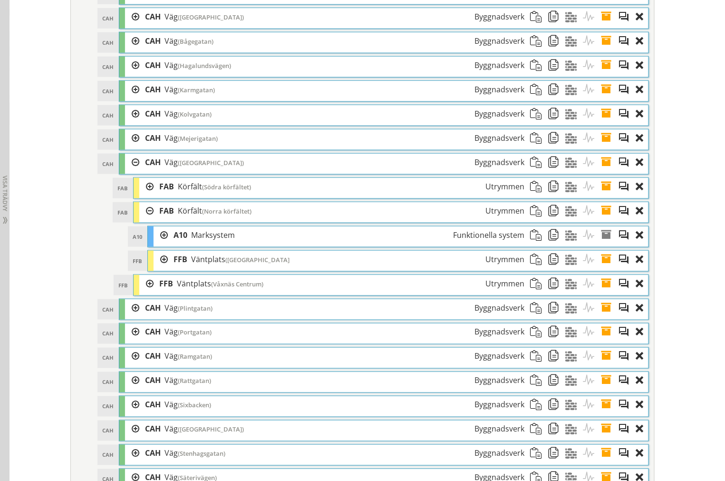
click at [144, 220] on div at bounding box center [146, 211] width 14 height 18
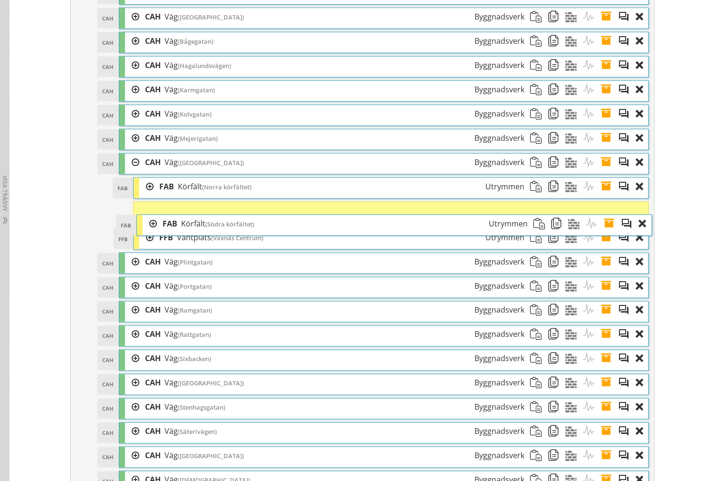
drag, startPoint x: 183, startPoint y: 206, endPoint x: 182, endPoint y: 237, distance: 30.5
click at [184, 229] on span "Körfält" at bounding box center [193, 223] width 24 height 10
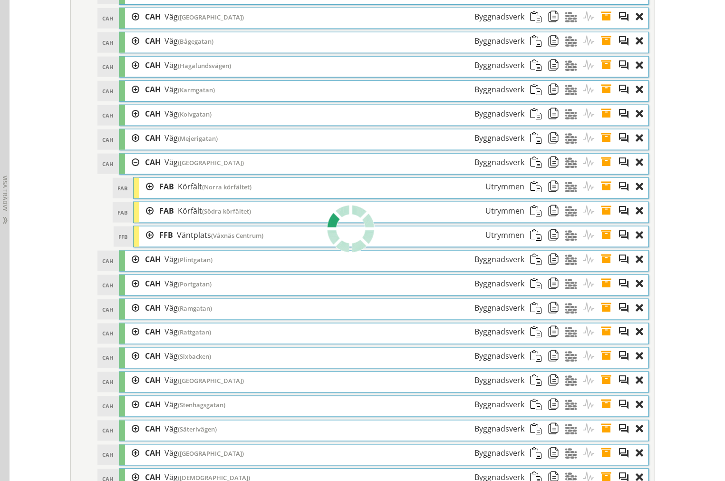
click at [144, 195] on div at bounding box center [146, 187] width 14 height 18
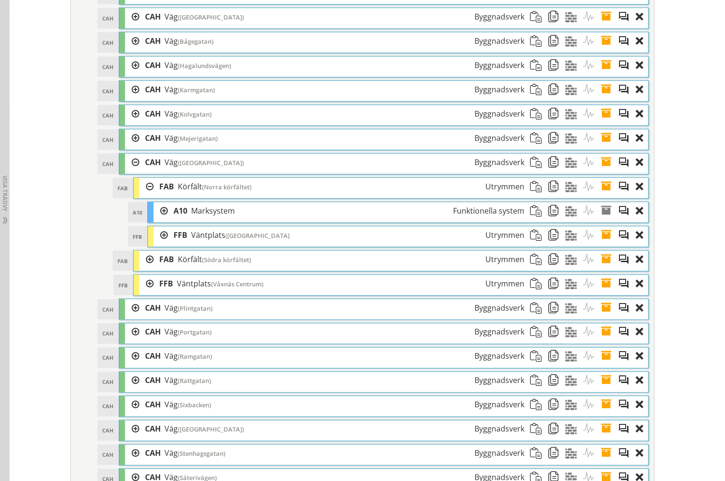
click at [605, 244] on span at bounding box center [610, 235] width 18 height 18
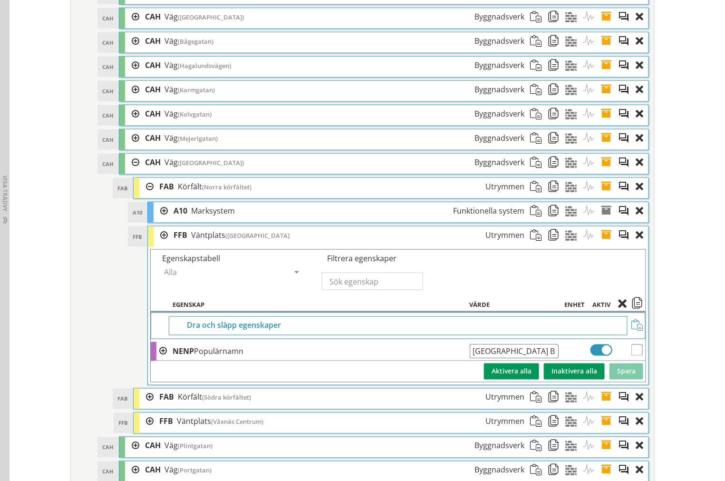
scroll to position [0, 1]
drag, startPoint x: 469, startPoint y: 364, endPoint x: 644, endPoint y: 370, distance: 175.1
click at [644, 370] on div "FFB FFB Väntplats (Petersbergsgatan Läge B) Utrymmen Egenskapstabell Alla Alla …" at bounding box center [398, 305] width 502 height 159
type input "Våxnäs Centrum Läge A"
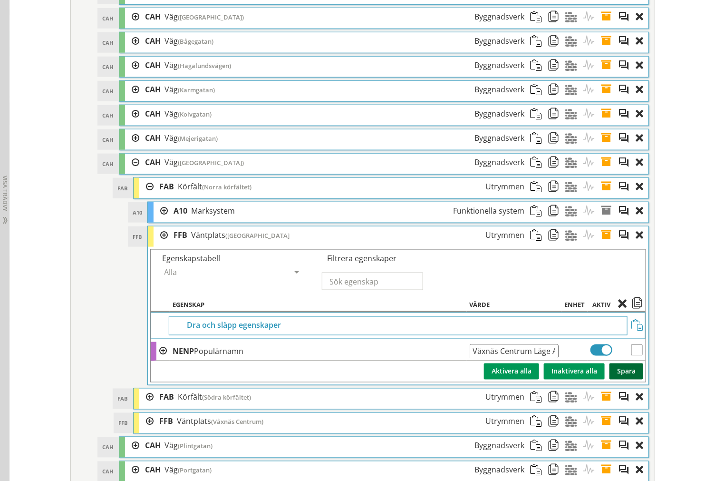
click at [631, 380] on button "Spara" at bounding box center [627, 371] width 34 height 16
click at [601, 244] on span at bounding box center [610, 235] width 18 height 18
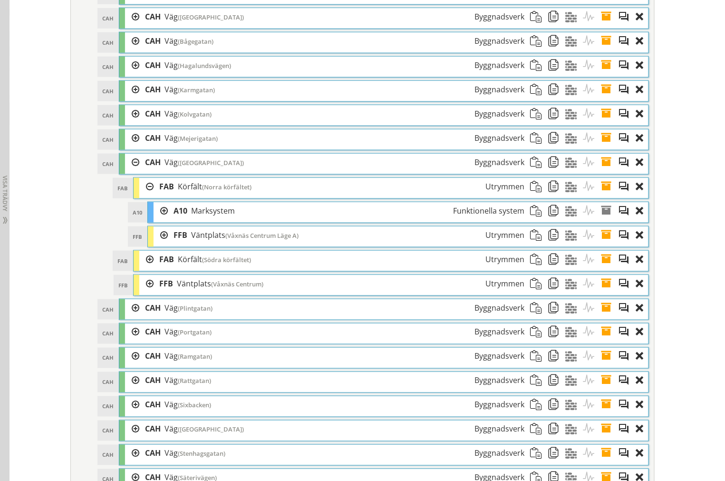
click at [605, 244] on span at bounding box center [610, 235] width 18 height 18
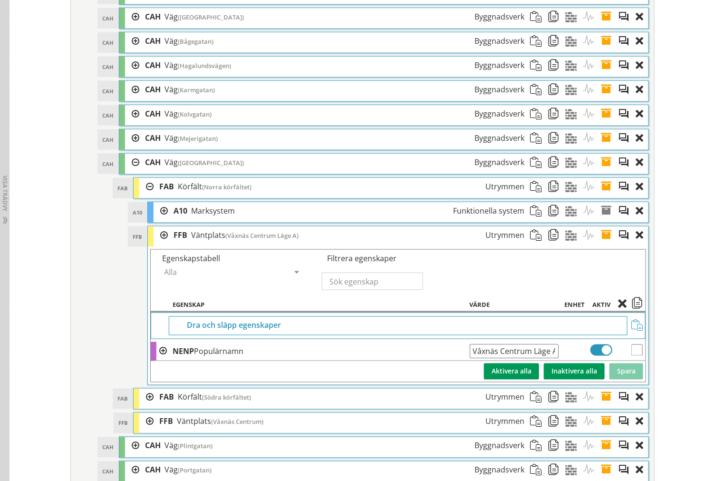
drag, startPoint x: 468, startPoint y: 361, endPoint x: 634, endPoint y: 373, distance: 167.0
click at [634, 361] on tr "NENP Populärnamn Våxnäs Centrum Läge A Ange giltig String." at bounding box center [398, 351] width 495 height 19
click at [607, 244] on span at bounding box center [610, 235] width 18 height 18
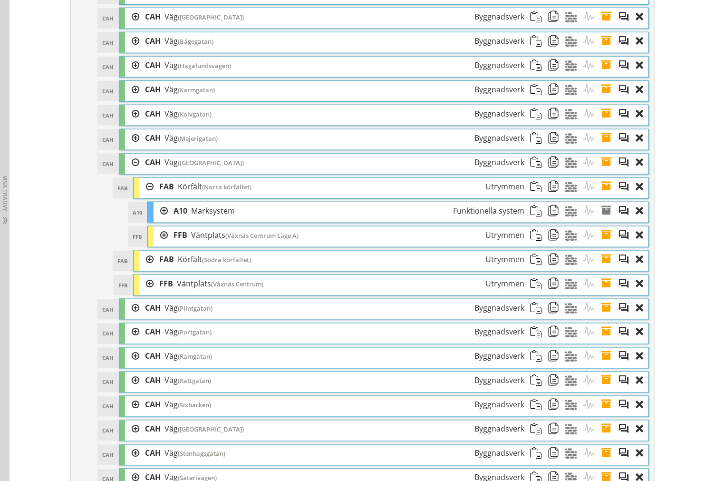
click at [140, 268] on div at bounding box center [146, 260] width 14 height 18
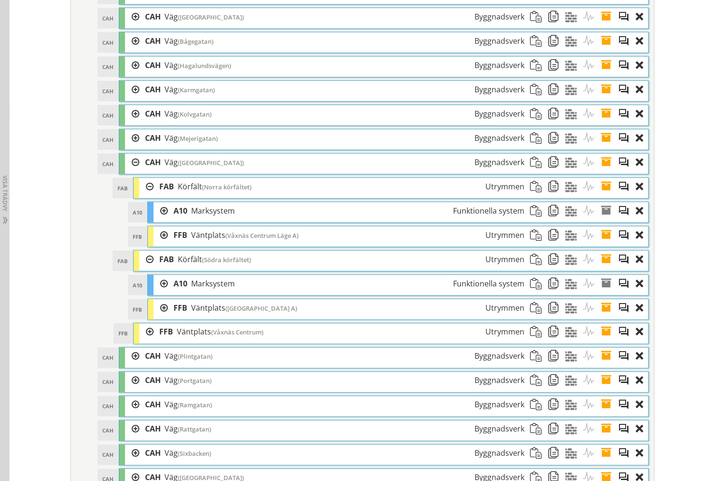
click at [601, 317] on span at bounding box center [610, 308] width 18 height 18
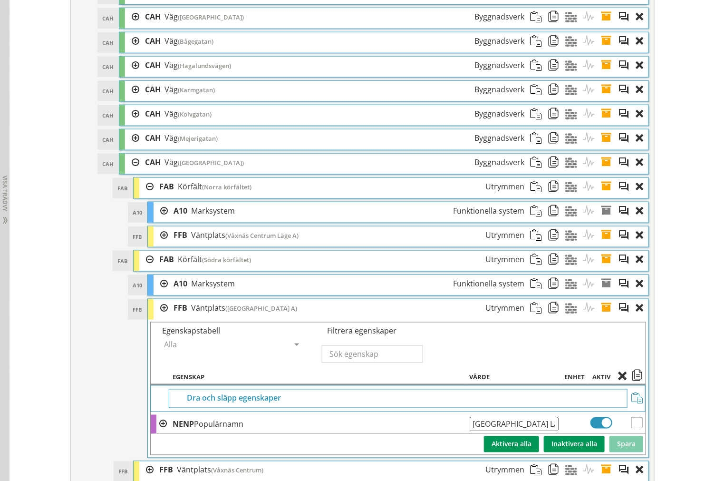
scroll to position [0, 1]
drag, startPoint x: 468, startPoint y: 439, endPoint x: 636, endPoint y: 440, distance: 167.9
click at [636, 434] on tr "NENP Populärnamn Petersbergsgatan Läge A Ange giltig String." at bounding box center [398, 424] width 495 height 19
paste input "Våxnäs Centrum"
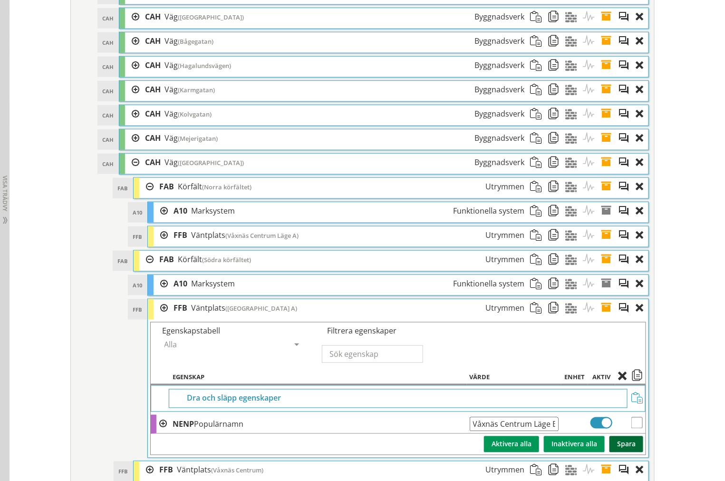
type input "Våxnäs Centrum Läge B"
click at [620, 451] on button "Spara" at bounding box center [627, 444] width 34 height 16
click at [604, 317] on span at bounding box center [610, 308] width 18 height 18
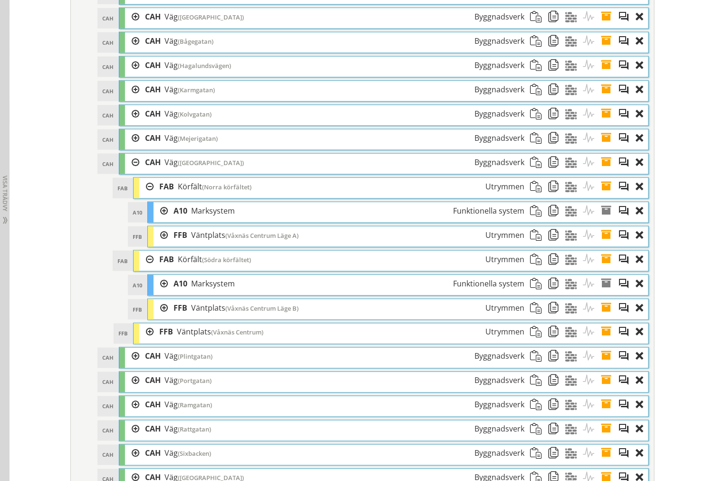
click at [163, 244] on div at bounding box center [161, 235] width 14 height 18
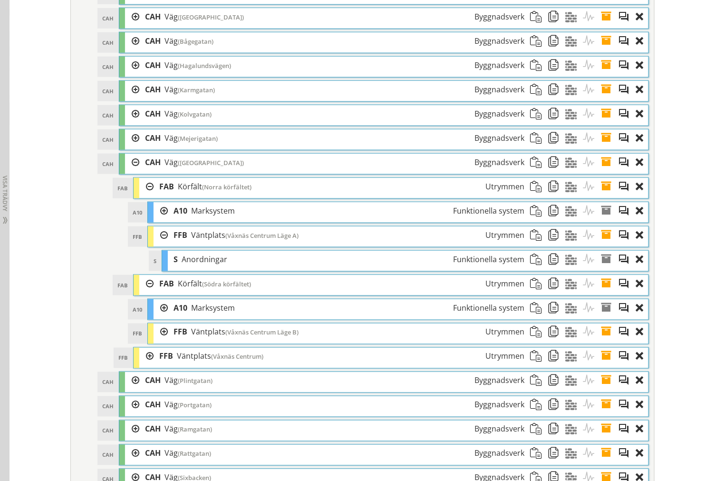
click at [159, 341] on div at bounding box center [161, 332] width 14 height 18
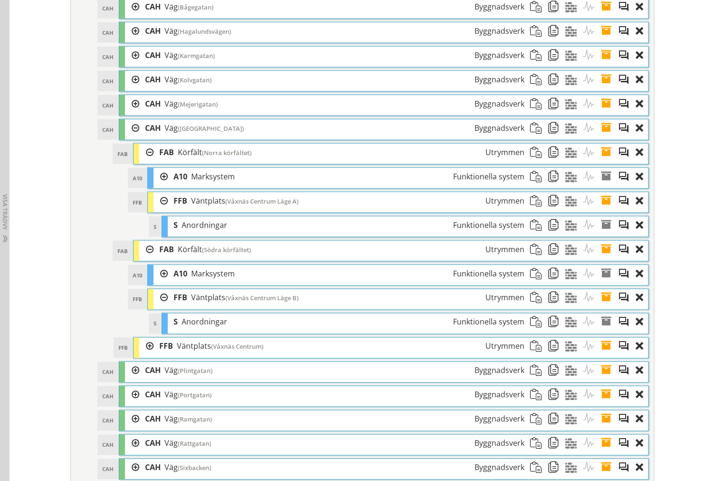
scroll to position [1700, 0]
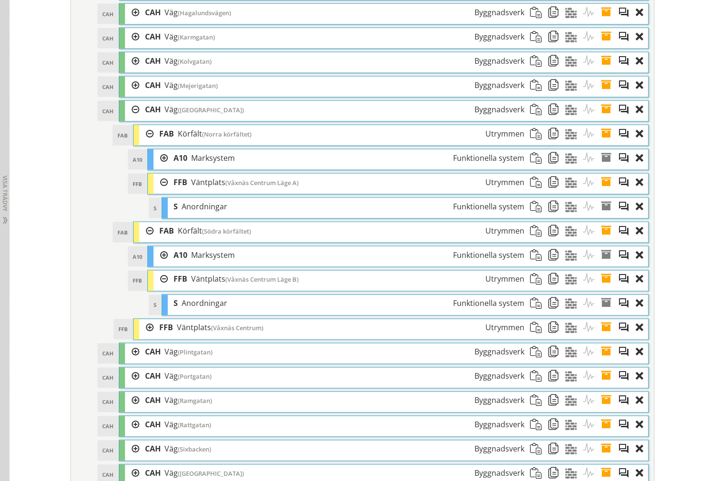
click at [142, 337] on div at bounding box center [146, 328] width 14 height 18
click at [158, 361] on div at bounding box center [161, 352] width 14 height 18
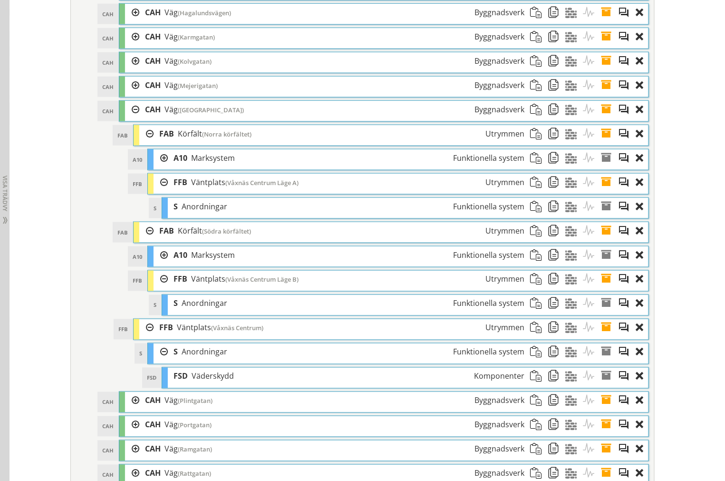
click at [549, 385] on span at bounding box center [557, 377] width 18 height 18
click at [536, 215] on span at bounding box center [539, 207] width 18 height 18
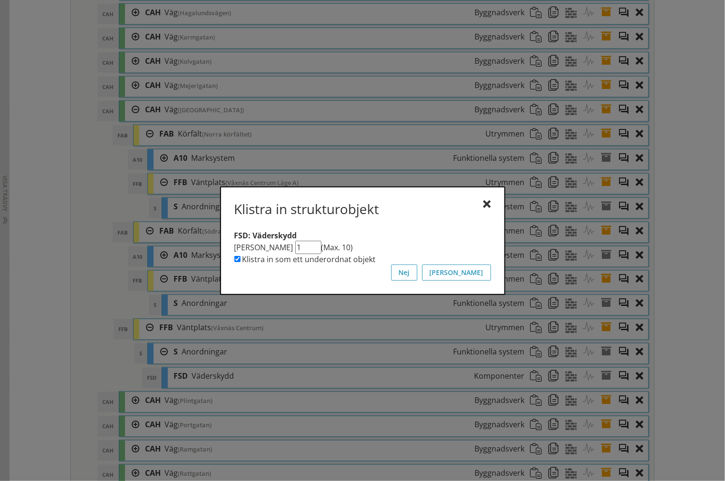
click at [481, 272] on button "[PERSON_NAME]" at bounding box center [456, 272] width 69 height 16
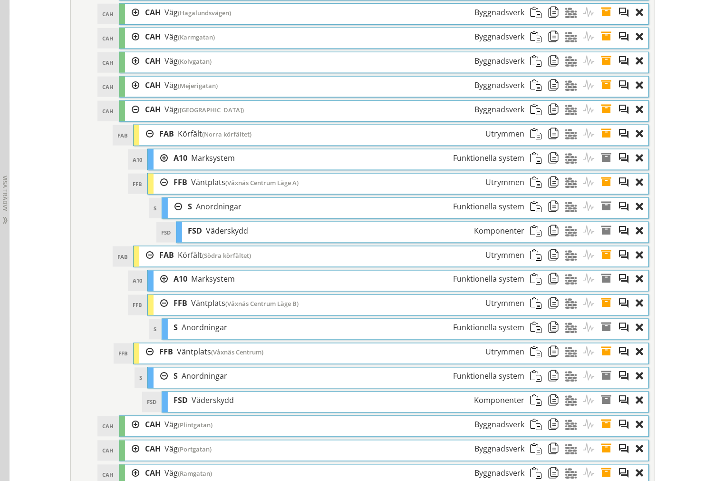
click at [168, 215] on div at bounding box center [175, 207] width 14 height 18
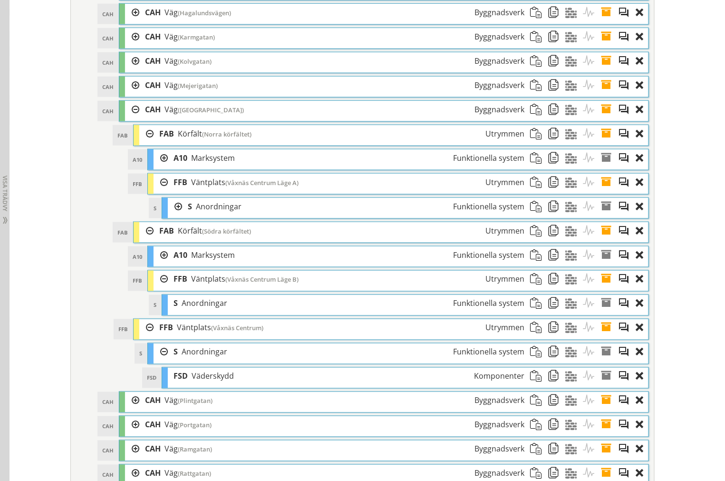
click at [156, 361] on div at bounding box center [161, 352] width 14 height 18
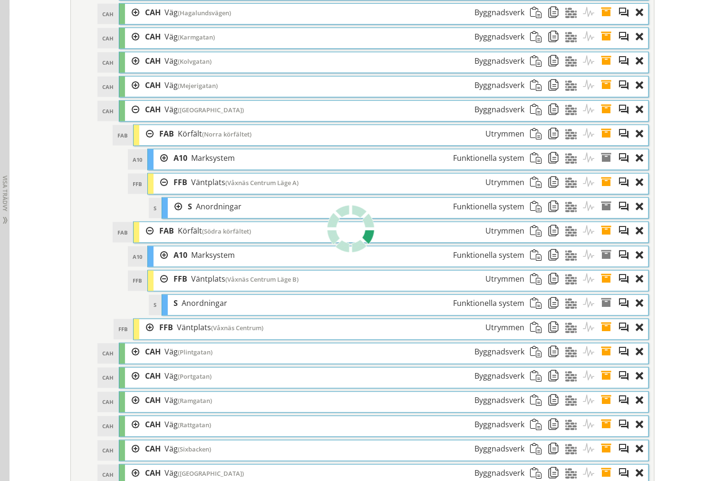
scroll to position [1700, 0]
drag, startPoint x: 157, startPoint y: 294, endPoint x: 157, endPoint y: 283, distance: 10.5
click at [158, 288] on div at bounding box center [161, 280] width 14 height 18
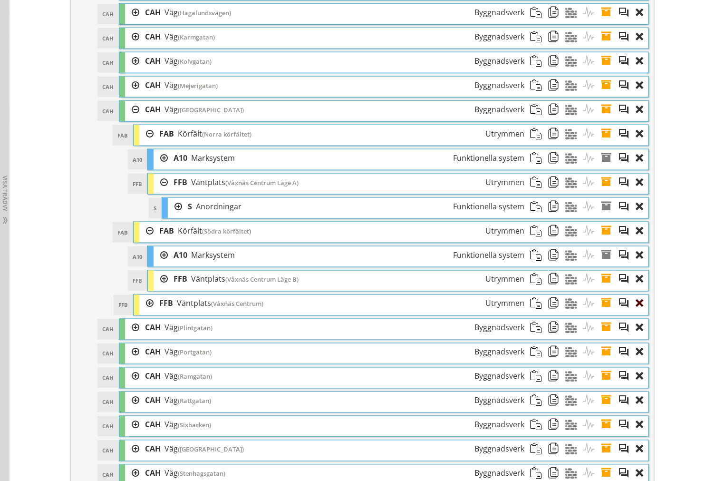
click at [639, 312] on div at bounding box center [642, 304] width 13 height 18
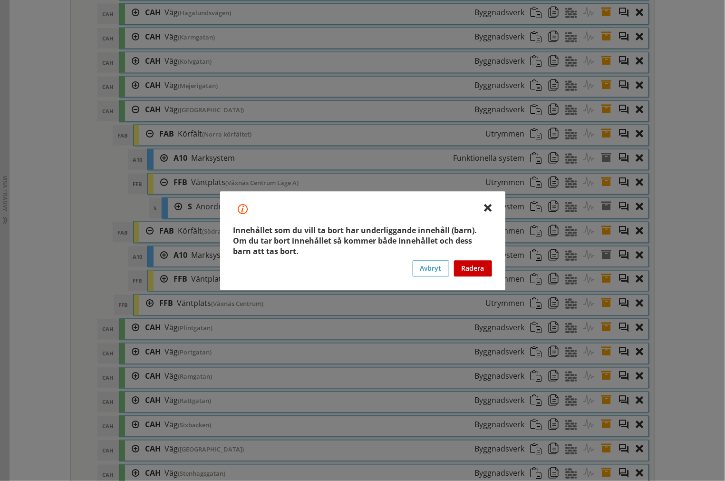
click at [491, 265] on button "Radera" at bounding box center [473, 268] width 38 height 16
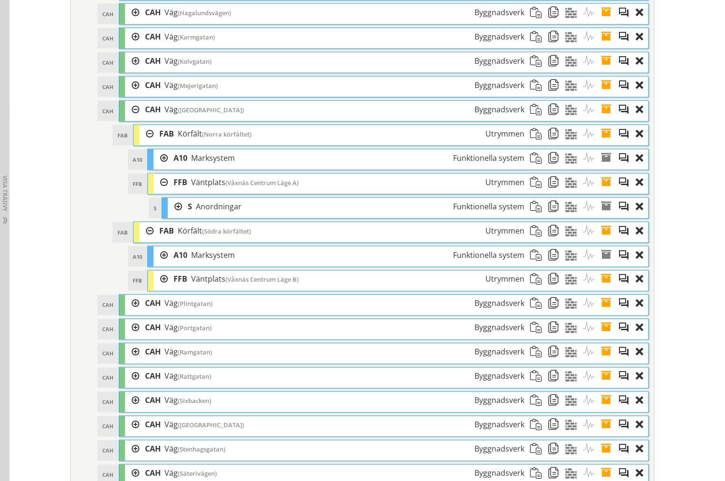
click at [159, 191] on div at bounding box center [161, 183] width 14 height 18
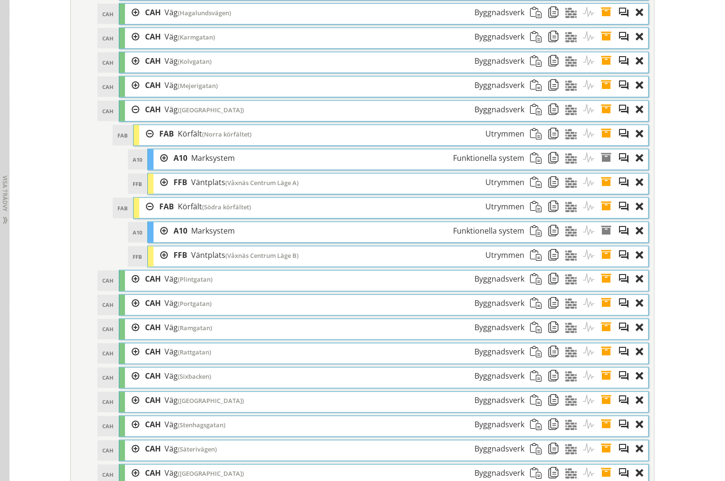
click at [159, 191] on div at bounding box center [161, 183] width 14 height 18
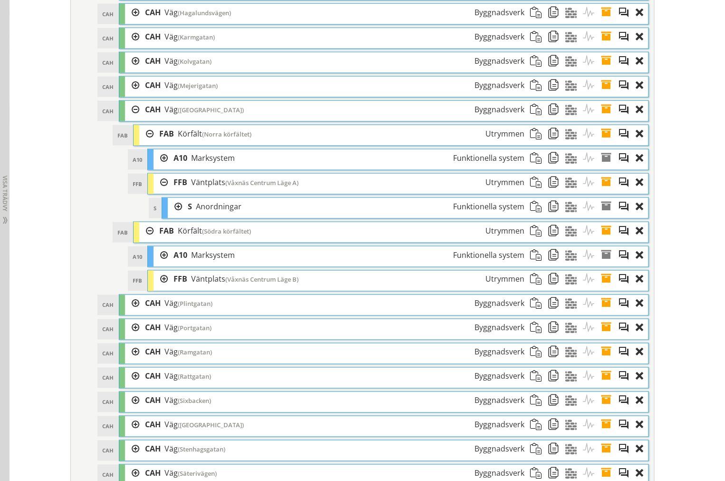
click at [170, 215] on div at bounding box center [175, 207] width 14 height 18
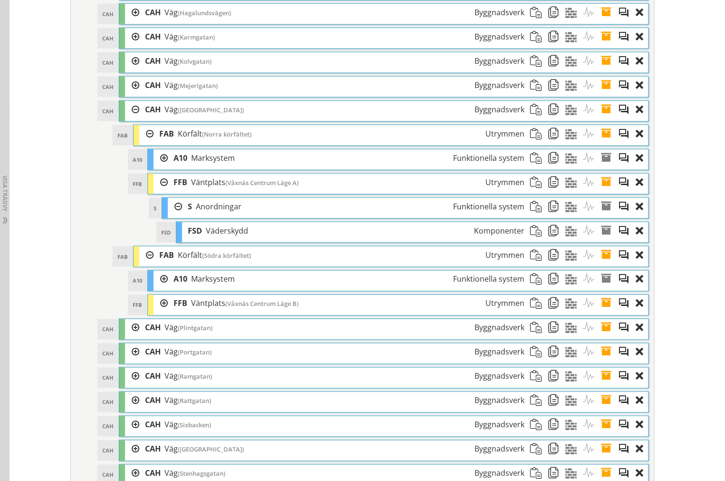
click at [176, 215] on div at bounding box center [175, 207] width 14 height 18
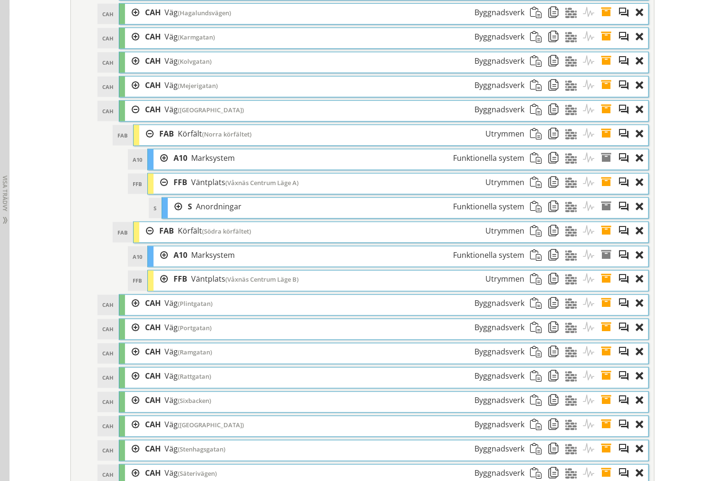
click at [174, 215] on div at bounding box center [175, 207] width 14 height 18
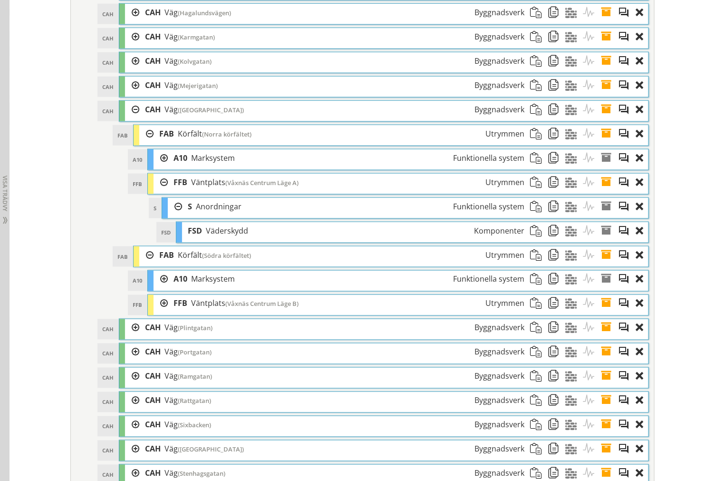
click at [174, 215] on div at bounding box center [175, 207] width 14 height 18
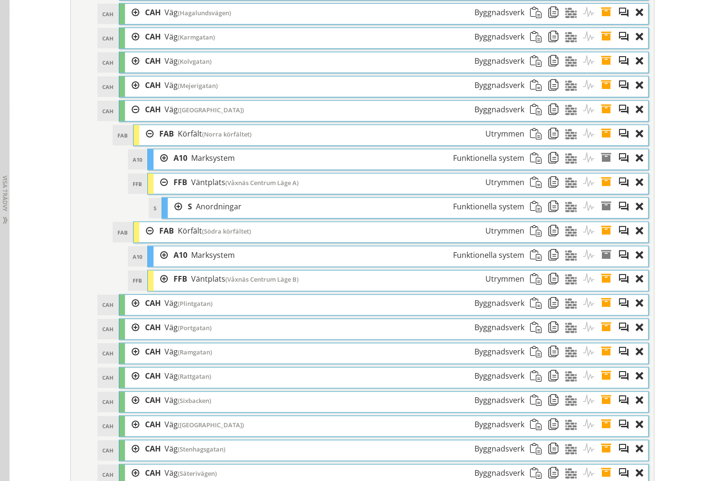
drag, startPoint x: 163, startPoint y: 196, endPoint x: 160, endPoint y: 188, distance: 8.4
click at [162, 191] on div at bounding box center [161, 183] width 14 height 18
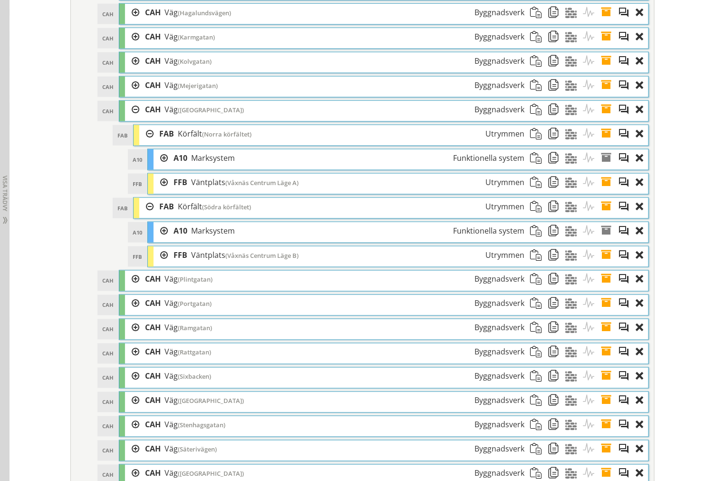
click at [139, 143] on div at bounding box center [146, 134] width 14 height 18
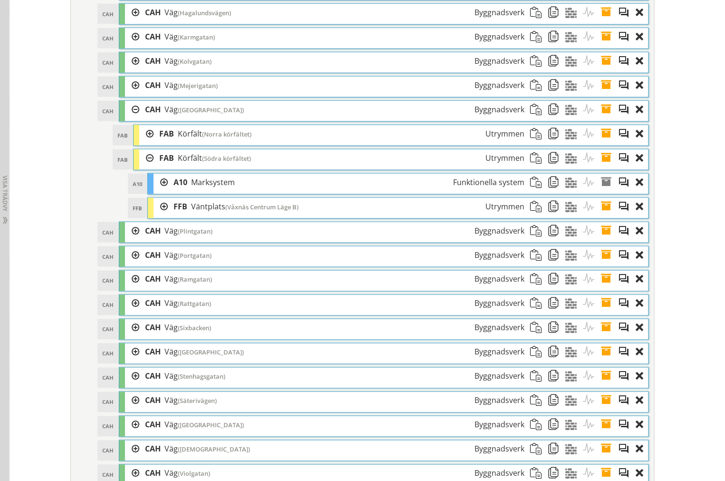
click at [141, 167] on div at bounding box center [146, 158] width 14 height 18
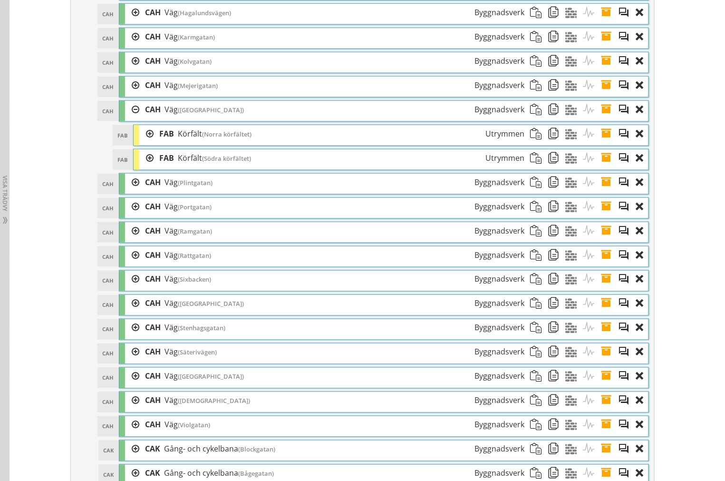
click at [139, 143] on div at bounding box center [146, 134] width 14 height 18
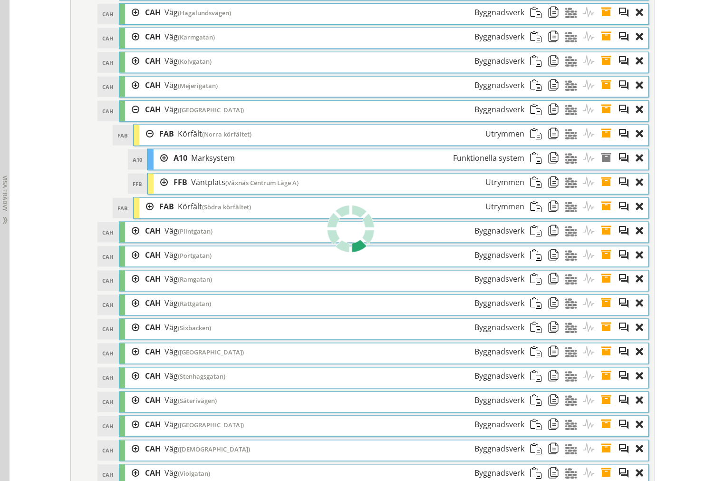
click at [139, 143] on div at bounding box center [146, 134] width 14 height 18
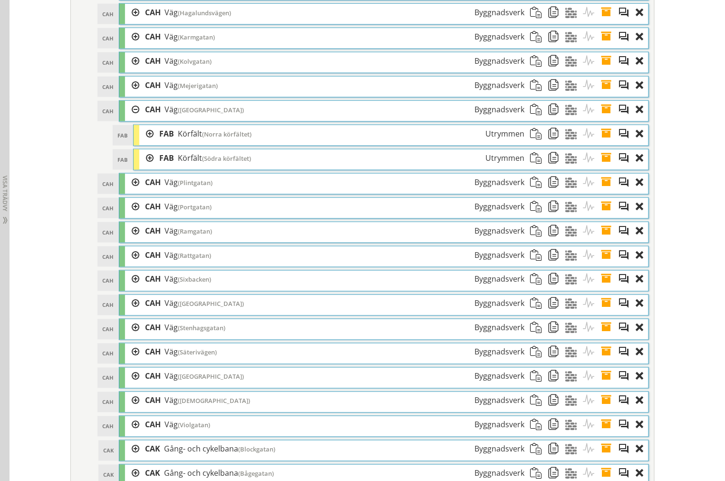
click at [146, 143] on div at bounding box center [146, 134] width 14 height 18
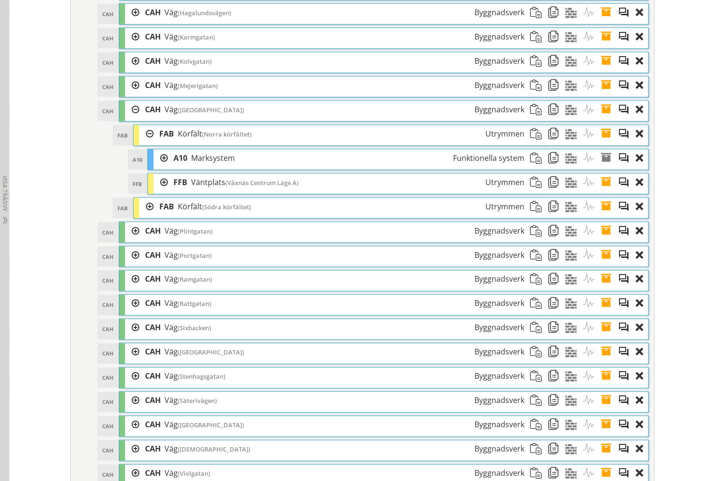
click at [144, 215] on div at bounding box center [146, 207] width 14 height 18
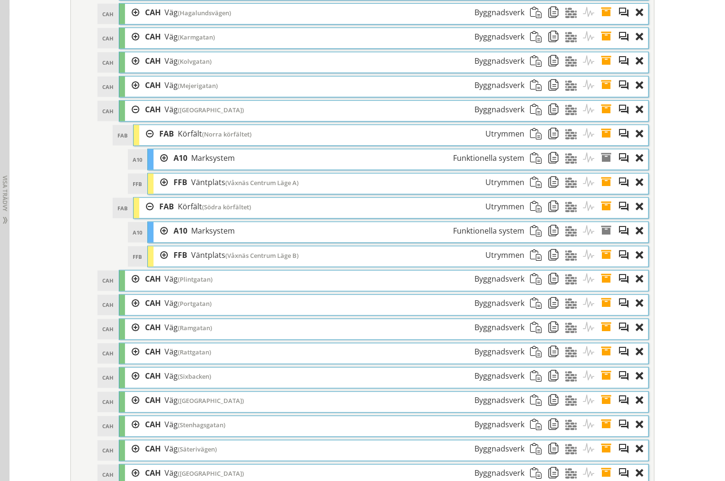
click at [142, 215] on div at bounding box center [146, 207] width 14 height 18
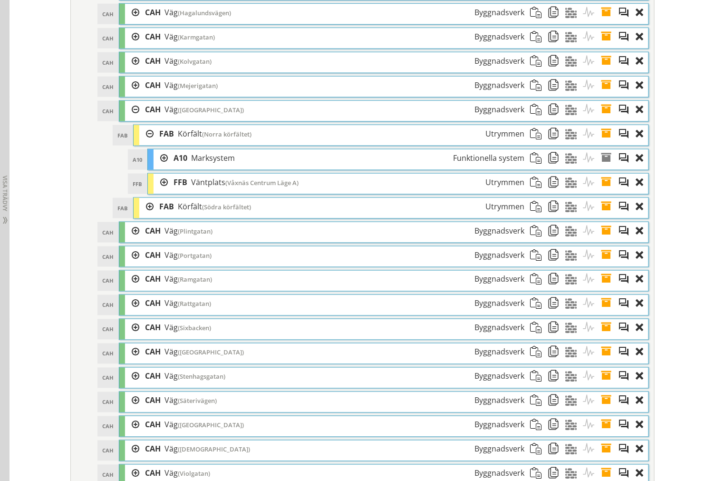
click at [159, 191] on div at bounding box center [161, 183] width 14 height 18
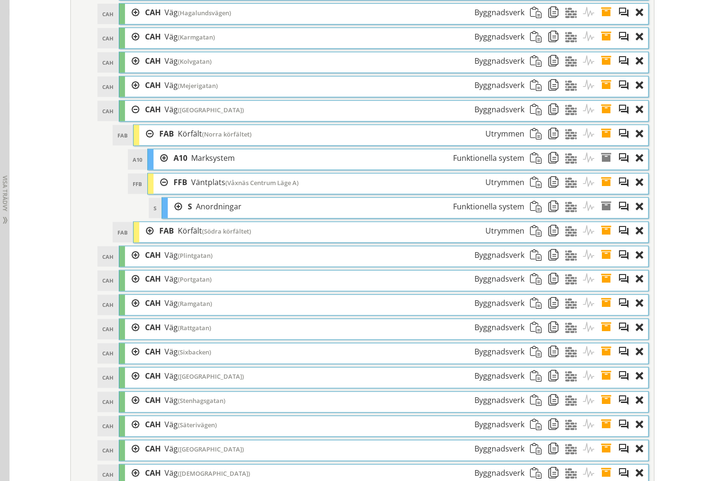
click at [166, 211] on div "S S Anordningar Funktionella system Dra och släpp Aktiviteter Dra och släpp Mat…" at bounding box center [406, 207] width 488 height 21
click at [173, 215] on div at bounding box center [175, 207] width 14 height 18
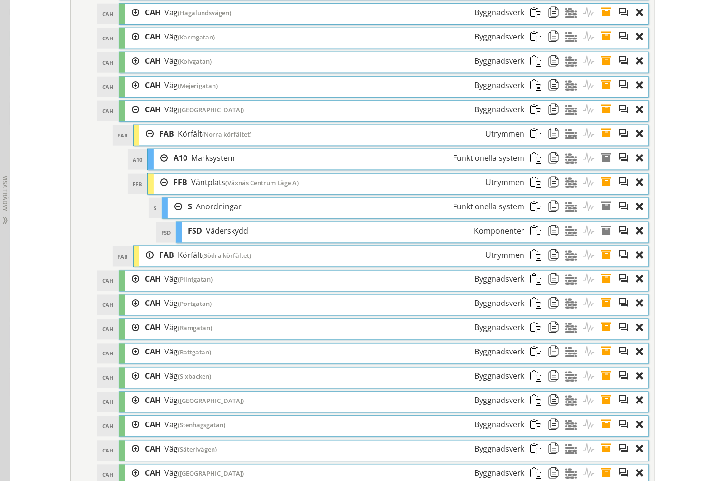
click at [173, 215] on div at bounding box center [175, 207] width 14 height 18
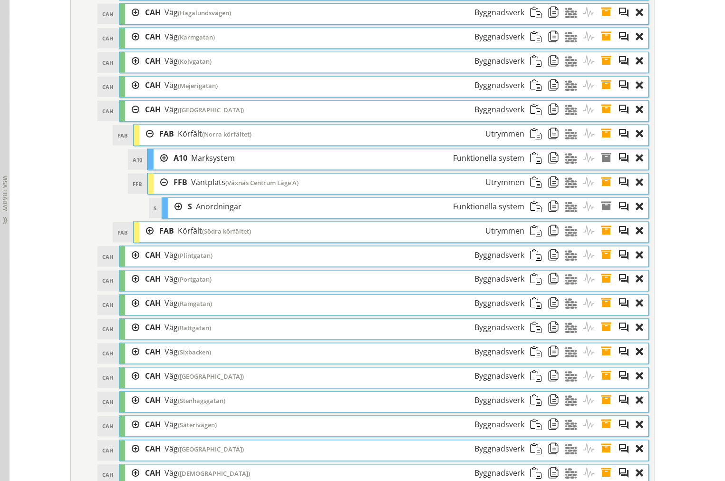
click at [159, 191] on div at bounding box center [161, 183] width 14 height 18
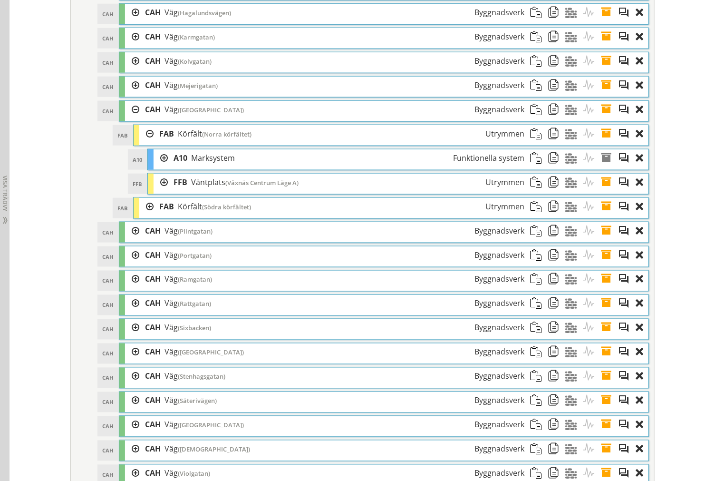
click at [601, 191] on span at bounding box center [610, 183] width 18 height 18
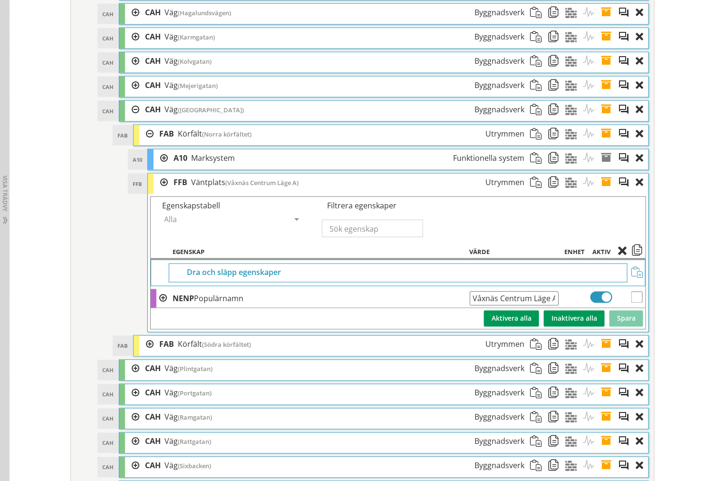
click at [471, 306] on input "Våxnäs Centrum Läge A" at bounding box center [514, 299] width 89 height 14
drag, startPoint x: 473, startPoint y: 311, endPoint x: 616, endPoint y: 314, distance: 142.7
click at [616, 308] on tr "NENP Populärnamn Våxnäs Centrum Läge A Ange giltig String." at bounding box center [398, 298] width 495 height 19
click at [601, 191] on span at bounding box center [610, 183] width 18 height 18
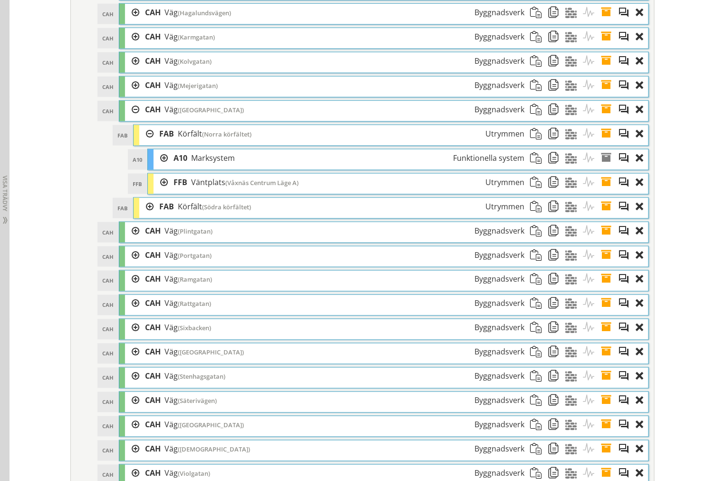
click at [143, 143] on div at bounding box center [146, 134] width 14 height 18
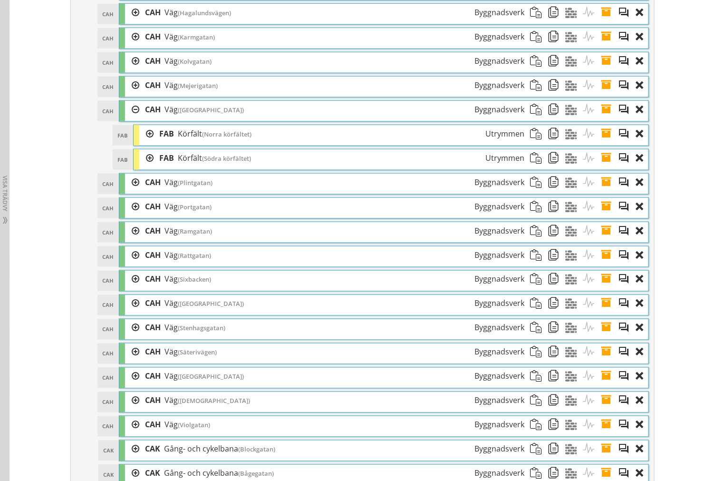
click at [145, 167] on div at bounding box center [146, 158] width 14 height 18
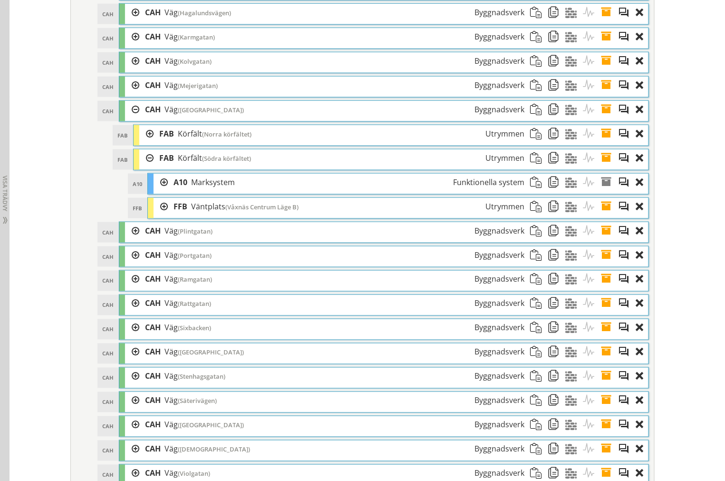
click at [158, 215] on div at bounding box center [161, 207] width 14 height 18
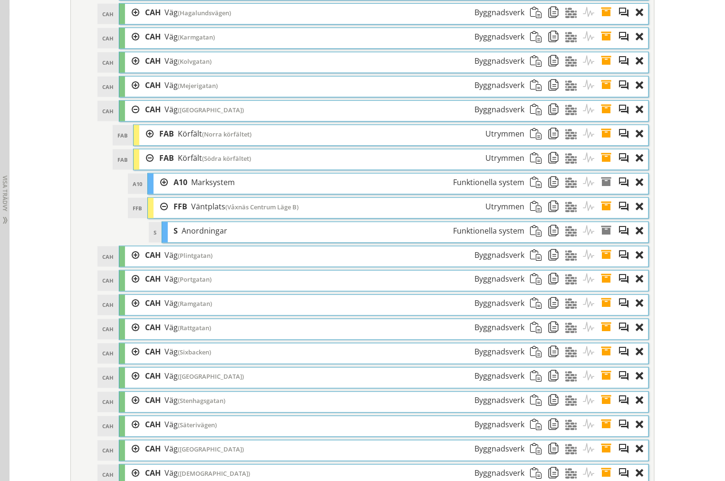
click at [158, 215] on div at bounding box center [161, 207] width 14 height 18
click at [601, 215] on span at bounding box center [610, 207] width 18 height 18
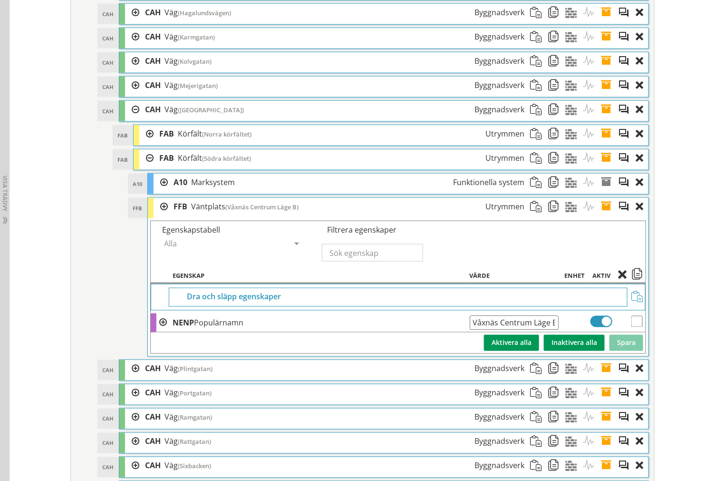
drag, startPoint x: 552, startPoint y: 334, endPoint x: 274, endPoint y: 323, distance: 278.4
click at [288, 332] on tr "NENP Populärnamn Våxnäs Centrum Läge B Ange giltig String." at bounding box center [398, 322] width 495 height 19
click at [538, 332] on td "Våxnäs Centrum Läge B Ange giltig String." at bounding box center [514, 322] width 95 height 19
click at [548, 332] on td "Våxnäs Centrum Läge B Ange giltig String." at bounding box center [514, 322] width 95 height 19
click at [512, 330] on input "Våxnäs Centrum Läge B" at bounding box center [514, 323] width 89 height 14
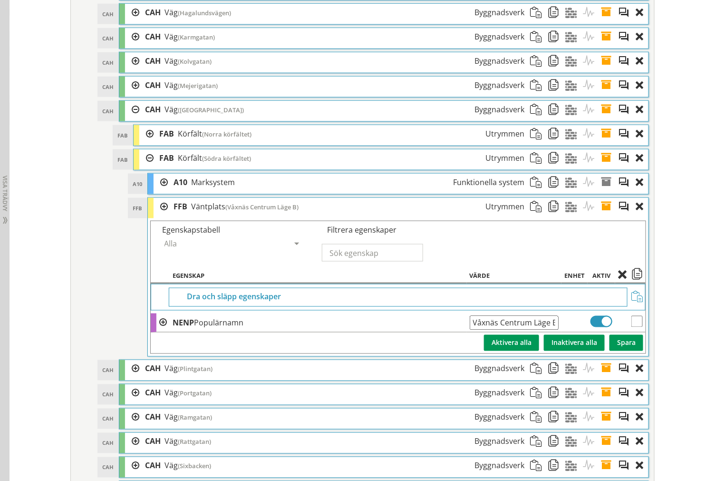
drag, startPoint x: 552, startPoint y: 336, endPoint x: 450, endPoint y: 339, distance: 101.8
click at [450, 332] on tr "NENP Populärnamn Våxnäs Centrum Läge B Ange giltig String." at bounding box center [398, 322] width 495 height 19
click at [603, 215] on span at bounding box center [610, 207] width 18 height 18
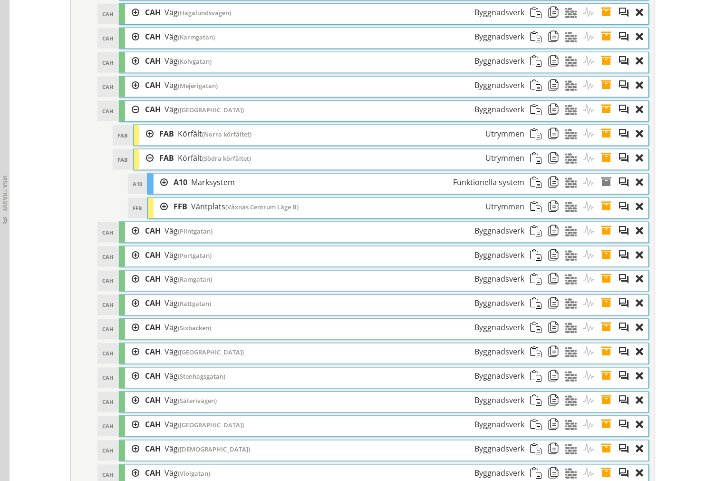
click at [158, 215] on div at bounding box center [161, 207] width 14 height 18
click at [142, 167] on div at bounding box center [146, 158] width 14 height 18
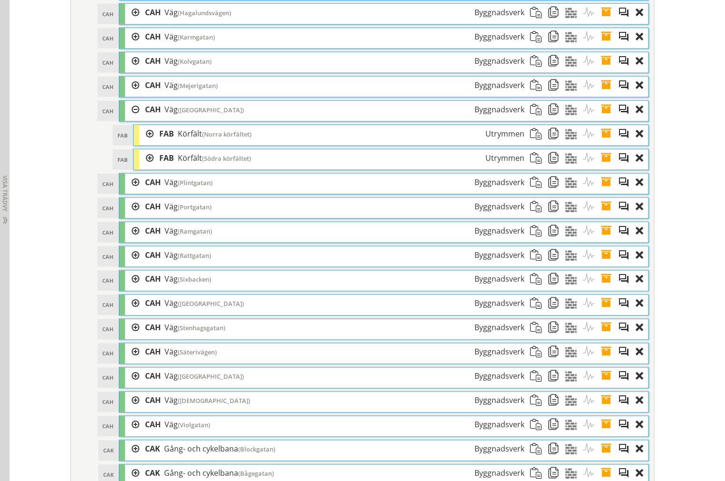
click at [130, 118] on div at bounding box center [132, 110] width 14 height 18
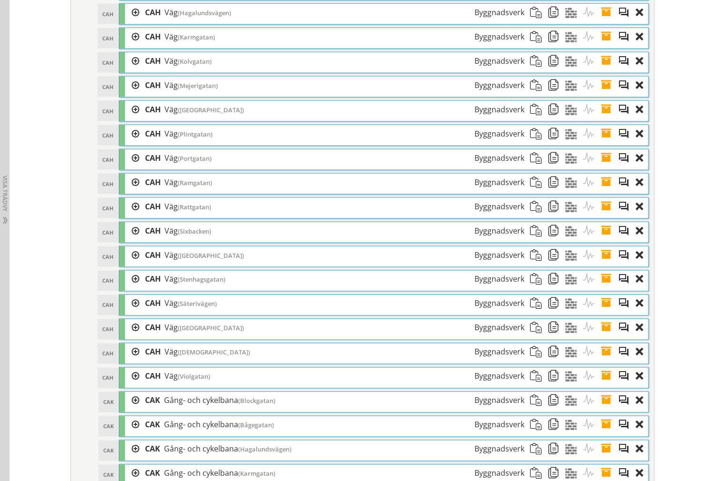
click at [134, 143] on div at bounding box center [132, 134] width 14 height 18
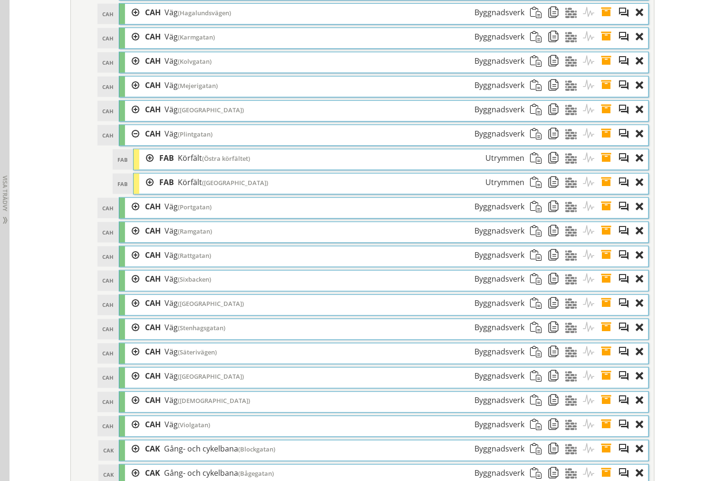
click at [142, 167] on div at bounding box center [146, 158] width 14 height 18
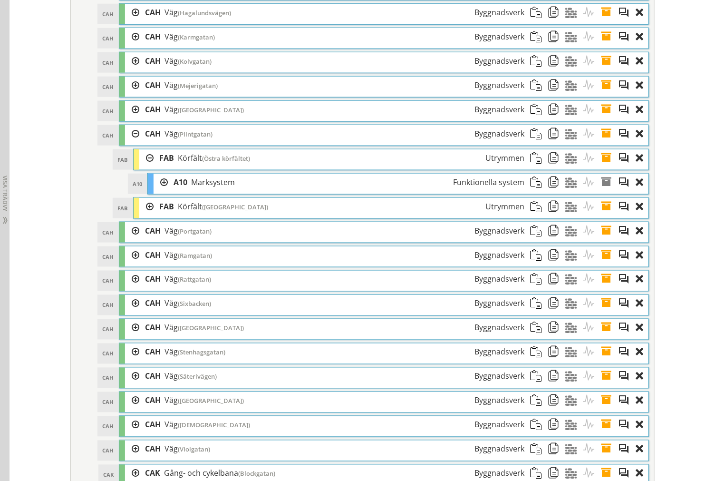
drag, startPoint x: 140, startPoint y: 176, endPoint x: 139, endPoint y: 169, distance: 7.3
click at [139, 167] on div at bounding box center [146, 158] width 14 height 18
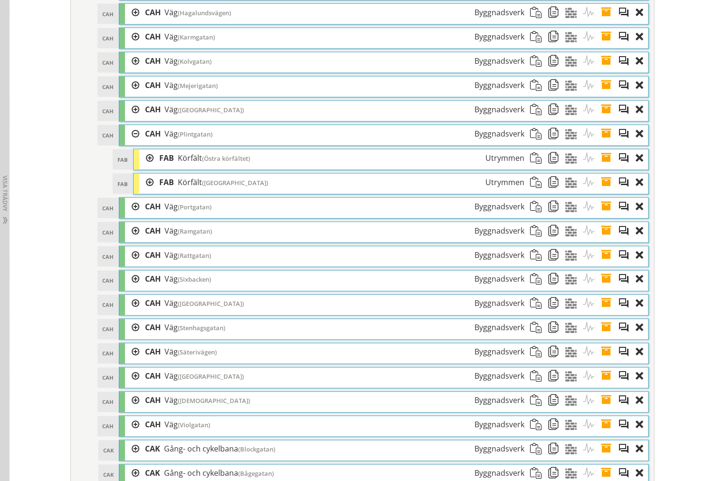
click at [141, 191] on div at bounding box center [146, 183] width 14 height 18
drag, startPoint x: 145, startPoint y: 200, endPoint x: 143, endPoint y: 191, distance: 8.9
click at [144, 191] on div at bounding box center [146, 183] width 14 height 18
click at [139, 215] on div "CAH Väg (Portgatan) Byggnadsverk" at bounding box center [334, 207] width 391 height 18
click at [129, 215] on div at bounding box center [132, 207] width 14 height 18
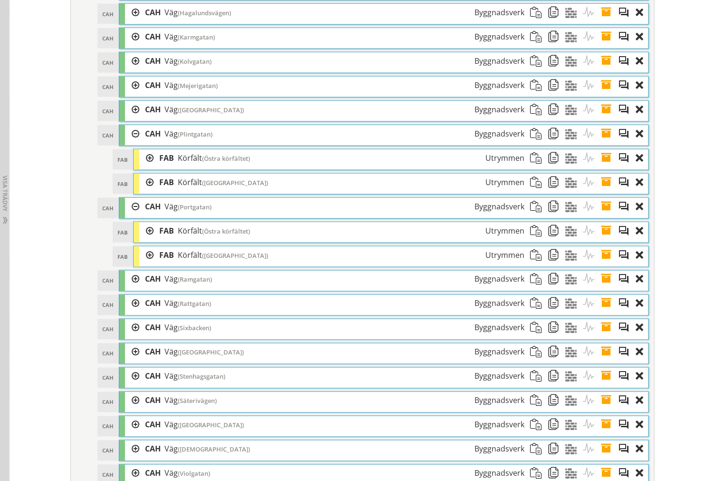
click at [143, 240] on div at bounding box center [146, 231] width 14 height 18
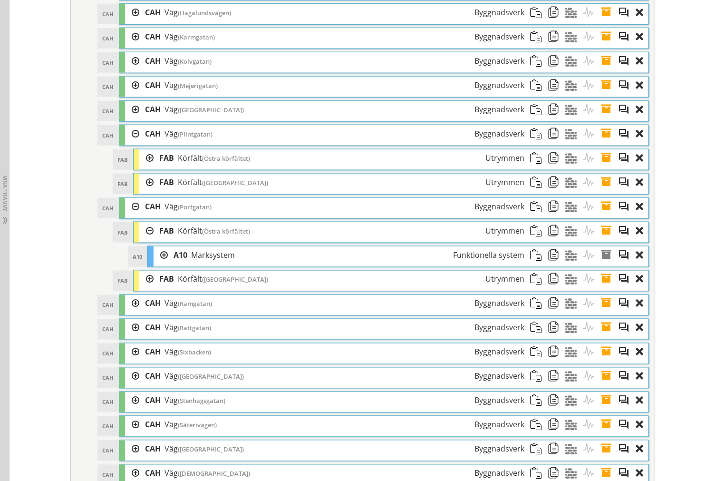
click at [144, 240] on div at bounding box center [146, 231] width 14 height 18
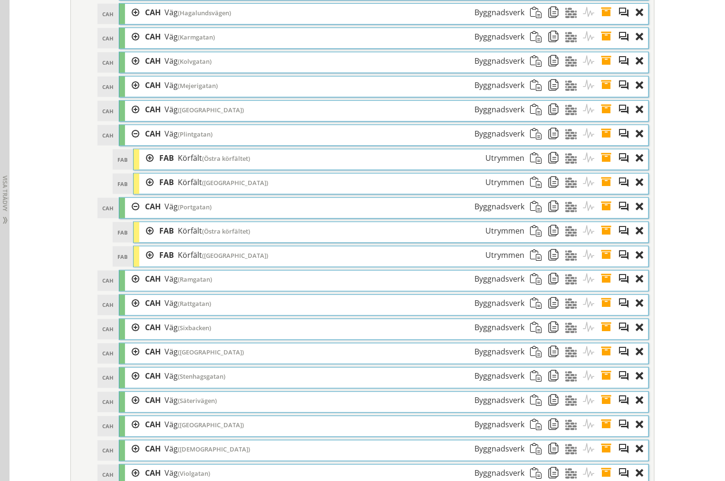
click at [145, 264] on div at bounding box center [146, 255] width 14 height 18
click at [144, 264] on div at bounding box center [146, 255] width 14 height 18
click at [129, 288] on div at bounding box center [132, 280] width 14 height 18
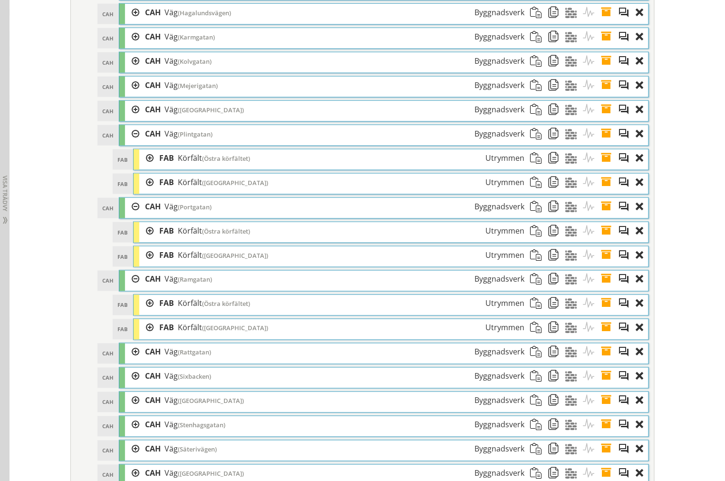
click at [141, 312] on div at bounding box center [146, 304] width 14 height 18
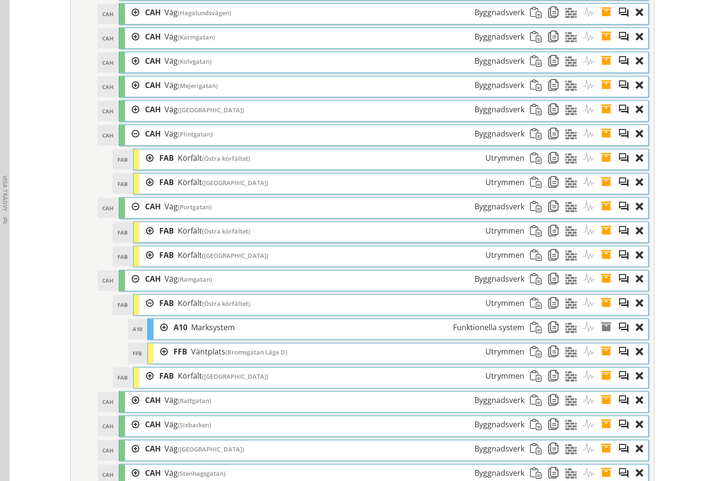
click at [143, 312] on div at bounding box center [146, 304] width 14 height 18
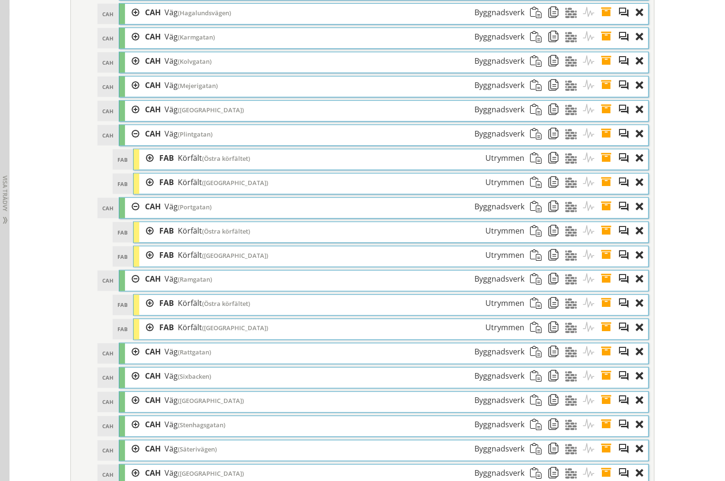
click at [144, 336] on div at bounding box center [146, 328] width 14 height 18
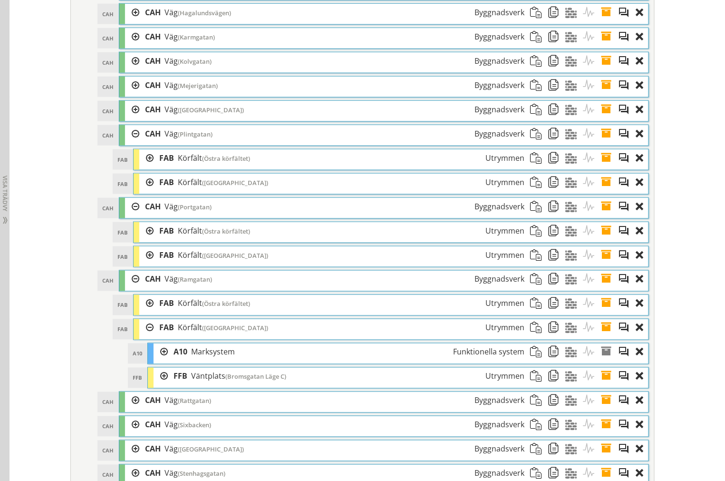
click at [144, 337] on div at bounding box center [146, 328] width 14 height 18
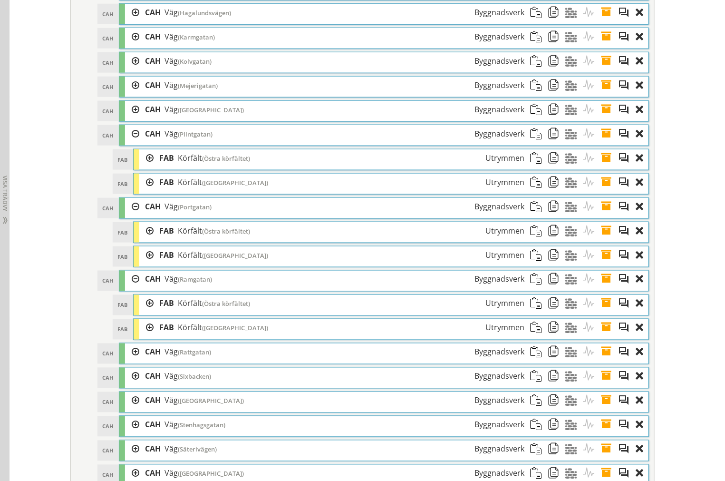
click at [144, 312] on div at bounding box center [146, 304] width 14 height 18
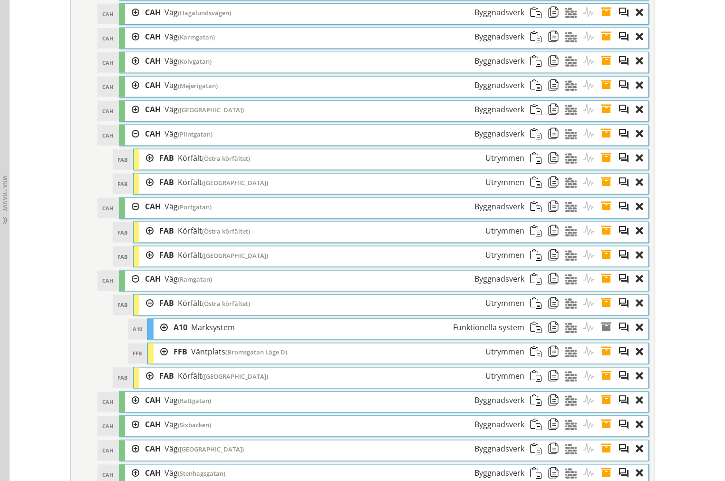
click at [139, 167] on div at bounding box center [146, 158] width 14 height 18
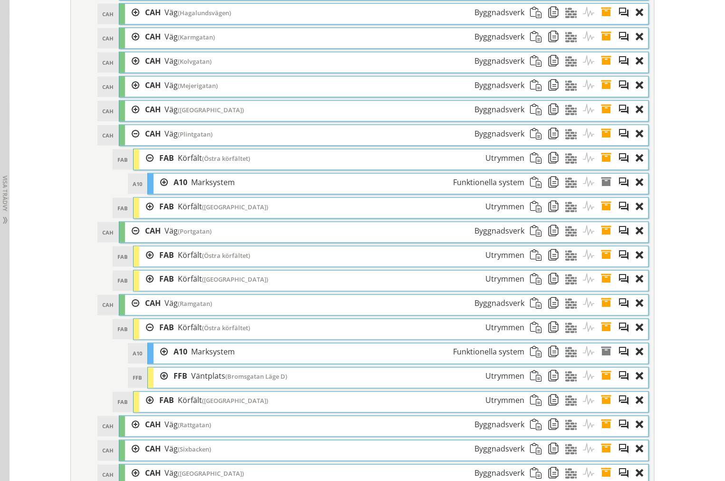
click at [147, 167] on div at bounding box center [146, 158] width 14 height 18
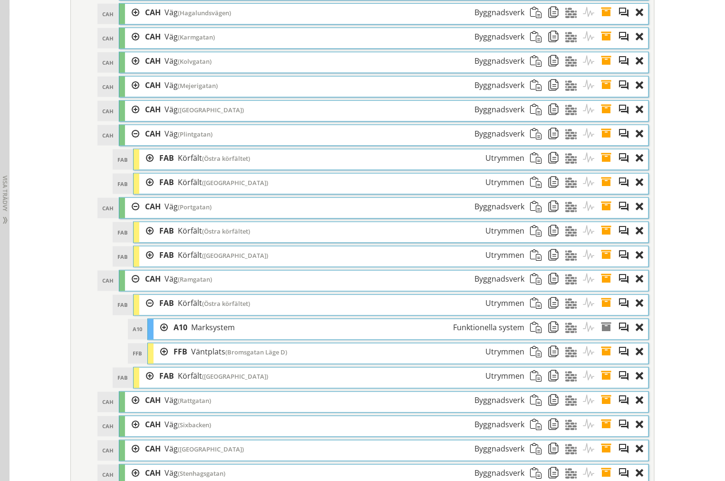
click at [144, 191] on div at bounding box center [146, 183] width 14 height 18
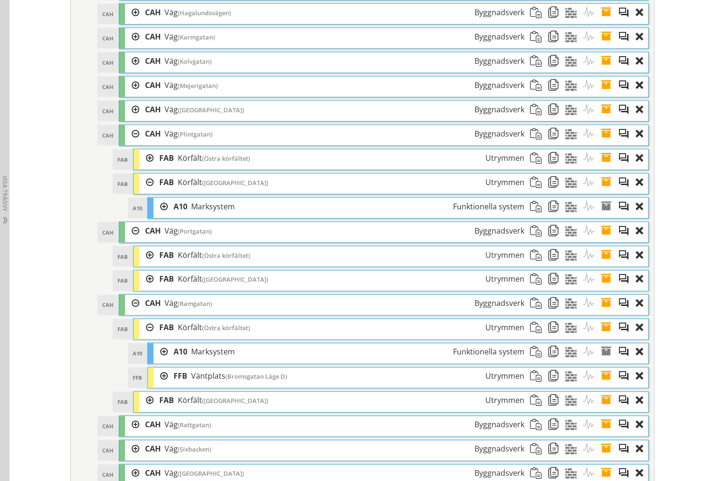
click at [144, 191] on div at bounding box center [146, 183] width 14 height 18
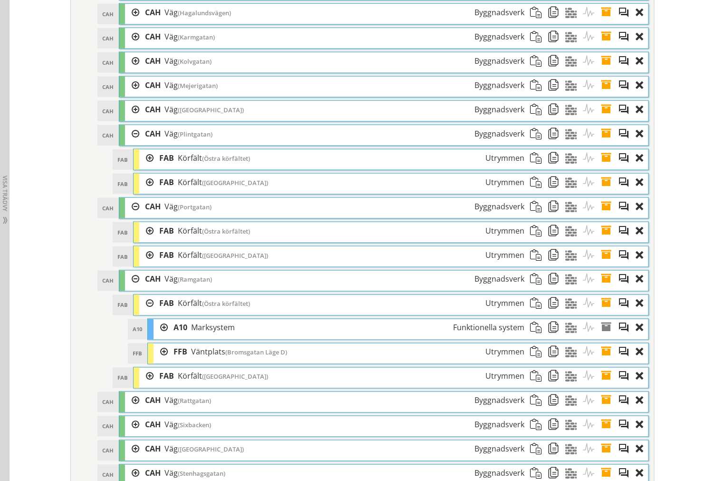
click at [141, 240] on div at bounding box center [146, 231] width 14 height 18
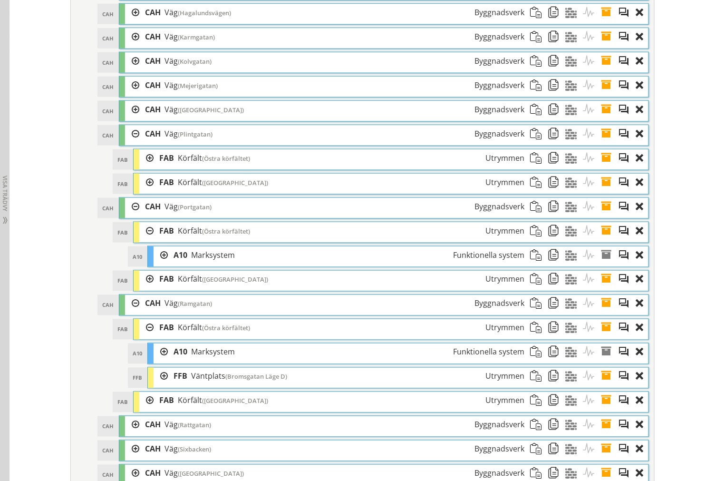
click at [142, 240] on div at bounding box center [146, 231] width 14 height 18
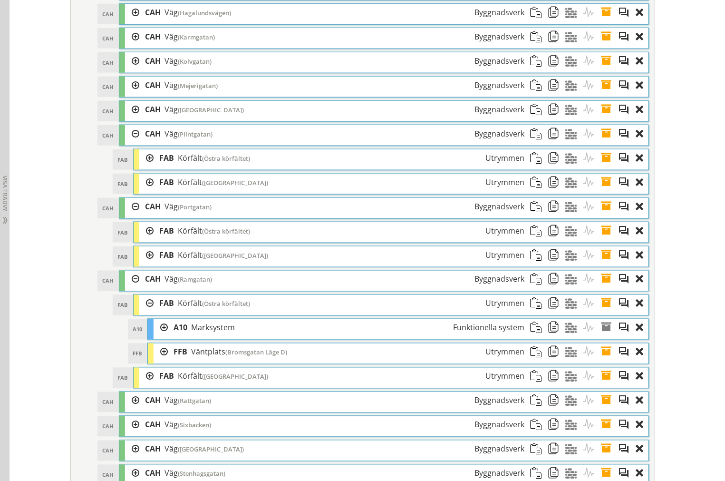
click at [144, 264] on div at bounding box center [146, 255] width 14 height 18
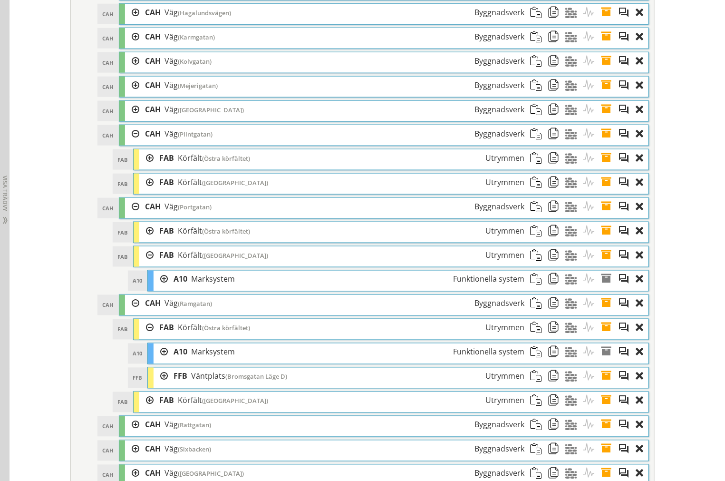
click at [144, 264] on div at bounding box center [146, 255] width 14 height 18
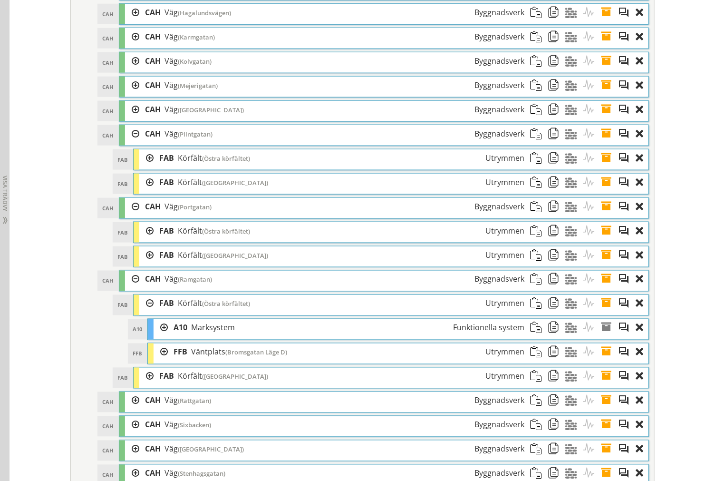
drag, startPoint x: 122, startPoint y: 217, endPoint x: 121, endPoint y: 186, distance: 31.4
click at [125, 215] on div at bounding box center [132, 207] width 14 height 18
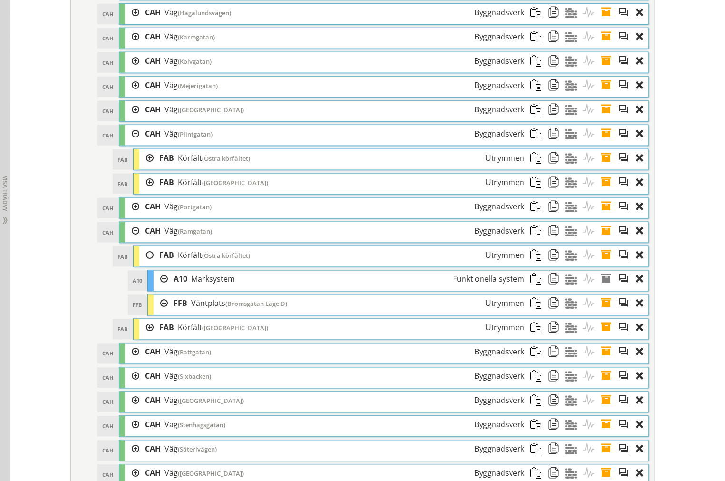
click at [125, 140] on div at bounding box center [132, 134] width 14 height 18
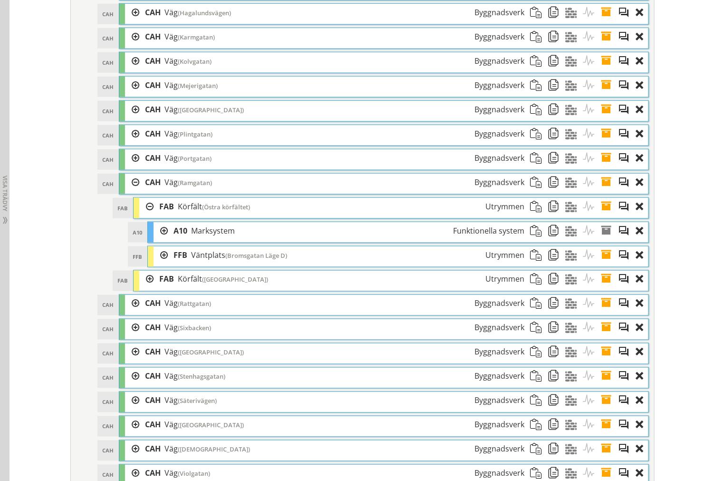
click at [157, 264] on div at bounding box center [161, 255] width 14 height 18
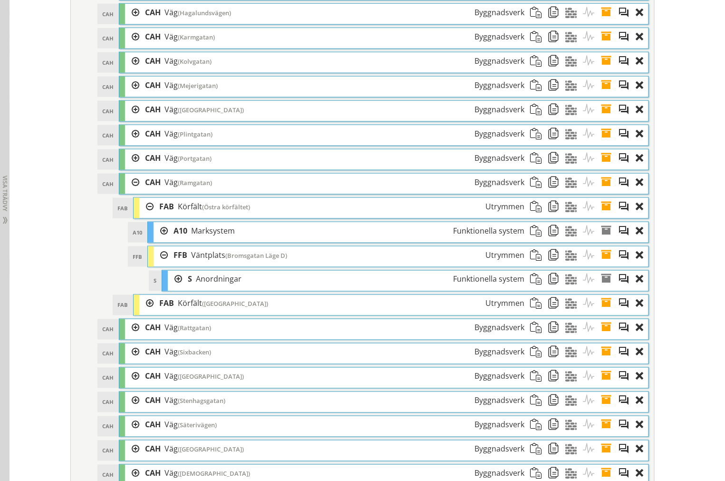
click at [175, 288] on div at bounding box center [175, 280] width 14 height 18
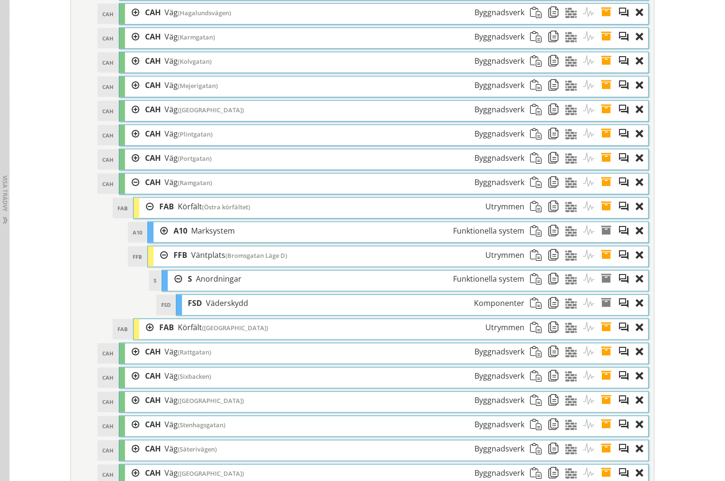
click at [175, 288] on div at bounding box center [175, 280] width 14 height 18
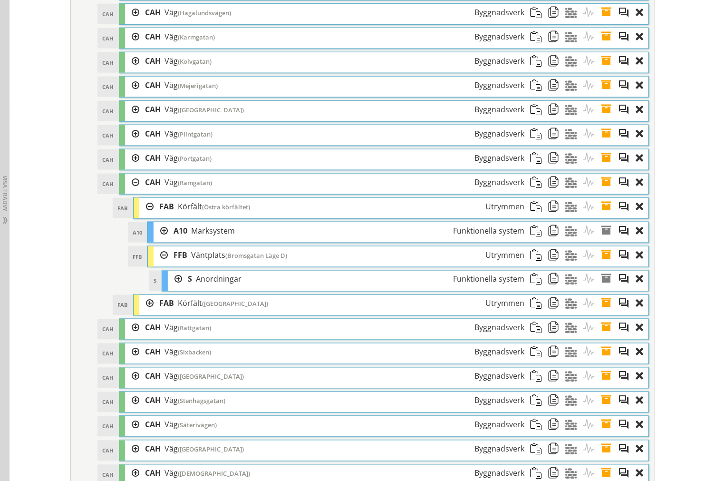
click at [160, 264] on div at bounding box center [161, 255] width 14 height 18
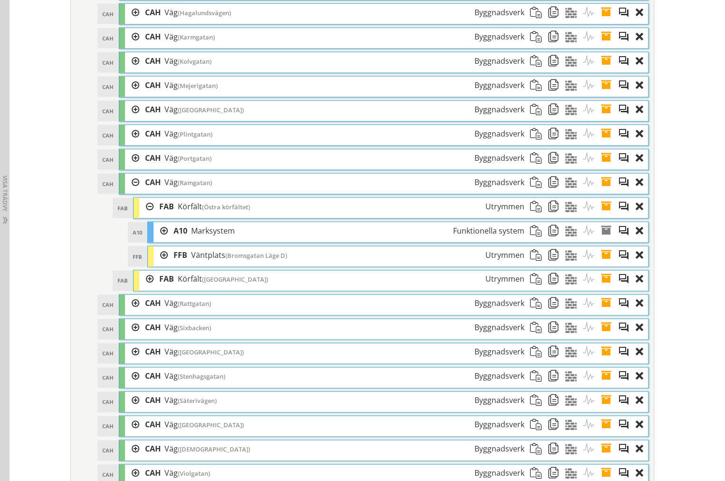
click at [603, 264] on span at bounding box center [610, 255] width 18 height 18
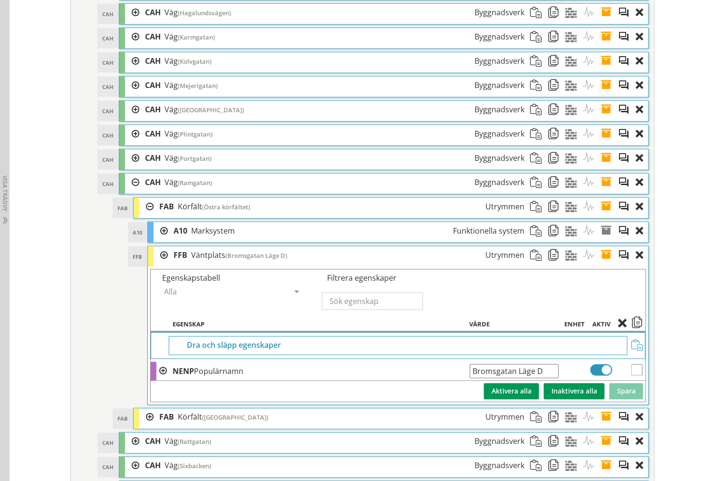
drag, startPoint x: 542, startPoint y: 384, endPoint x: 195, endPoint y: 374, distance: 346.9
click at [293, 378] on tr "NENP Populärnamn Bromsgatan Läge D Ange giltig String." at bounding box center [398, 371] width 495 height 19
drag, startPoint x: 606, startPoint y: 270, endPoint x: 554, endPoint y: 273, distance: 52.9
click at [602, 264] on span at bounding box center [610, 255] width 18 height 18
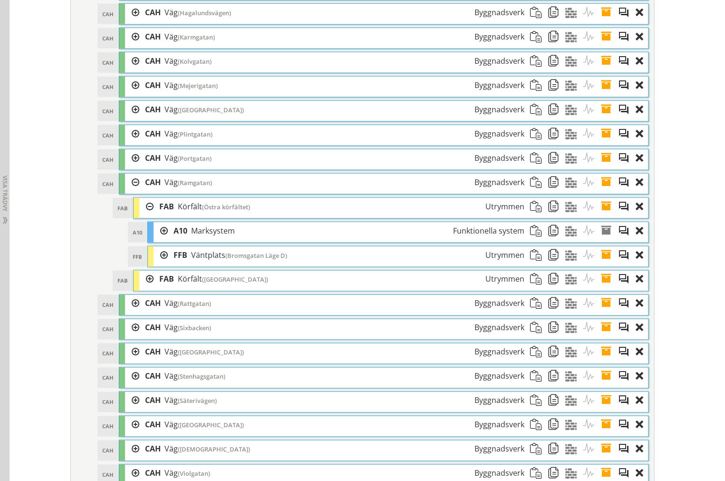
click at [148, 215] on div at bounding box center [146, 207] width 14 height 18
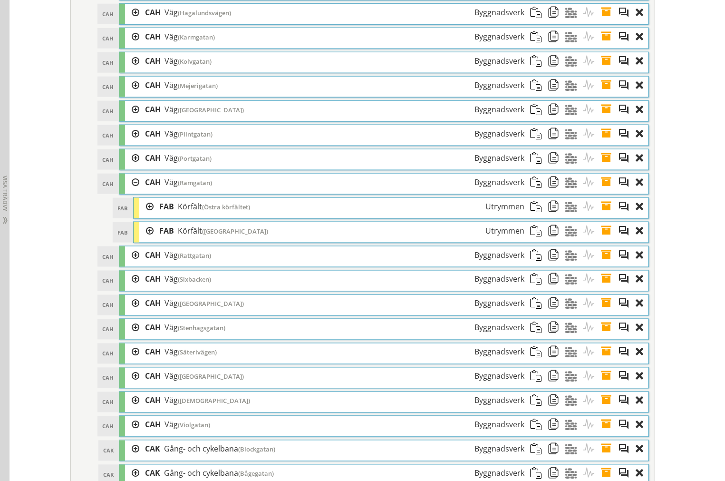
click at [143, 240] on div at bounding box center [146, 231] width 14 height 18
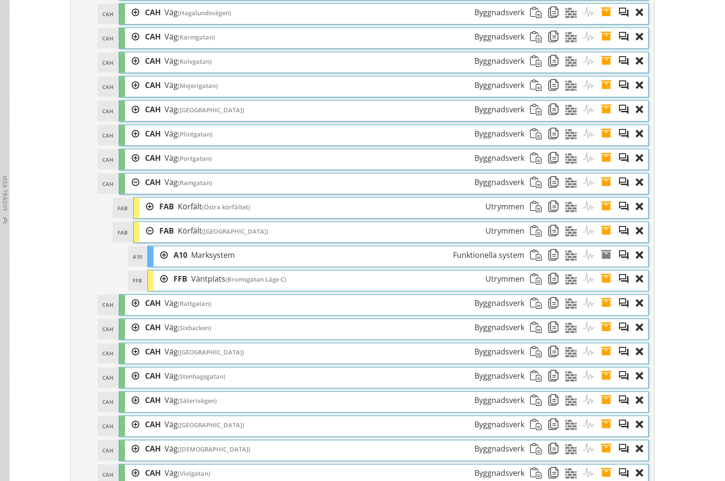
click at [168, 288] on div "FFB Väntplats ([GEOGRAPHIC_DATA]) Utrymmen" at bounding box center [349, 280] width 362 height 18
click at [163, 288] on div at bounding box center [161, 280] width 14 height 18
click at [155, 288] on div at bounding box center [161, 280] width 14 height 18
click at [603, 288] on span at bounding box center [610, 280] width 18 height 18
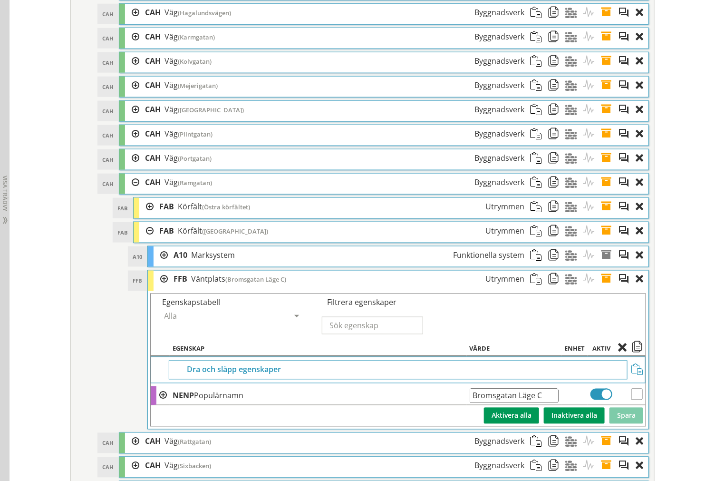
drag, startPoint x: 555, startPoint y: 409, endPoint x: 262, endPoint y: 401, distance: 293.1
click at [269, 401] on tr "NENP Populärnamn Bromsgatan Läge C Ange giltig String." at bounding box center [398, 395] width 495 height 19
click at [603, 288] on span at bounding box center [610, 280] width 18 height 18
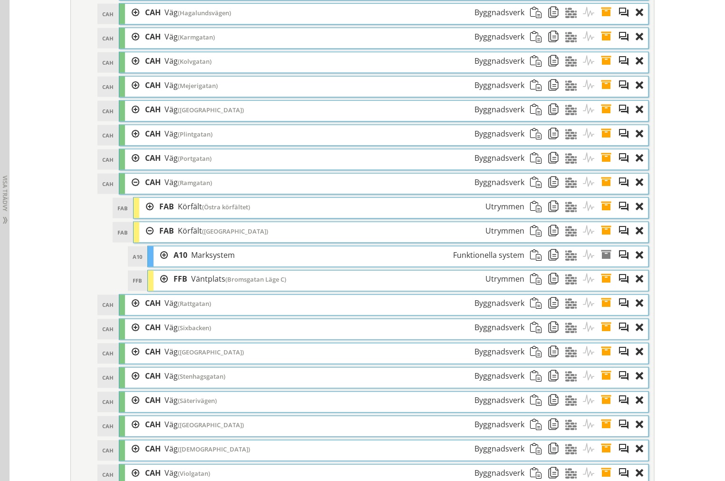
click at [603, 288] on span at bounding box center [610, 280] width 18 height 18
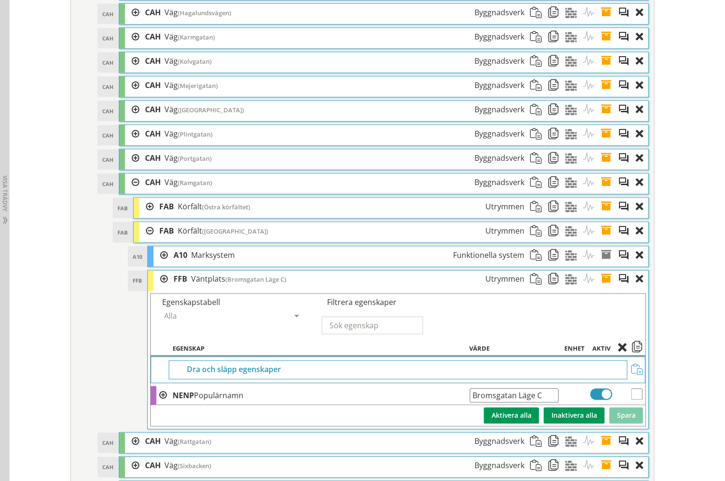
click at [603, 288] on span at bounding box center [610, 280] width 18 height 18
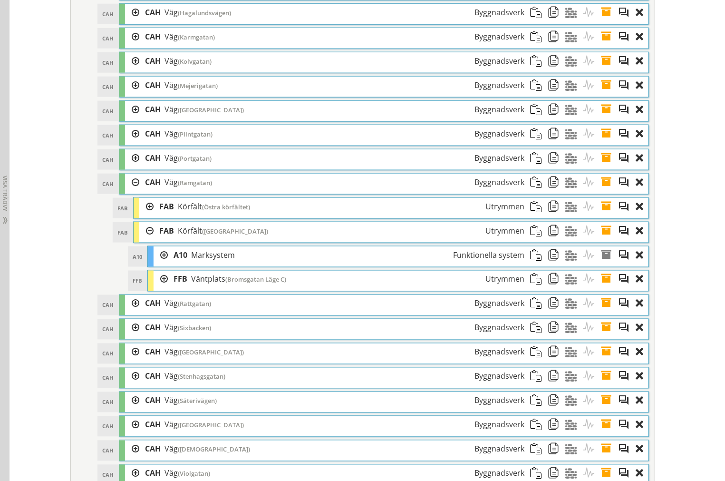
click at [146, 240] on div at bounding box center [146, 231] width 14 height 18
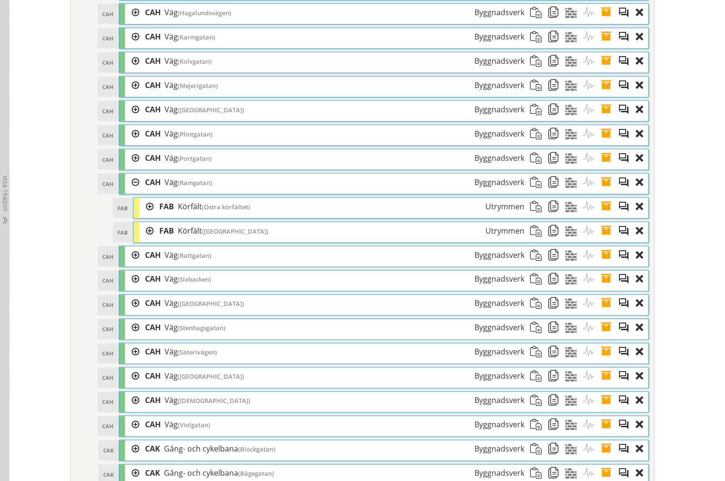
click at [130, 191] on div at bounding box center [132, 183] width 14 height 18
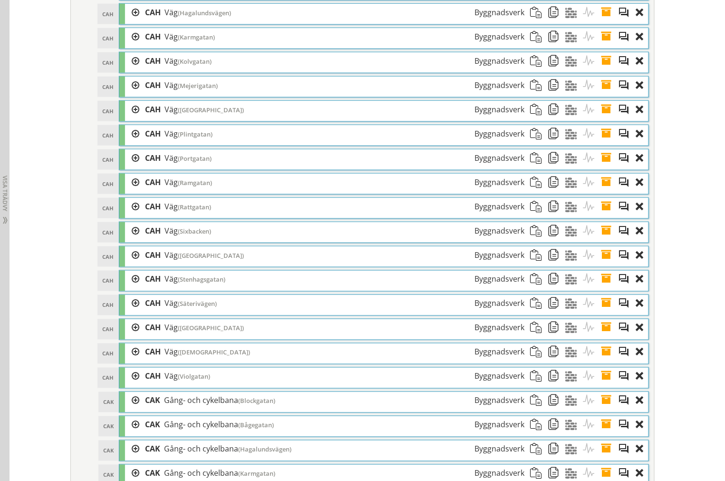
click at [129, 215] on div at bounding box center [132, 207] width 14 height 18
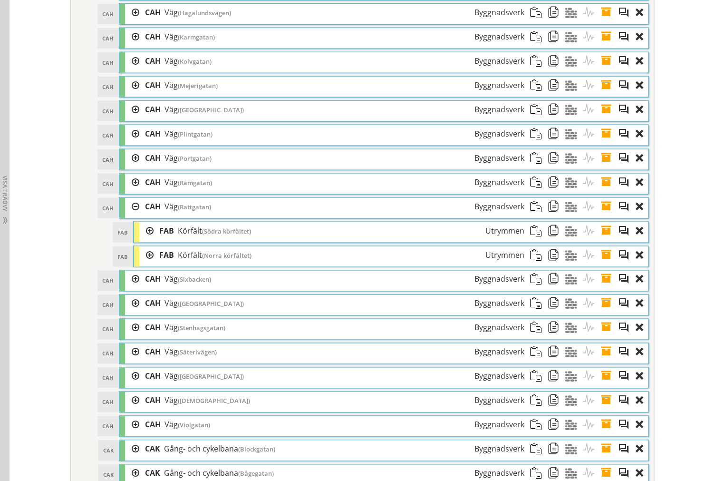
click at [154, 240] on div "FAB Körfält ([GEOGRAPHIC_DATA]) Utrymmen" at bounding box center [342, 231] width 377 height 18
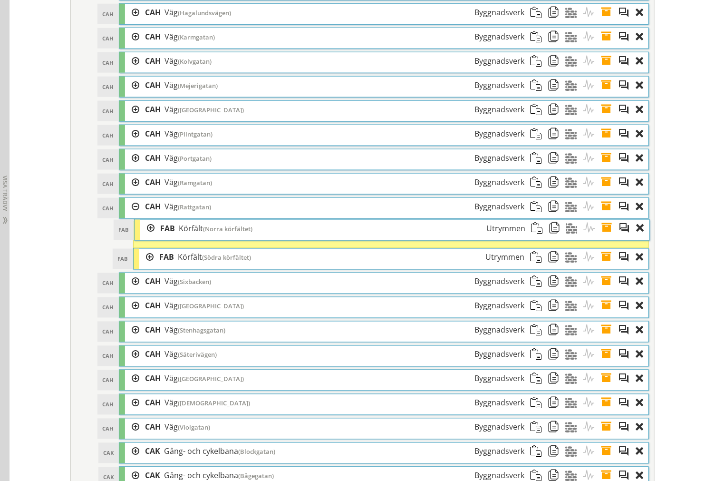
drag, startPoint x: 195, startPoint y: 261, endPoint x: 196, endPoint y: 234, distance: 26.6
click at [196, 234] on span "Körfält" at bounding box center [191, 228] width 24 height 10
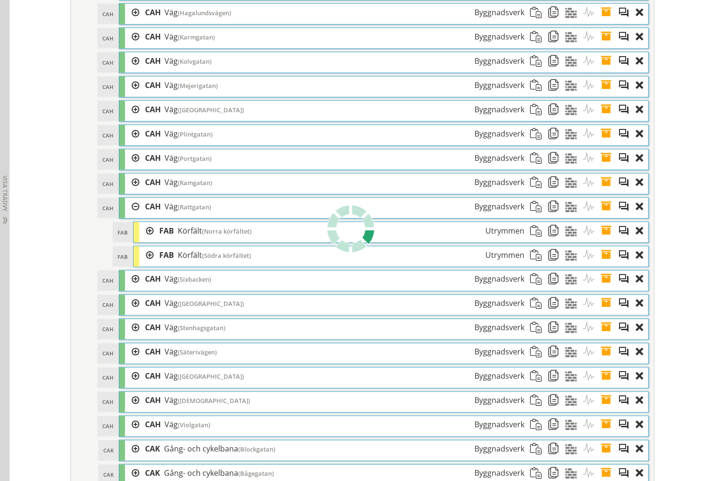
click at [143, 240] on div at bounding box center [146, 231] width 14 height 18
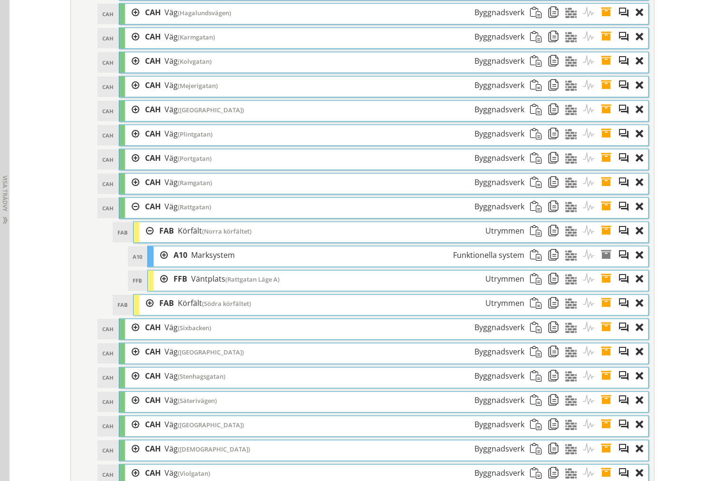
click at [143, 240] on div at bounding box center [146, 231] width 14 height 18
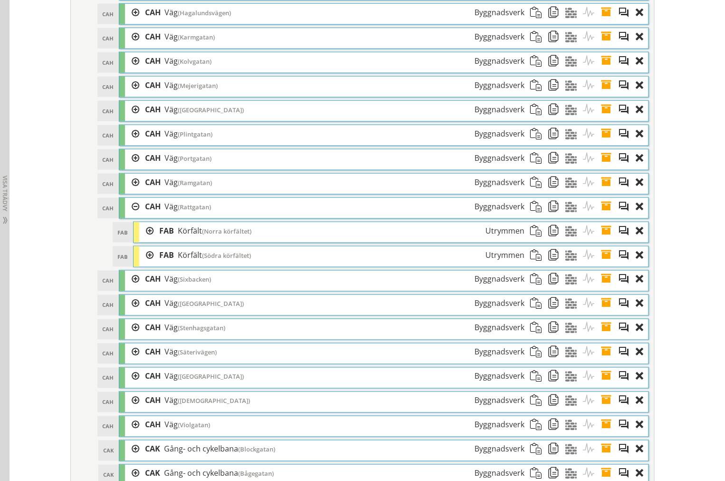
click at [146, 263] on div at bounding box center [146, 255] width 14 height 18
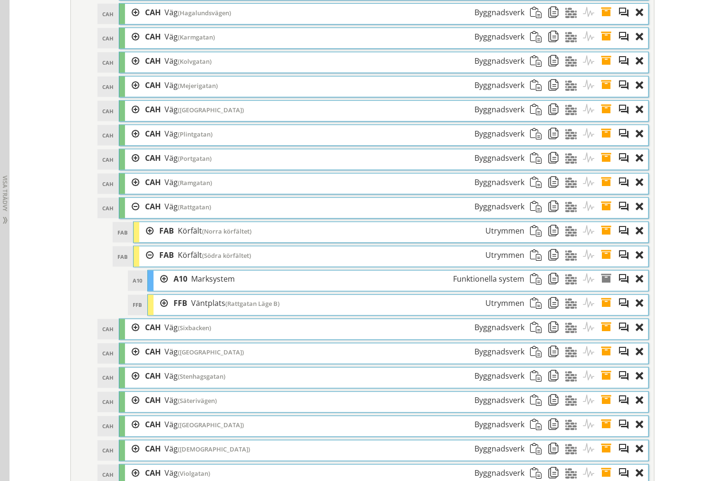
click at [146, 263] on div at bounding box center [146, 255] width 14 height 18
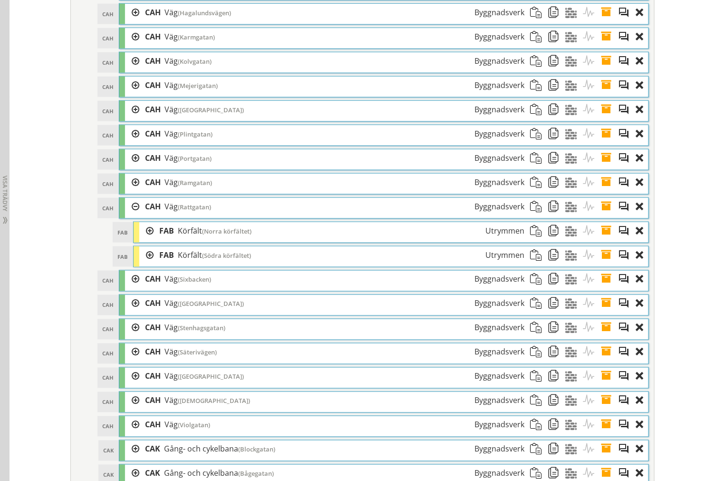
click at [146, 240] on div at bounding box center [146, 231] width 14 height 18
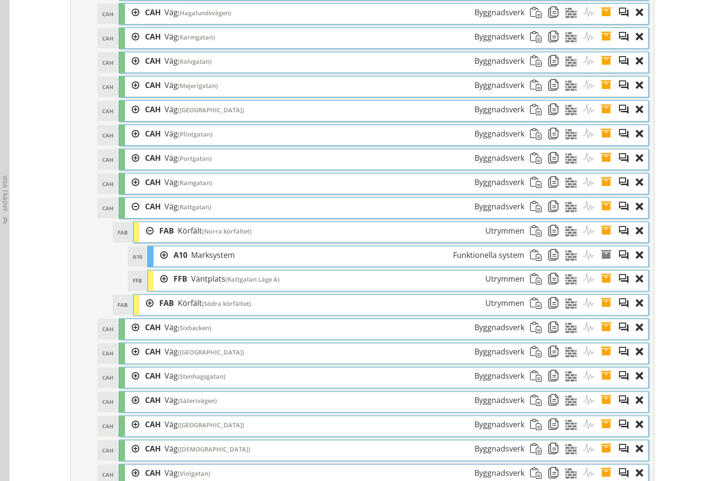
click at [159, 288] on div at bounding box center [161, 280] width 14 height 18
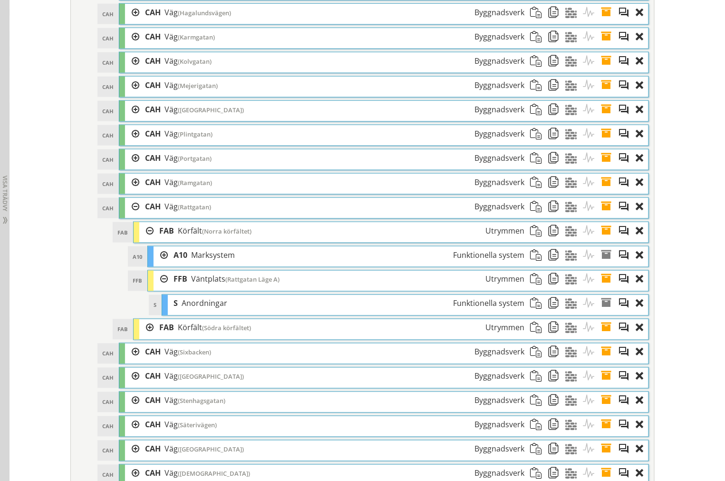
click at [157, 288] on div at bounding box center [161, 280] width 14 height 18
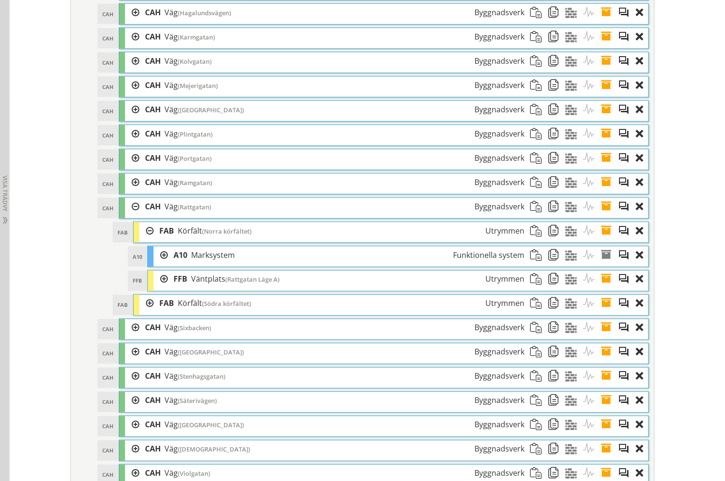
click at [140, 312] on div at bounding box center [146, 304] width 14 height 18
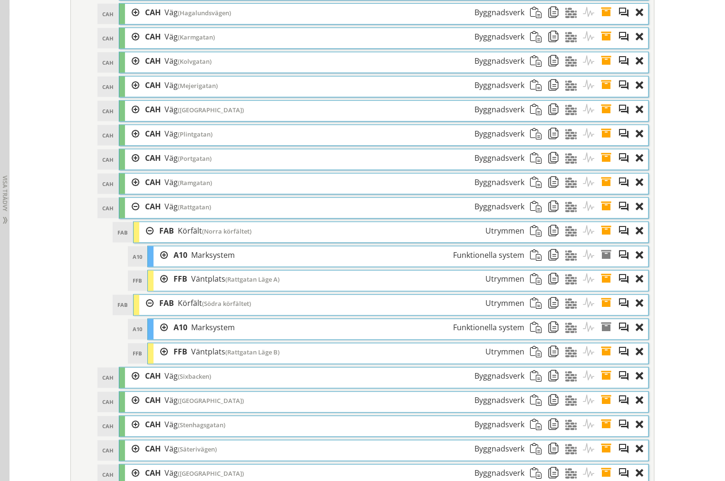
click at [157, 361] on div at bounding box center [161, 352] width 14 height 18
click at [157, 288] on div at bounding box center [161, 280] width 14 height 18
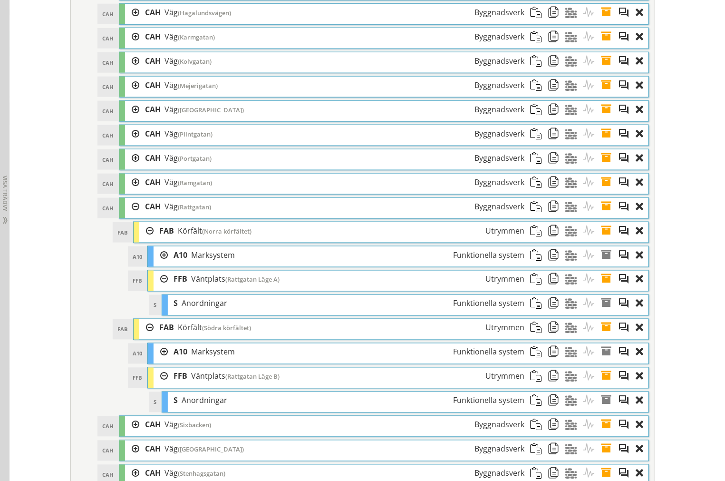
click at [155, 288] on div at bounding box center [161, 280] width 14 height 18
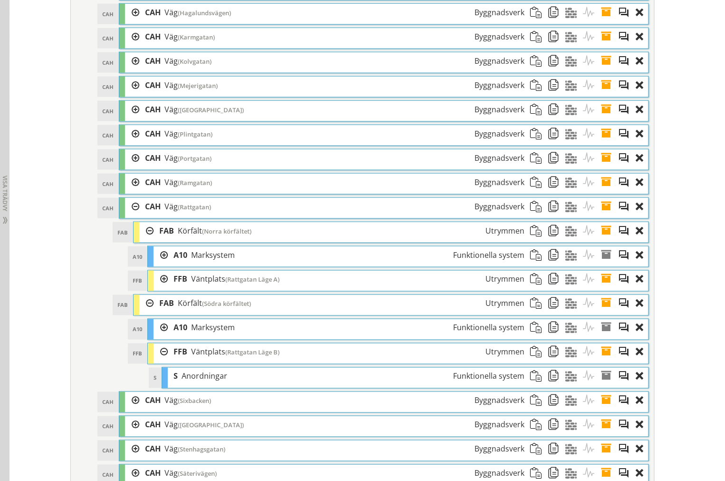
click at [158, 288] on div at bounding box center [161, 280] width 14 height 18
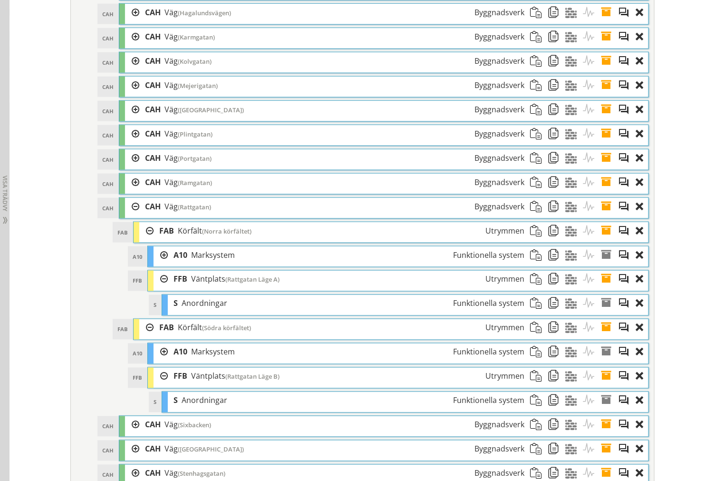
click at [174, 309] on span "S" at bounding box center [176, 303] width 4 height 10
click at [606, 288] on span at bounding box center [610, 280] width 18 height 18
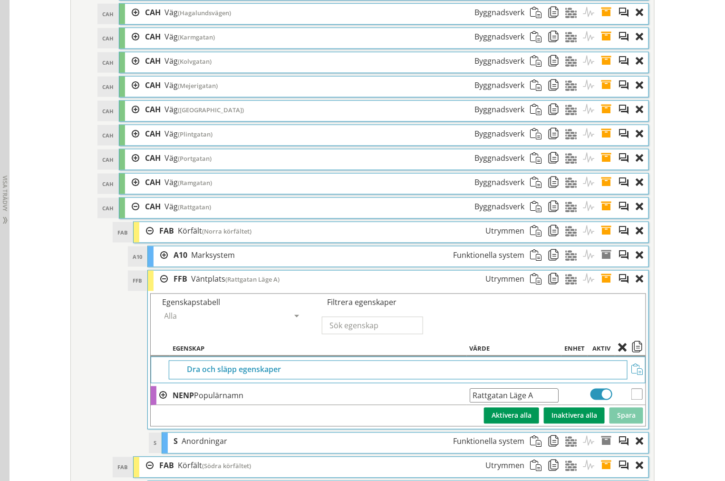
drag, startPoint x: 543, startPoint y: 408, endPoint x: 11, endPoint y: 385, distance: 531.8
click at [244, 424] on tbody "Dra och släpp egenskaper NENP Populärnamn Rattgatan Läge A Ange giltig String. …" at bounding box center [398, 391] width 495 height 69
click at [603, 288] on span at bounding box center [610, 280] width 18 height 18
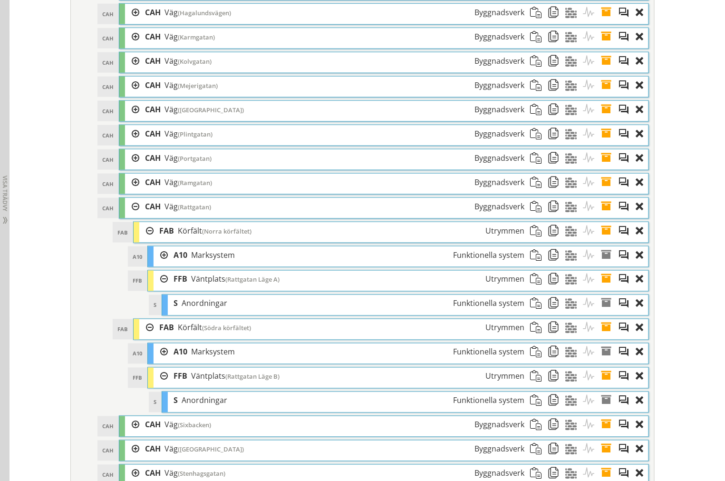
click at [601, 385] on span at bounding box center [610, 377] width 18 height 18
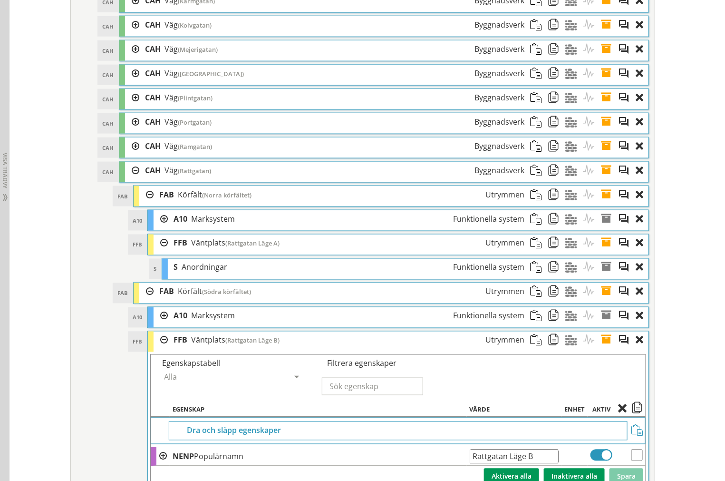
scroll to position [1753, 0]
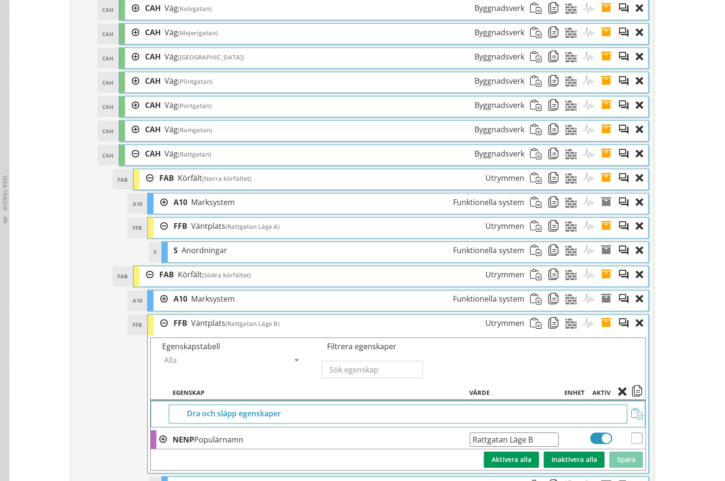
drag, startPoint x: 545, startPoint y: 454, endPoint x: -117, endPoint y: 415, distance: 662.7
click at [603, 332] on span at bounding box center [610, 324] width 18 height 18
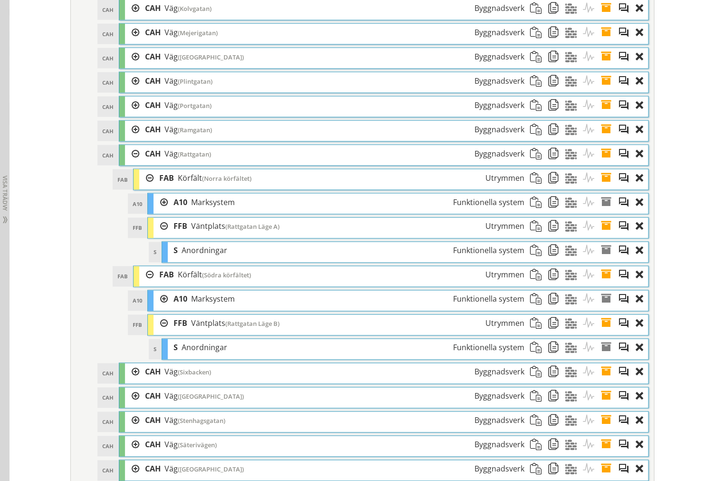
click at [162, 332] on div at bounding box center [161, 324] width 14 height 18
click at [146, 283] on div at bounding box center [146, 275] width 14 height 18
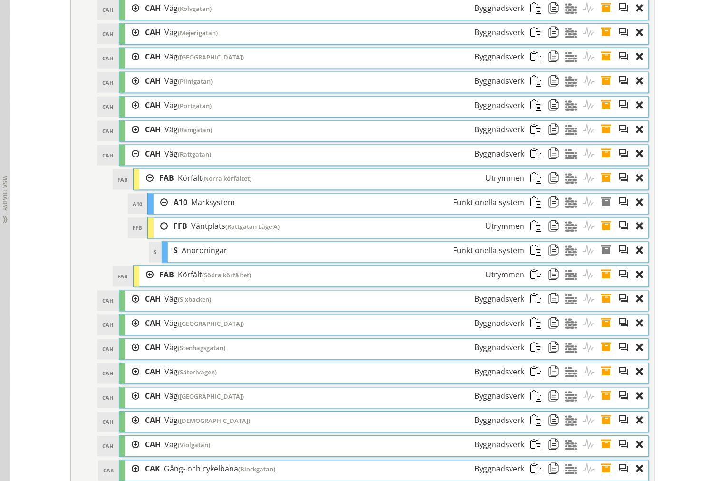
click at [158, 235] on div at bounding box center [161, 227] width 14 height 18
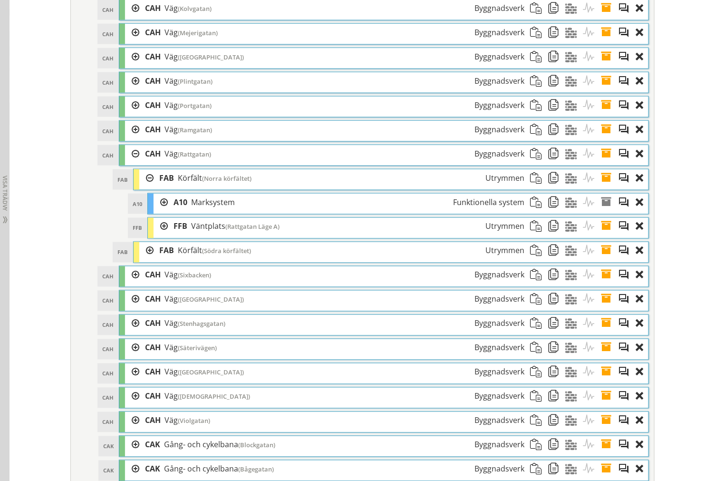
click at [139, 187] on div at bounding box center [146, 178] width 14 height 18
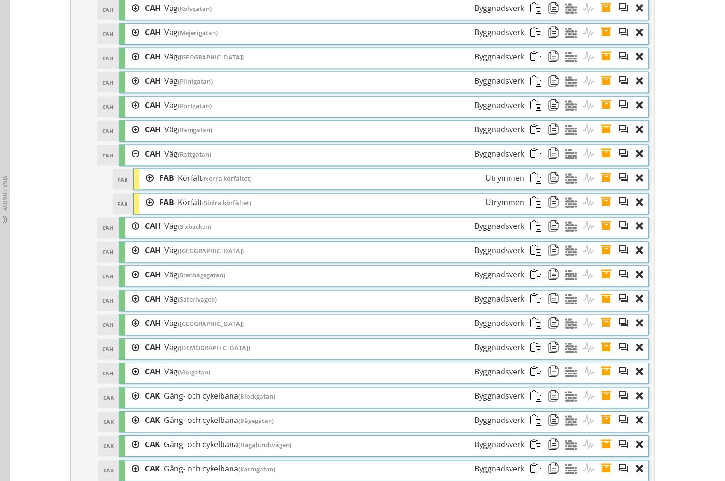
click at [119, 166] on div "CAH CAH Väg (Rattgatan) Byggnadsverk" at bounding box center [383, 155] width 529 height 20
click at [120, 166] on div "CAH CAH Väg (Rattgatan) Byggnadsverk" at bounding box center [383, 155] width 529 height 20
click at [125, 163] on div at bounding box center [132, 154] width 14 height 18
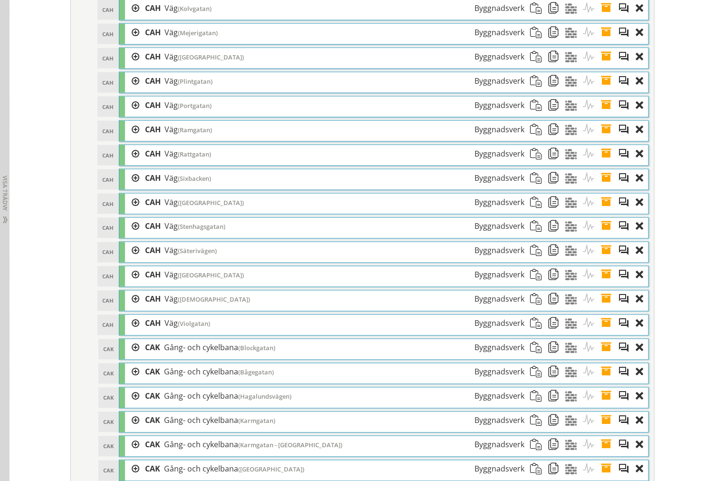
click at [129, 187] on div at bounding box center [132, 178] width 14 height 18
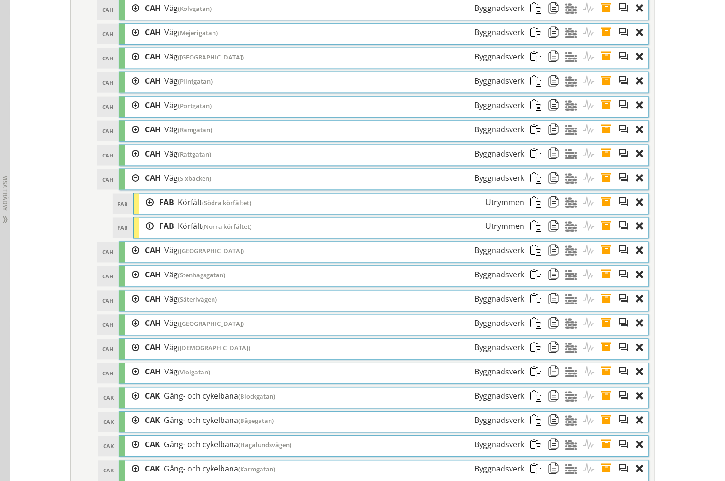
click at [144, 211] on div at bounding box center [146, 203] width 14 height 18
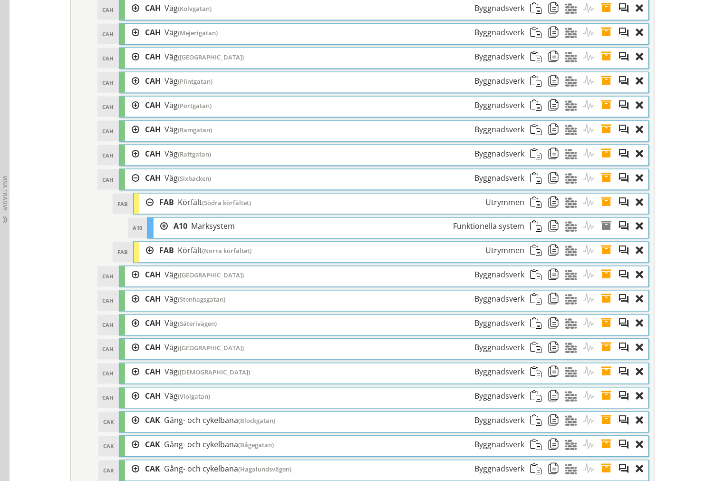
click at [146, 211] on div at bounding box center [146, 203] width 14 height 18
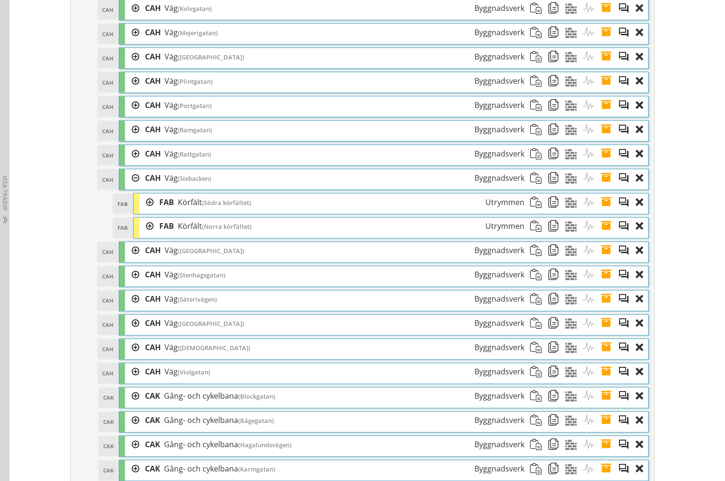
click at [141, 235] on div at bounding box center [146, 227] width 14 height 18
click at [144, 235] on div at bounding box center [146, 227] width 14 height 18
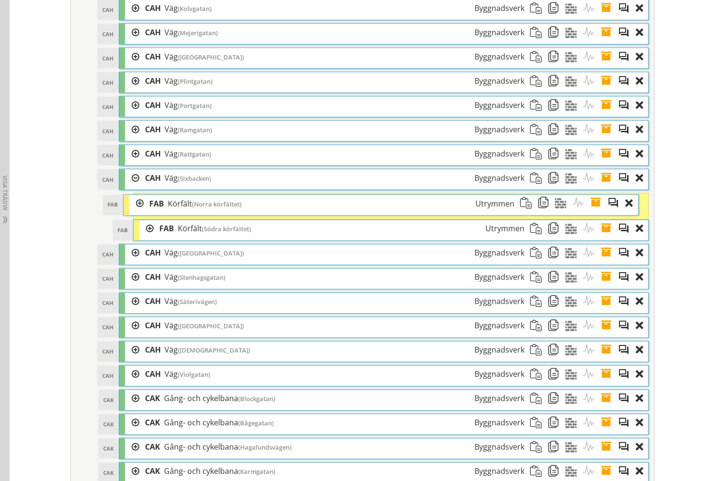
drag, startPoint x: 172, startPoint y: 240, endPoint x: 162, endPoint y: 216, distance: 25.4
click at [162, 213] on div "FAB Körfält ([GEOGRAPHIC_DATA]) Utrymmen" at bounding box center [332, 204] width 377 height 18
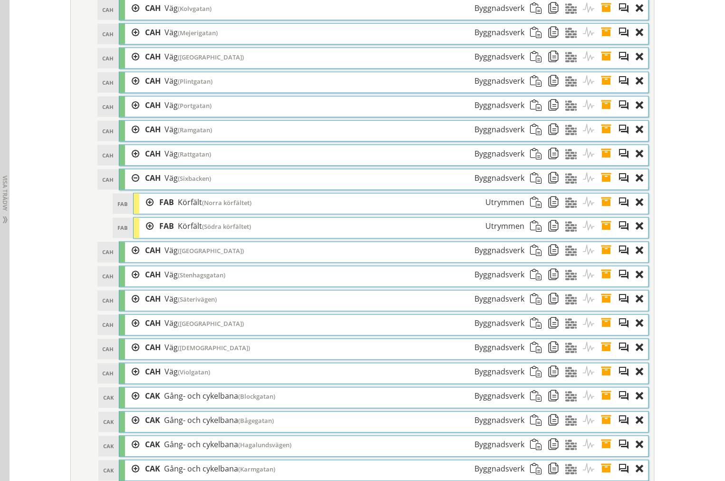
click at [130, 260] on div at bounding box center [132, 251] width 14 height 18
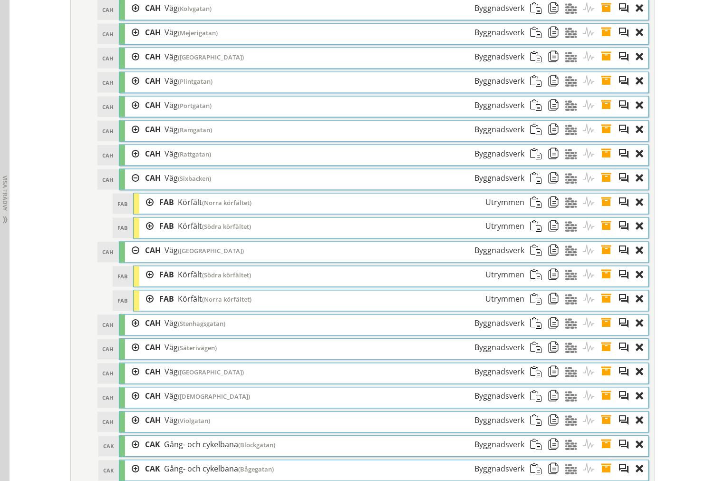
click at [145, 284] on div at bounding box center [146, 275] width 14 height 18
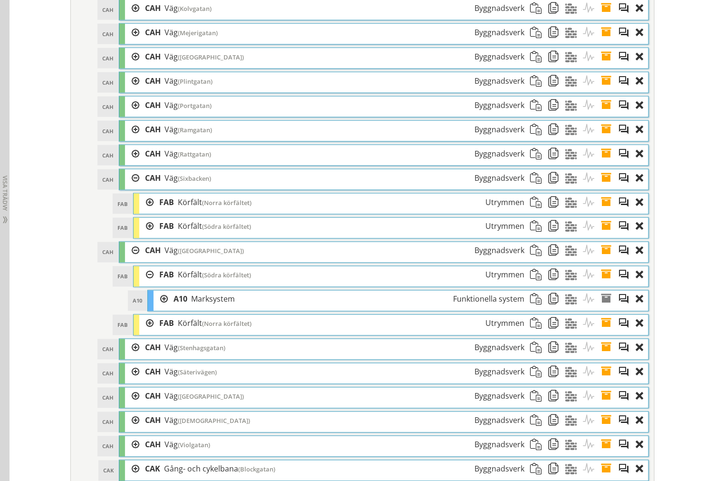
click at [145, 284] on div at bounding box center [146, 275] width 14 height 18
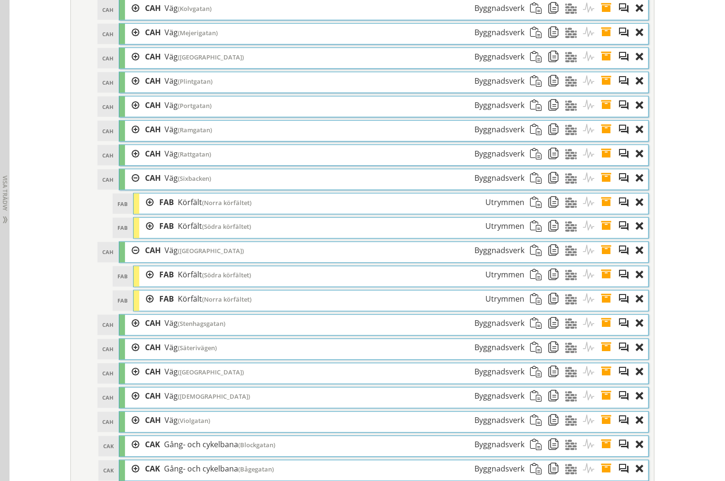
click at [144, 308] on div at bounding box center [146, 300] width 14 height 18
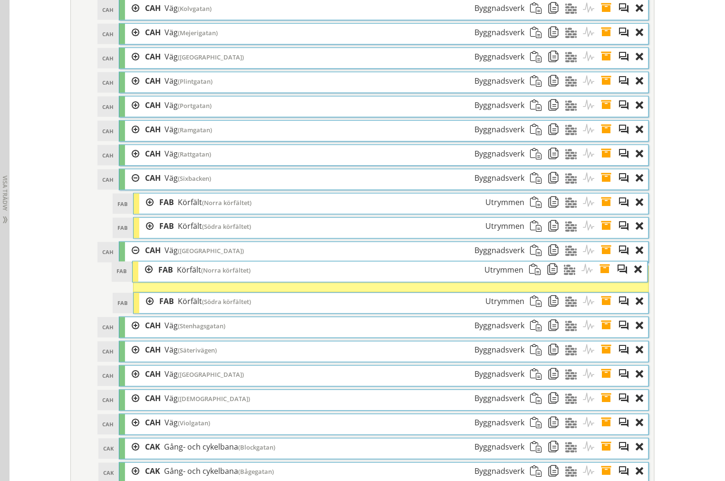
drag, startPoint x: 187, startPoint y: 311, endPoint x: 186, endPoint y: 281, distance: 29.5
click at [186, 275] on span "Körfält" at bounding box center [189, 270] width 24 height 10
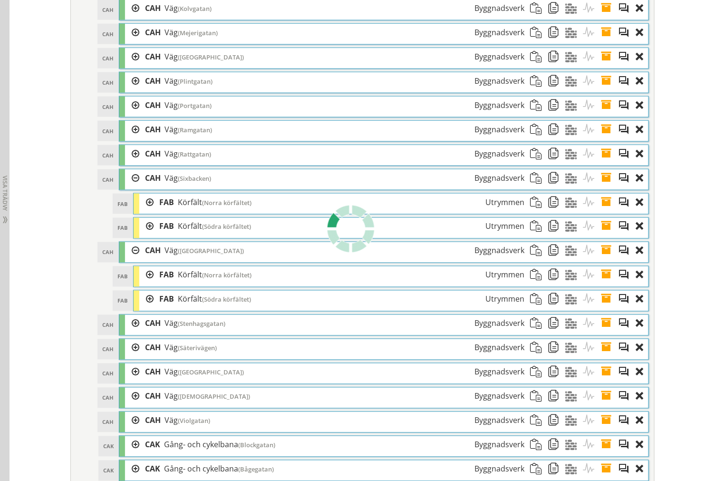
click at [134, 332] on div at bounding box center [132, 324] width 14 height 18
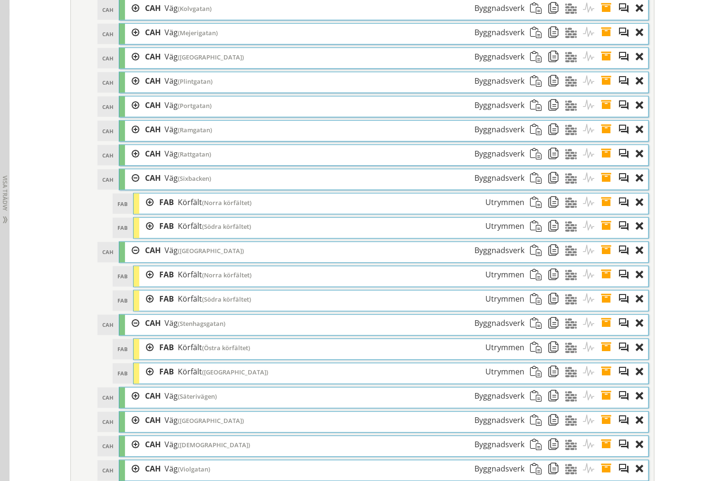
click at [144, 381] on div at bounding box center [146, 372] width 14 height 18
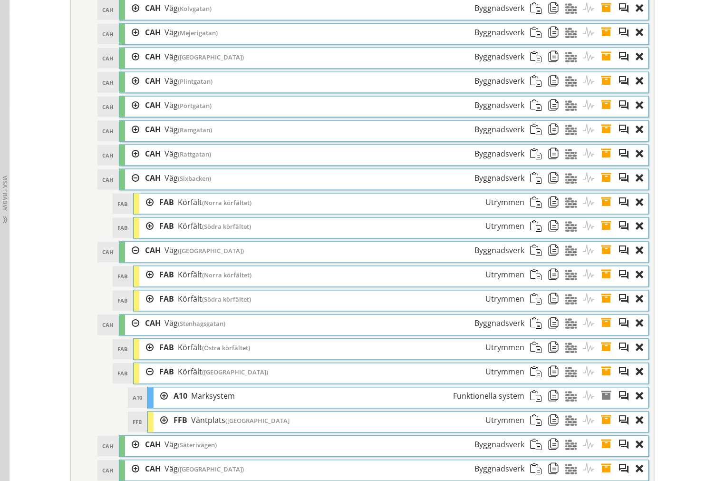
click at [148, 381] on div at bounding box center [146, 372] width 14 height 18
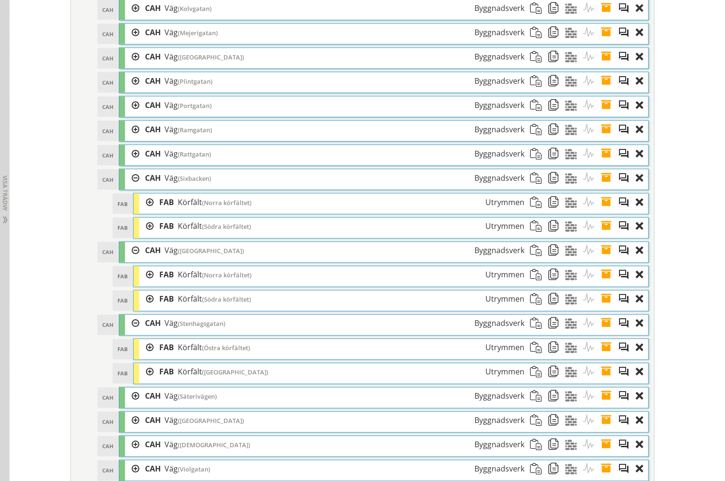
click at [145, 357] on div at bounding box center [146, 348] width 14 height 18
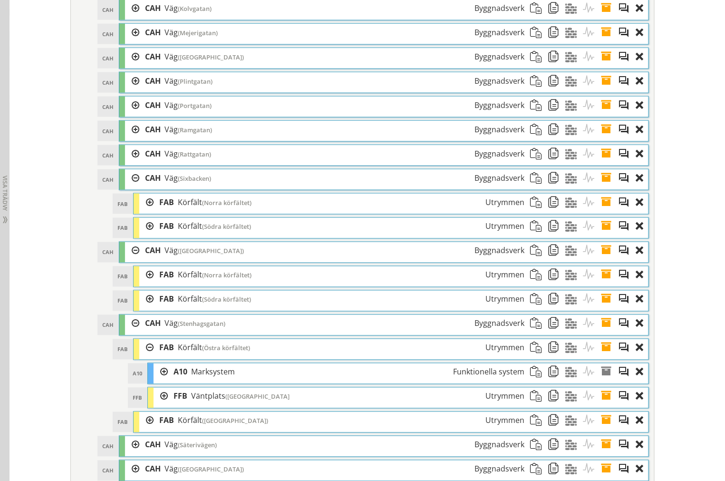
click at [145, 235] on div at bounding box center [146, 227] width 14 height 18
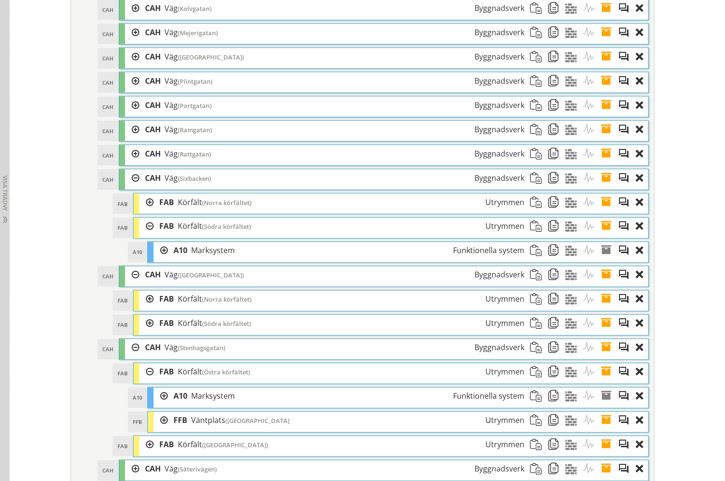
click at [145, 235] on div at bounding box center [146, 227] width 14 height 18
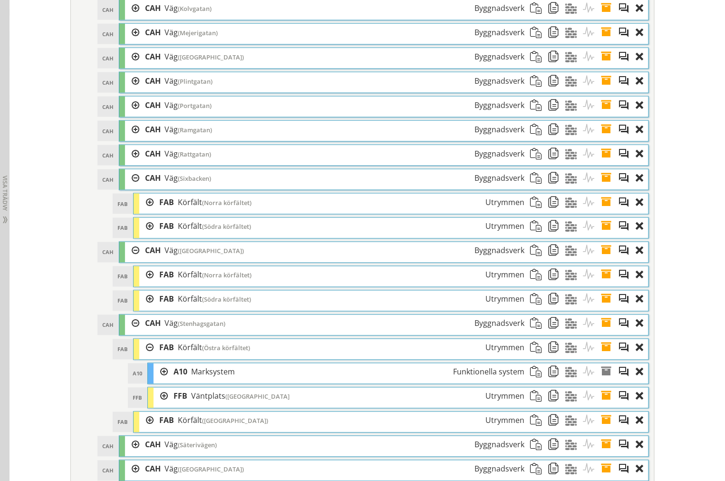
click at [145, 211] on div at bounding box center [146, 203] width 14 height 18
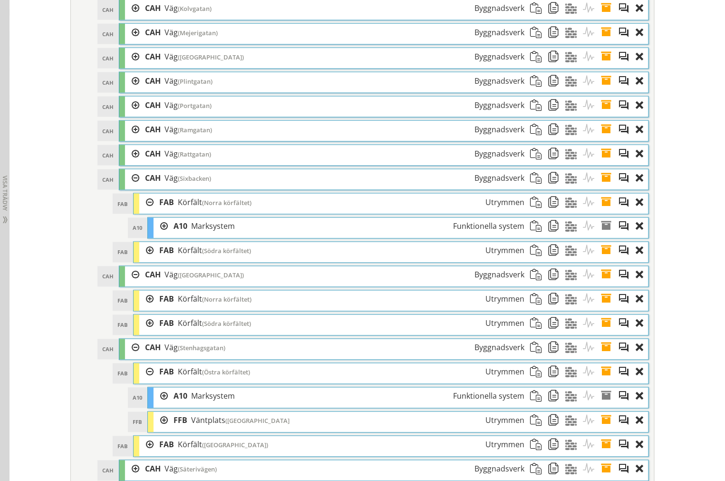
click at [145, 211] on div at bounding box center [146, 203] width 14 height 18
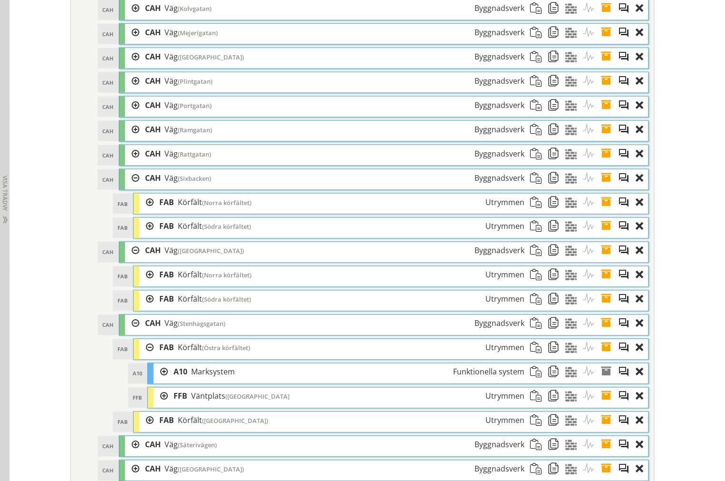
click at [143, 306] on ol "FAB [GEOGRAPHIC_DATA] ([GEOGRAPHIC_DATA]) Utrymmen Dra och släpp Aktiviteter Dr…" at bounding box center [391, 289] width 516 height 46
click at [144, 307] on div at bounding box center [146, 300] width 14 height 18
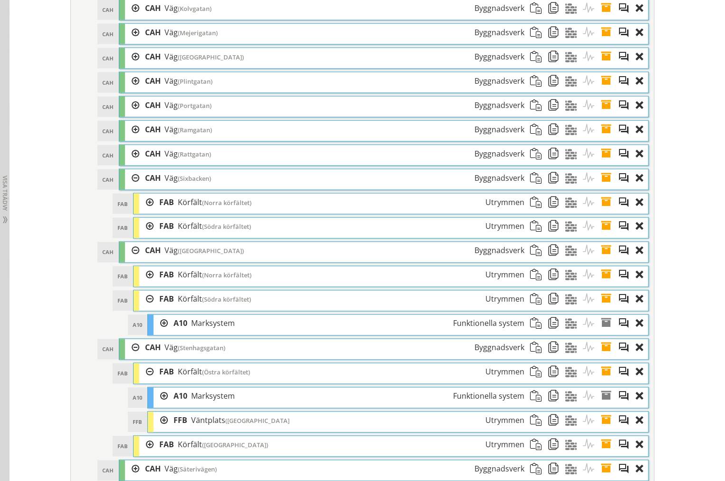
click at [145, 308] on div at bounding box center [146, 300] width 14 height 18
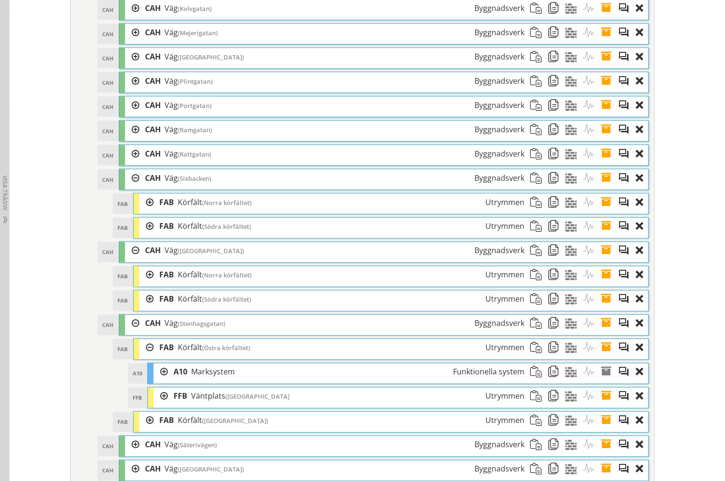
click at [144, 284] on div at bounding box center [146, 275] width 14 height 18
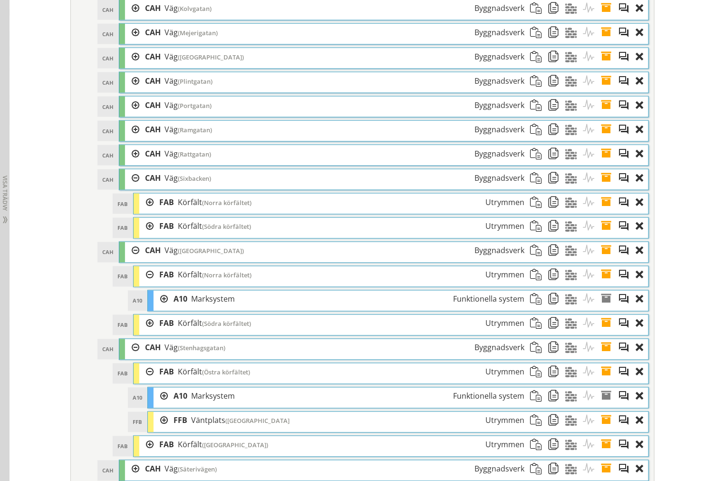
click at [144, 284] on div at bounding box center [146, 275] width 14 height 18
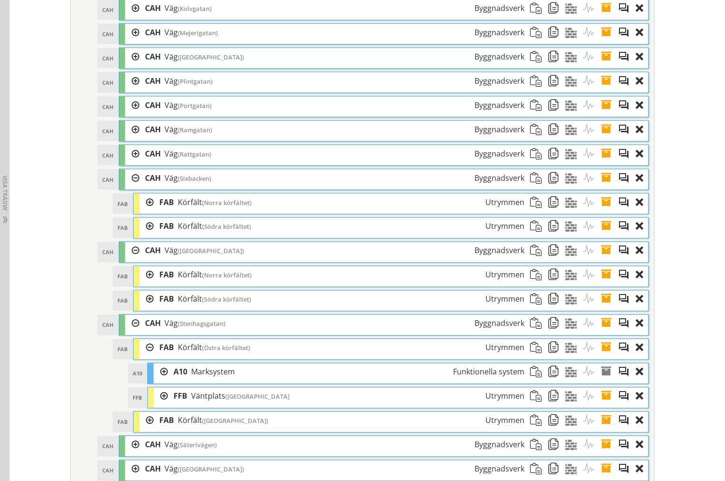
click at [145, 308] on div at bounding box center [146, 300] width 14 height 18
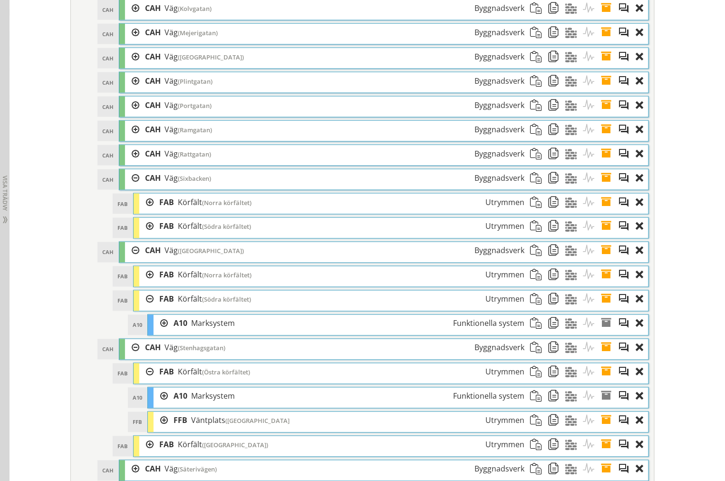
click at [144, 308] on div at bounding box center [146, 300] width 14 height 18
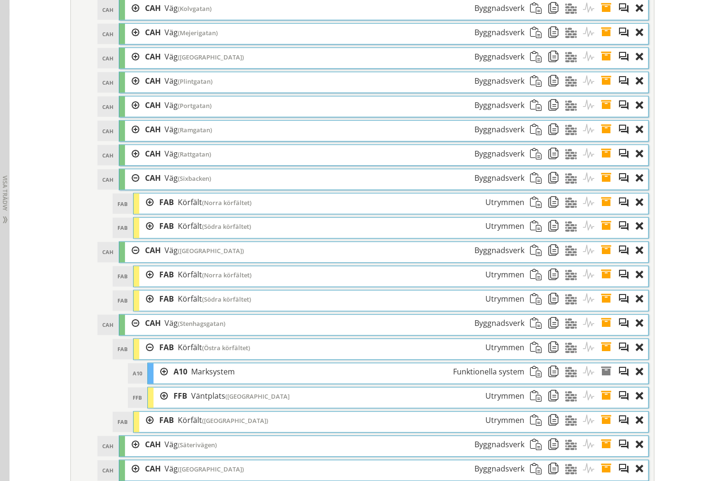
click at [143, 284] on div at bounding box center [146, 275] width 14 height 18
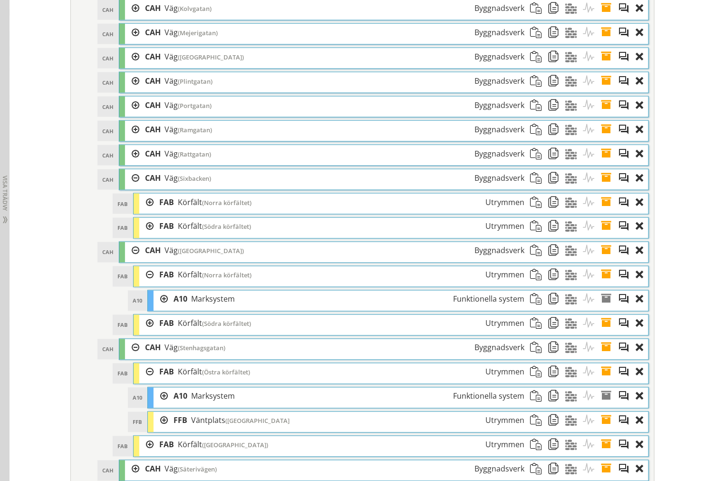
click at [143, 284] on div at bounding box center [146, 275] width 14 height 18
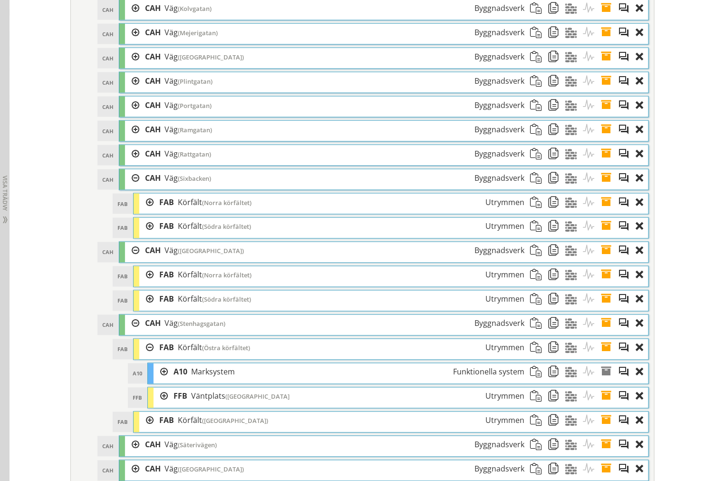
click at [146, 235] on div at bounding box center [146, 227] width 14 height 18
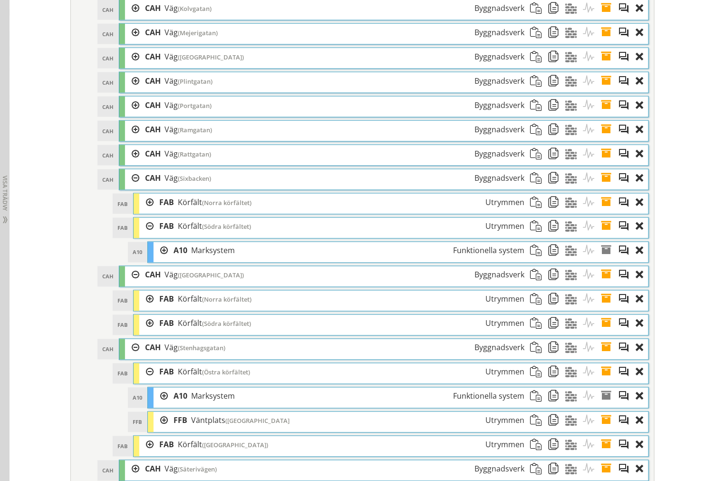
click at [146, 235] on div at bounding box center [146, 227] width 14 height 18
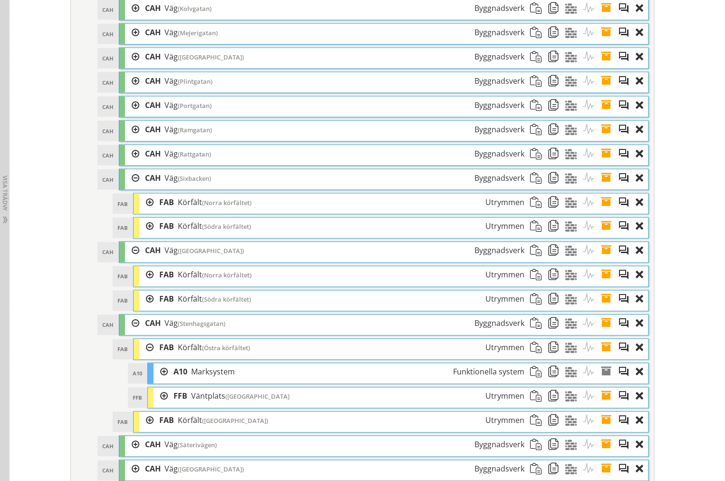
click at [146, 211] on div at bounding box center [146, 203] width 14 height 18
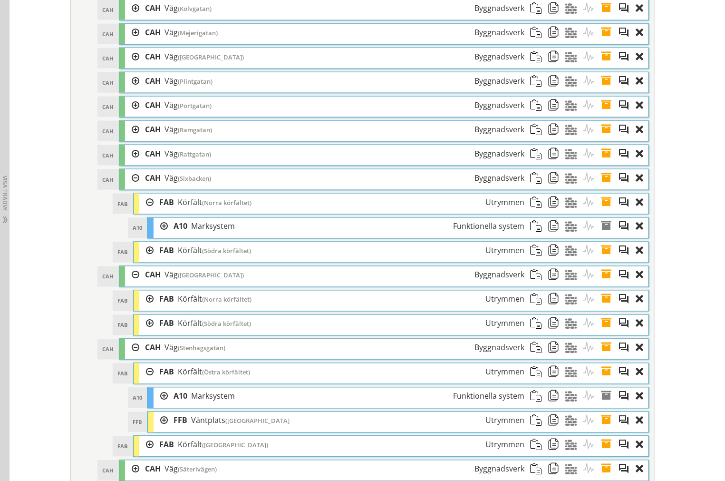
click at [146, 211] on div at bounding box center [146, 203] width 14 height 18
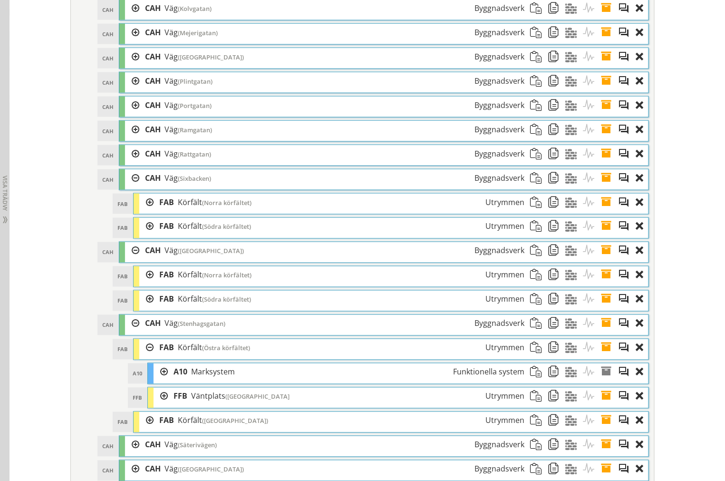
click at [130, 187] on div at bounding box center [132, 178] width 14 height 18
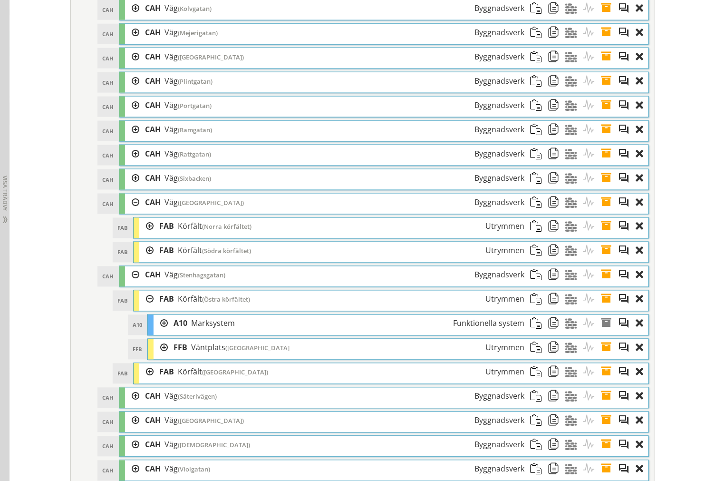
click at [130, 211] on div at bounding box center [132, 203] width 14 height 18
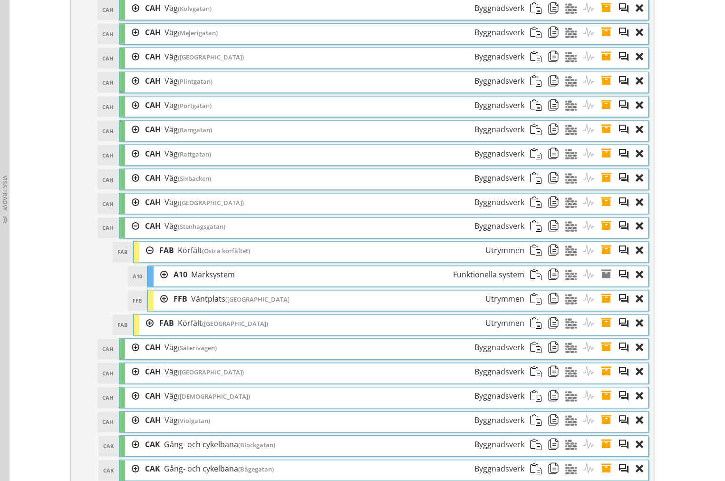
click at [158, 308] on div at bounding box center [161, 300] width 14 height 18
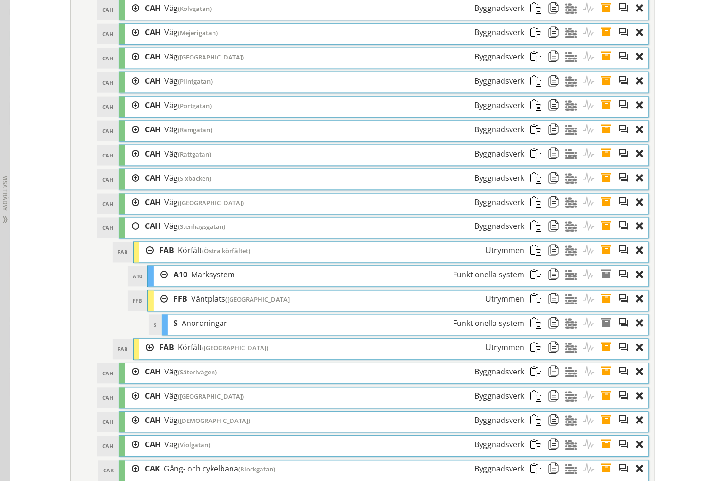
click at [160, 308] on div at bounding box center [161, 300] width 14 height 18
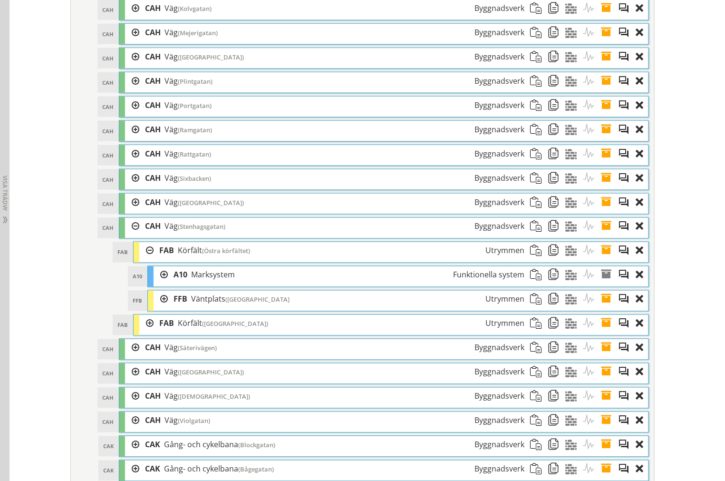
click at [145, 332] on div at bounding box center [146, 324] width 14 height 18
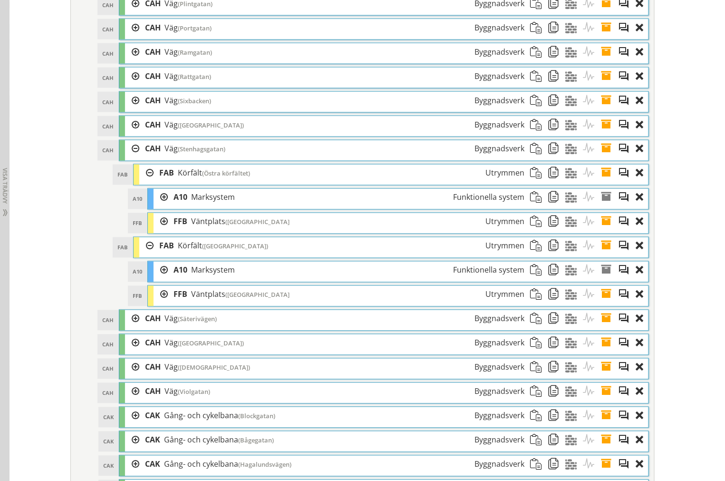
scroll to position [1858, 0]
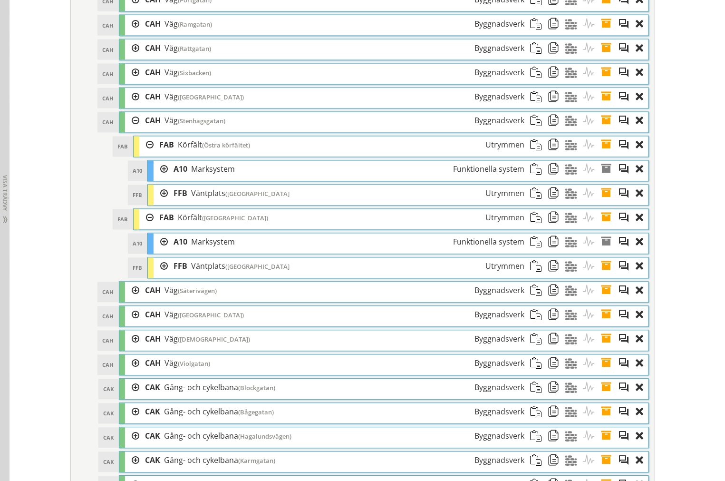
click at [157, 275] on div at bounding box center [161, 267] width 14 height 18
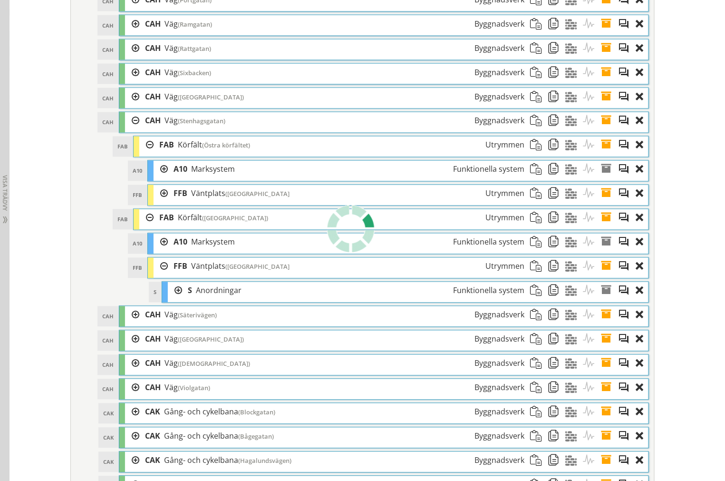
click at [158, 275] on div at bounding box center [161, 267] width 14 height 18
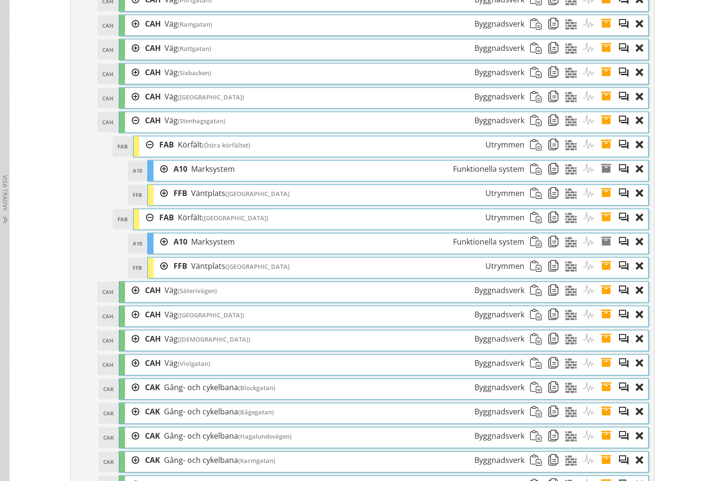
click at [156, 203] on div at bounding box center [161, 194] width 14 height 18
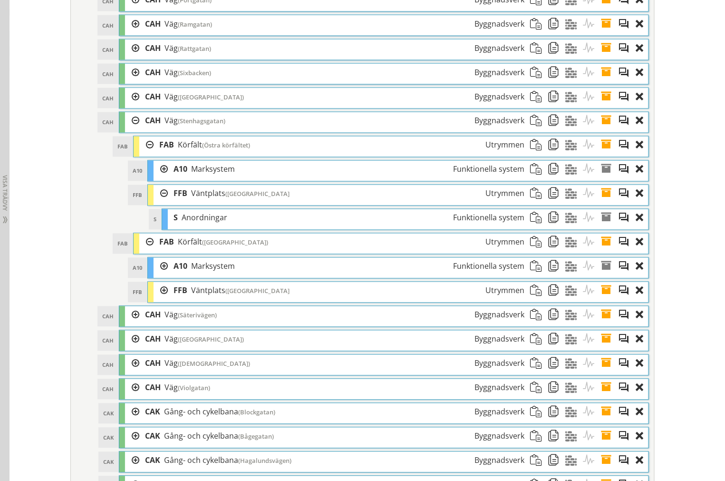
click at [154, 300] on div at bounding box center [161, 291] width 14 height 18
click at [155, 300] on div at bounding box center [161, 291] width 14 height 18
click at [157, 300] on div at bounding box center [161, 291] width 14 height 18
click at [161, 203] on div at bounding box center [161, 194] width 14 height 18
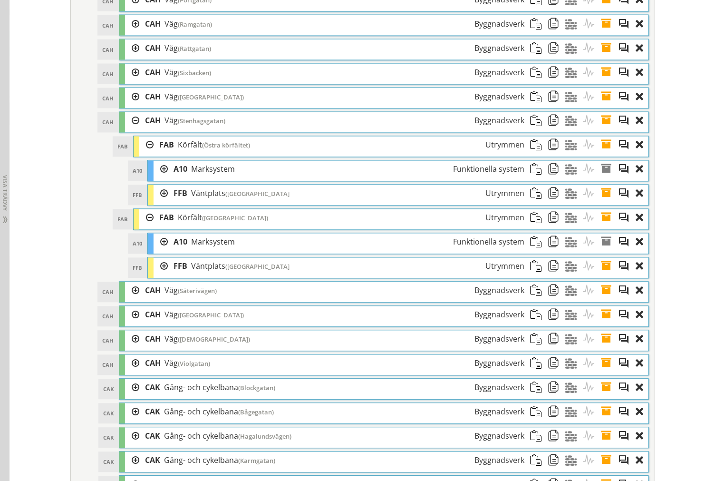
click at [604, 203] on span at bounding box center [610, 194] width 18 height 18
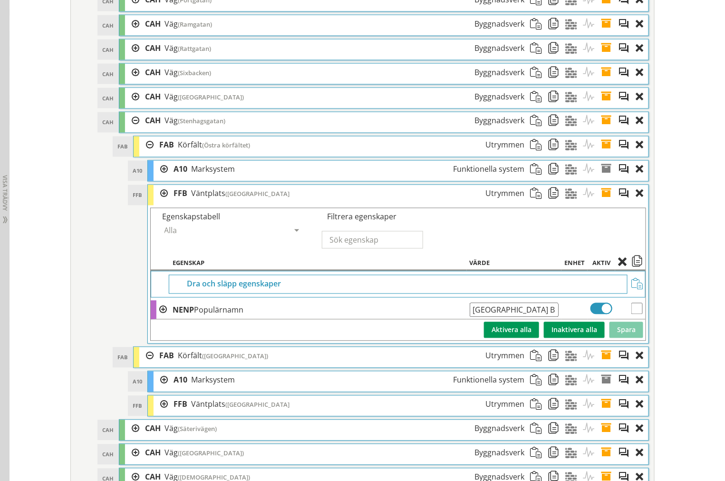
click at [548, 317] on input "[GEOGRAPHIC_DATA] B" at bounding box center [514, 310] width 89 height 14
type input "[GEOGRAPHIC_DATA] A"
click at [625, 338] on button "Spara" at bounding box center [627, 330] width 34 height 16
click at [603, 203] on span at bounding box center [610, 194] width 18 height 18
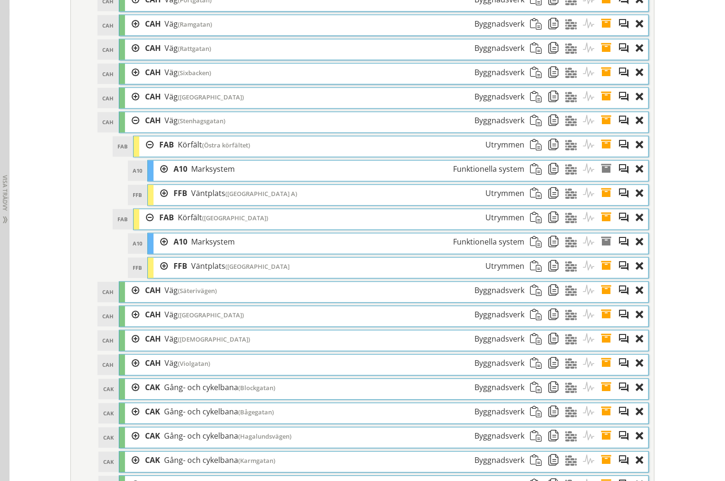
click at [156, 203] on div at bounding box center [161, 194] width 14 height 18
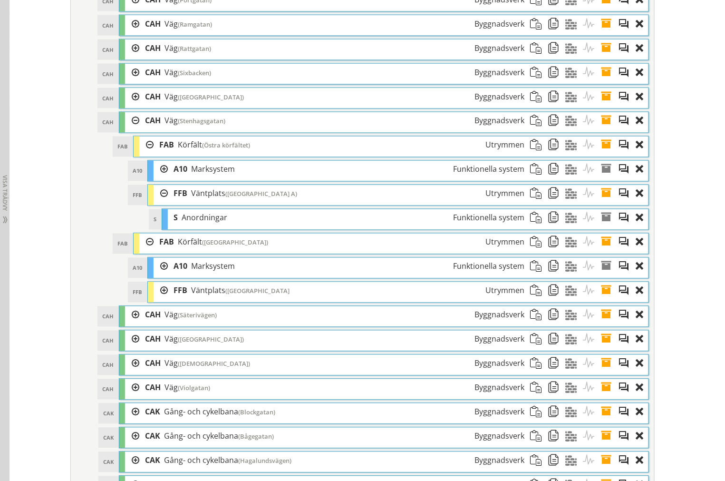
click at [158, 300] on div at bounding box center [161, 291] width 14 height 18
click at [601, 203] on span at bounding box center [610, 194] width 18 height 18
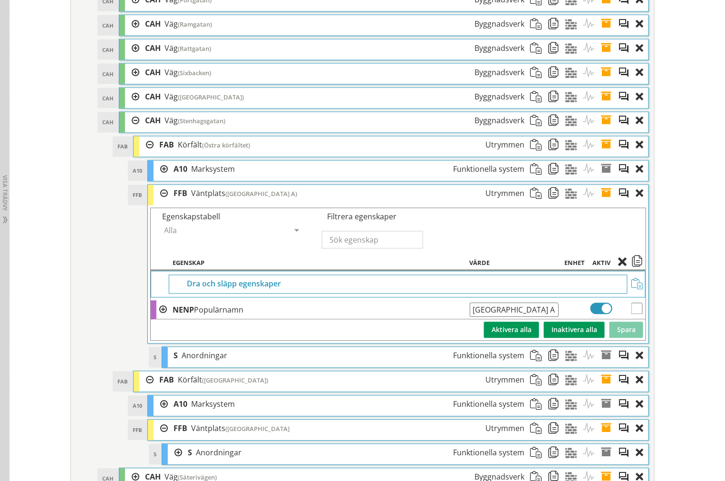
drag, startPoint x: 557, startPoint y: 323, endPoint x: 224, endPoint y: 335, distance: 333.1
click at [235, 335] on tbody "Dra och släpp egenskaper NENP Populärnamn Sydvärnsgatan Läge A Ange giltig Stri…" at bounding box center [398, 305] width 495 height 69
click at [605, 203] on span at bounding box center [610, 194] width 18 height 18
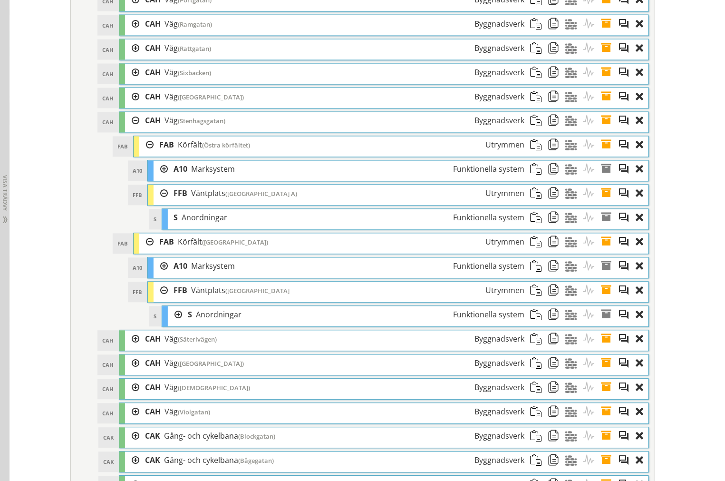
click at [606, 300] on span at bounding box center [610, 291] width 18 height 18
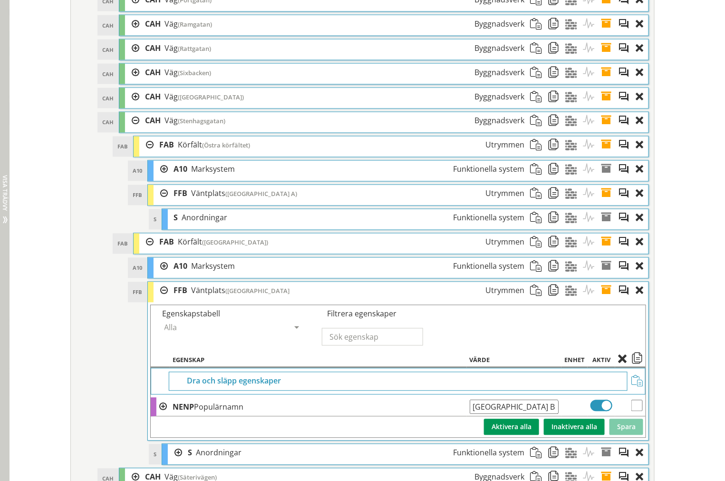
drag, startPoint x: 552, startPoint y: 419, endPoint x: 8, endPoint y: 433, distance: 544.3
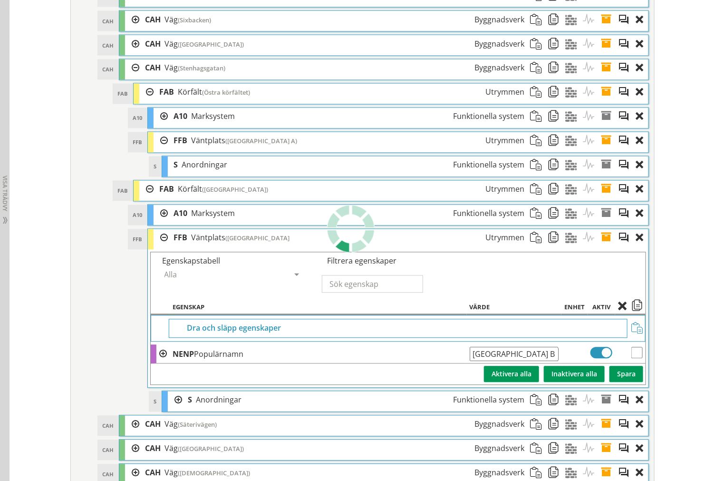
click at [601, 247] on span at bounding box center [610, 238] width 18 height 18
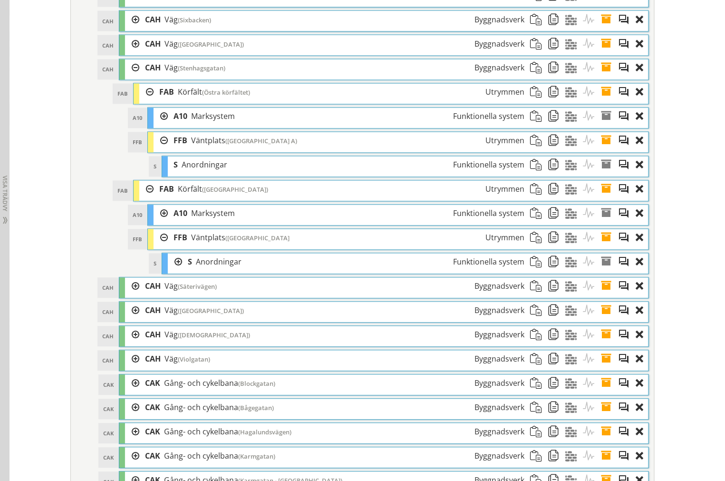
click at [162, 274] on div "S S Anordningar Funktionella system" at bounding box center [405, 264] width 487 height 20
click at [168, 271] on div at bounding box center [175, 263] width 14 height 18
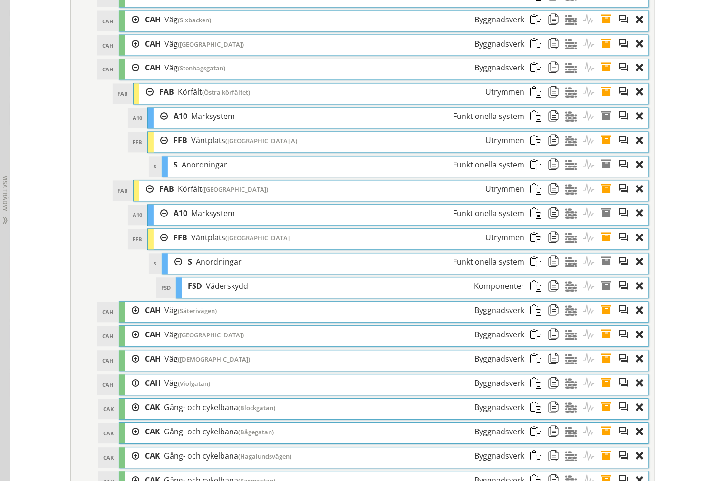
click at [175, 271] on div at bounding box center [175, 263] width 14 height 18
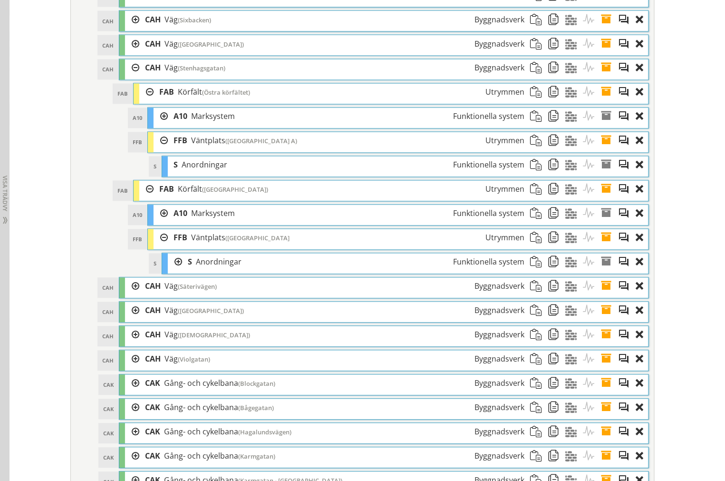
click at [160, 247] on div at bounding box center [161, 238] width 14 height 18
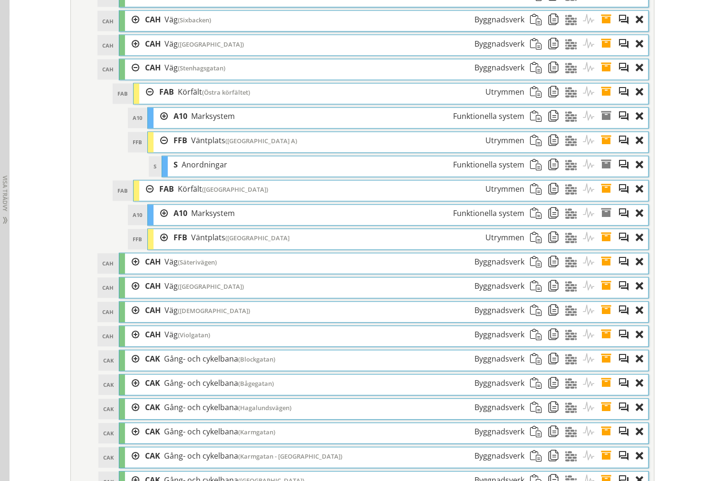
drag, startPoint x: 157, startPoint y: 156, endPoint x: 31, endPoint y: 156, distance: 126.0
click at [157, 150] on div at bounding box center [161, 141] width 14 height 18
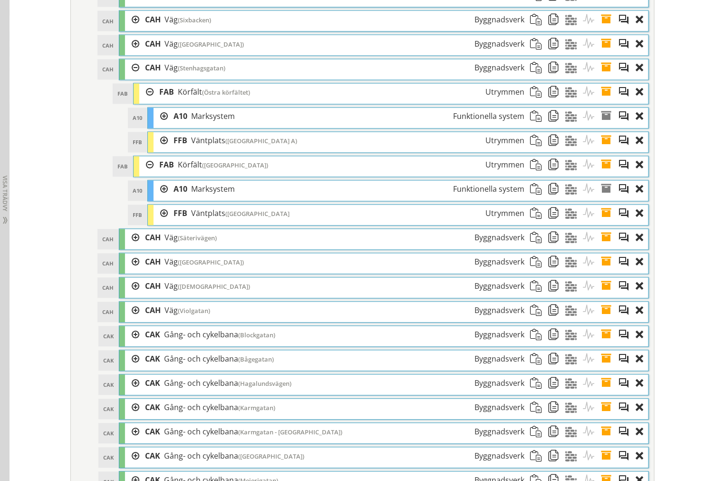
click at [154, 223] on div at bounding box center [161, 214] width 14 height 18
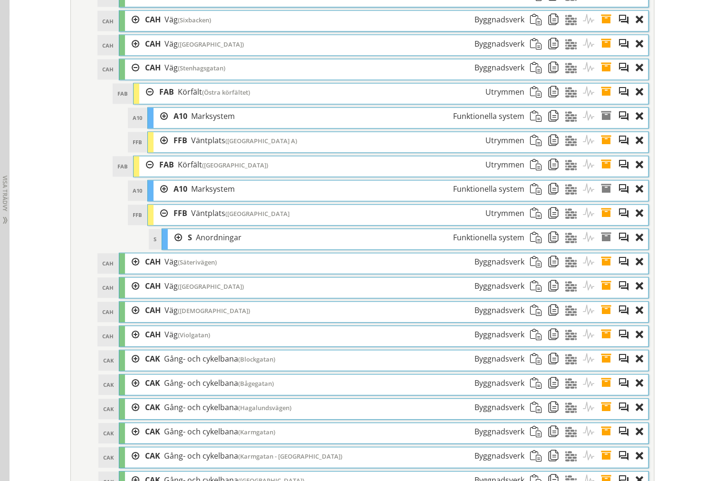
click at [168, 247] on div at bounding box center [175, 238] width 14 height 18
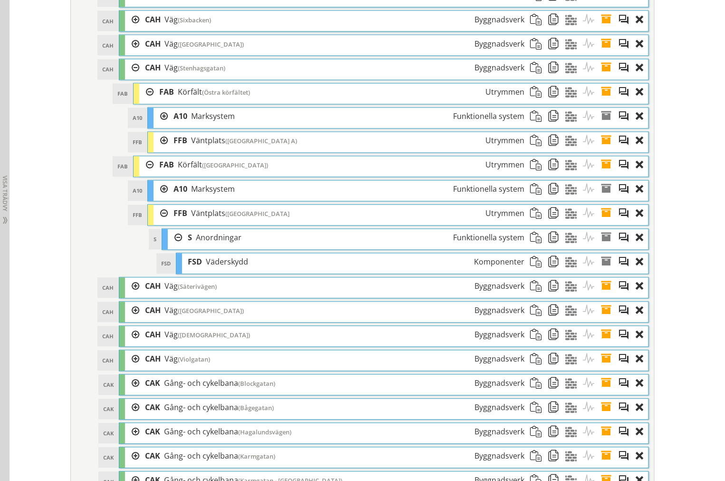
click at [171, 247] on div at bounding box center [175, 238] width 14 height 18
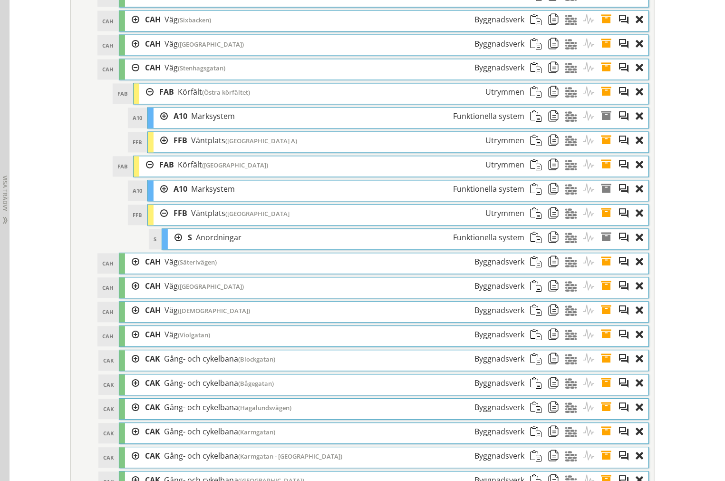
click at [160, 223] on div at bounding box center [161, 214] width 14 height 18
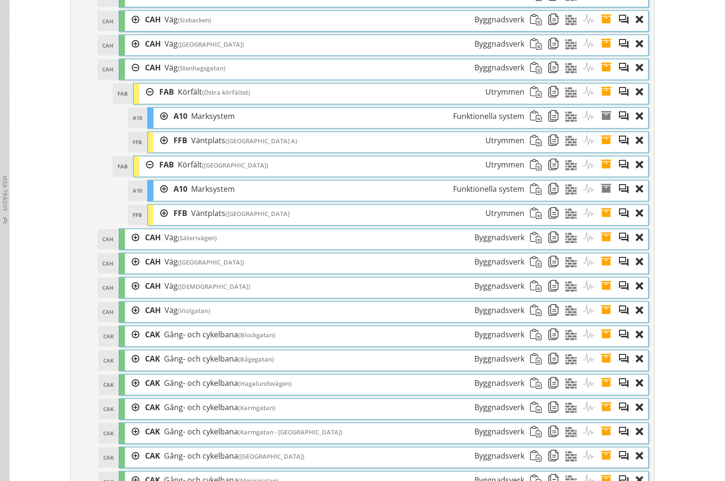
click at [161, 223] on div at bounding box center [161, 214] width 14 height 18
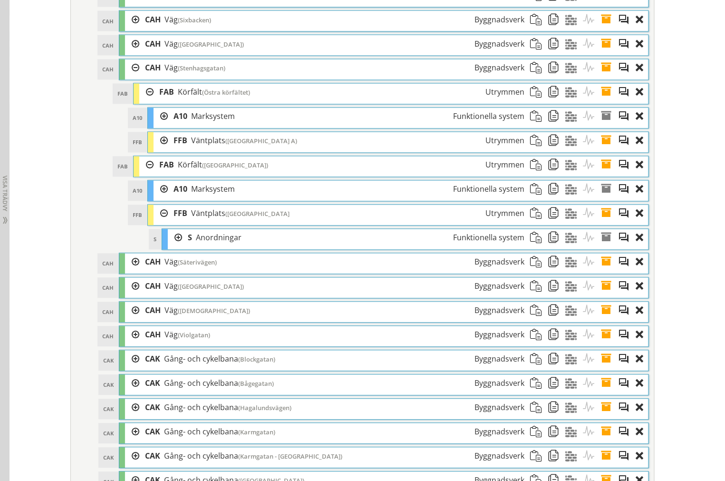
click at [172, 247] on div at bounding box center [175, 238] width 14 height 18
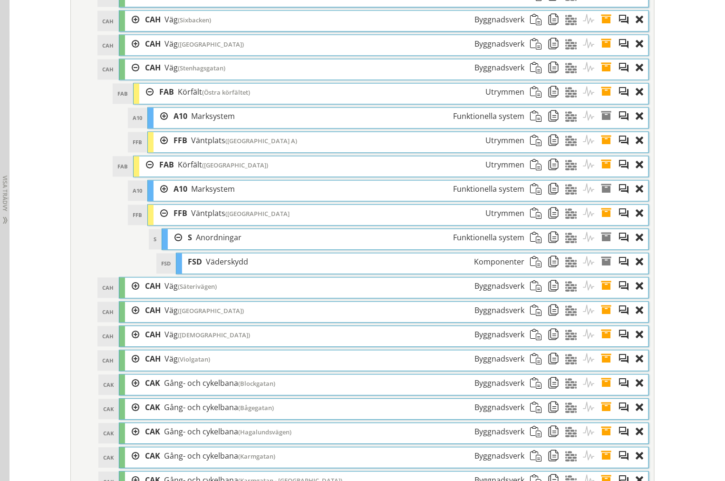
click at [172, 247] on div at bounding box center [175, 238] width 14 height 18
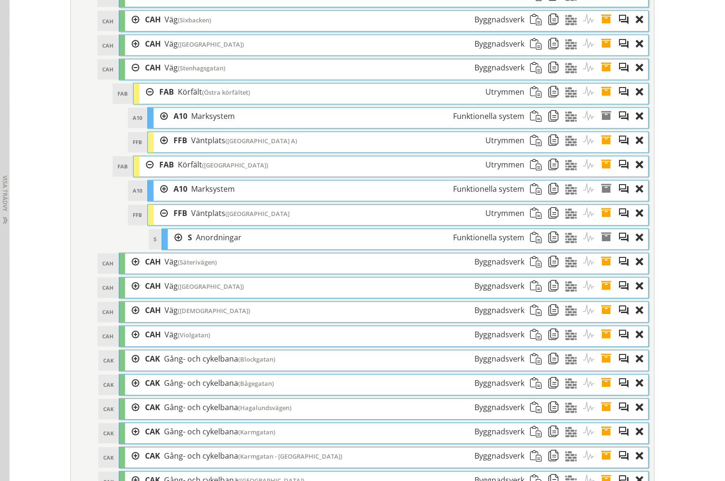
click at [160, 223] on div at bounding box center [161, 214] width 14 height 18
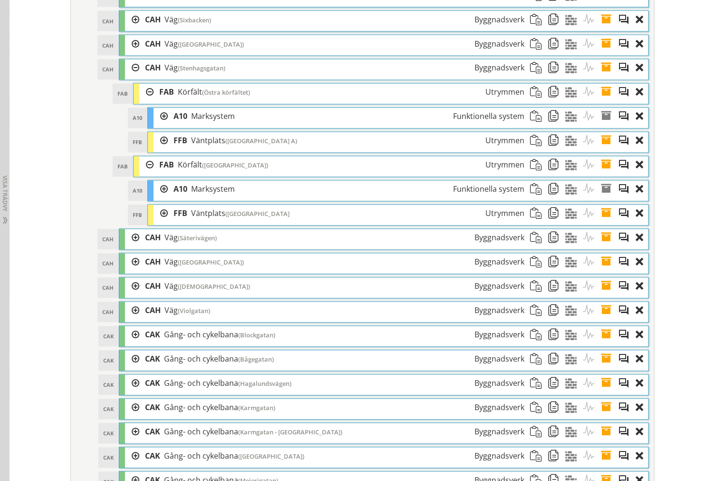
click at [159, 150] on div at bounding box center [161, 141] width 14 height 18
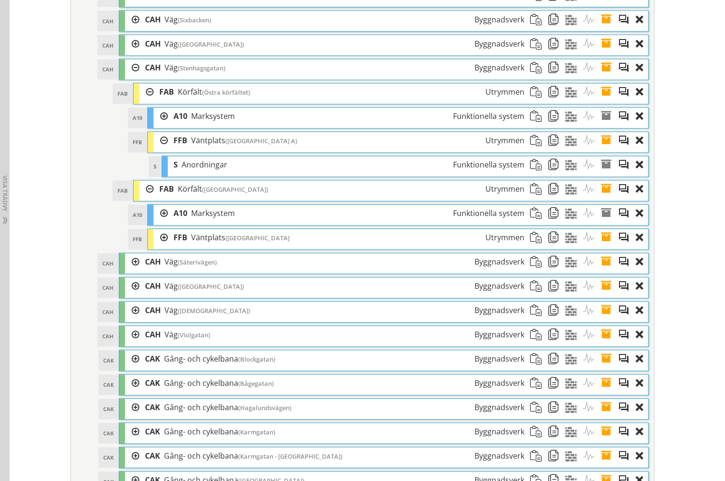
click at [161, 150] on div at bounding box center [161, 141] width 14 height 18
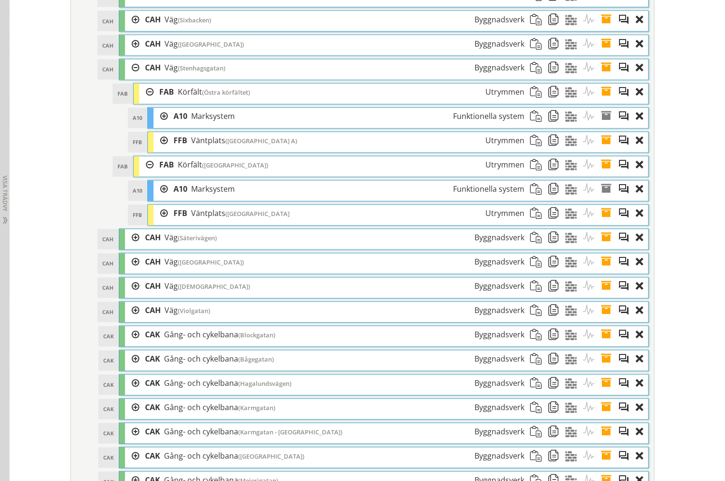
click at [146, 101] on div at bounding box center [146, 93] width 14 height 18
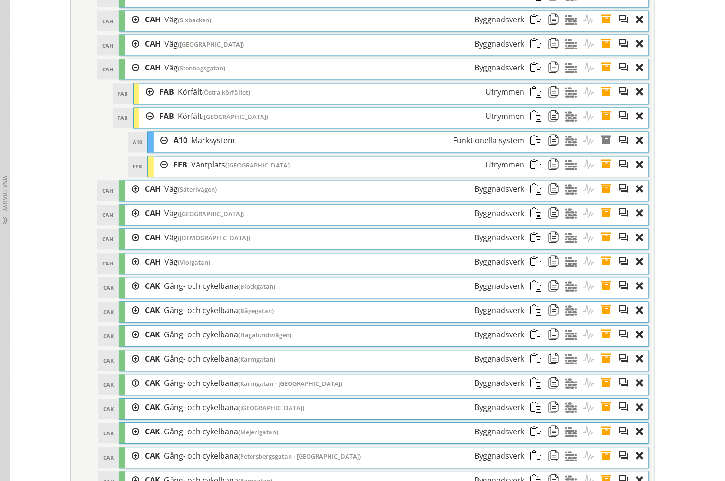
click at [141, 126] on div at bounding box center [146, 117] width 14 height 18
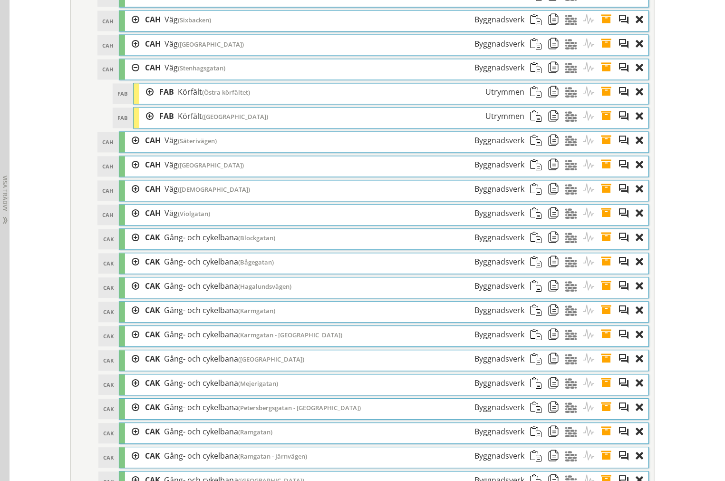
click at [131, 77] on div at bounding box center [132, 68] width 14 height 18
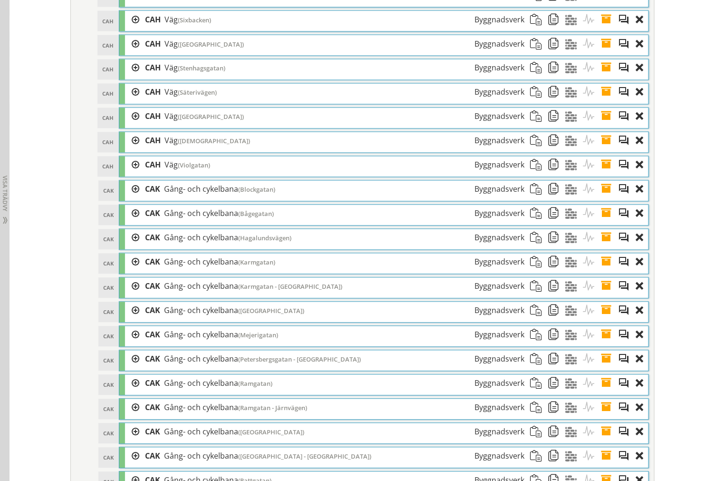
drag, startPoint x: 125, startPoint y: 103, endPoint x: 138, endPoint y: 118, distance: 20.5
click at [125, 101] on div at bounding box center [132, 93] width 14 height 18
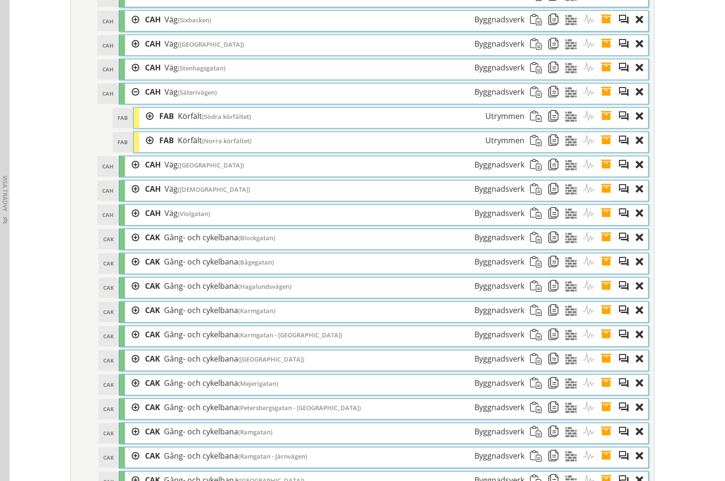
click at [144, 126] on div at bounding box center [146, 117] width 14 height 18
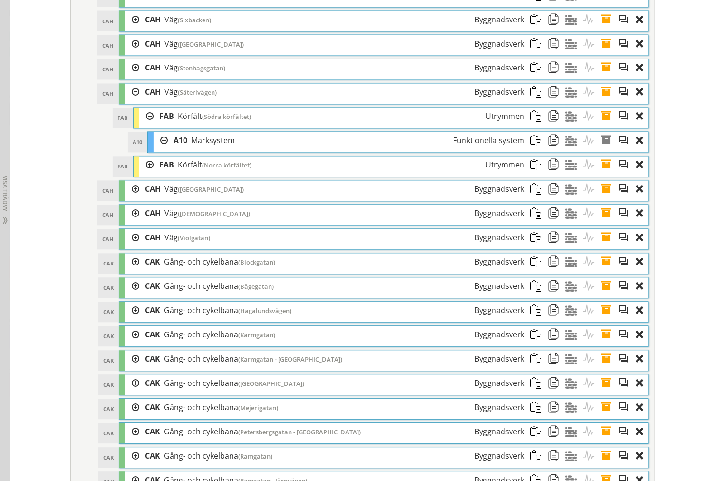
click at [143, 174] on div at bounding box center [146, 165] width 14 height 18
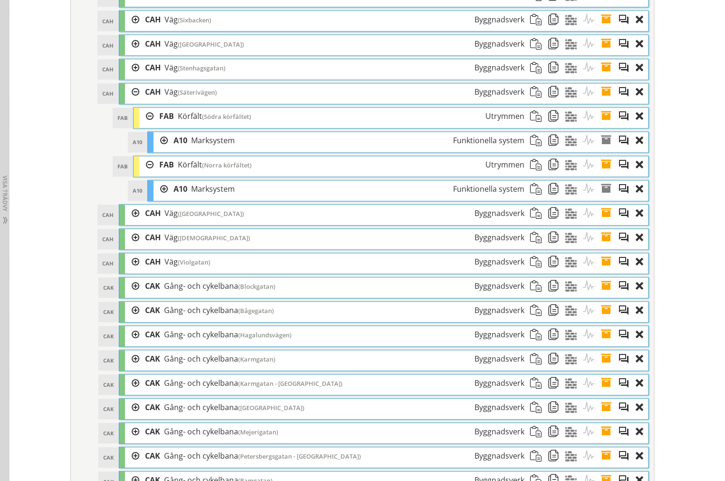
click at [143, 126] on div at bounding box center [146, 117] width 14 height 18
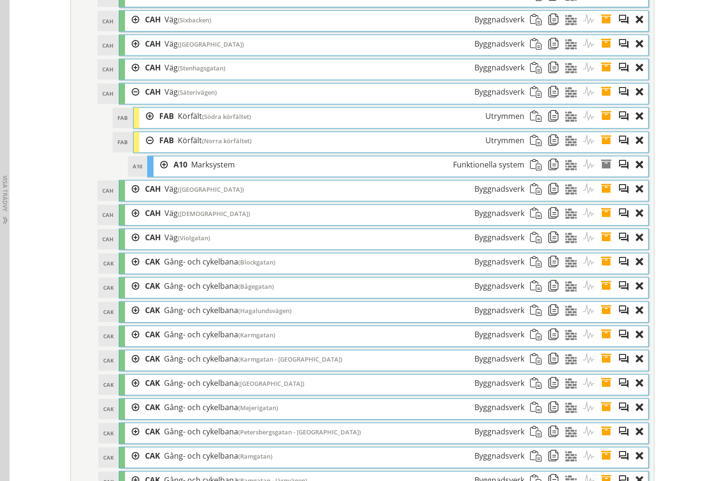
click at [144, 150] on div at bounding box center [146, 141] width 14 height 18
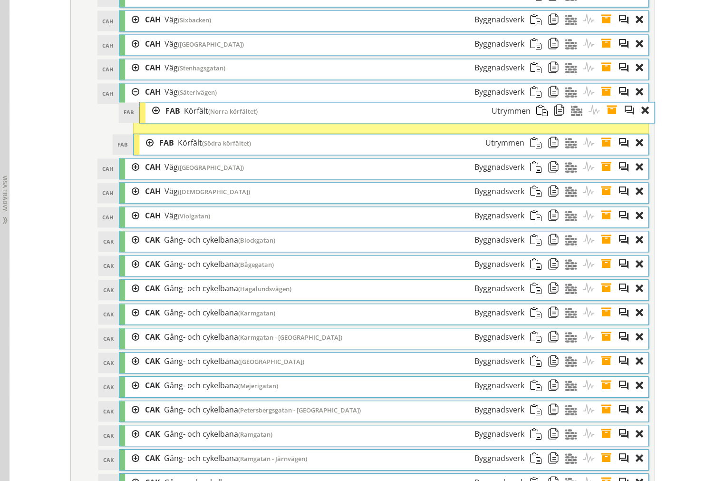
drag, startPoint x: 166, startPoint y: 155, endPoint x: 171, endPoint y: 125, distance: 29.9
click at [171, 117] on span "FAB" at bounding box center [173, 111] width 15 height 10
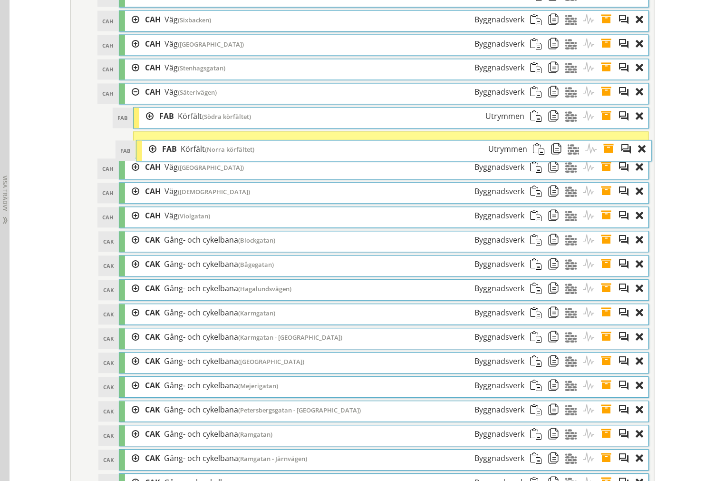
drag, startPoint x: 154, startPoint y: 140, endPoint x: 154, endPoint y: 166, distance: 25.7
click at [156, 158] on div "FAB Körfält ([GEOGRAPHIC_DATA]) Utrymmen" at bounding box center [344, 150] width 377 height 18
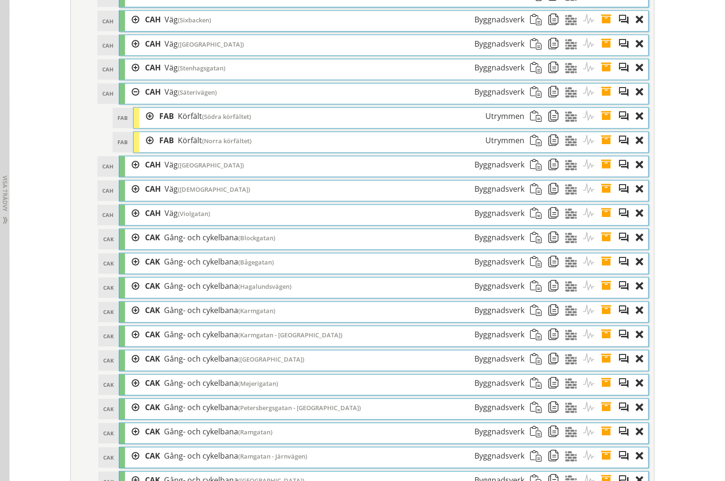
click at [145, 150] on div at bounding box center [146, 141] width 14 height 18
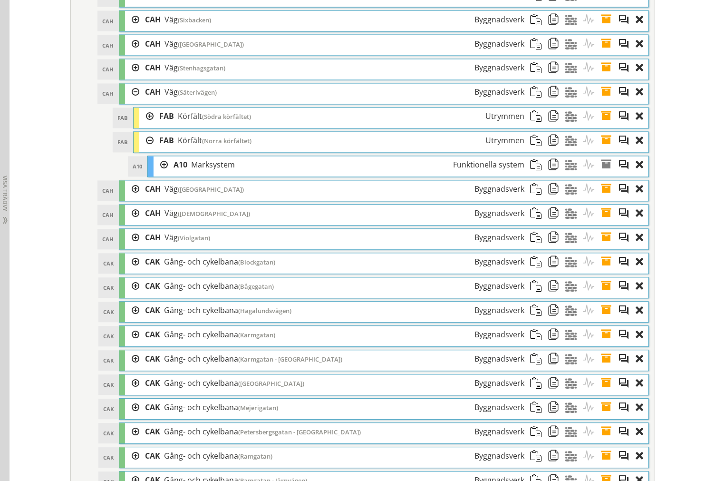
click at [146, 150] on div at bounding box center [146, 141] width 14 height 18
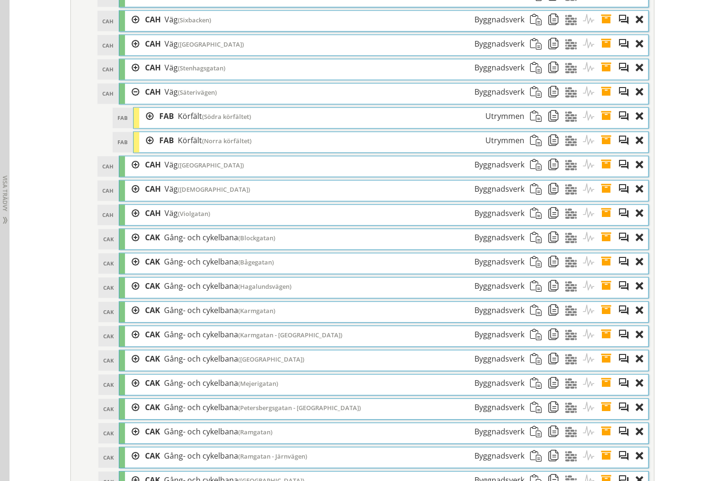
click at [144, 126] on div at bounding box center [146, 117] width 14 height 18
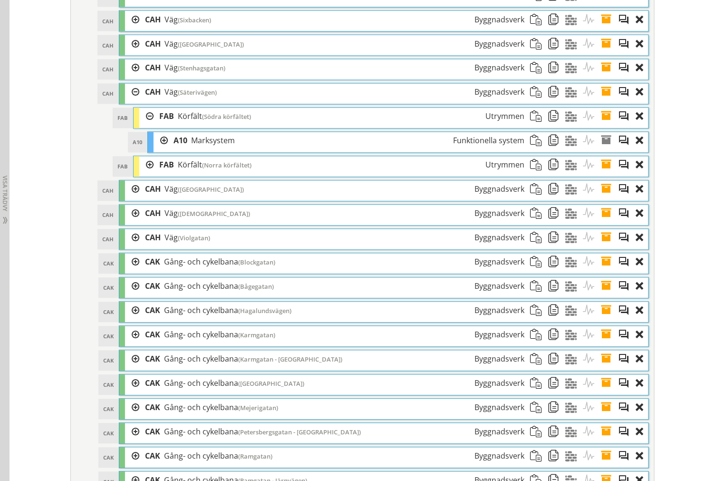
click at [144, 126] on div at bounding box center [146, 117] width 14 height 18
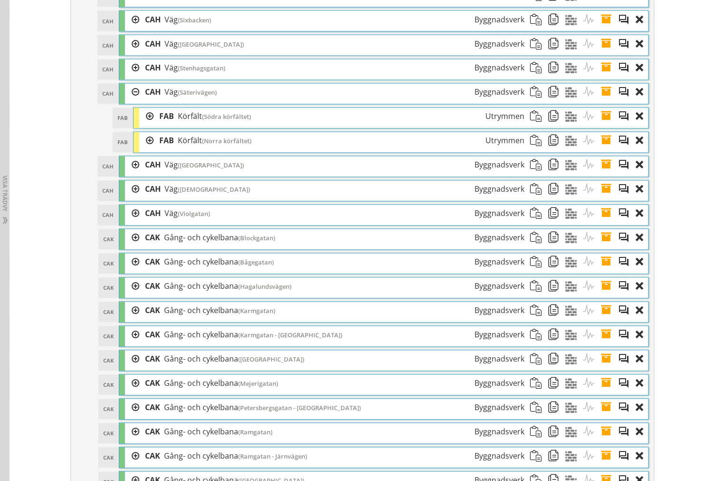
click at [127, 174] on div at bounding box center [132, 165] width 14 height 18
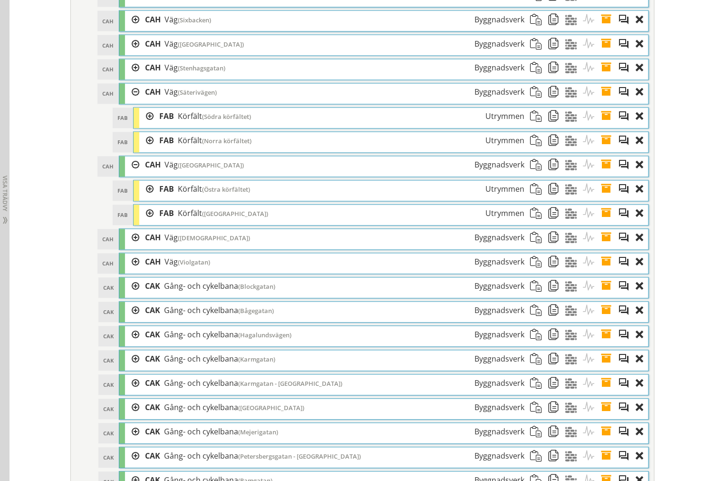
click at [140, 223] on div at bounding box center [146, 214] width 14 height 18
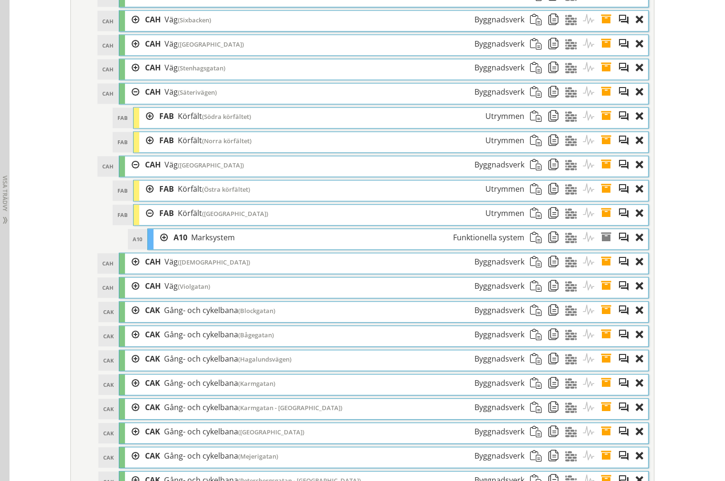
click at [145, 223] on div at bounding box center [146, 214] width 14 height 18
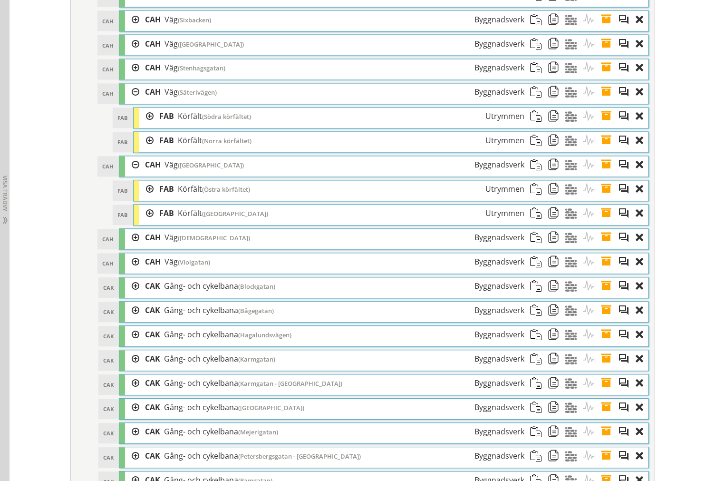
click at [143, 198] on div at bounding box center [146, 190] width 14 height 18
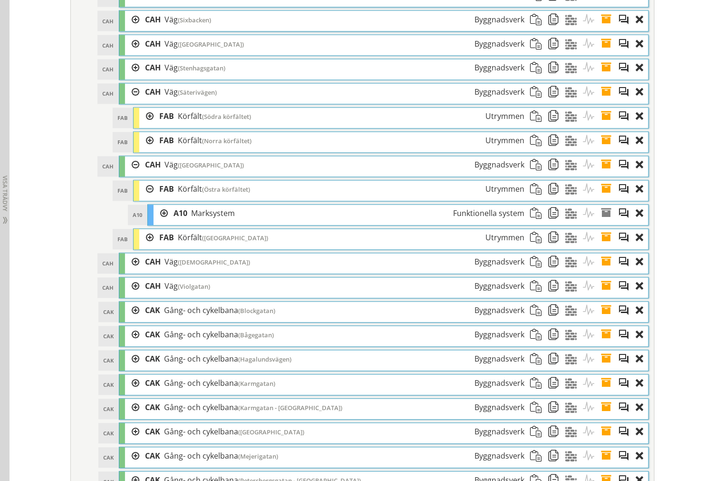
click at [143, 198] on div at bounding box center [146, 190] width 14 height 18
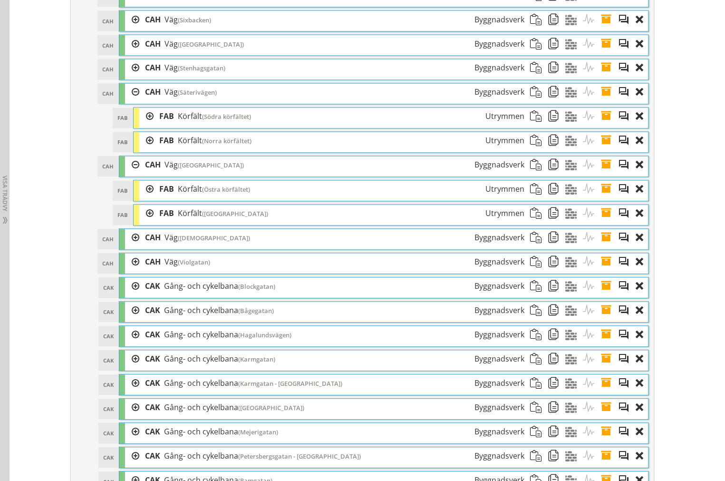
click at [132, 246] on div at bounding box center [132, 238] width 14 height 18
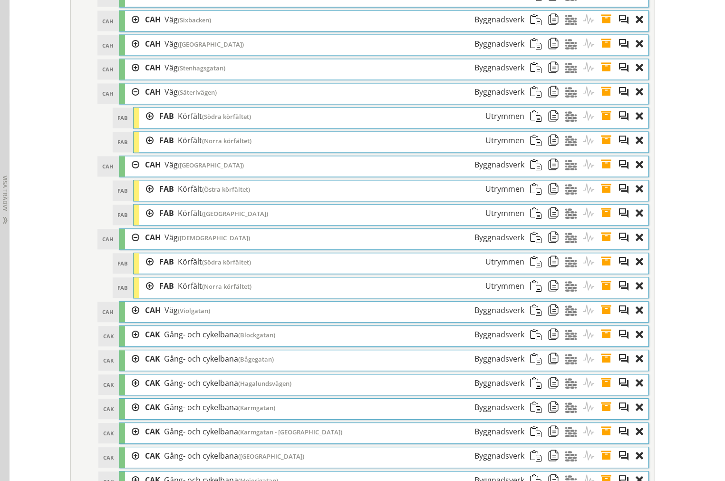
click at [143, 295] on div at bounding box center [146, 287] width 14 height 18
drag, startPoint x: 143, startPoint y: 300, endPoint x: 141, endPoint y: 284, distance: 16.3
click at [143, 295] on div at bounding box center [146, 287] width 14 height 18
click at [141, 271] on div at bounding box center [146, 263] width 14 height 18
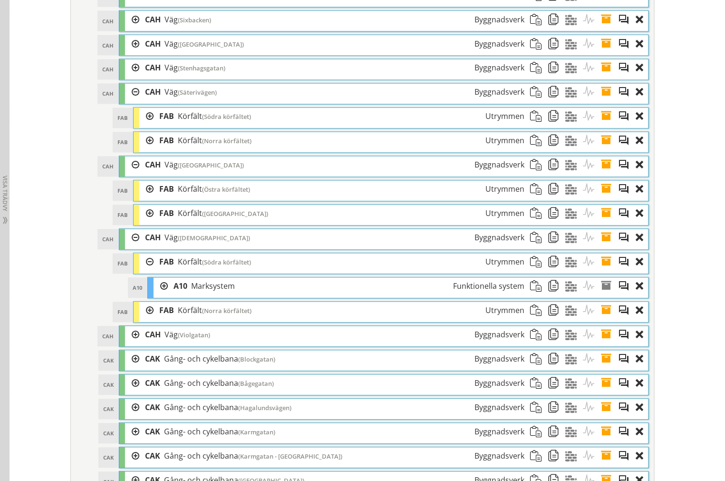
click at [143, 271] on div at bounding box center [146, 263] width 14 height 18
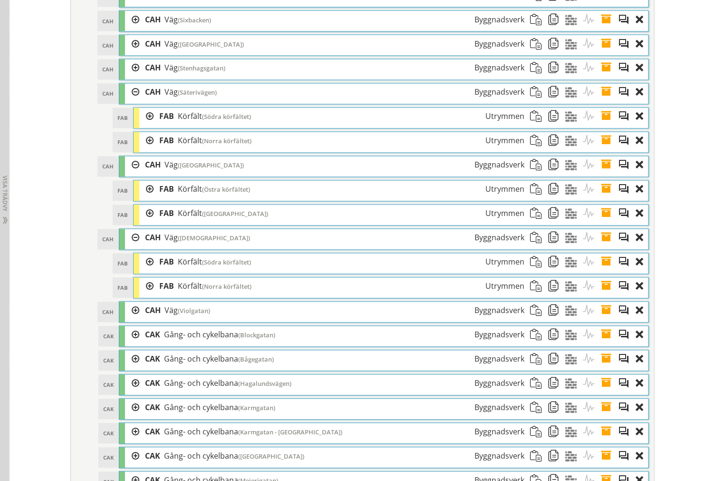
click at [129, 320] on div at bounding box center [132, 311] width 14 height 18
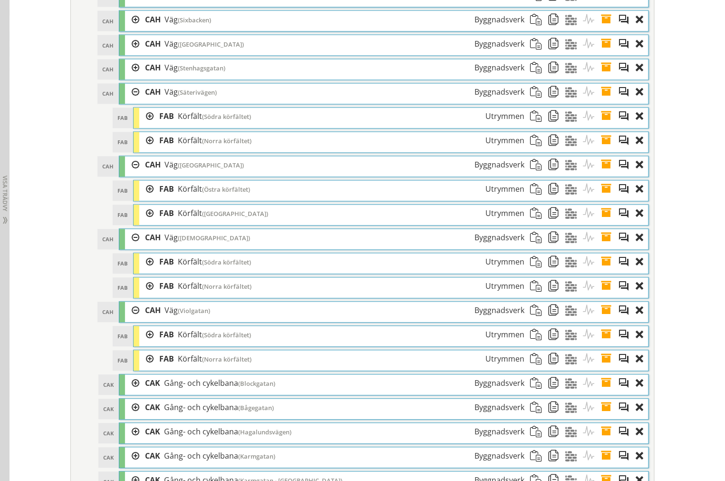
click at [142, 368] on div at bounding box center [146, 360] width 14 height 18
click at [144, 368] on div at bounding box center [146, 360] width 14 height 18
click at [144, 344] on div at bounding box center [146, 335] width 14 height 18
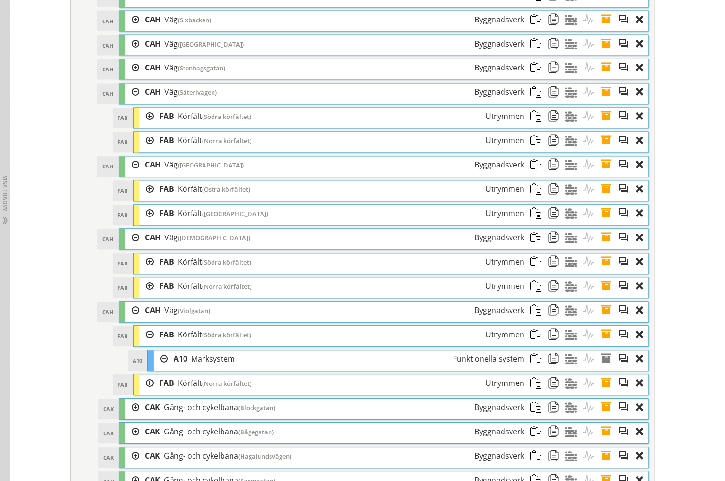
click at [146, 344] on div at bounding box center [146, 335] width 14 height 18
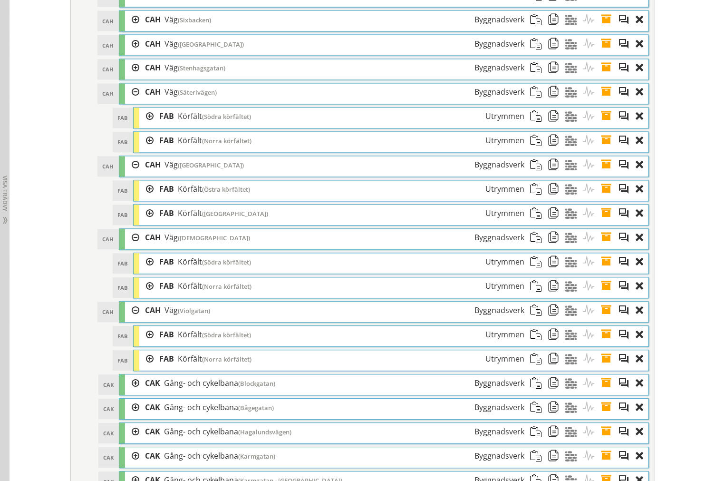
click at [145, 198] on div at bounding box center [146, 190] width 14 height 18
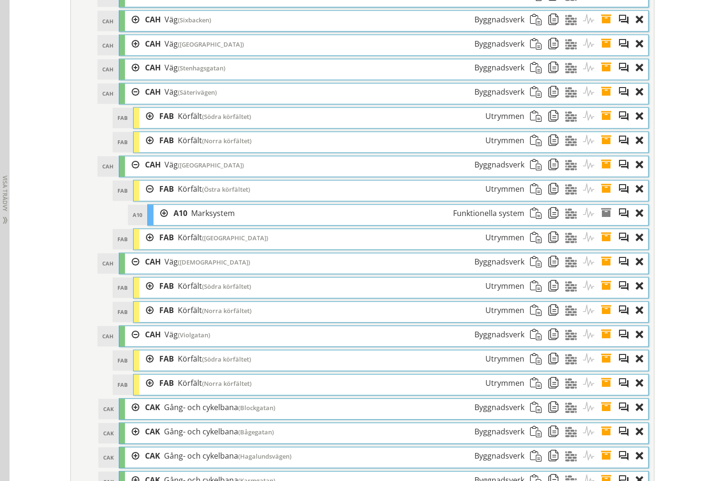
click at [145, 198] on div at bounding box center [146, 190] width 14 height 18
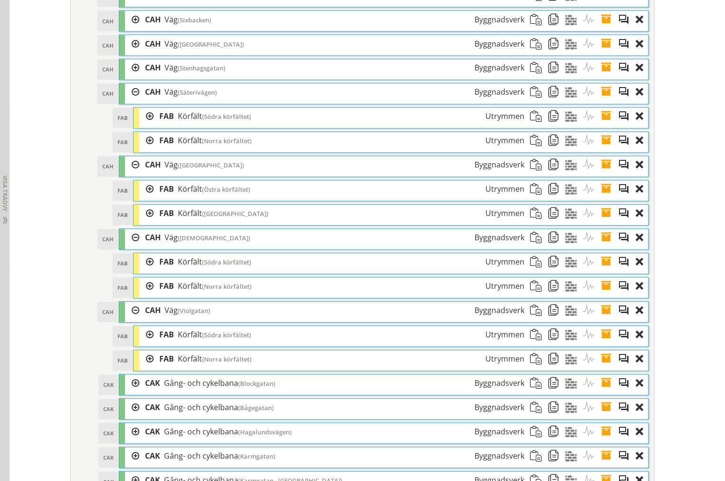
click at [139, 223] on div at bounding box center [146, 214] width 14 height 18
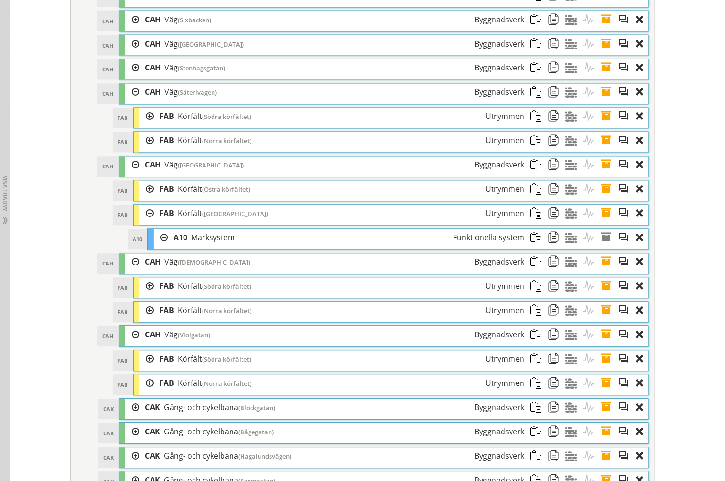
click at [141, 223] on div at bounding box center [146, 214] width 14 height 18
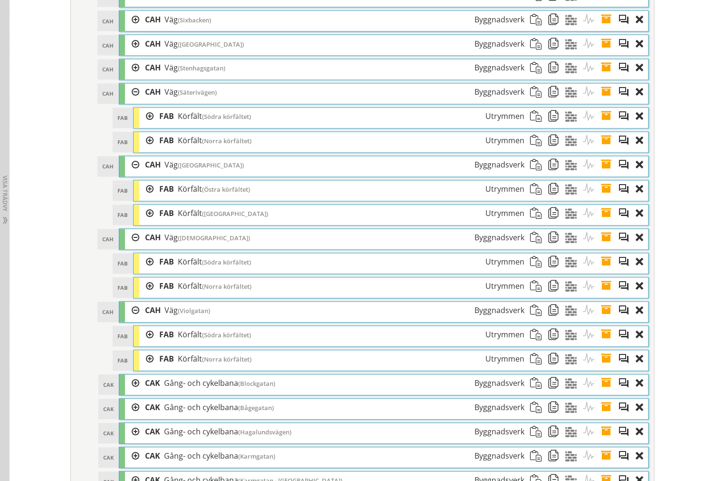
click at [154, 150] on div "FAB Körfält ([GEOGRAPHIC_DATA]) Utrymmen" at bounding box center [342, 141] width 377 height 18
click at [146, 150] on div at bounding box center [146, 141] width 14 height 18
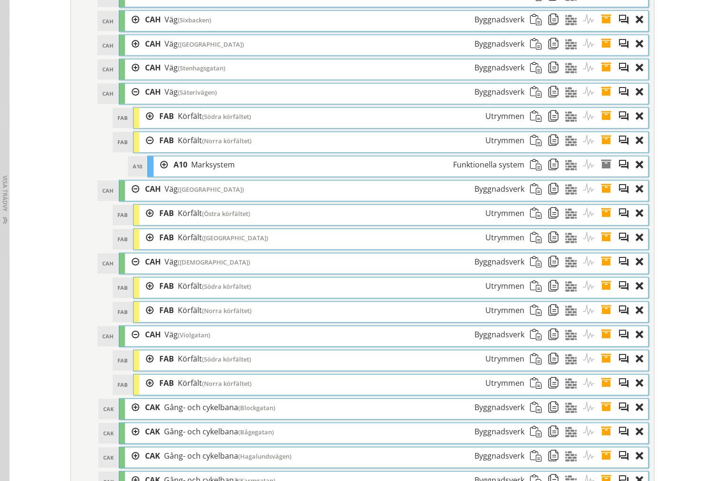
click at [145, 150] on div at bounding box center [146, 141] width 14 height 18
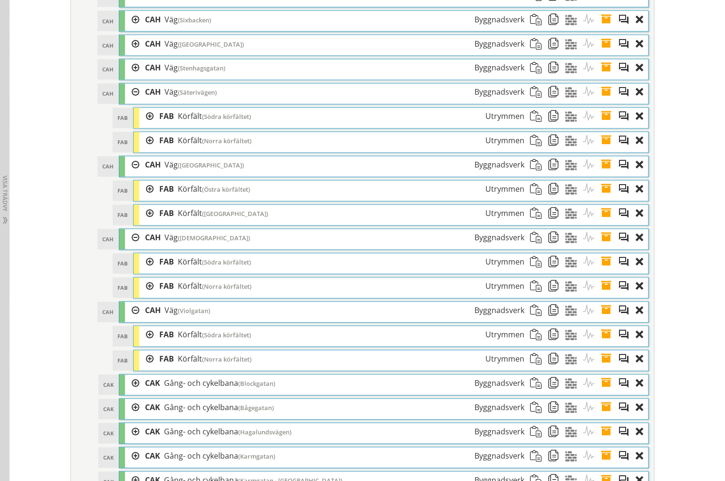
click at [154, 126] on div "FAB Körfält ([GEOGRAPHIC_DATA]) Utrymmen" at bounding box center [342, 117] width 377 height 18
click at [144, 126] on div at bounding box center [146, 117] width 14 height 18
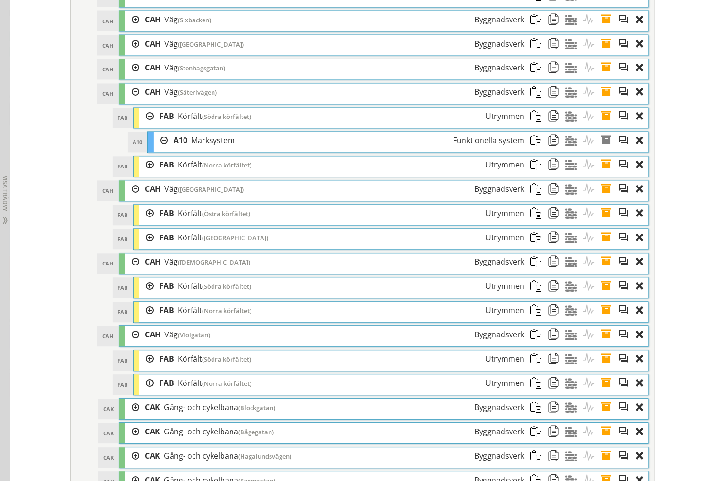
click at [144, 126] on div at bounding box center [146, 117] width 14 height 18
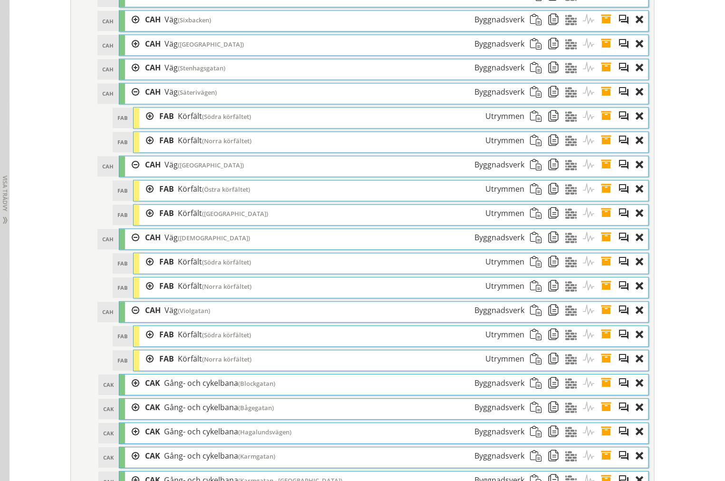
click at [145, 223] on div at bounding box center [146, 214] width 14 height 18
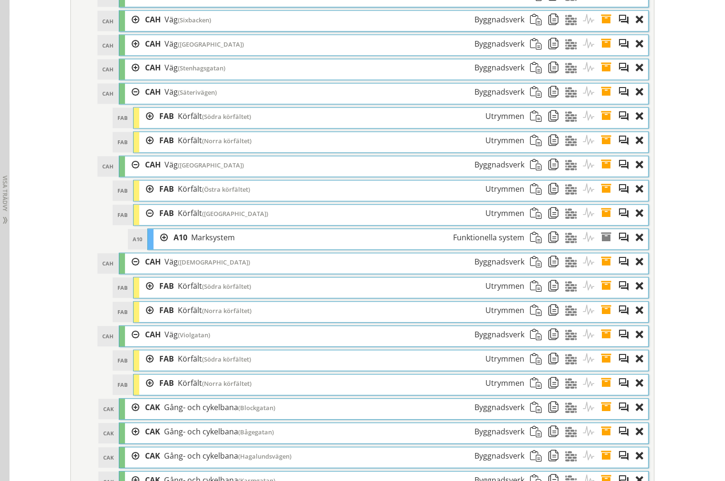
click at [145, 223] on div at bounding box center [146, 214] width 14 height 18
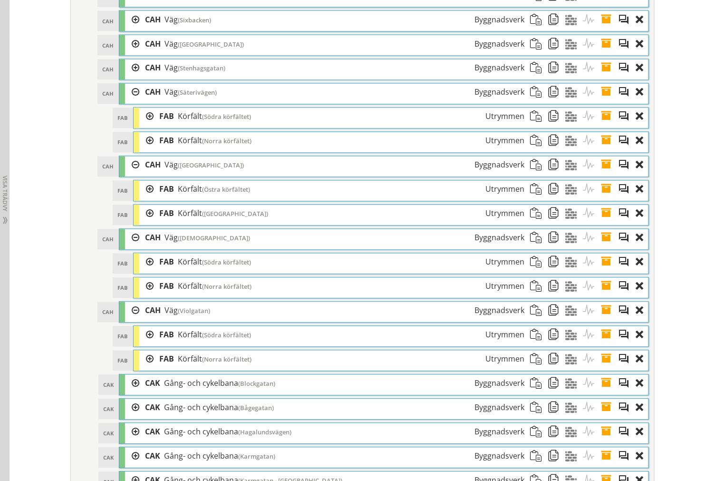
click at [144, 198] on div at bounding box center [146, 190] width 14 height 18
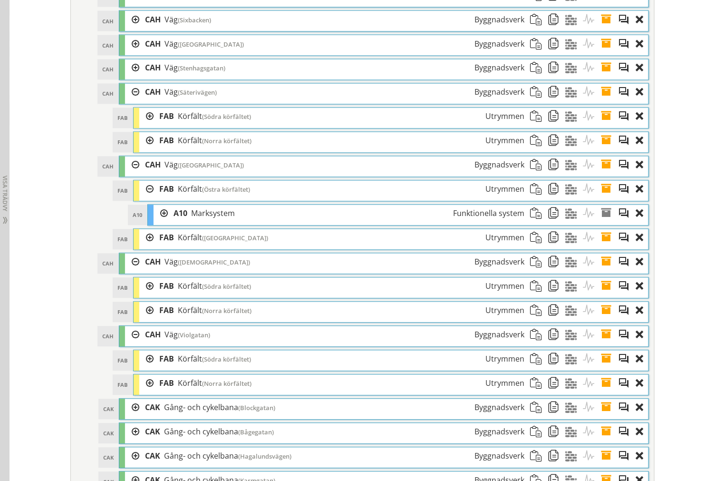
click at [144, 198] on div at bounding box center [146, 190] width 14 height 18
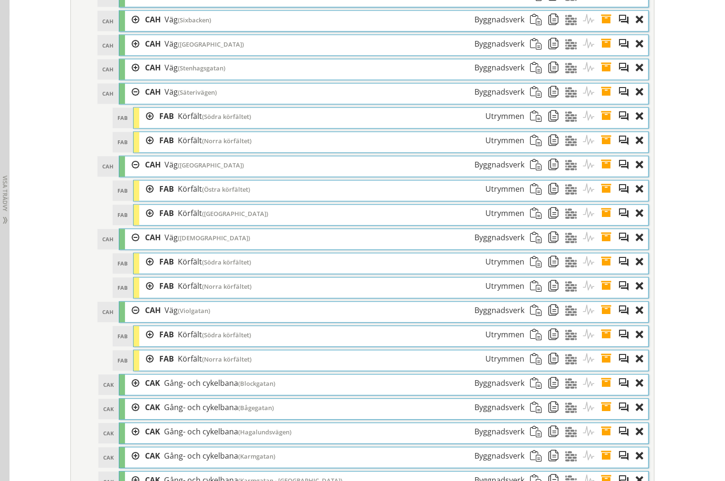
click at [140, 295] on div at bounding box center [146, 287] width 14 height 18
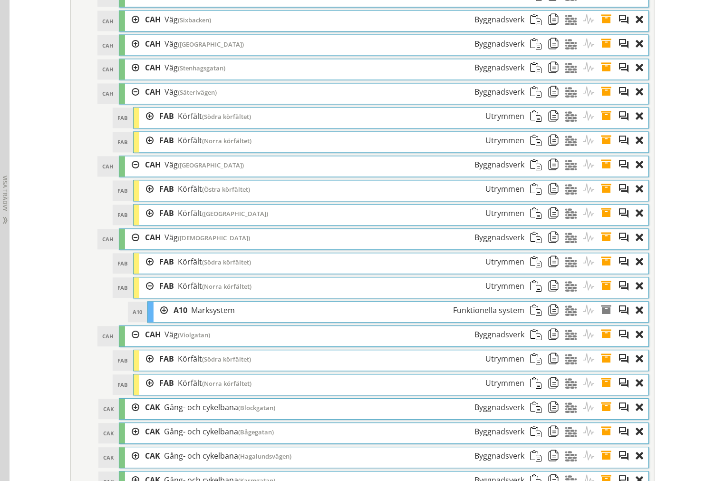
click at [141, 295] on div at bounding box center [146, 287] width 14 height 18
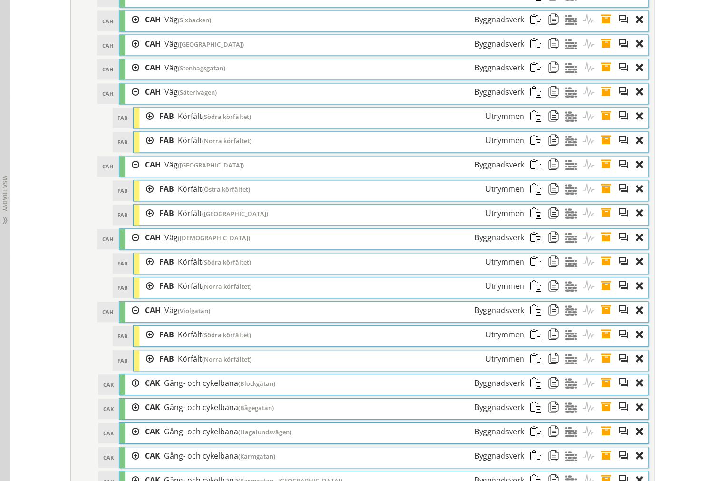
click at [144, 271] on div at bounding box center [146, 263] width 14 height 18
click at [0, 0] on div at bounding box center [0, 0] width 0 height 0
click at [154, 368] on div "FAB Körfält ([GEOGRAPHIC_DATA]) Utrymmen" at bounding box center [342, 360] width 377 height 18
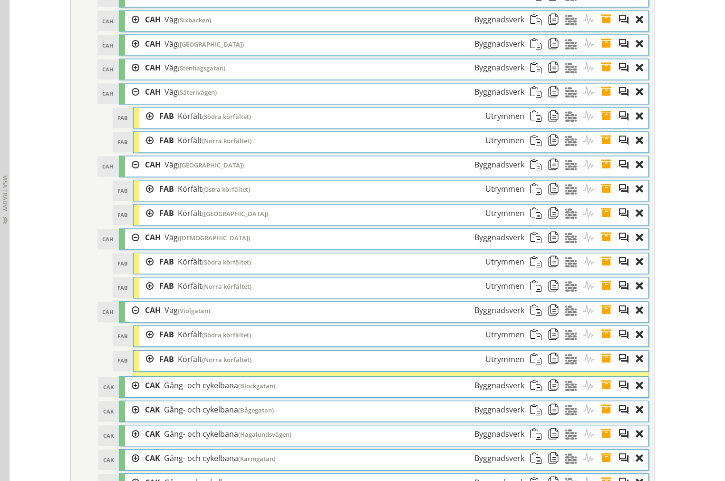
click at [146, 369] on div at bounding box center [146, 360] width 14 height 18
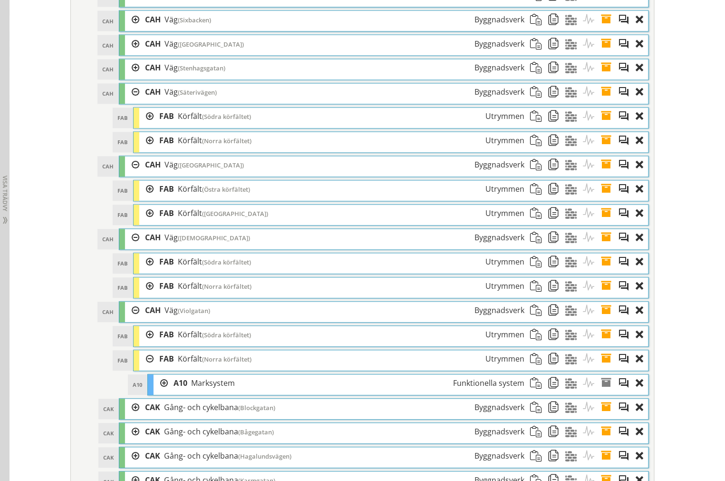
click at [146, 368] on div at bounding box center [146, 360] width 14 height 18
click at [142, 344] on div at bounding box center [146, 335] width 14 height 18
click at [144, 344] on div at bounding box center [146, 335] width 14 height 18
click at [146, 198] on div at bounding box center [146, 190] width 14 height 18
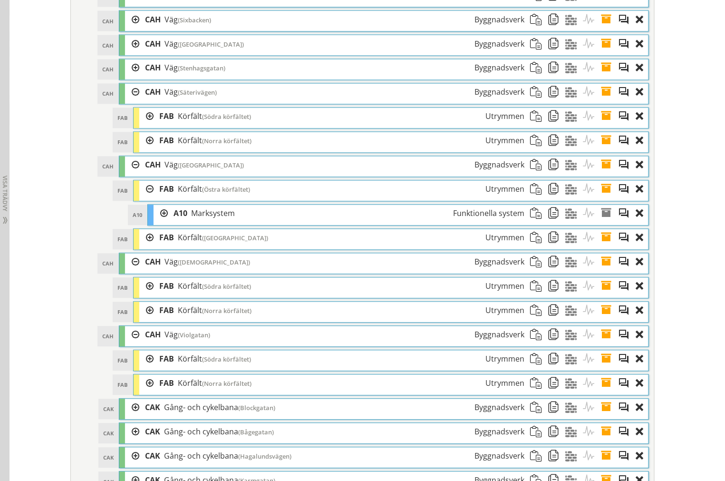
click at [146, 198] on div at bounding box center [146, 190] width 14 height 18
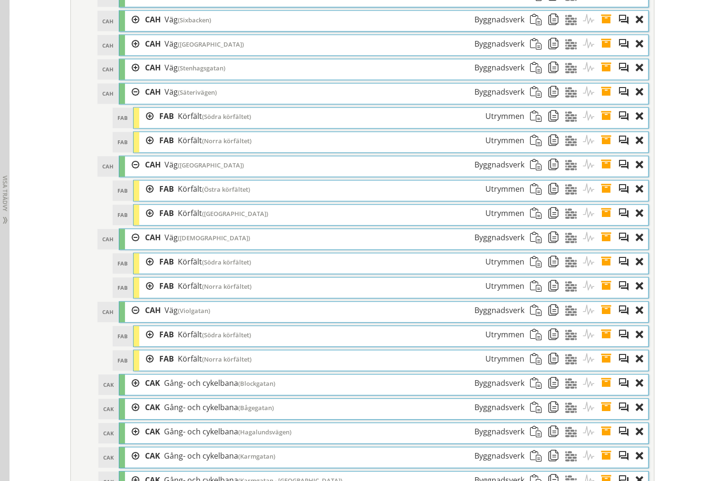
click at [146, 223] on div at bounding box center [146, 214] width 14 height 18
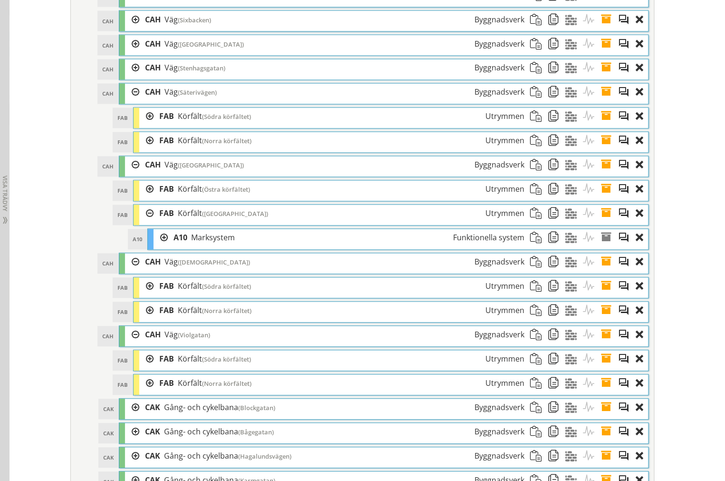
click at [146, 223] on div at bounding box center [146, 214] width 14 height 18
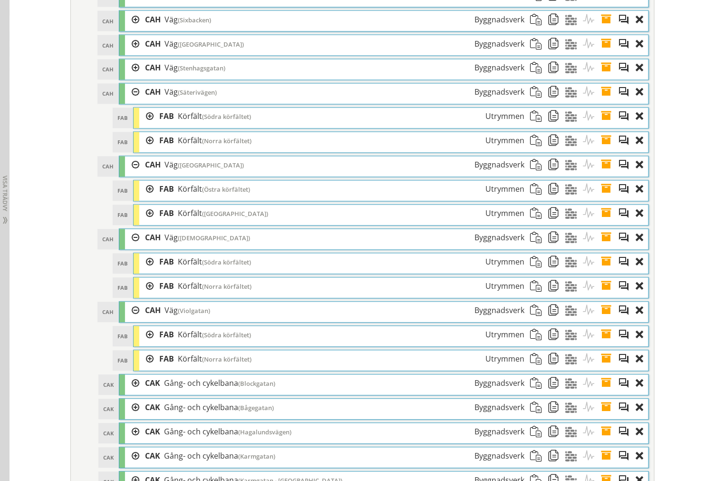
drag, startPoint x: 130, startPoint y: 328, endPoint x: 129, endPoint y: 319, distance: 9.1
click at [130, 320] on div at bounding box center [132, 311] width 14 height 18
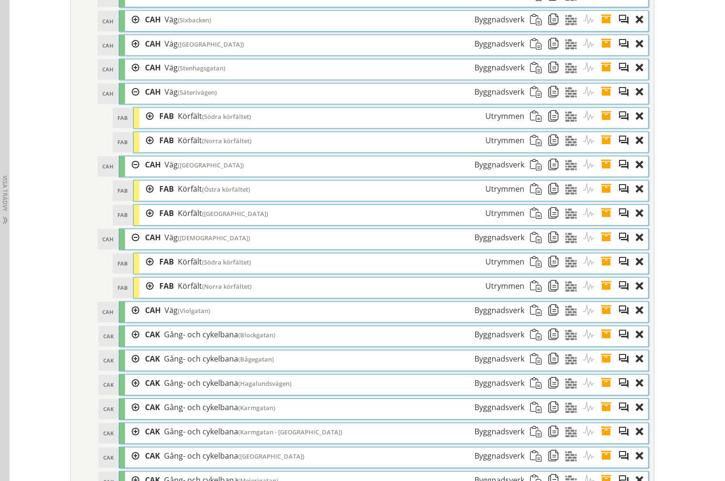
click at [131, 247] on div at bounding box center [132, 238] width 14 height 18
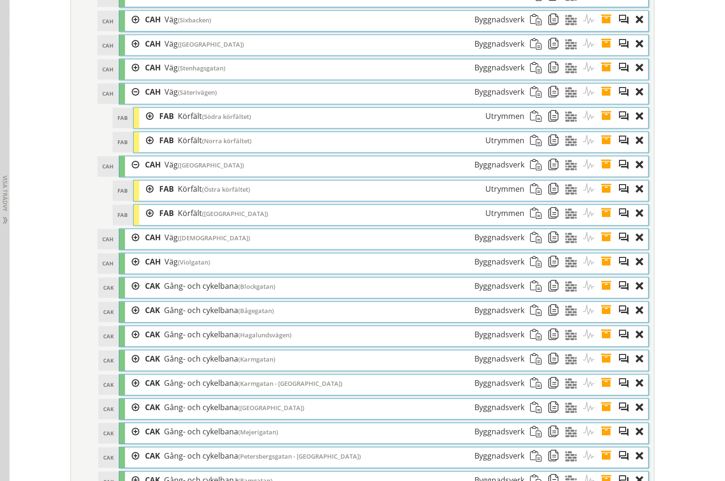
drag, startPoint x: 132, startPoint y: 182, endPoint x: 130, endPoint y: 107, distance: 75.6
click at [132, 174] on div at bounding box center [132, 165] width 14 height 18
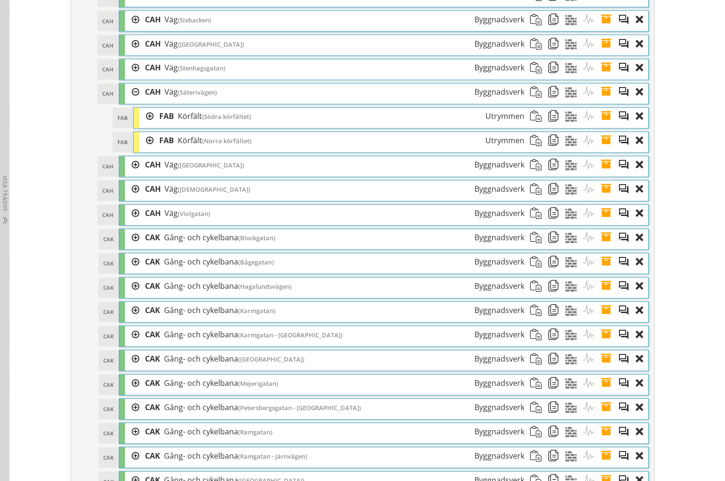
click at [130, 101] on div at bounding box center [132, 93] width 14 height 18
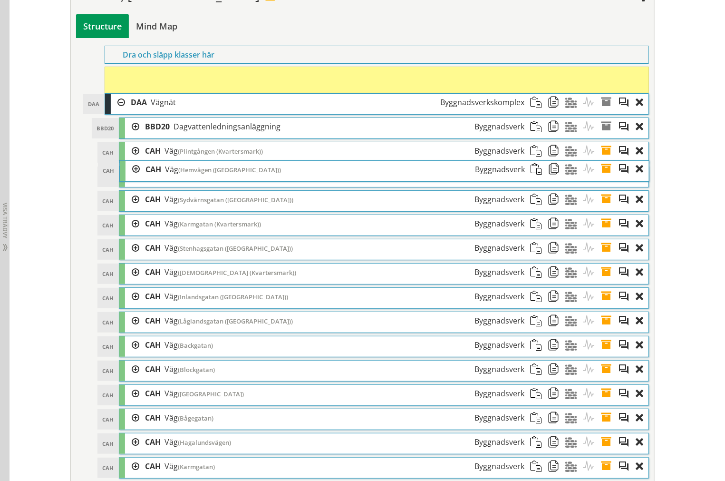
scroll to position [1300, 0]
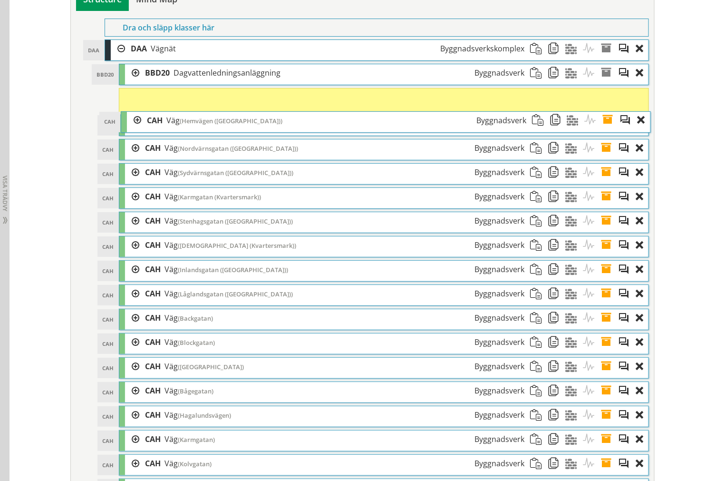
drag, startPoint x: 206, startPoint y: 156, endPoint x: 208, endPoint y: 127, distance: 28.6
click at [208, 125] on span "(Hemvägen ([GEOGRAPHIC_DATA]))" at bounding box center [231, 121] width 103 height 9
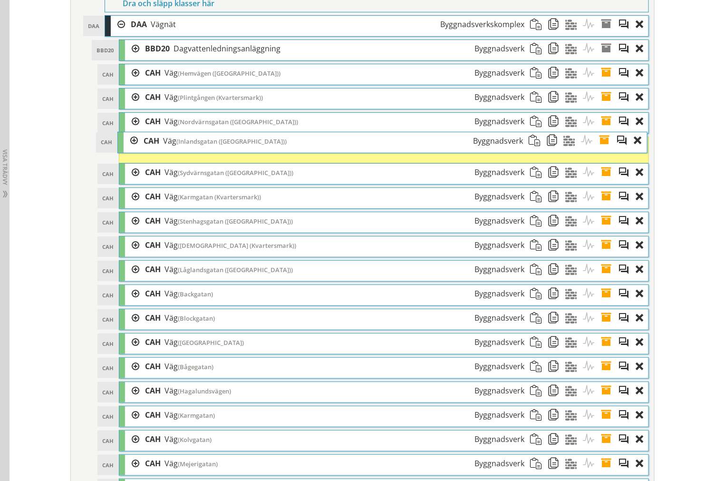
scroll to position [1324, 0]
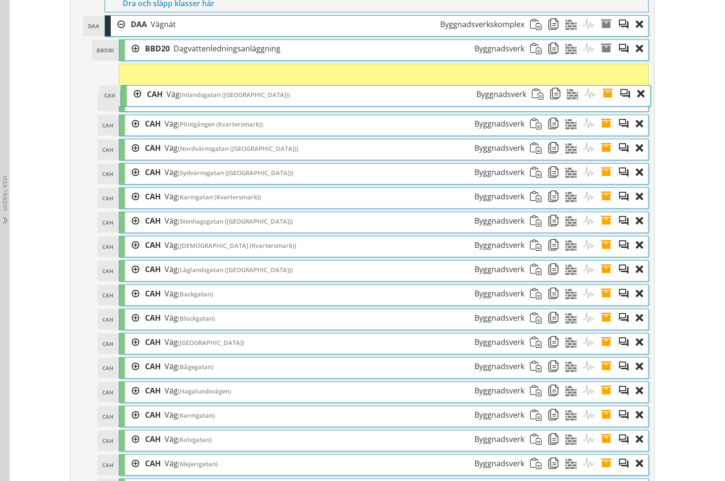
drag, startPoint x: 200, startPoint y: 279, endPoint x: 202, endPoint y: 103, distance: 176.5
click at [202, 99] on span "(Inlandsgatan ([GEOGRAPHIC_DATA]))" at bounding box center [235, 94] width 110 height 9
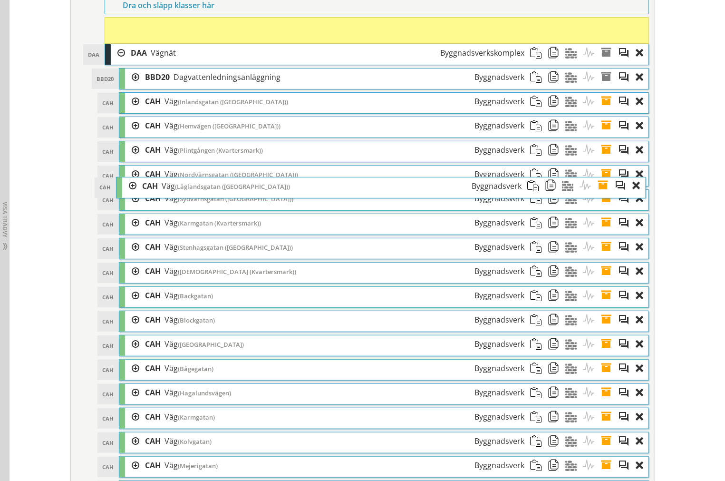
scroll to position [1348, 0]
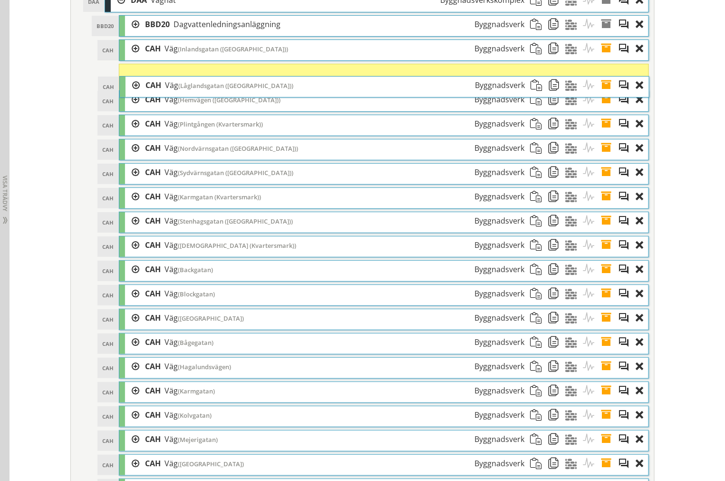
drag, startPoint x: 203, startPoint y: 281, endPoint x: 204, endPoint y: 96, distance: 185.0
click at [204, 90] on span "(Låglandsgatan ([GEOGRAPHIC_DATA]))" at bounding box center [235, 85] width 115 height 9
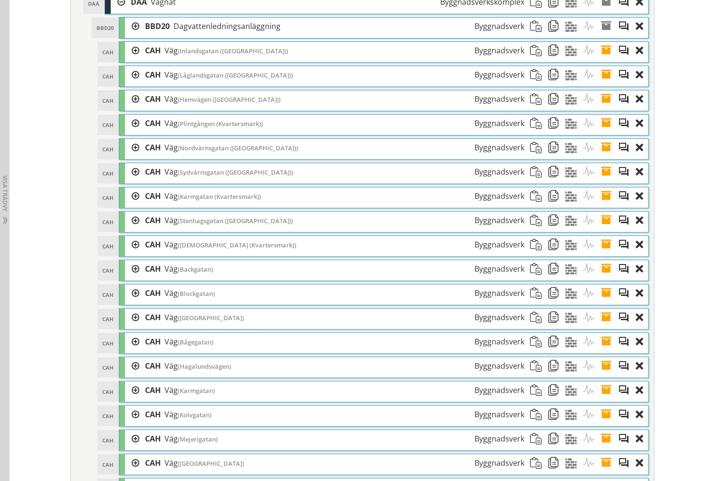
scroll to position [1370, 0]
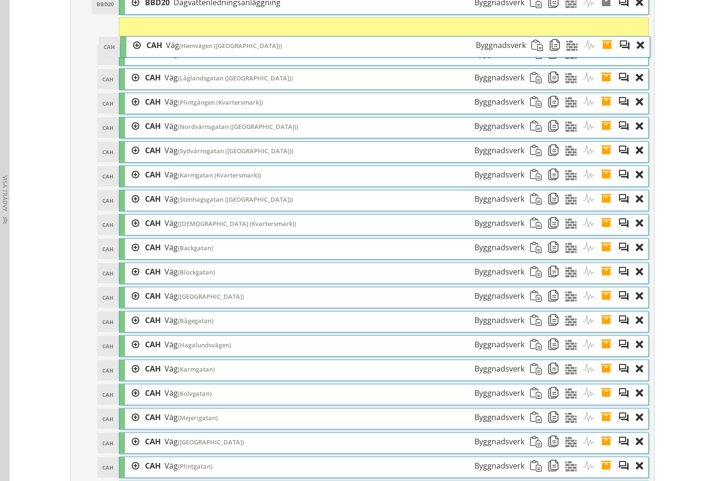
drag, startPoint x: 221, startPoint y: 114, endPoint x: 222, endPoint y: 60, distance: 54.2
click at [222, 50] on span "(Hemvägen ([GEOGRAPHIC_DATA]))" at bounding box center [230, 45] width 103 height 9
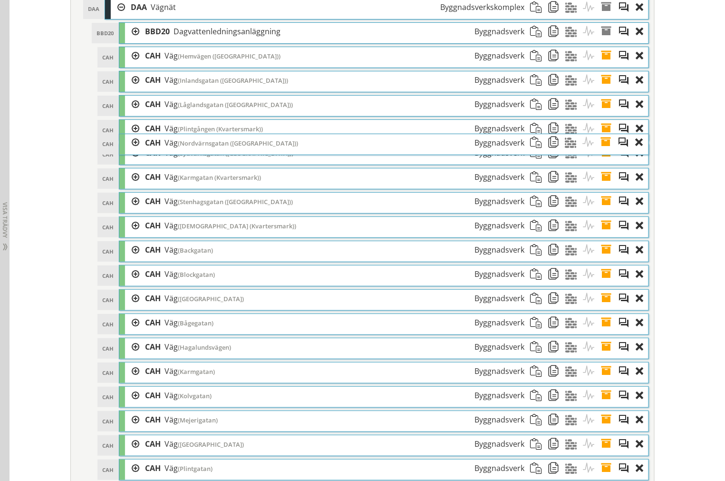
scroll to position [1395, 0]
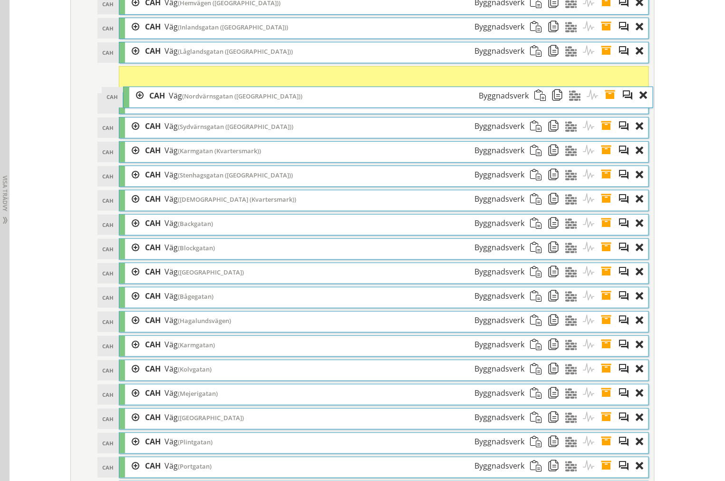
drag, startPoint x: 248, startPoint y: 135, endPoint x: 252, endPoint y: 104, distance: 31.7
click at [252, 100] on span "(Nordvärnsgatan ([GEOGRAPHIC_DATA]))" at bounding box center [242, 96] width 120 height 9
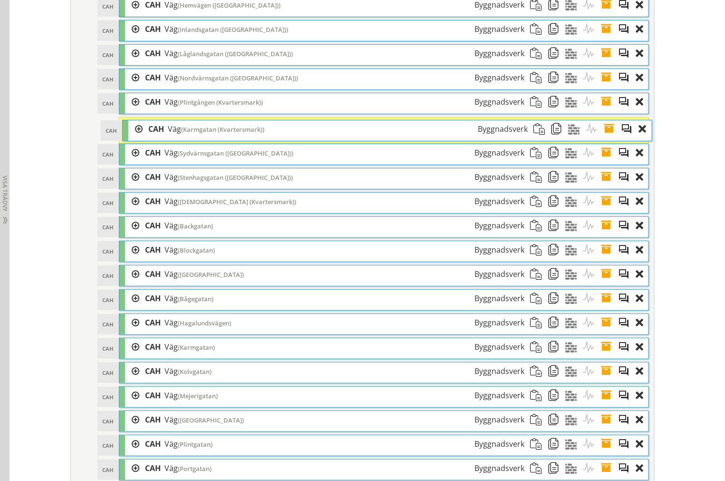
scroll to position [1419, 0]
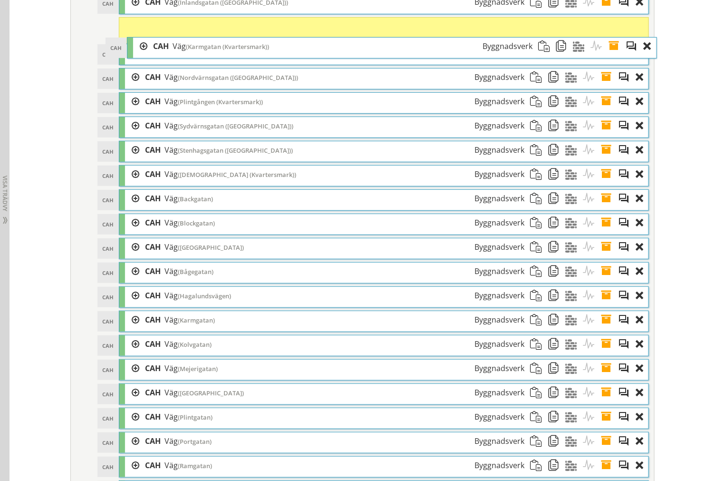
drag, startPoint x: 234, startPoint y: 155, endPoint x: 242, endPoint y: 50, distance: 105.4
click at [242, 50] on div "CAH Väg (Karmgatan (Kvartersmark)) Byggnadsverk" at bounding box center [342, 47] width 391 height 18
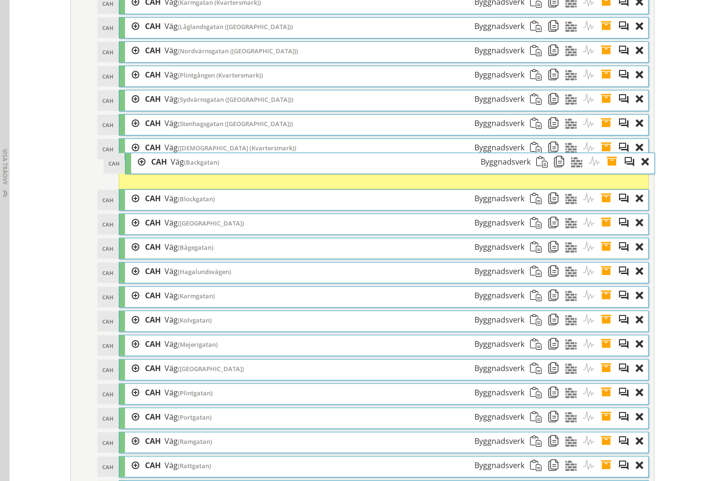
scroll to position [1416, 0]
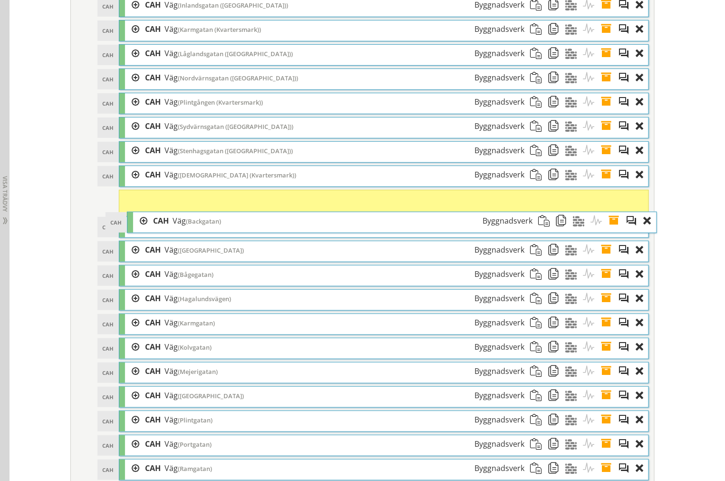
drag, startPoint x: 206, startPoint y: 205, endPoint x: 215, endPoint y: 224, distance: 21.6
click at [215, 224] on div "CAH Väg (Backgatan) Byggnadsverk" at bounding box center [342, 221] width 391 height 18
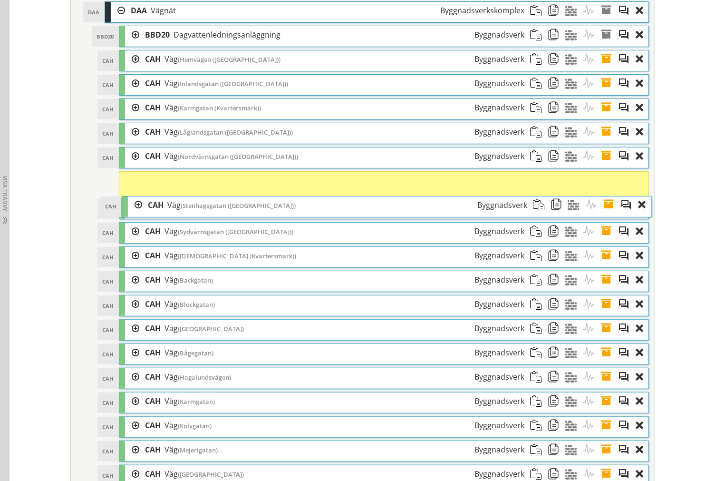
scroll to position [1311, 0]
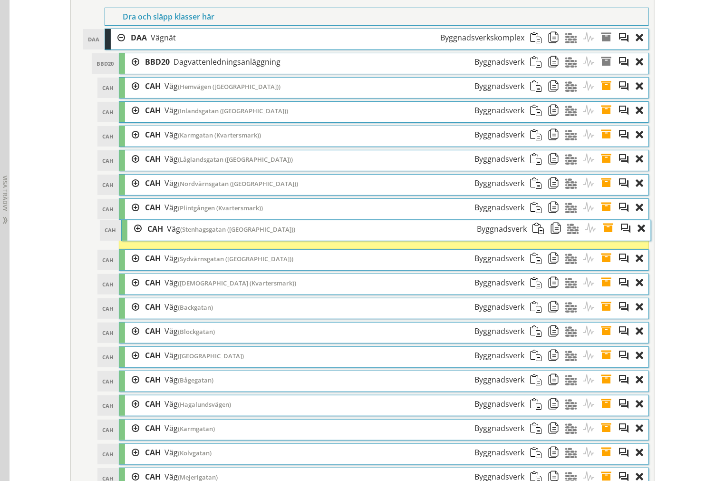
drag, startPoint x: 218, startPoint y: 268, endPoint x: 220, endPoint y: 239, distance: 28.6
click at [220, 234] on span "(Stenhagsgatan ([GEOGRAPHIC_DATA]))" at bounding box center [237, 229] width 115 height 9
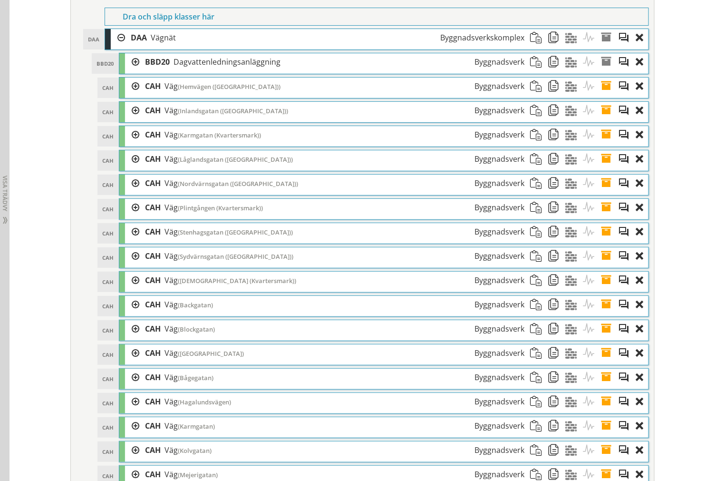
drag, startPoint x: 600, startPoint y: 97, endPoint x: 596, endPoint y: 103, distance: 7.3
click at [601, 95] on span at bounding box center [610, 87] width 18 height 18
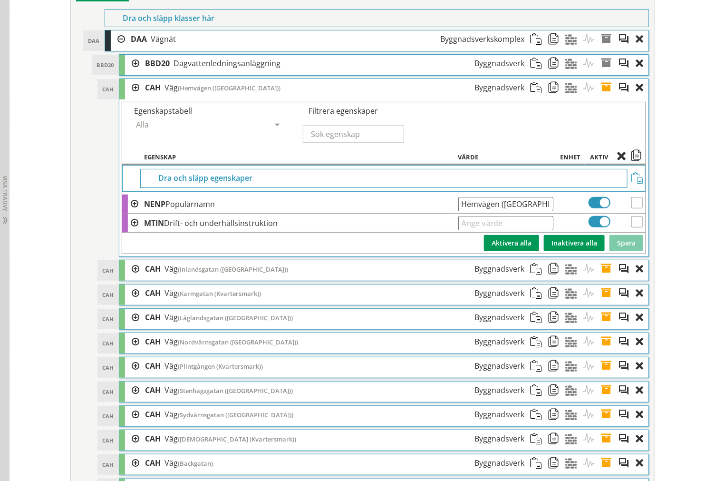
scroll to position [0, 3]
drag, startPoint x: 463, startPoint y: 212, endPoint x: 641, endPoint y: 228, distance: 178.2
click at [603, 94] on span at bounding box center [610, 88] width 18 height 18
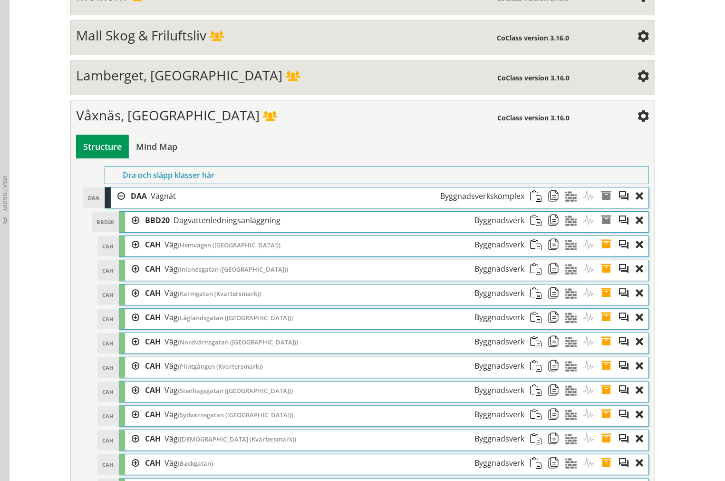
click at [605, 126] on div "CoClass version 3.16.0" at bounding box center [568, 116] width 140 height 19
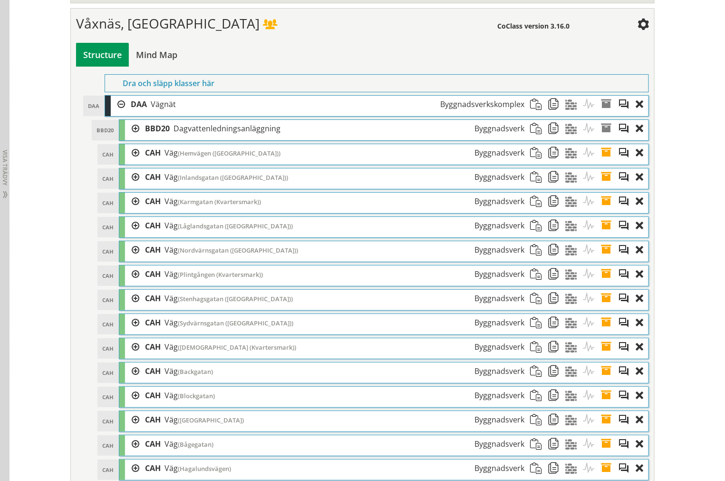
scroll to position [1258, 0]
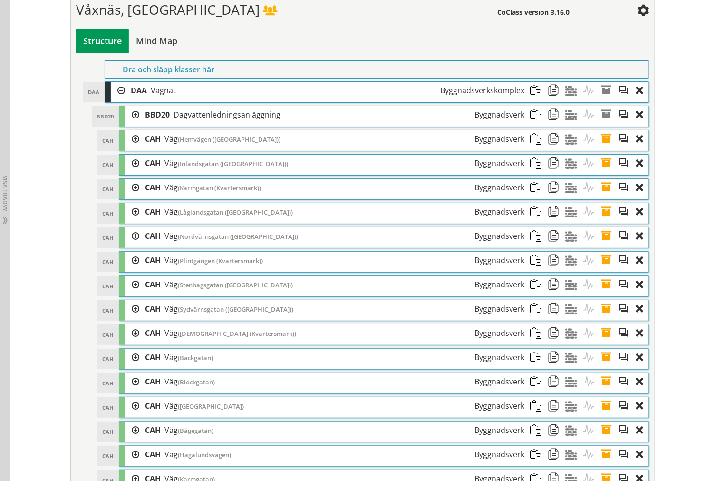
click at [604, 172] on span at bounding box center [610, 164] width 18 height 18
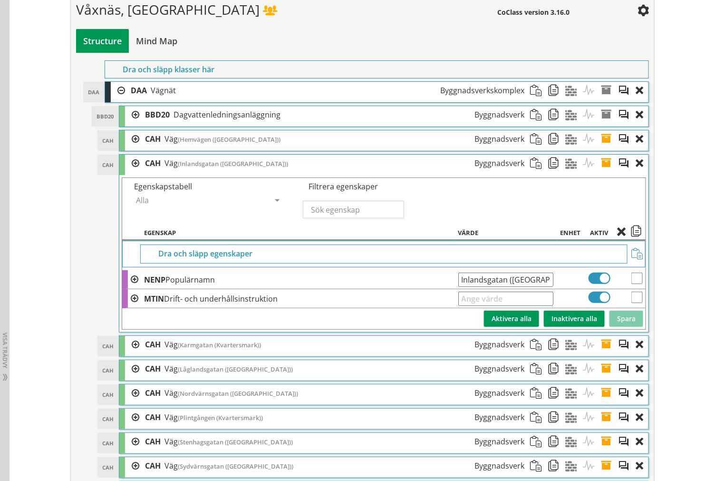
scroll to position [1415, 0]
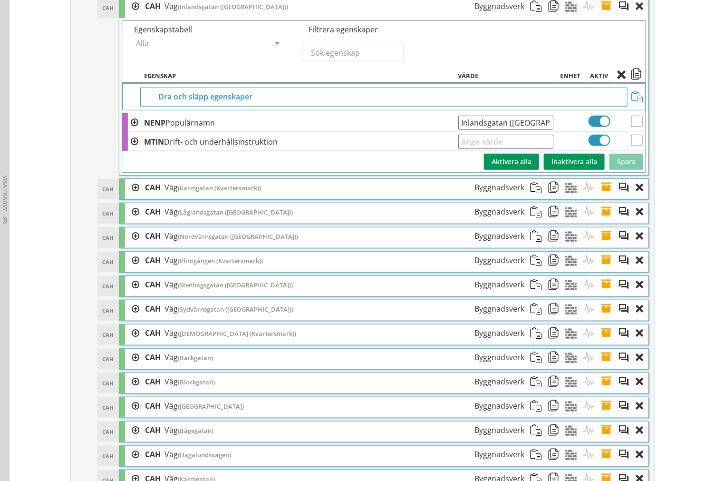
drag, startPoint x: 457, startPoint y: 129, endPoint x: 705, endPoint y: 140, distance: 249.0
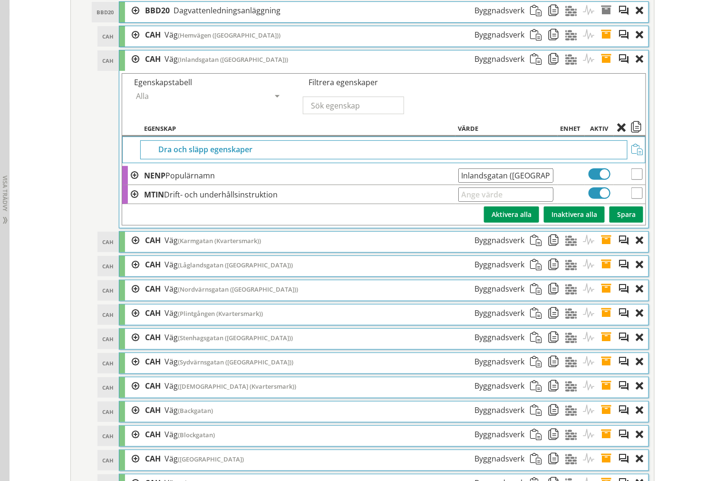
click at [604, 68] on span at bounding box center [610, 59] width 18 height 18
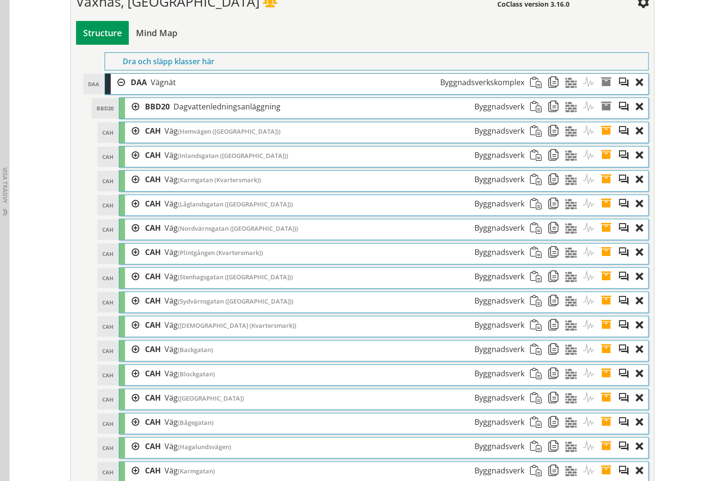
scroll to position [1311, 0]
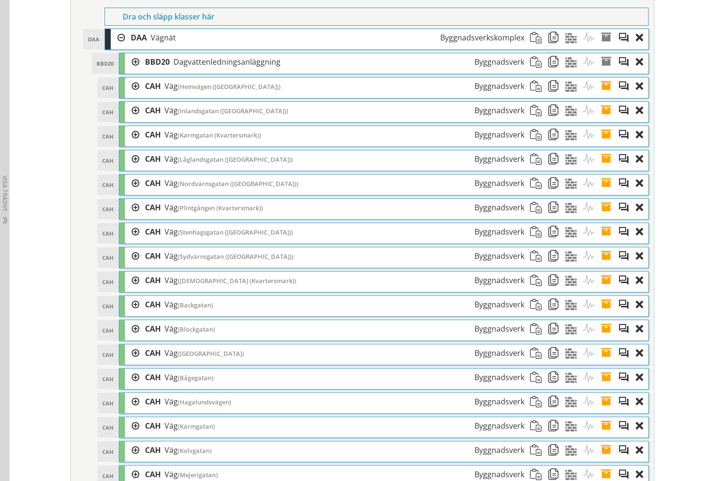
click at [605, 144] on span at bounding box center [610, 135] width 18 height 18
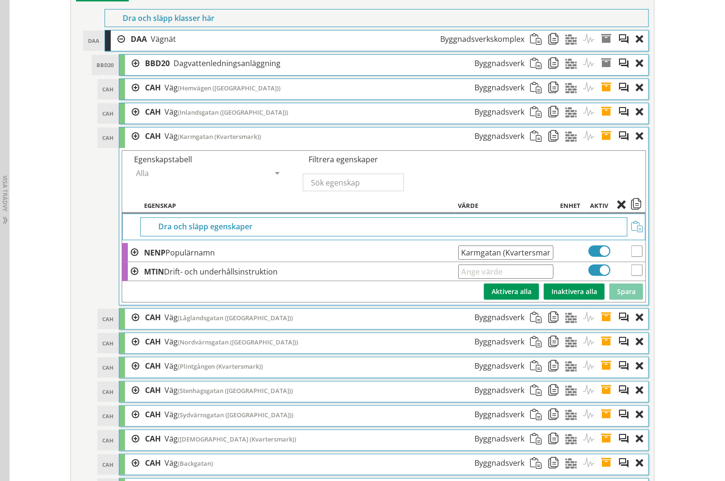
scroll to position [0, 4]
drag, startPoint x: 456, startPoint y: 265, endPoint x: 599, endPoint y: 269, distance: 143.7
click at [599, 262] on tr "NENP Populärnamn Karmgatan ([GEOGRAPHIC_DATA]) Ange giltig String." at bounding box center [384, 252] width 524 height 19
click at [605, 145] on span at bounding box center [610, 136] width 18 height 18
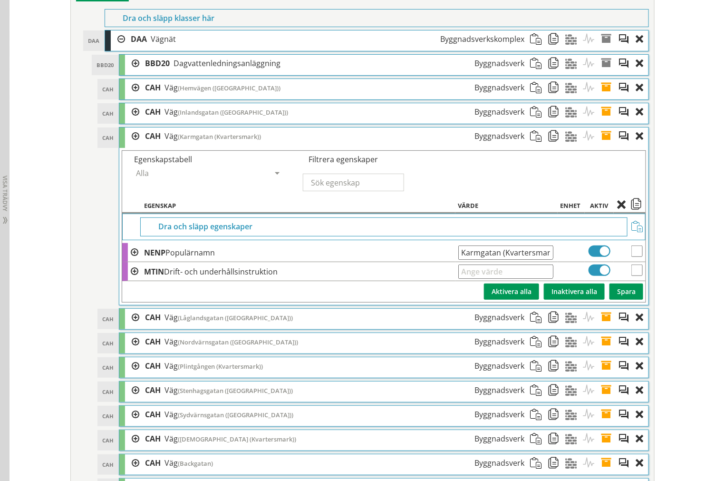
scroll to position [1152, 0]
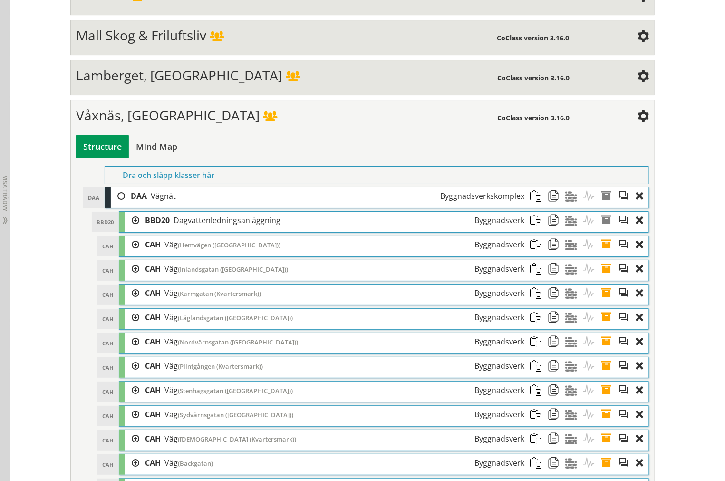
click at [601, 326] on span at bounding box center [610, 318] width 18 height 18
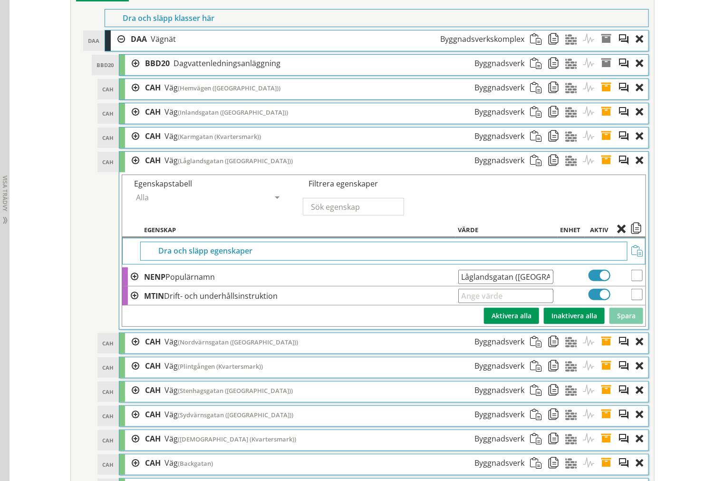
scroll to position [0, 16]
drag, startPoint x: 458, startPoint y: 284, endPoint x: 648, endPoint y: 287, distance: 190.3
click at [603, 169] on span at bounding box center [610, 161] width 18 height 18
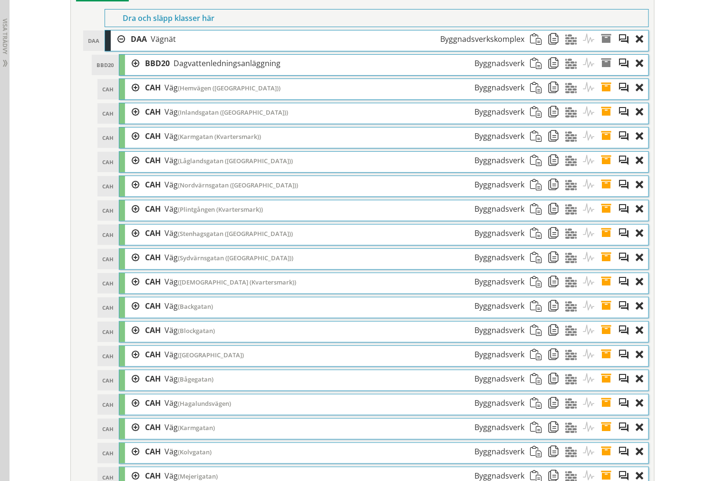
scroll to position [1152, 0]
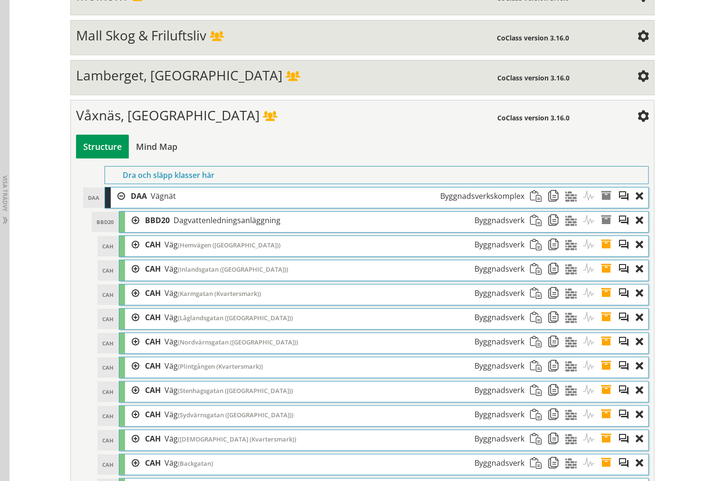
click at [603, 350] on span at bounding box center [610, 342] width 18 height 18
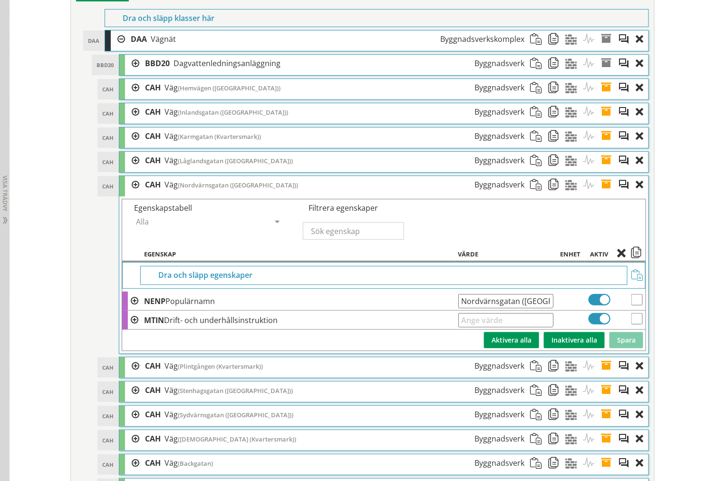
scroll to position [0, 22]
drag, startPoint x: 457, startPoint y: 312, endPoint x: 621, endPoint y: 314, distance: 164.1
click at [621, 311] on tr "NENP Populärnamn Nordvärnsgatan ([GEOGRAPHIC_DATA]) Ange giltig String." at bounding box center [384, 301] width 524 height 19
click at [603, 194] on span at bounding box center [610, 185] width 18 height 18
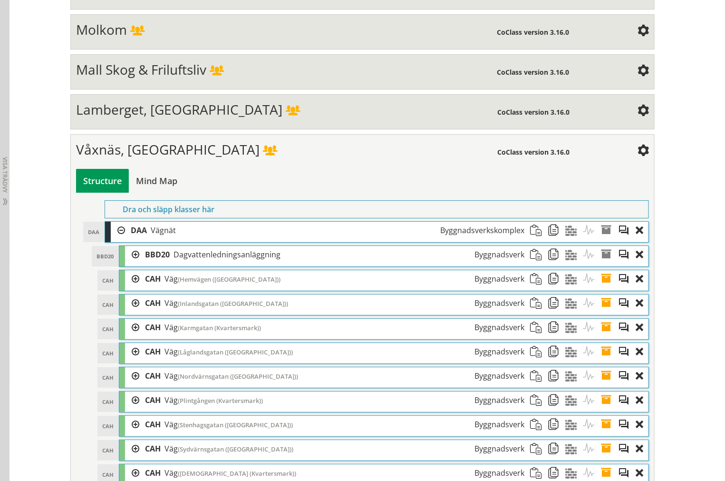
scroll to position [1100, 0]
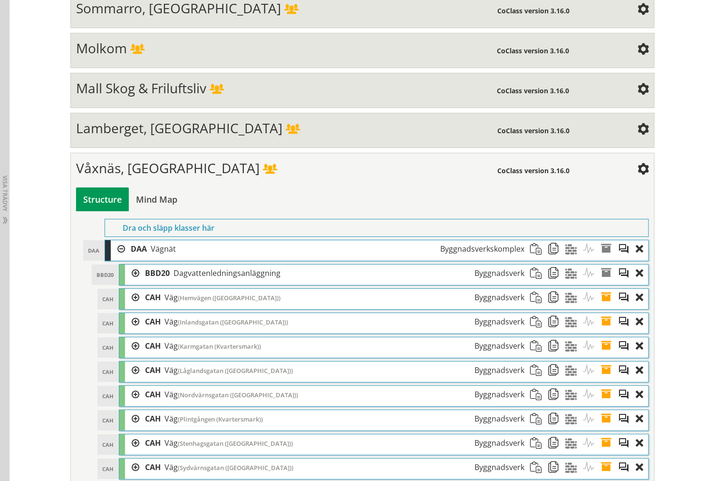
click at [601, 427] on span at bounding box center [610, 419] width 18 height 18
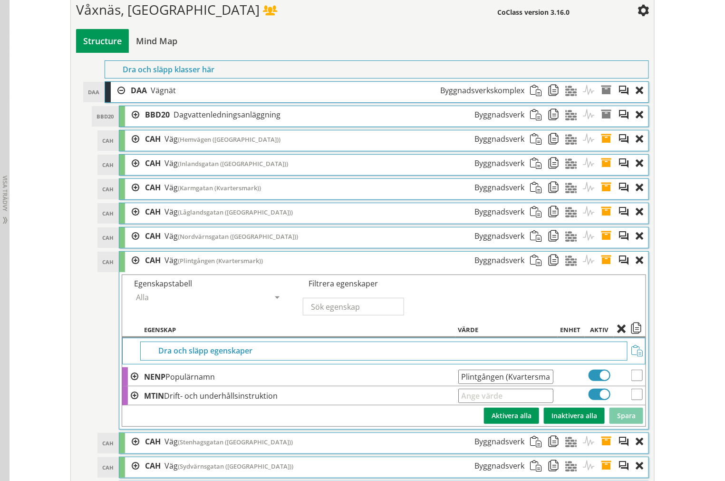
scroll to position [0, 7]
drag, startPoint x: 457, startPoint y: 384, endPoint x: 609, endPoint y: 387, distance: 152.2
click at [609, 386] on tr "NENP Populärnamn Plintgången (Kvartersmark) Ange giltig String." at bounding box center [384, 376] width 524 height 19
click at [606, 269] on span at bounding box center [610, 261] width 18 height 18
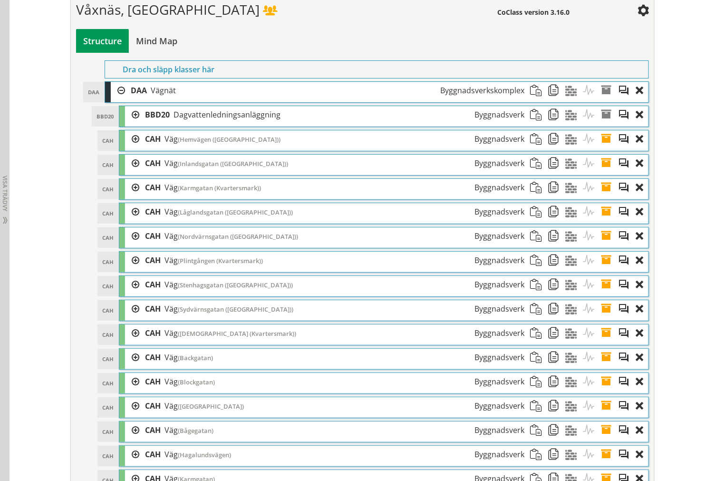
click at [606, 293] on span at bounding box center [610, 285] width 18 height 18
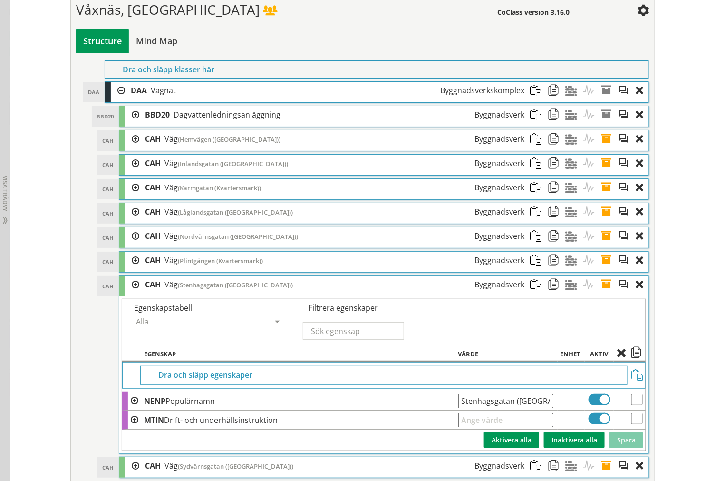
scroll to position [0, 17]
drag, startPoint x: 509, startPoint y: 411, endPoint x: 629, endPoint y: 406, distance: 120.0
click at [633, 410] on tr "NENP Populärnamn Stenhagsgatan ([GEOGRAPHIC_DATA]) Ange giltig String." at bounding box center [384, 400] width 524 height 19
click at [609, 293] on span at bounding box center [610, 285] width 18 height 18
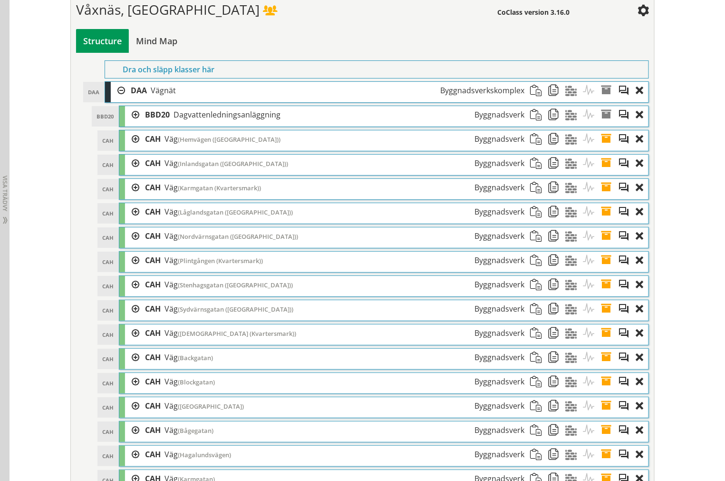
click at [605, 318] on span at bounding box center [610, 309] width 18 height 18
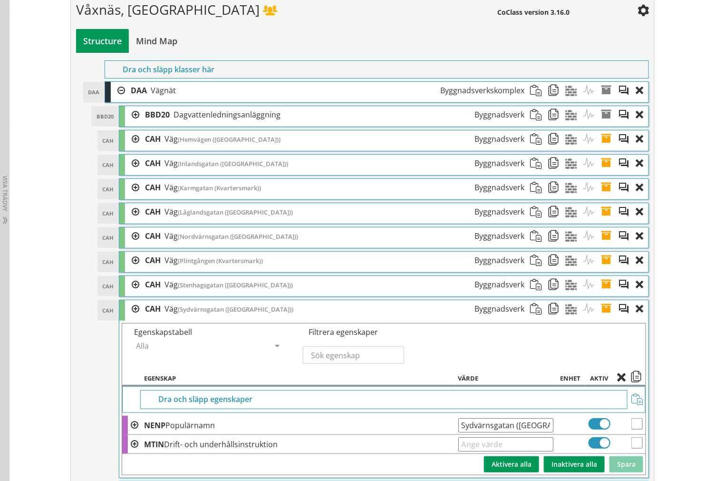
scroll to position [0, 17]
drag, startPoint x: 455, startPoint y: 435, endPoint x: 658, endPoint y: 455, distance: 203.5
click at [601, 318] on span at bounding box center [610, 309] width 18 height 18
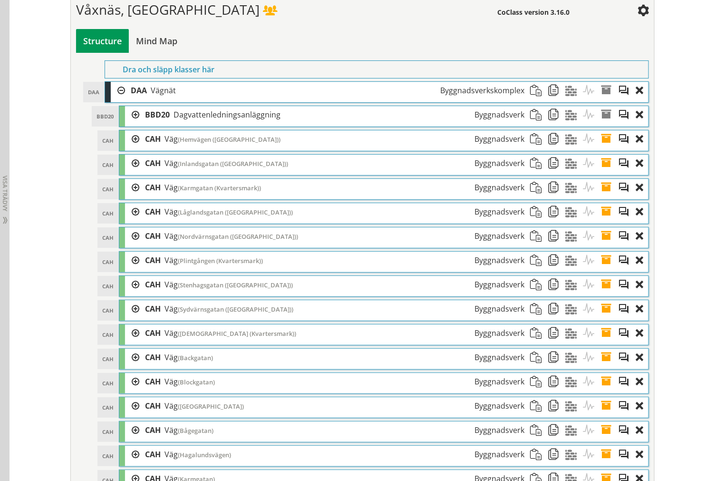
click at [602, 341] on span at bounding box center [610, 333] width 18 height 18
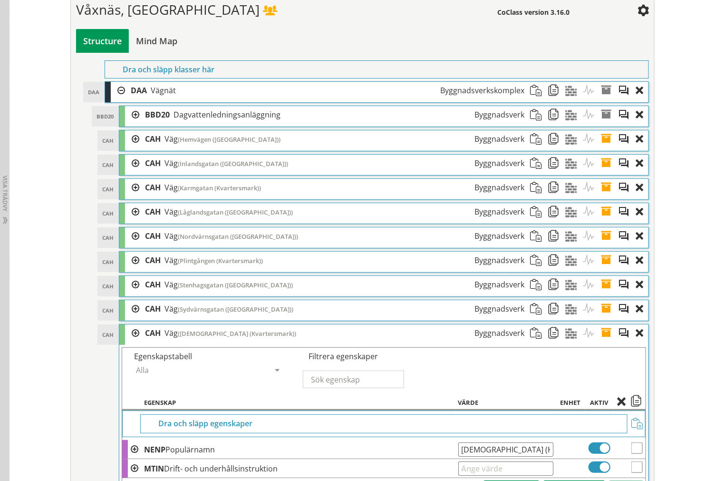
scroll to position [0, 5]
drag, startPoint x: 458, startPoint y: 458, endPoint x: 606, endPoint y: 452, distance: 148.5
click at [629, 459] on tr "NENP Populärnamn Ventilgatan (Kvartersmark) Ange giltig String." at bounding box center [384, 449] width 524 height 19
click at [603, 341] on span at bounding box center [610, 333] width 18 height 18
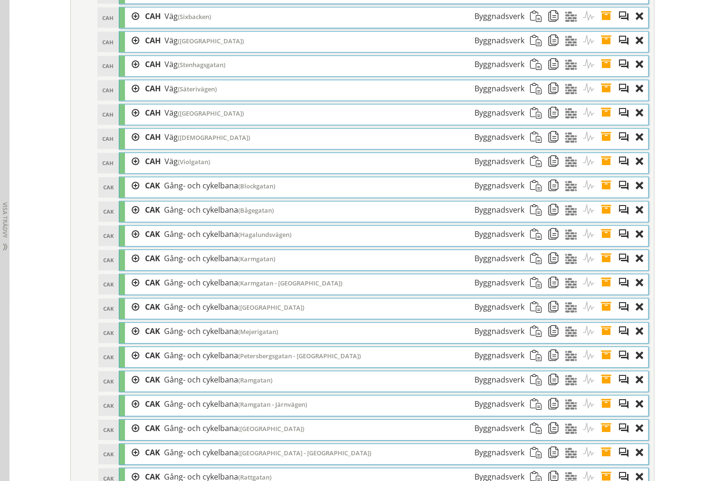
scroll to position [1892, 0]
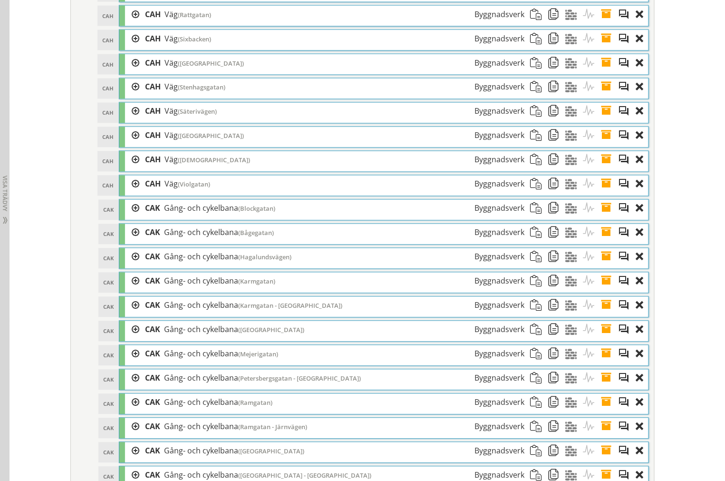
click at [129, 72] on div at bounding box center [132, 63] width 14 height 18
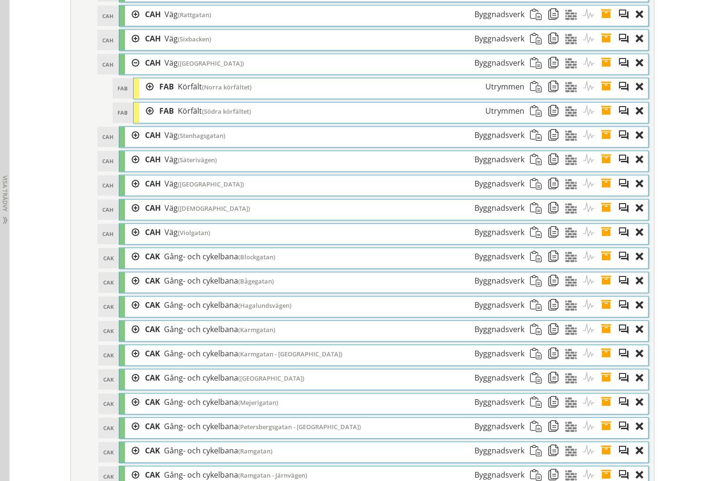
click at [141, 96] on div at bounding box center [146, 87] width 14 height 18
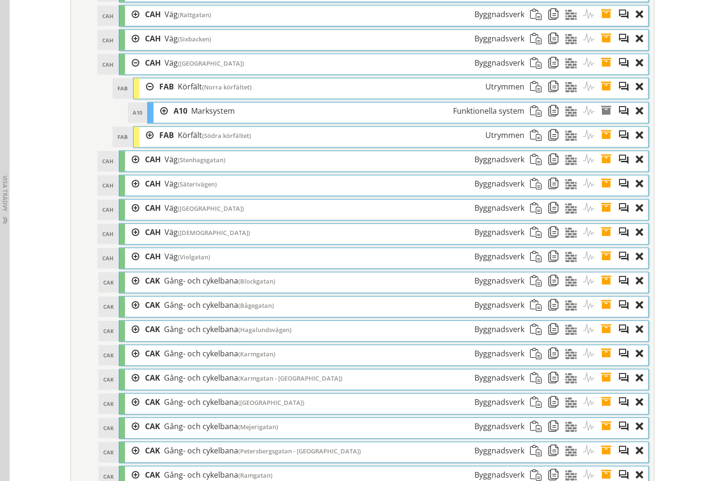
click at [142, 96] on div at bounding box center [146, 87] width 14 height 18
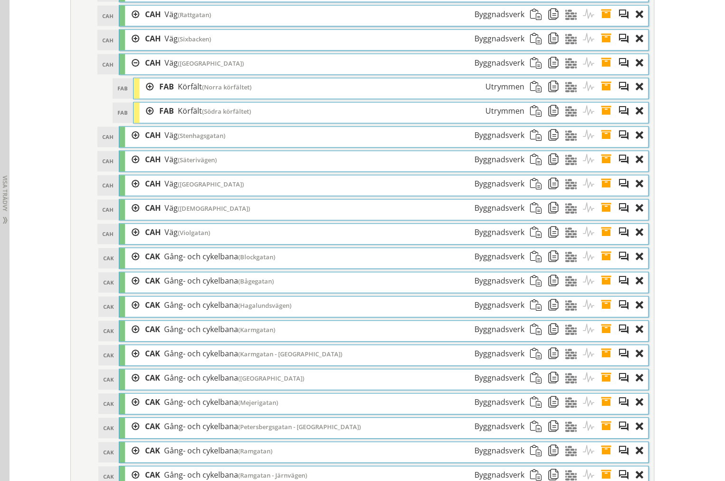
click at [140, 119] on div at bounding box center [146, 112] width 14 height 18
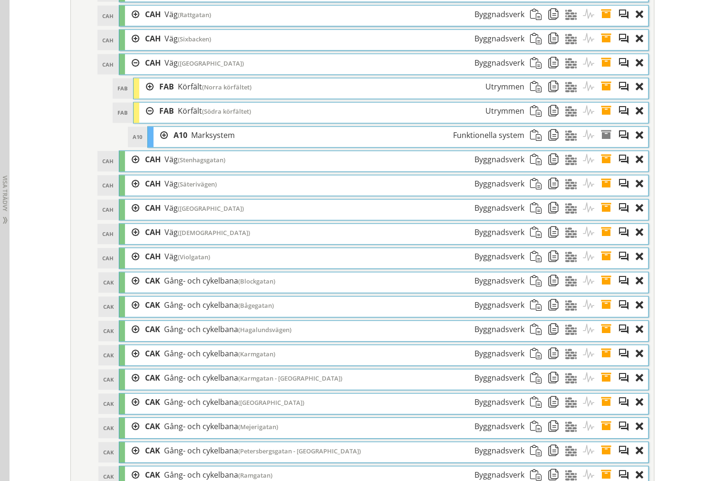
click at [140, 119] on div at bounding box center [146, 112] width 14 height 18
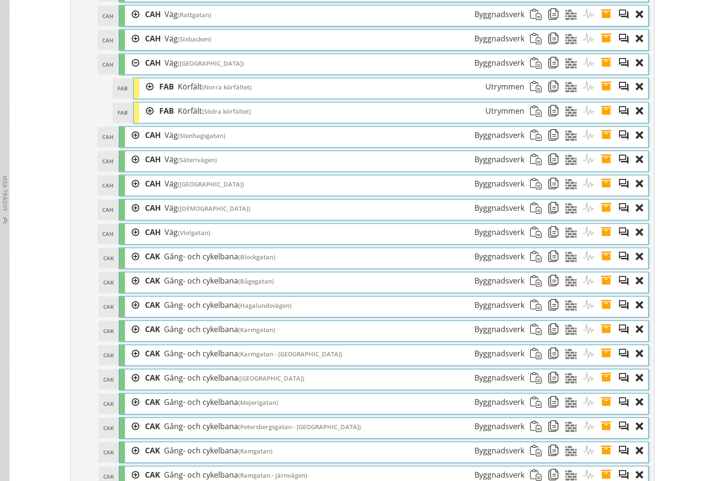
click at [128, 72] on div at bounding box center [132, 63] width 14 height 18
